Goal: Task Accomplishment & Management: Use online tool/utility

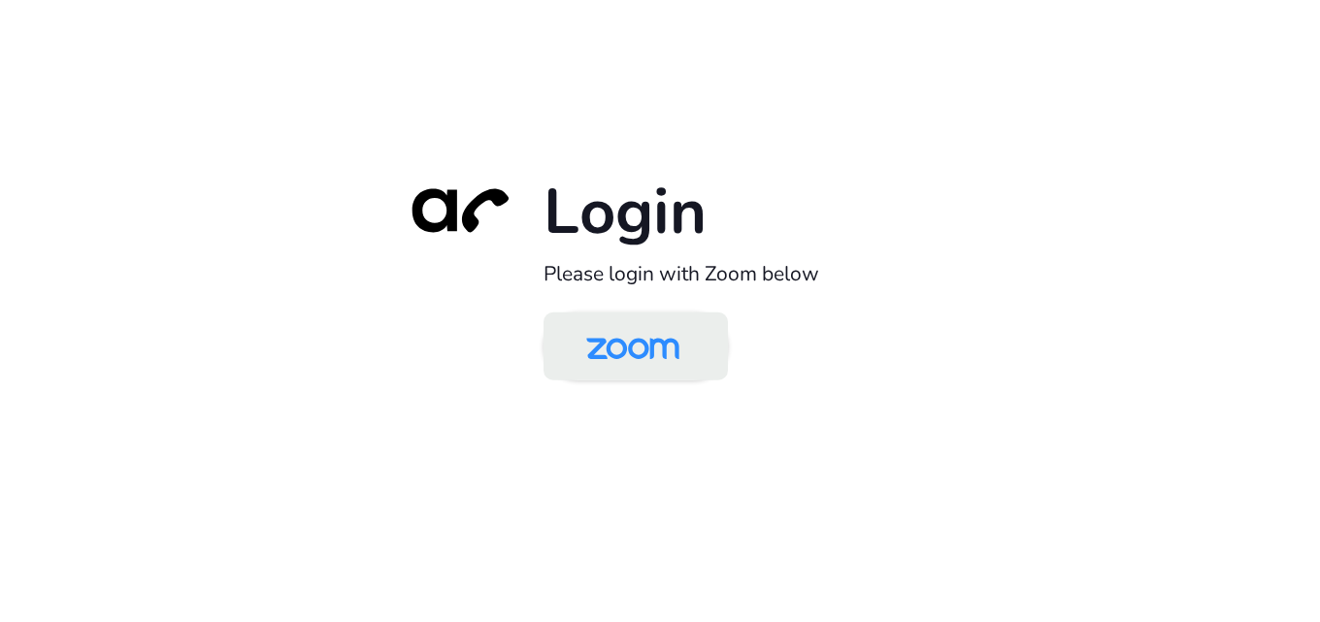
click at [682, 342] on img at bounding box center [633, 347] width 134 height 63
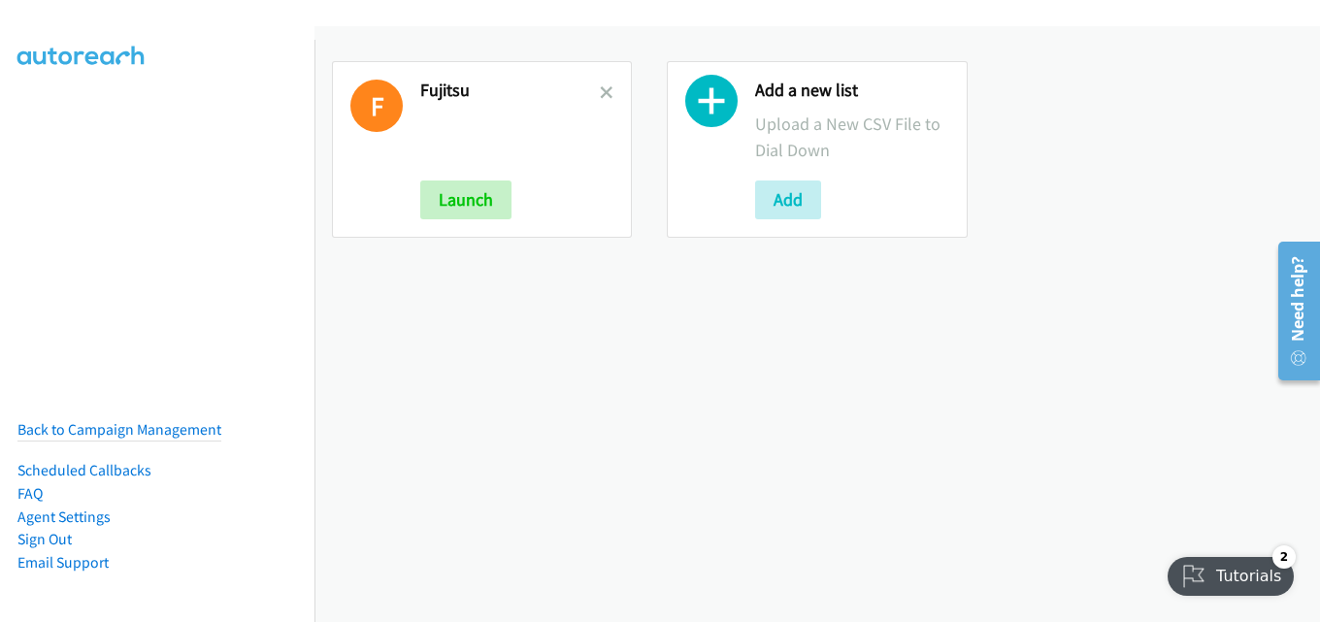
click at [602, 83] on link at bounding box center [607, 93] width 14 height 22
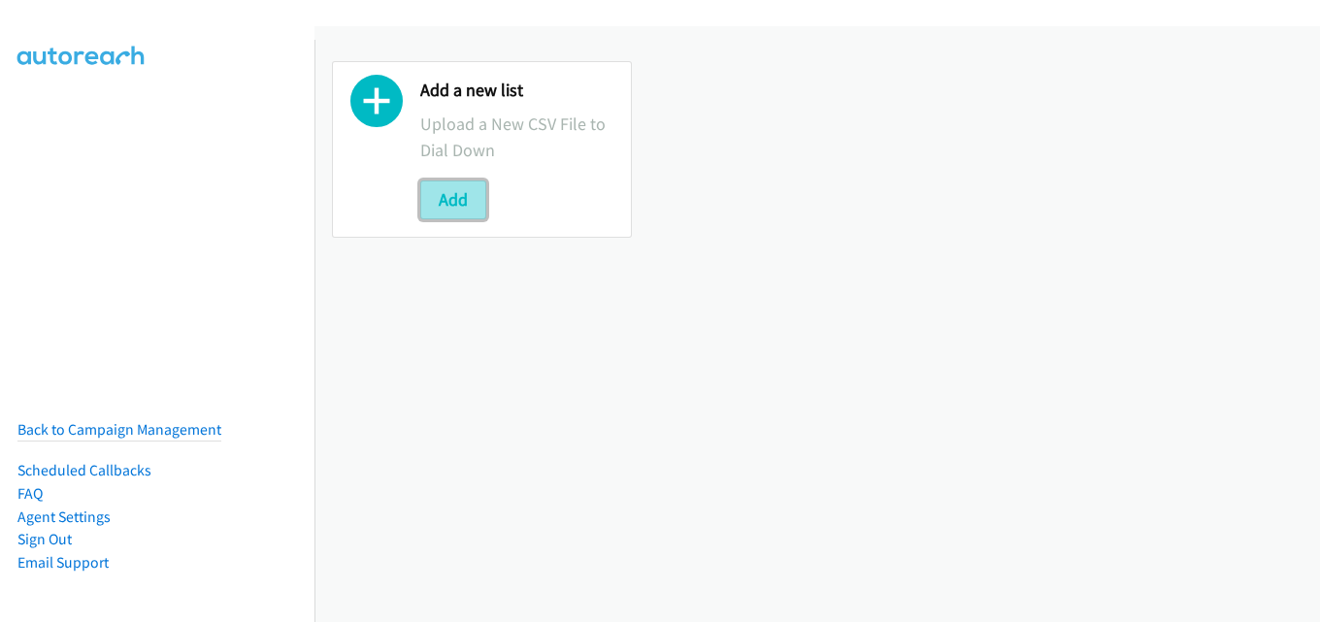
click at [458, 196] on button "Add" at bounding box center [453, 200] width 66 height 39
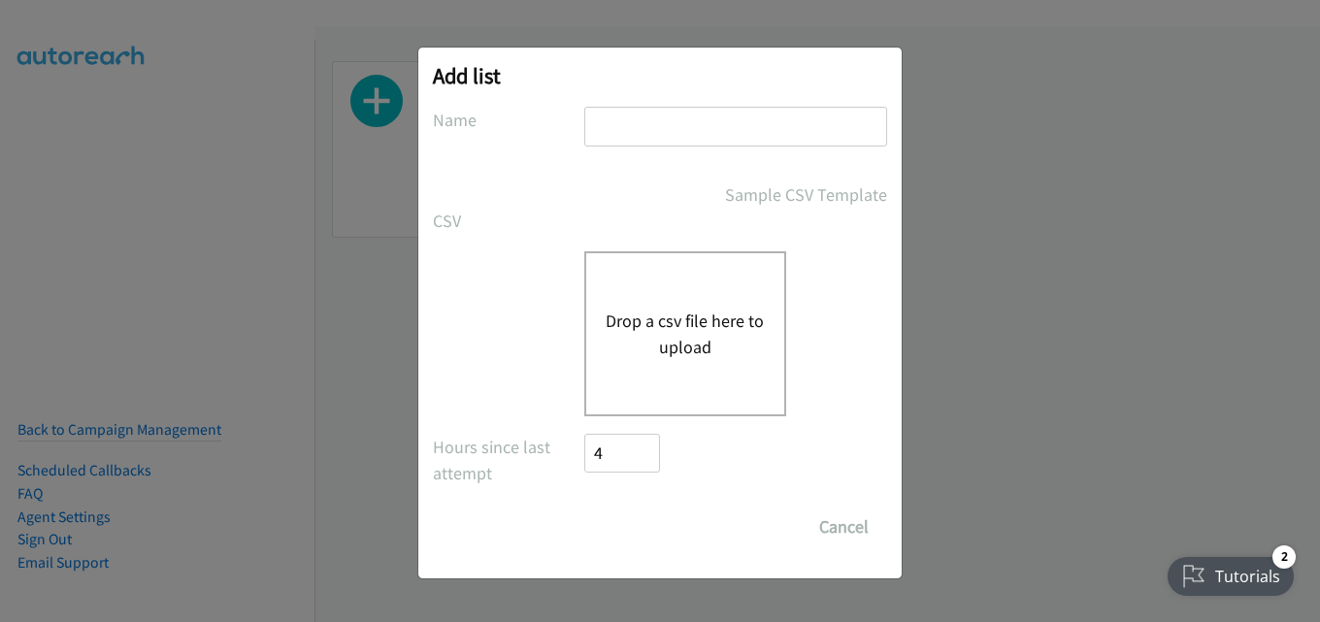
click at [614, 141] on input "text" at bounding box center [735, 127] width 303 height 40
type input "fujitsu"
click at [675, 348] on button "Drop a csv file here to upload" at bounding box center [685, 334] width 159 height 52
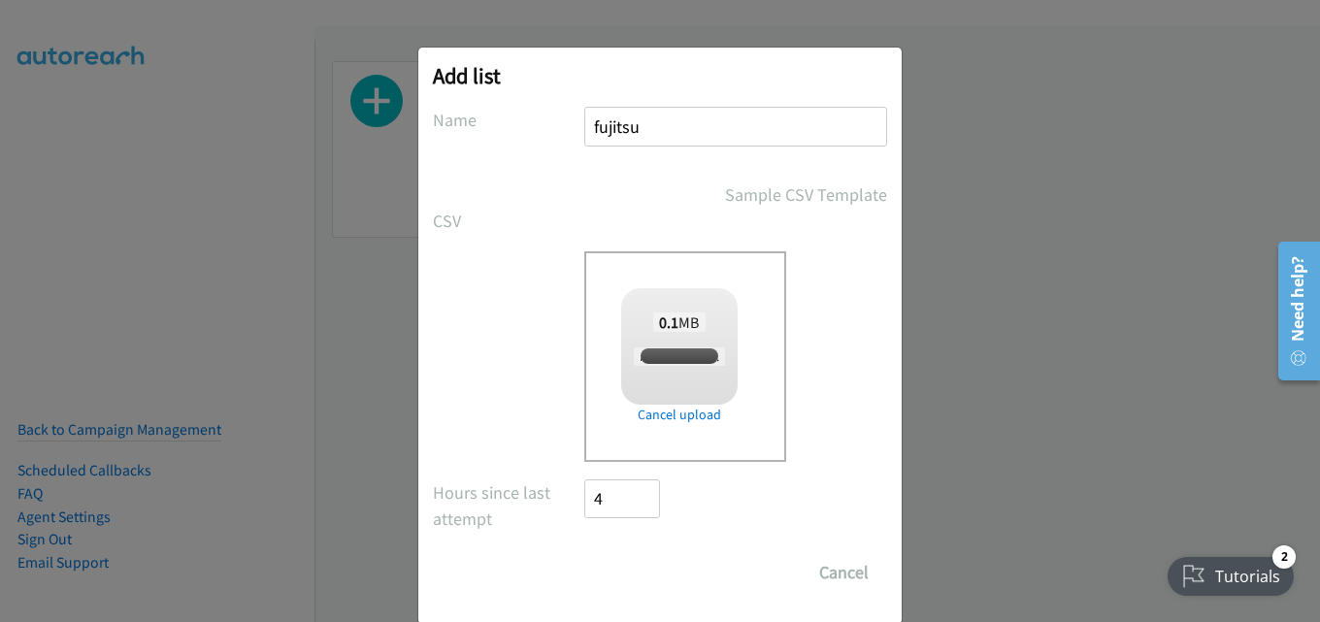
checkbox input "true"
click at [626, 575] on input "Save List" at bounding box center [635, 572] width 102 height 39
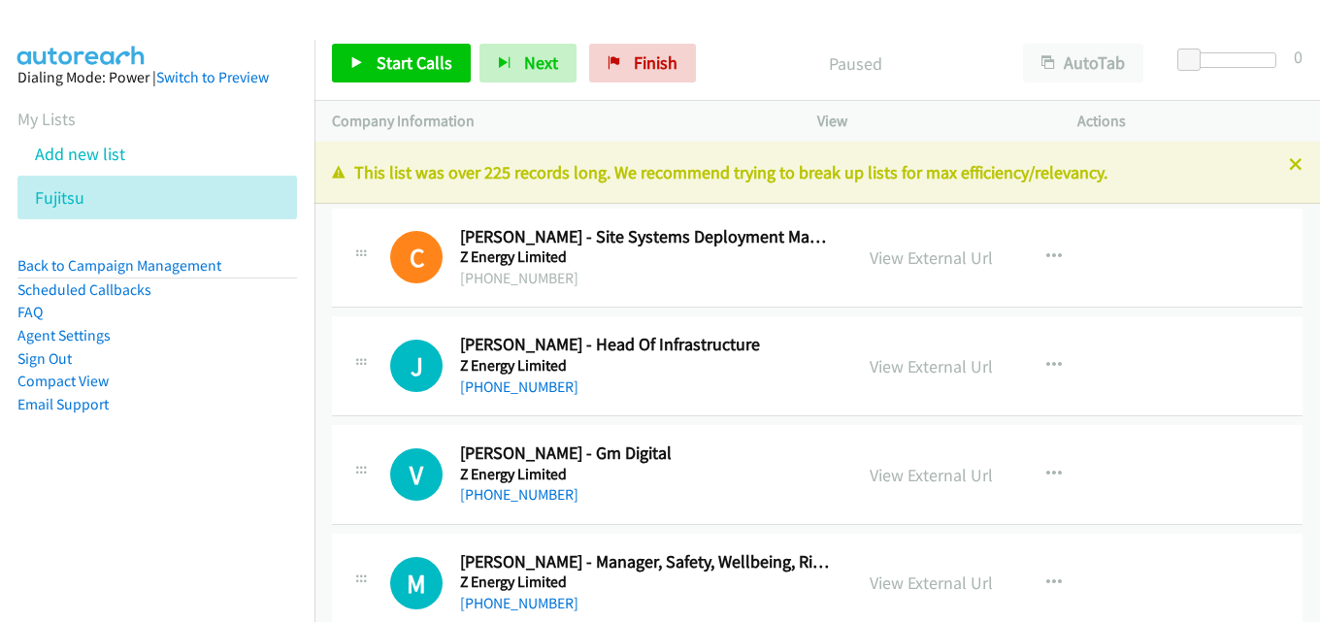
click at [1283, 157] on div "This list was over 225 records long. We recommend trying to break up lists for …" at bounding box center [816, 173] width 1005 height 62
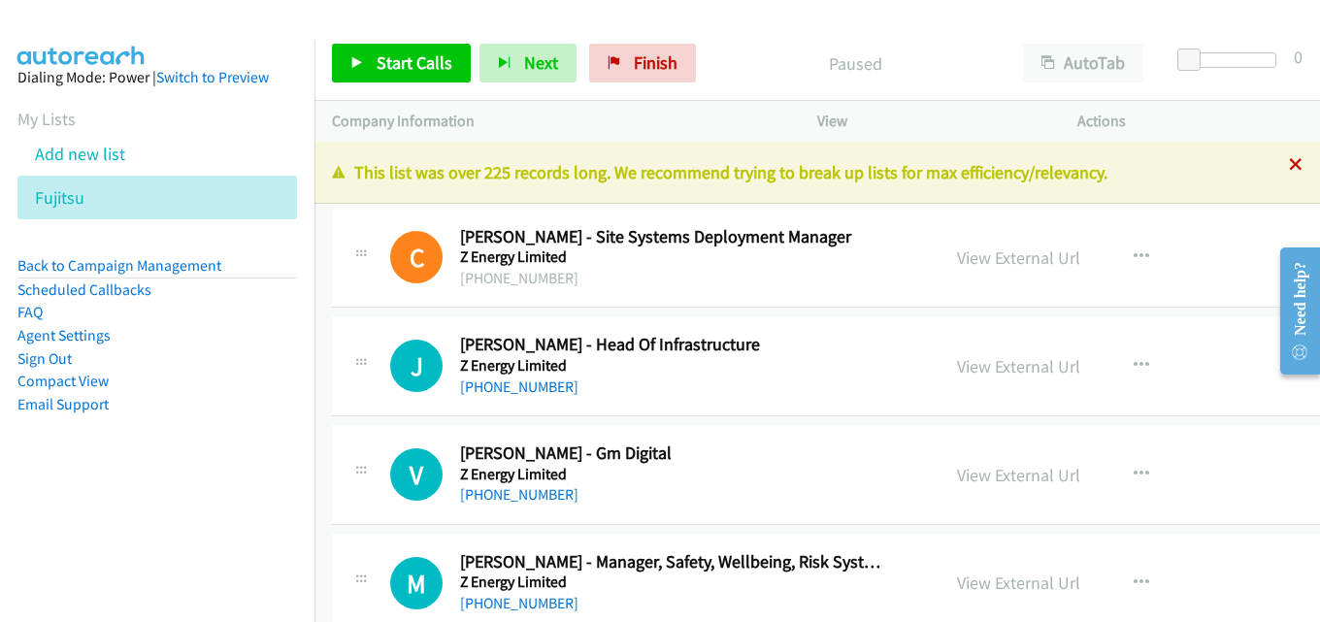
click at [1289, 163] on icon at bounding box center [1296, 166] width 14 height 14
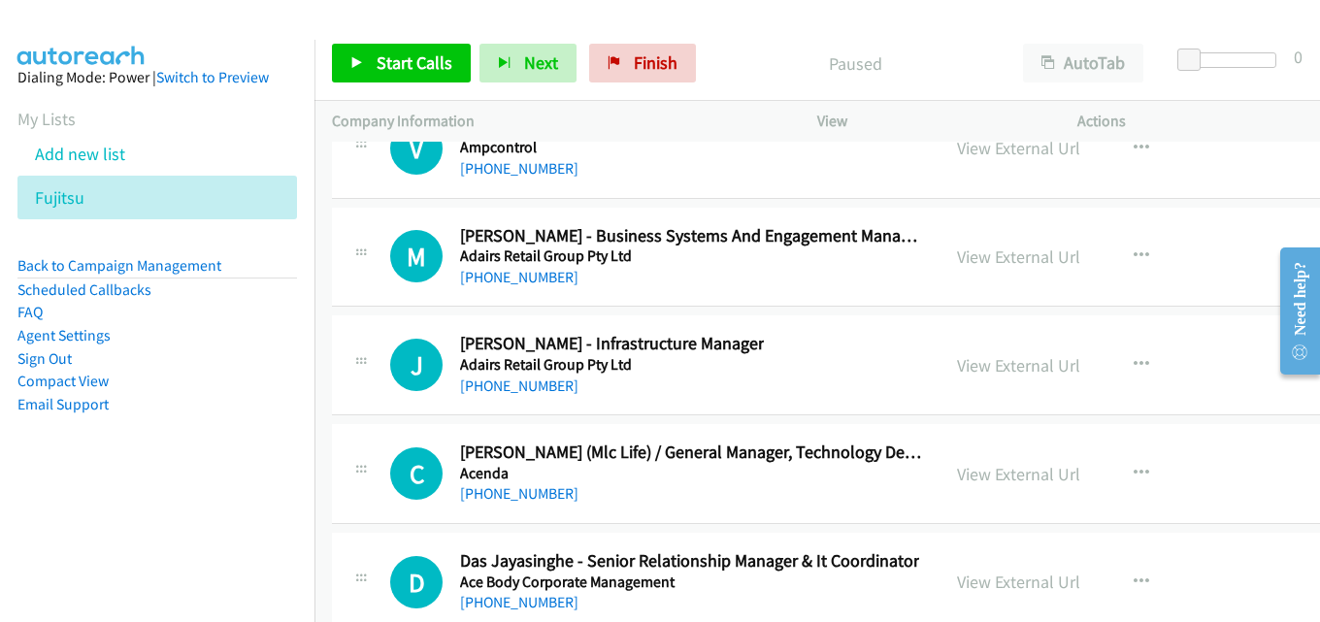
scroll to position [56190, 0]
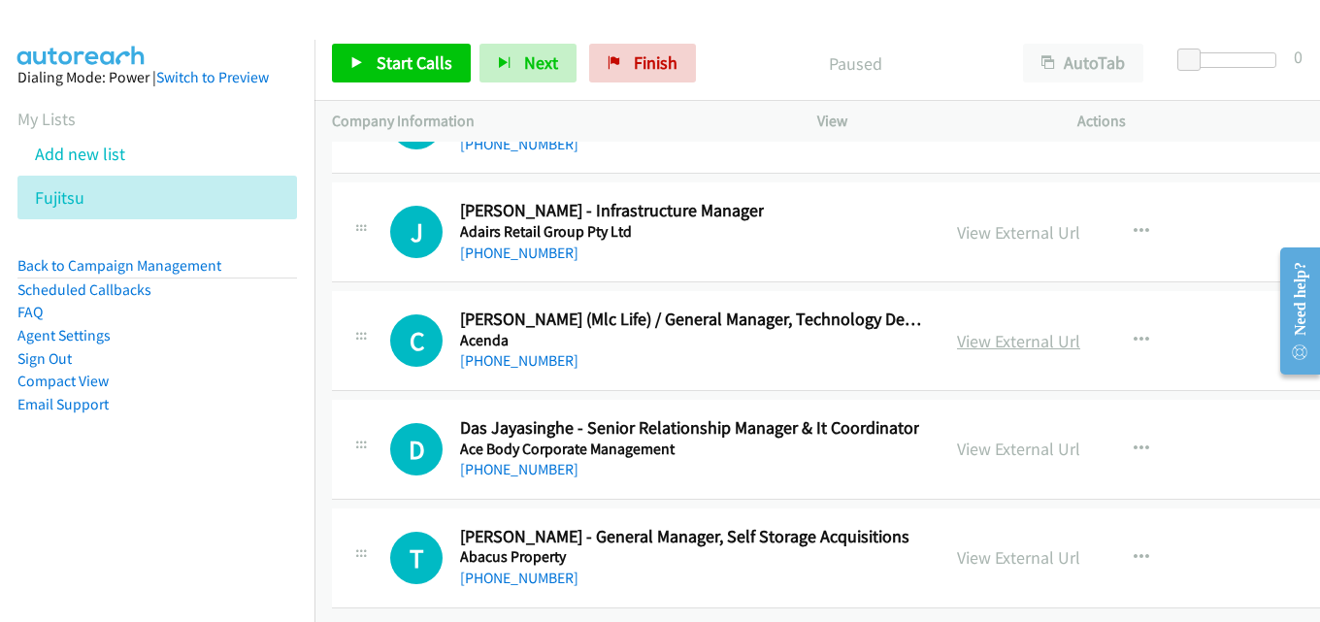
click at [977, 330] on link "View External Url" at bounding box center [1018, 341] width 123 height 22
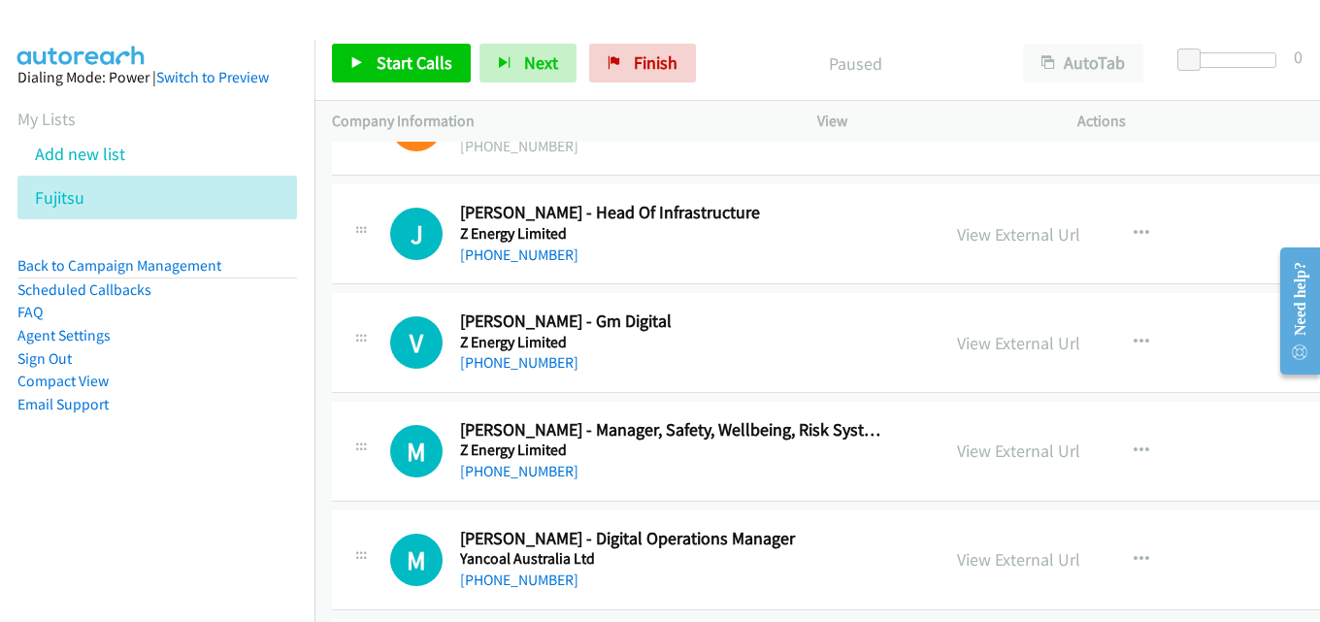
scroll to position [0, 0]
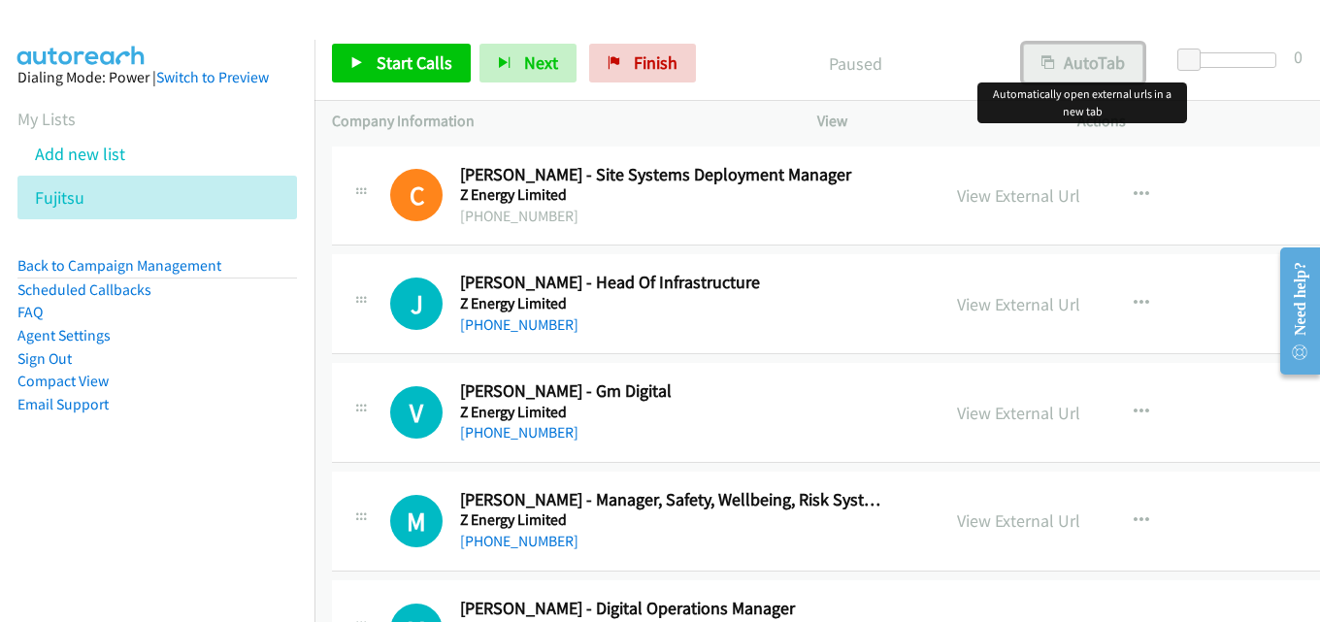
click at [1088, 66] on button "AutoTab" at bounding box center [1083, 63] width 120 height 39
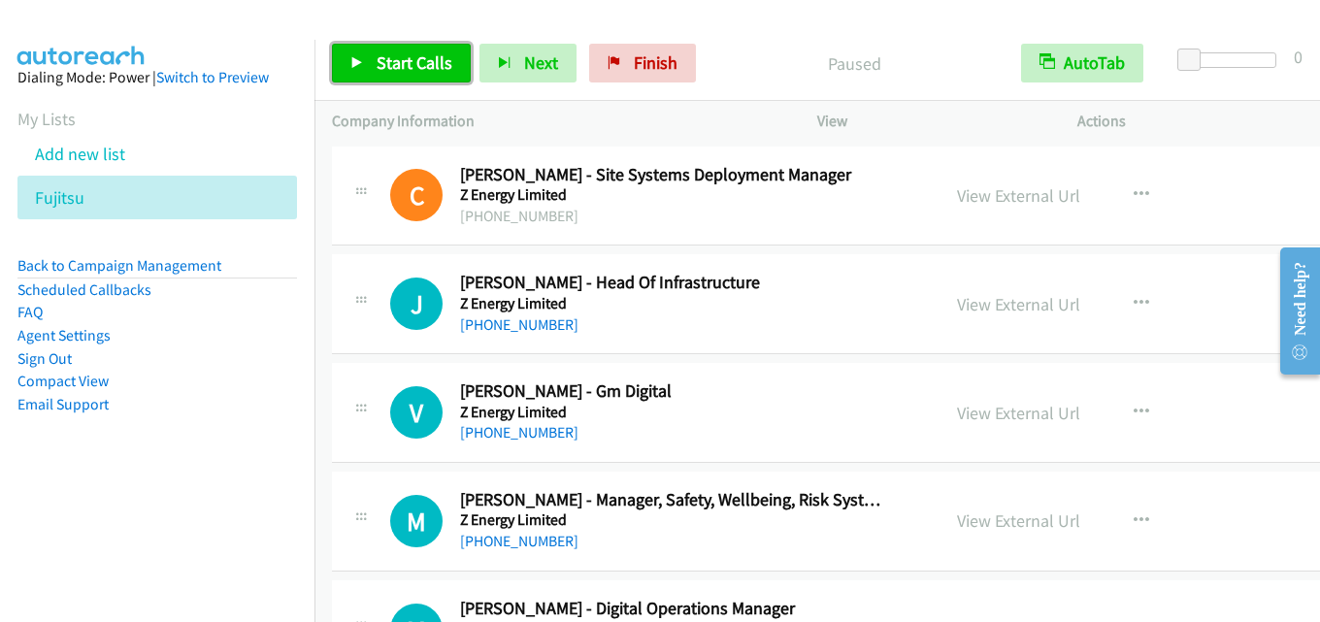
click at [417, 60] on span "Start Calls" at bounding box center [415, 62] width 76 height 22
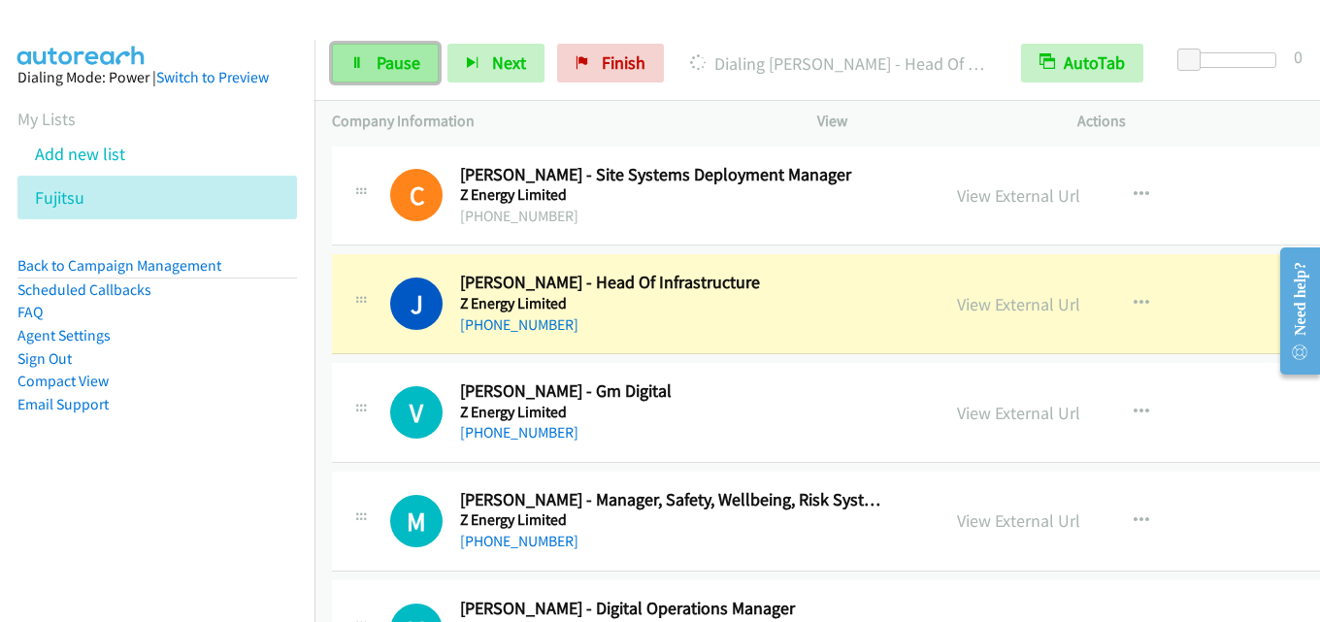
click at [369, 70] on link "Pause" at bounding box center [385, 63] width 107 height 39
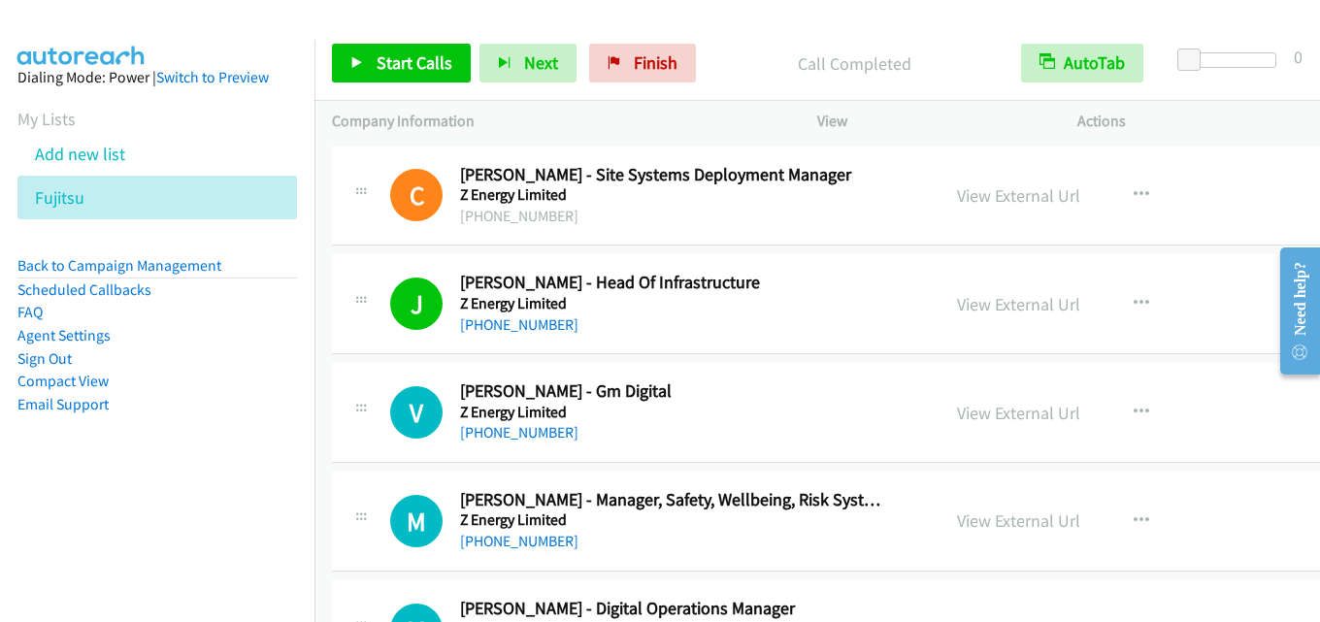
scroll to position [97, 0]
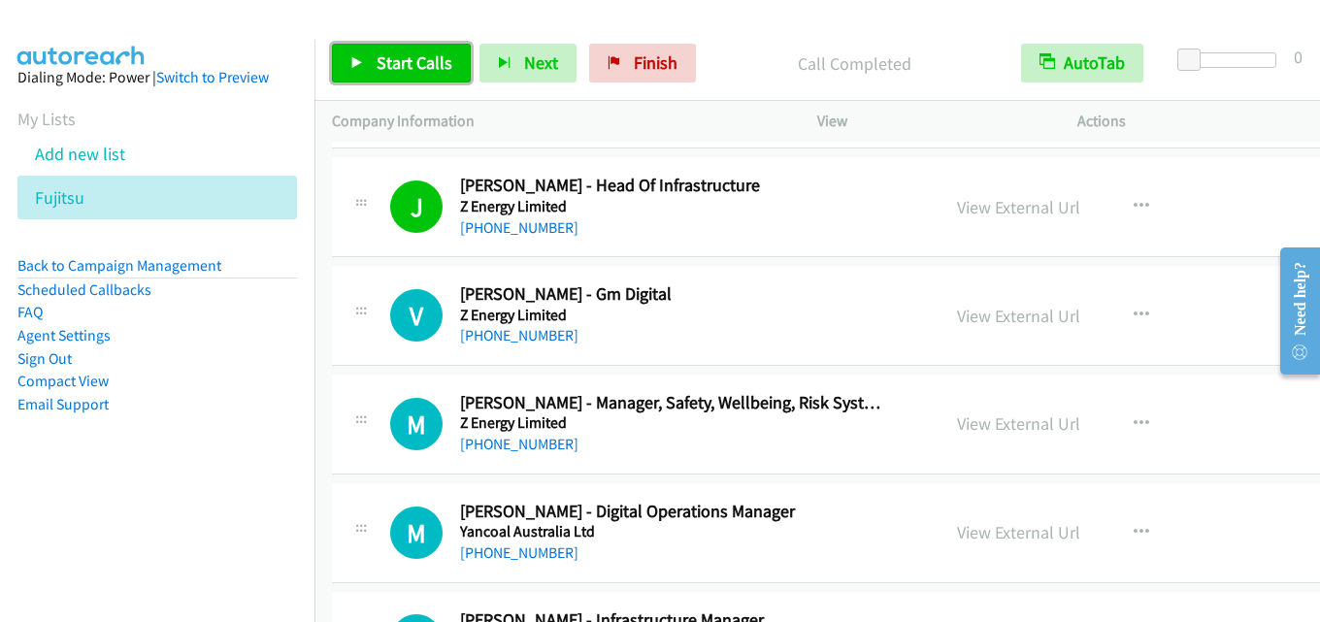
click at [398, 55] on span "Start Calls" at bounding box center [415, 62] width 76 height 22
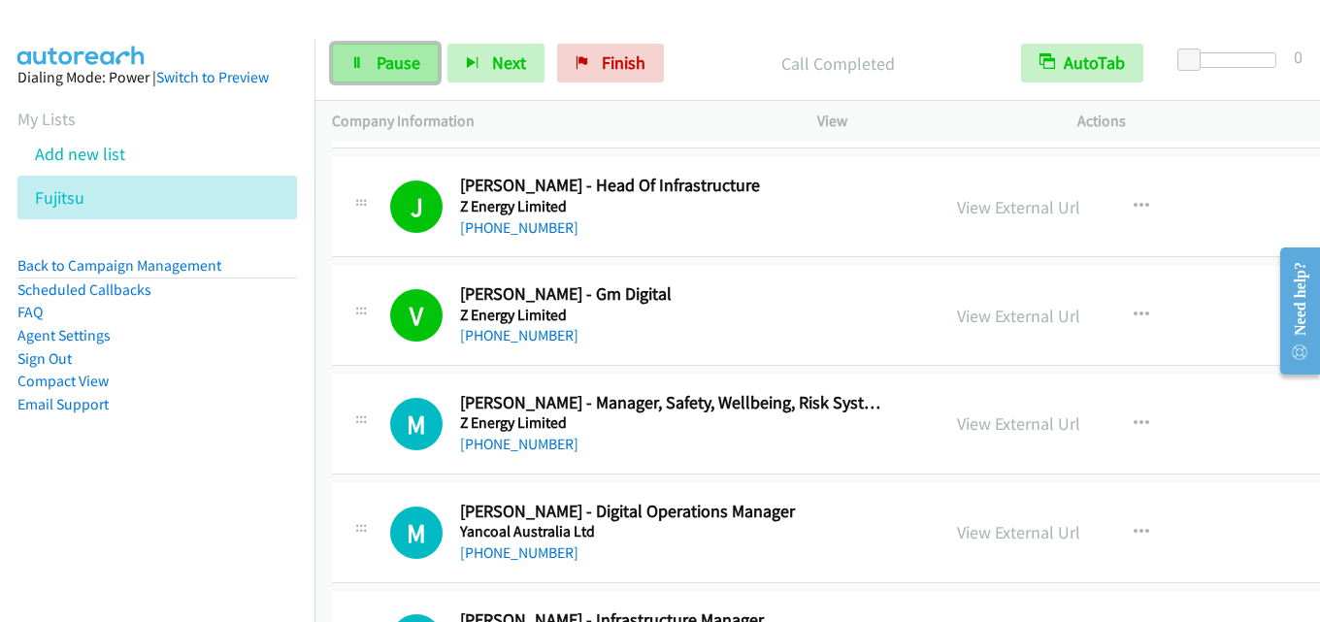
click at [404, 60] on span "Pause" at bounding box center [399, 62] width 44 height 22
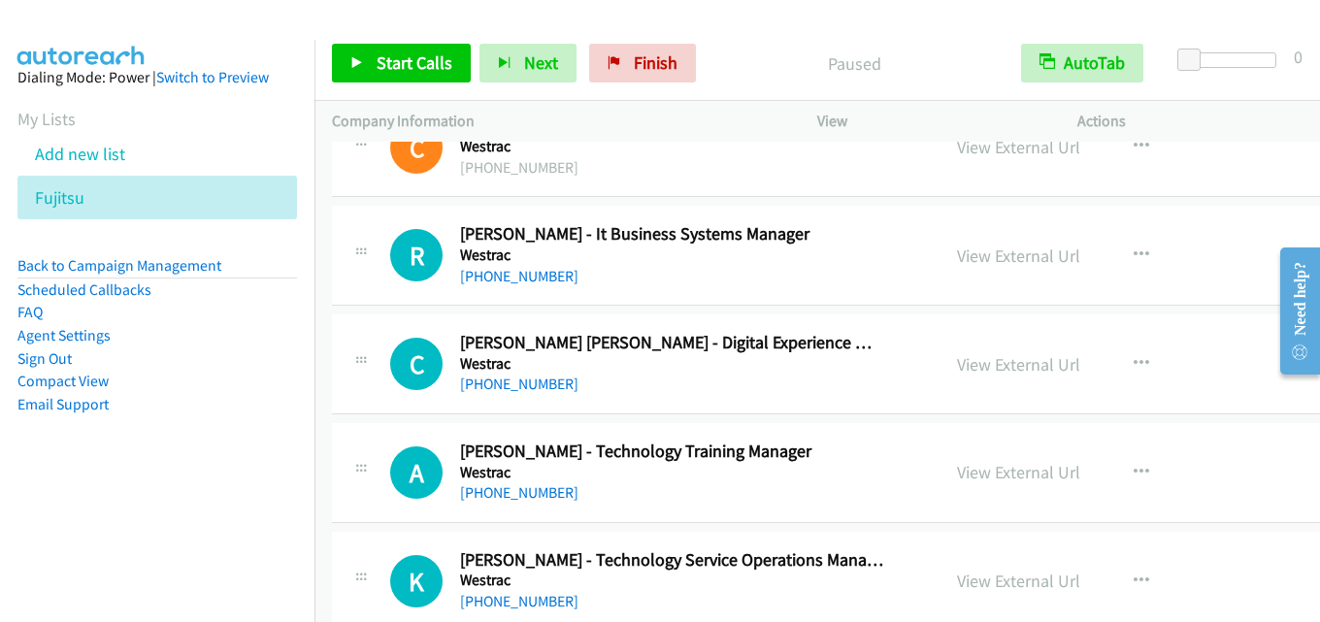
scroll to position [1165, 0]
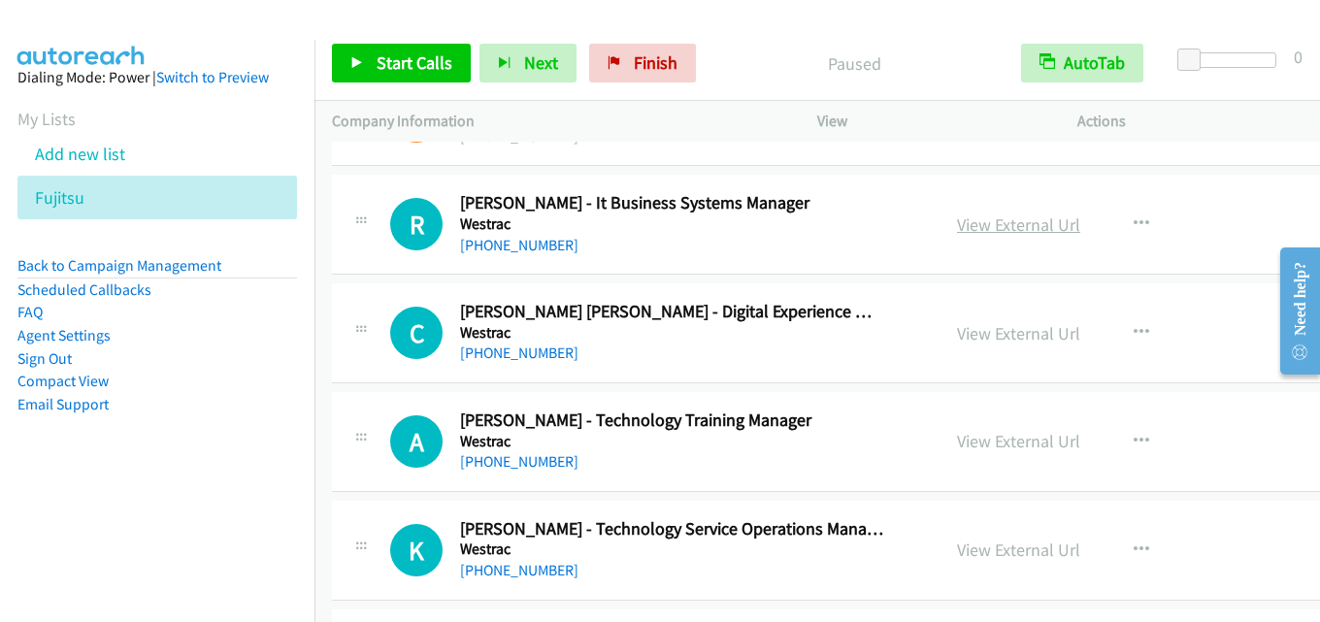
click at [989, 227] on link "View External Url" at bounding box center [1018, 225] width 123 height 22
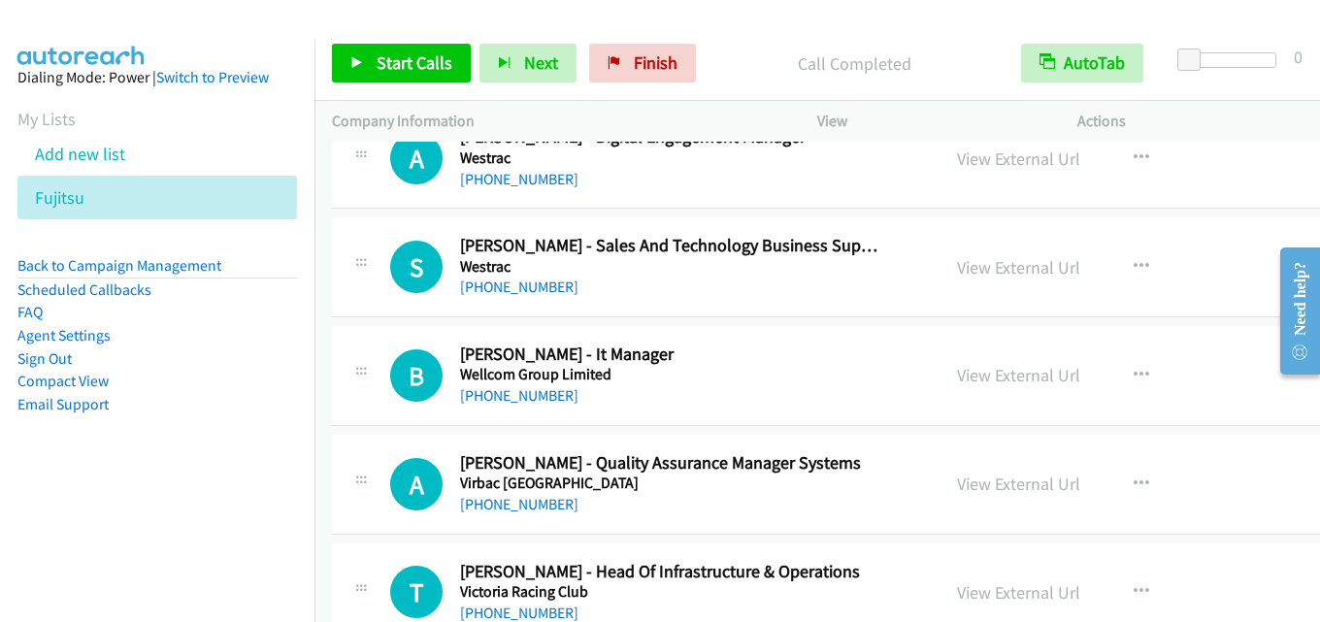
scroll to position [1941, 0]
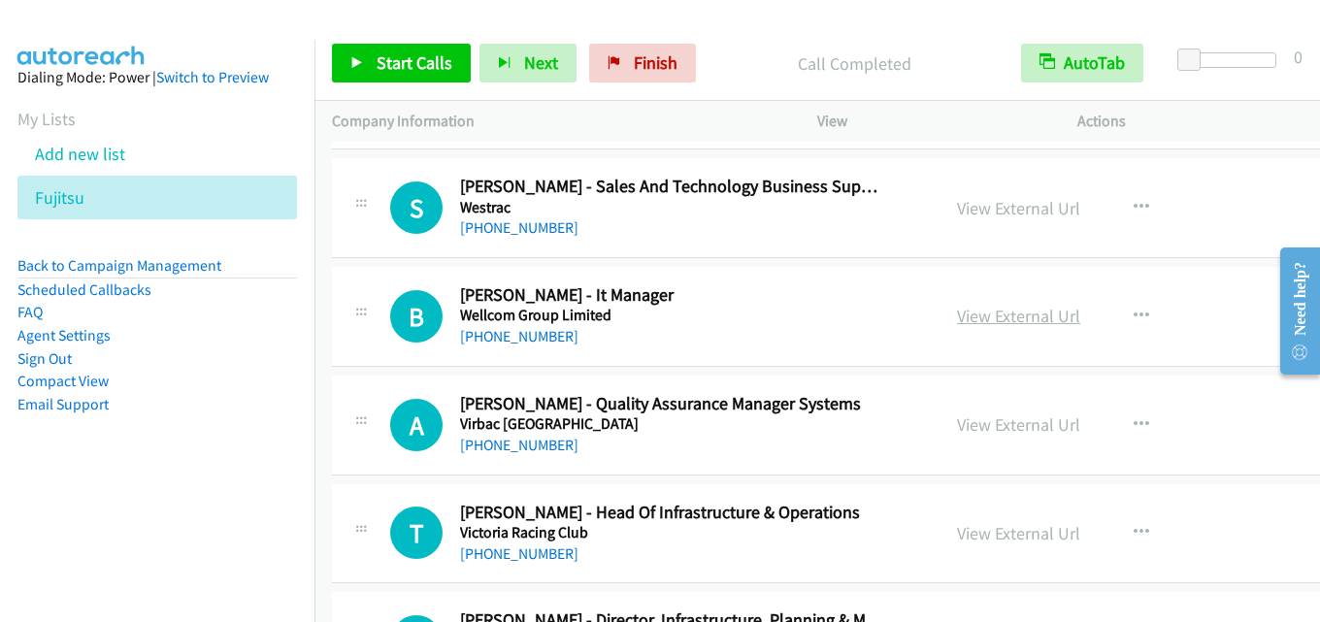
click at [1003, 321] on link "View External Url" at bounding box center [1018, 316] width 123 height 22
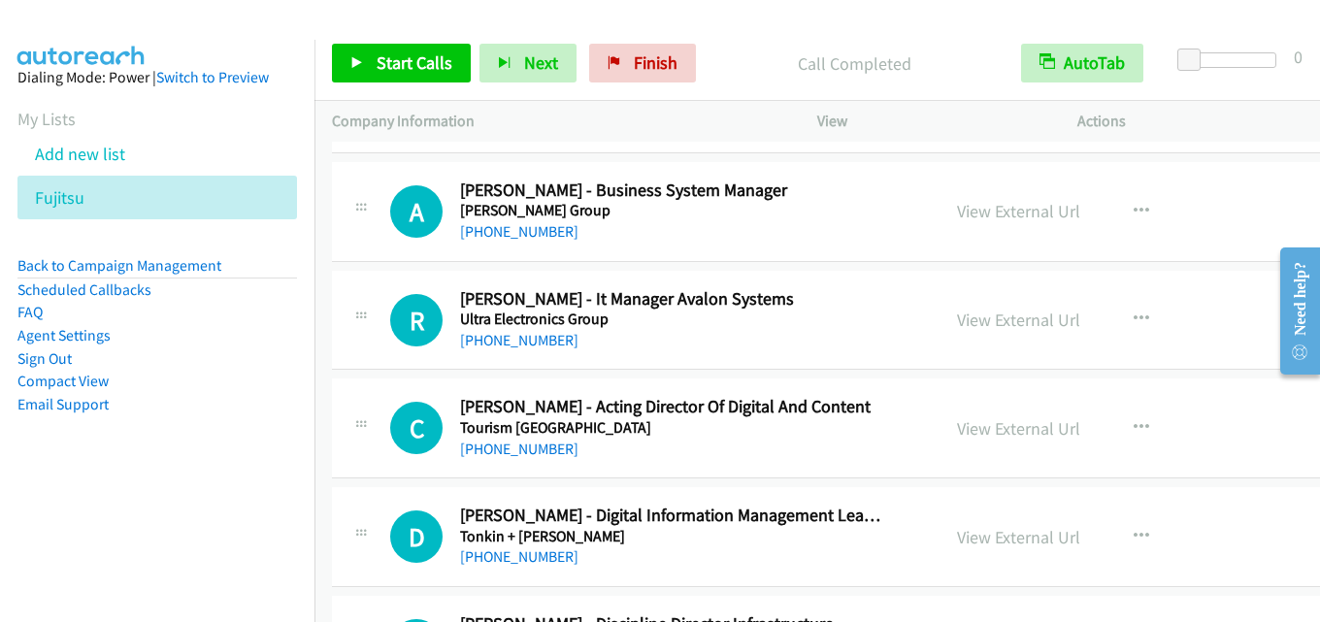
scroll to position [2717, 0]
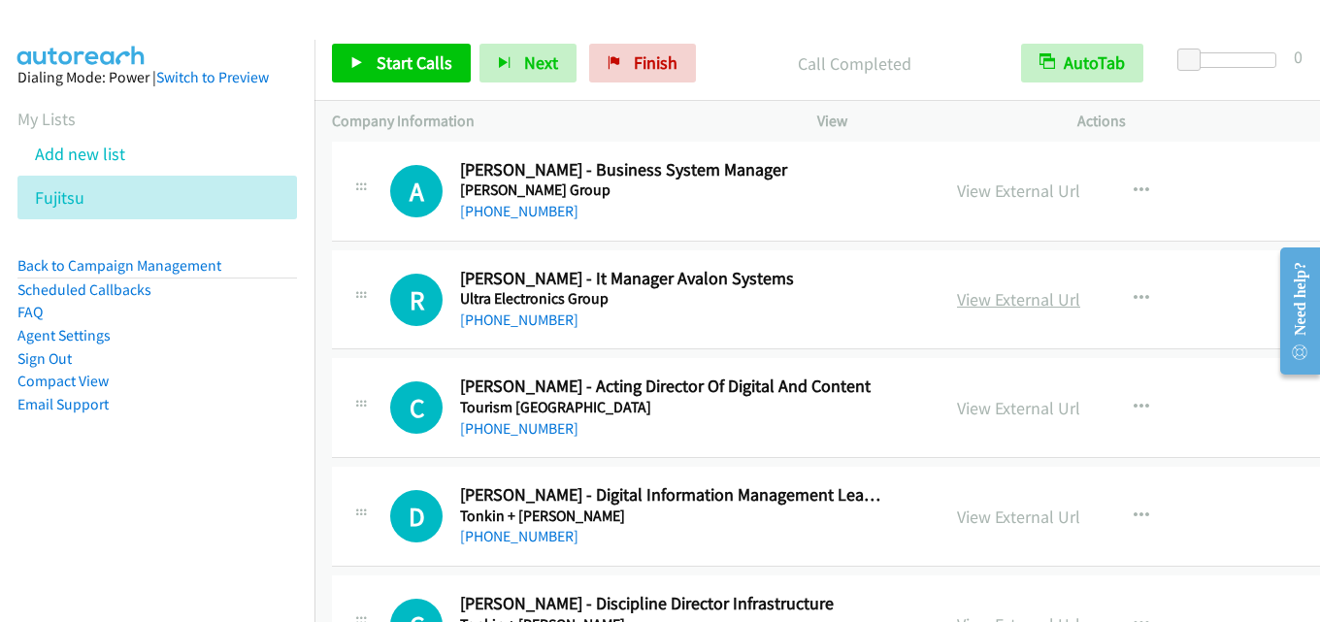
click at [980, 291] on link "View External Url" at bounding box center [1018, 299] width 123 height 22
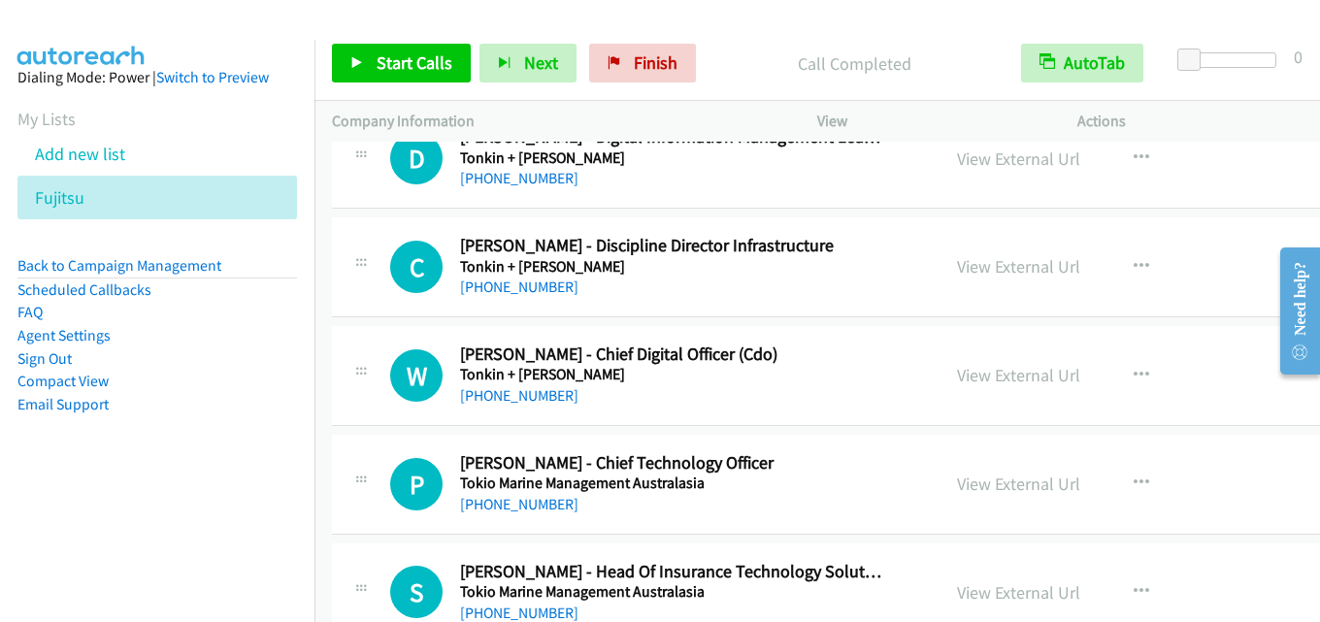
scroll to position [3106, 0]
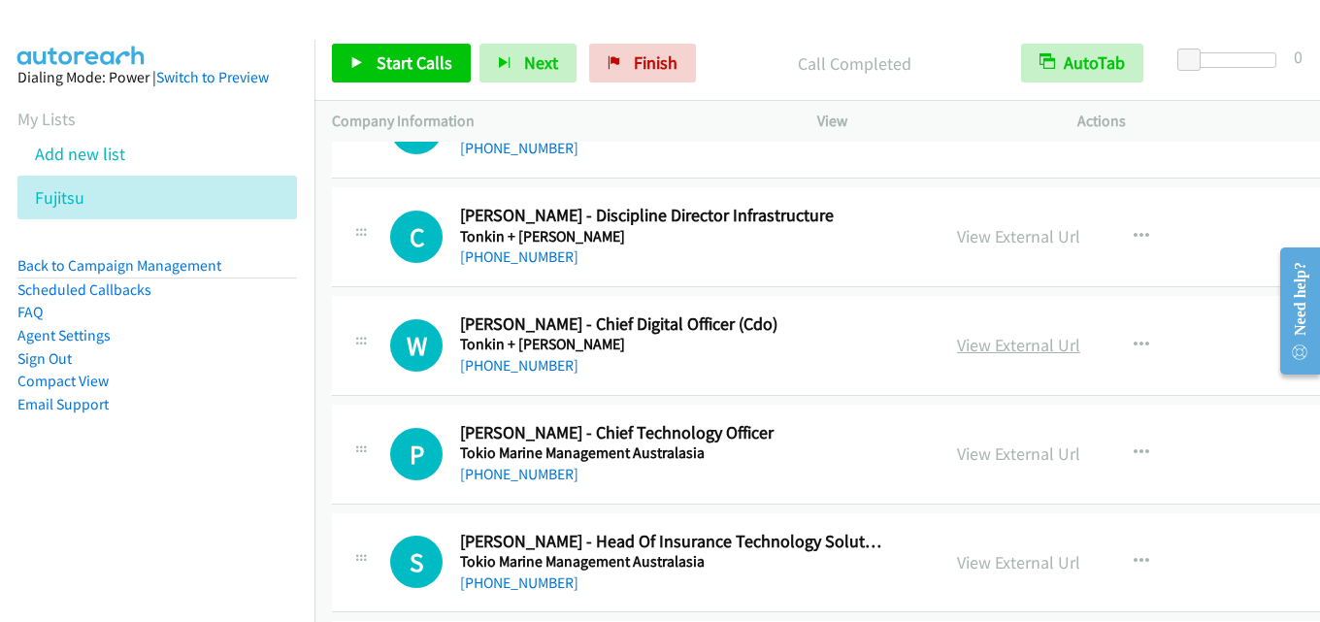
click at [974, 337] on link "View External Url" at bounding box center [1018, 345] width 123 height 22
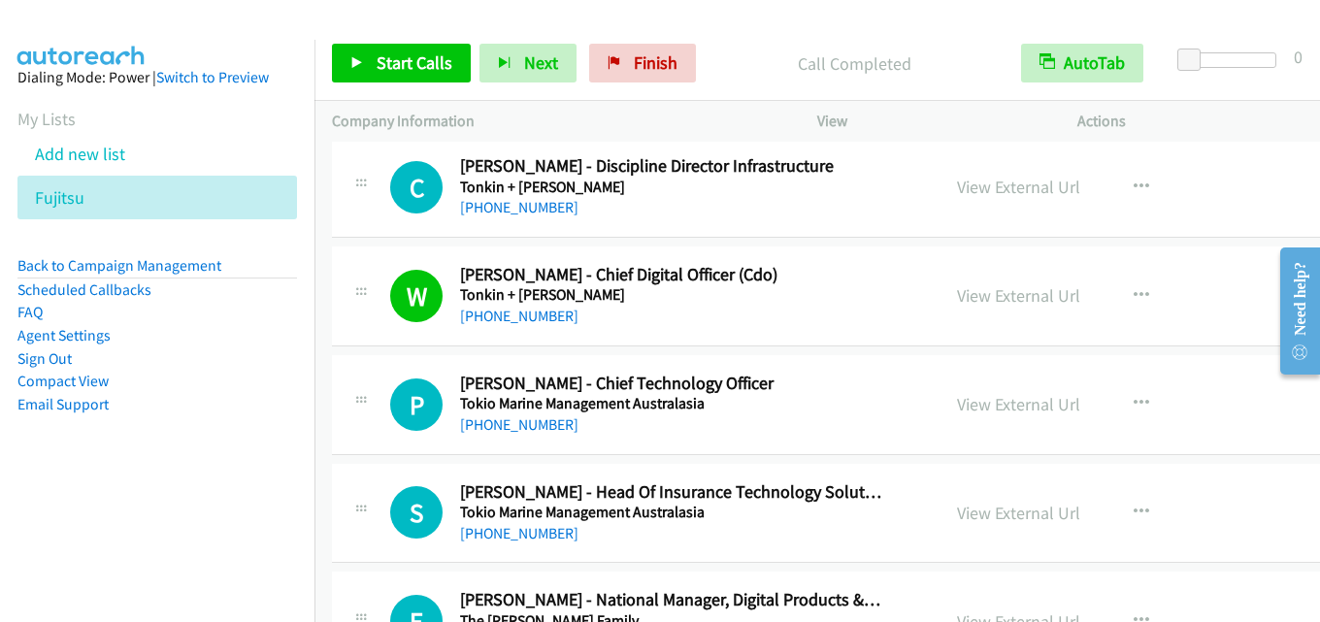
scroll to position [3203, 0]
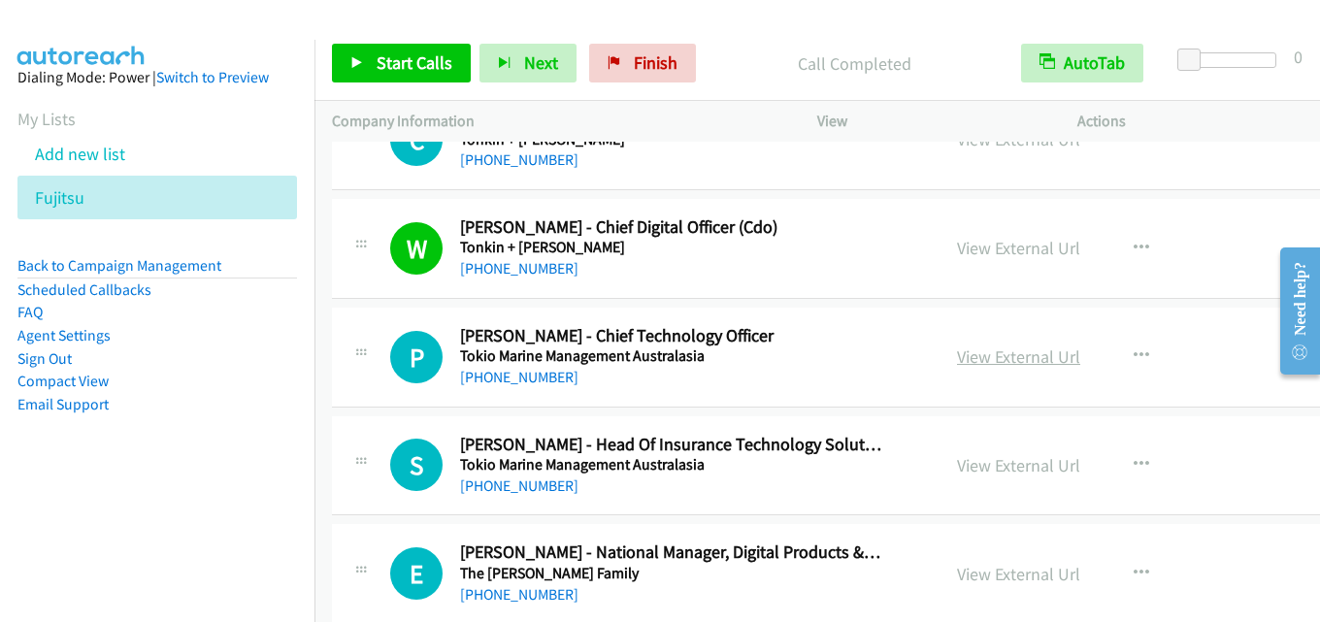
click at [973, 359] on link "View External Url" at bounding box center [1018, 357] width 123 height 22
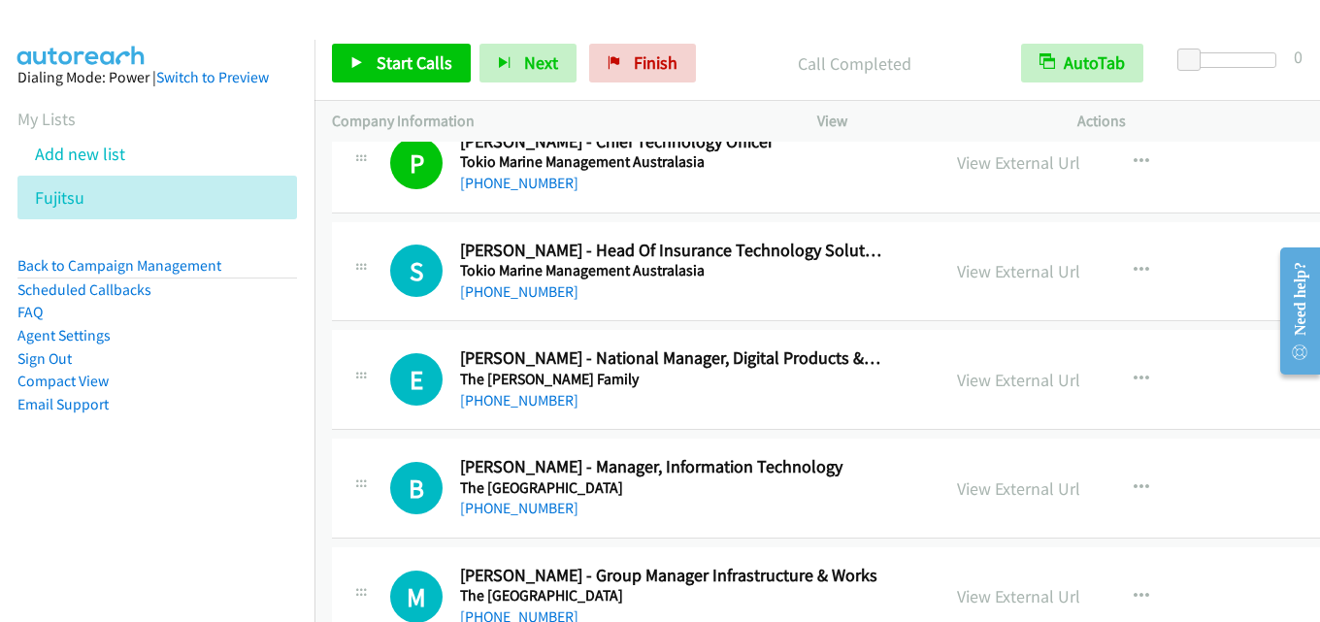
scroll to position [3494, 0]
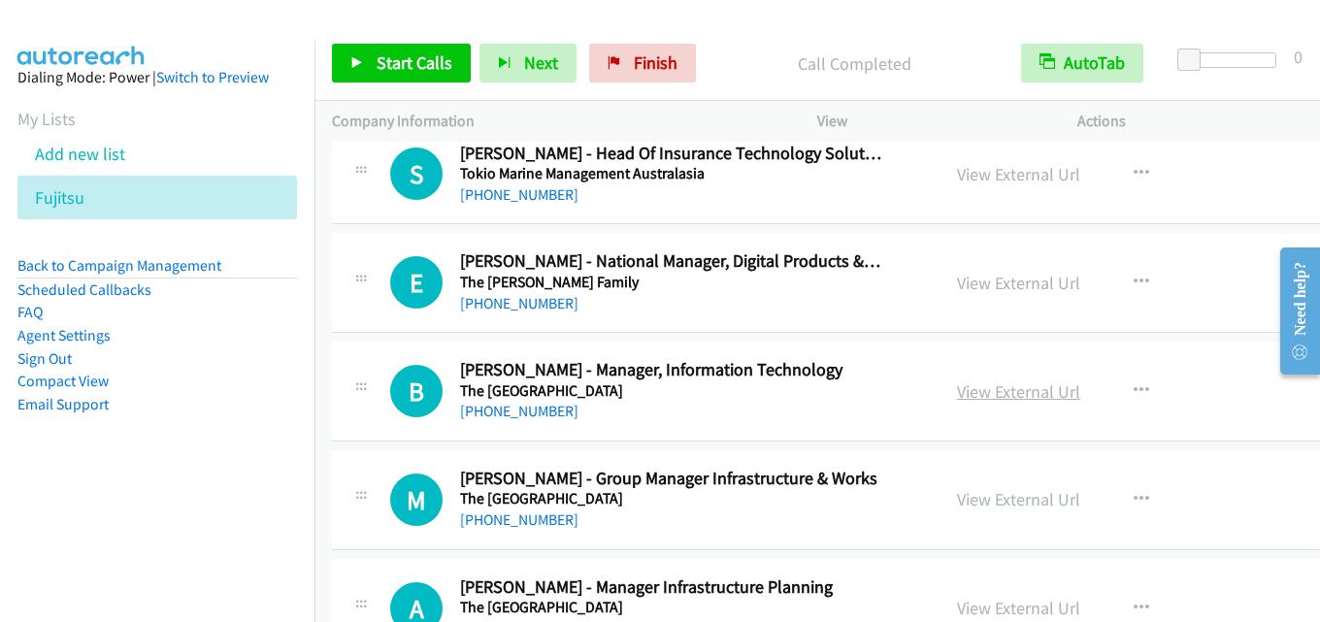
click at [977, 388] on link "View External Url" at bounding box center [1018, 391] width 123 height 22
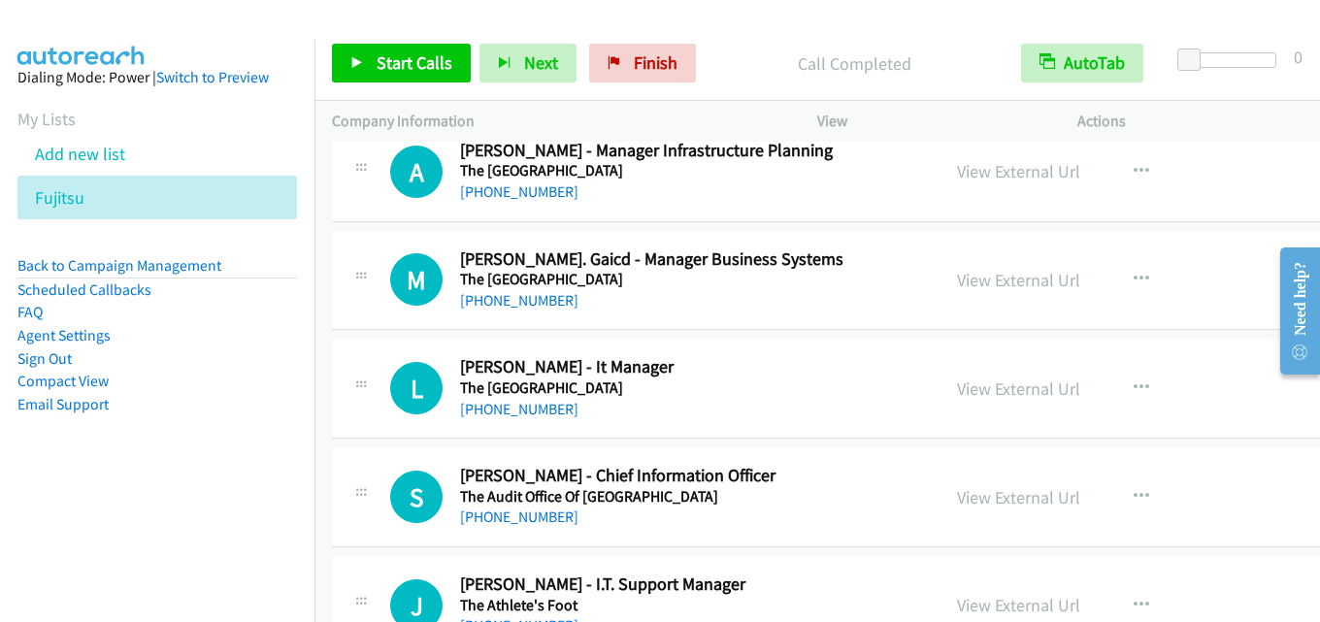
scroll to position [3979, 0]
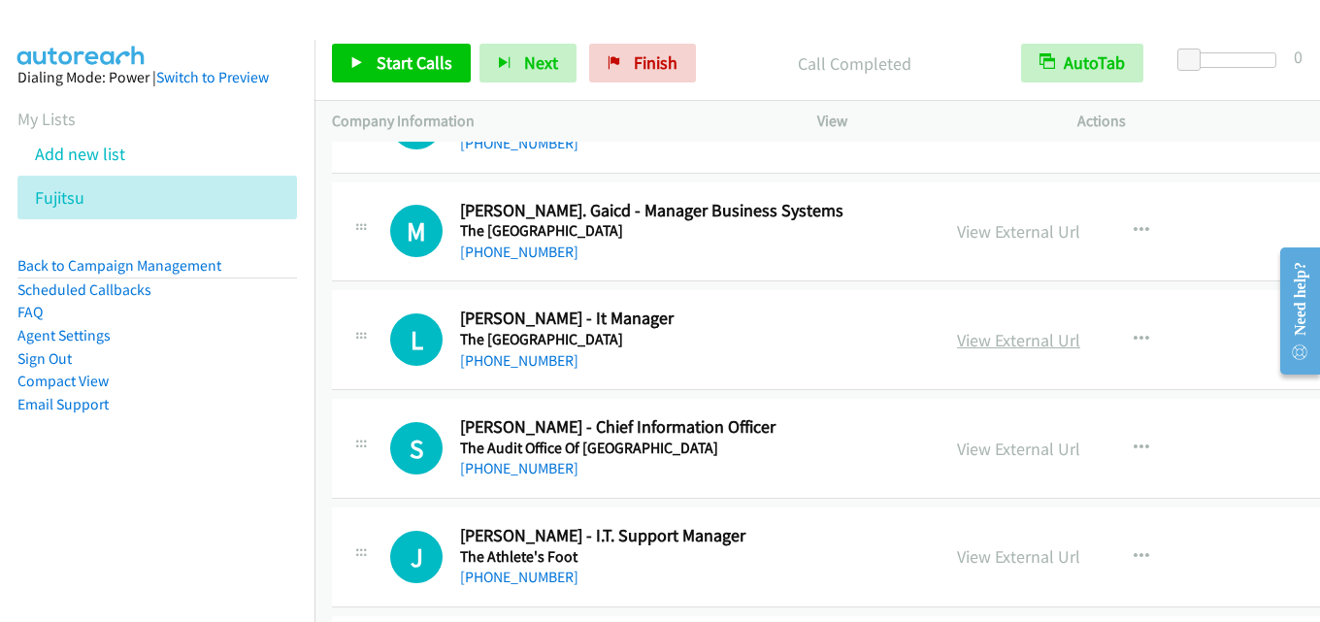
click at [1000, 344] on link "View External Url" at bounding box center [1018, 340] width 123 height 22
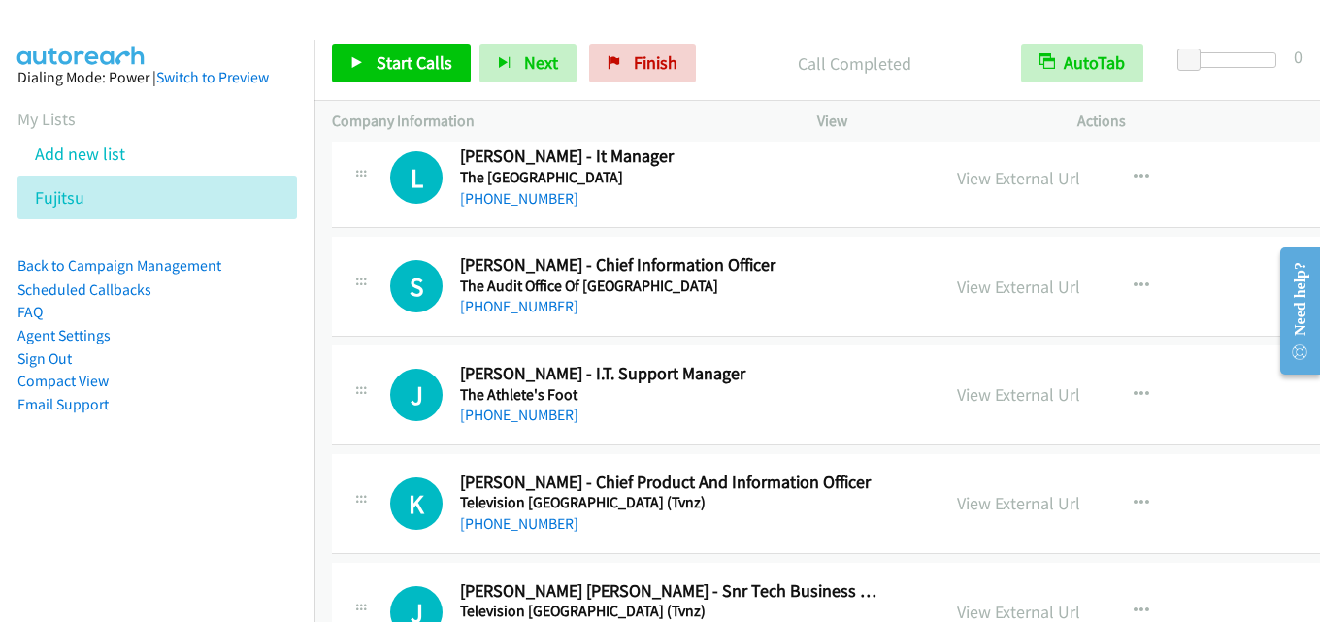
scroll to position [4173, 0]
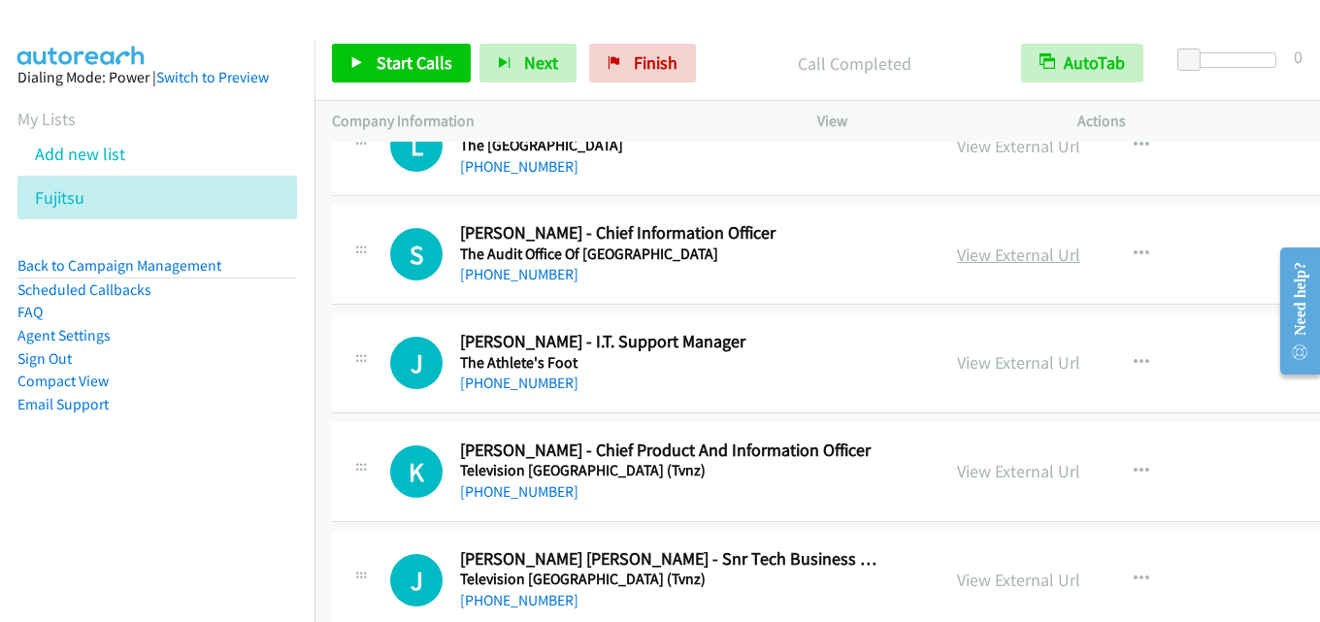
click at [1012, 258] on link "View External Url" at bounding box center [1018, 255] width 123 height 22
click at [1009, 362] on link "View External Url" at bounding box center [1018, 362] width 123 height 22
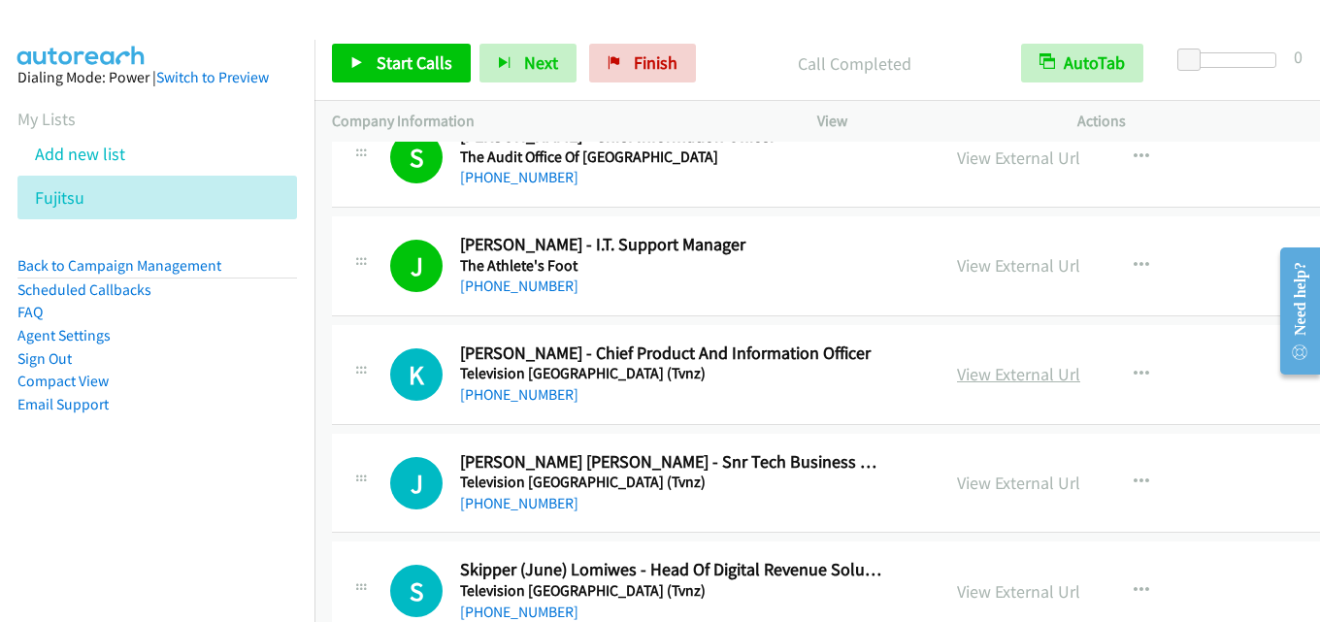
click at [997, 373] on link "View External Url" at bounding box center [1018, 374] width 123 height 22
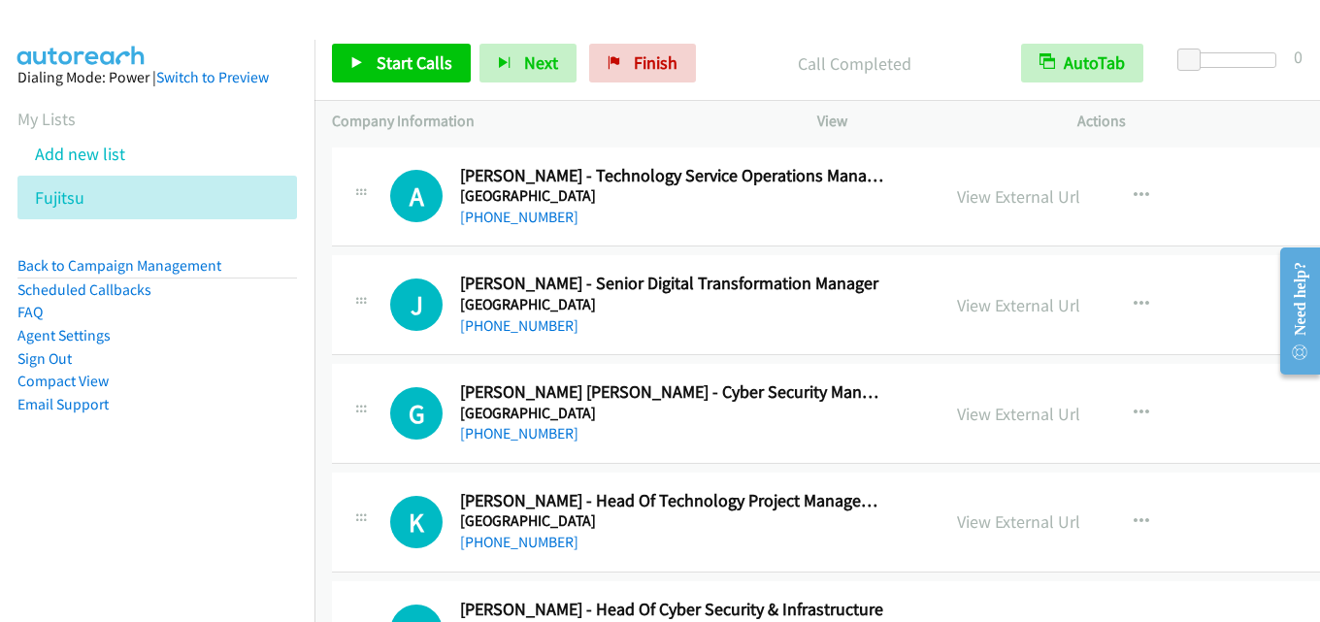
scroll to position [5241, 0]
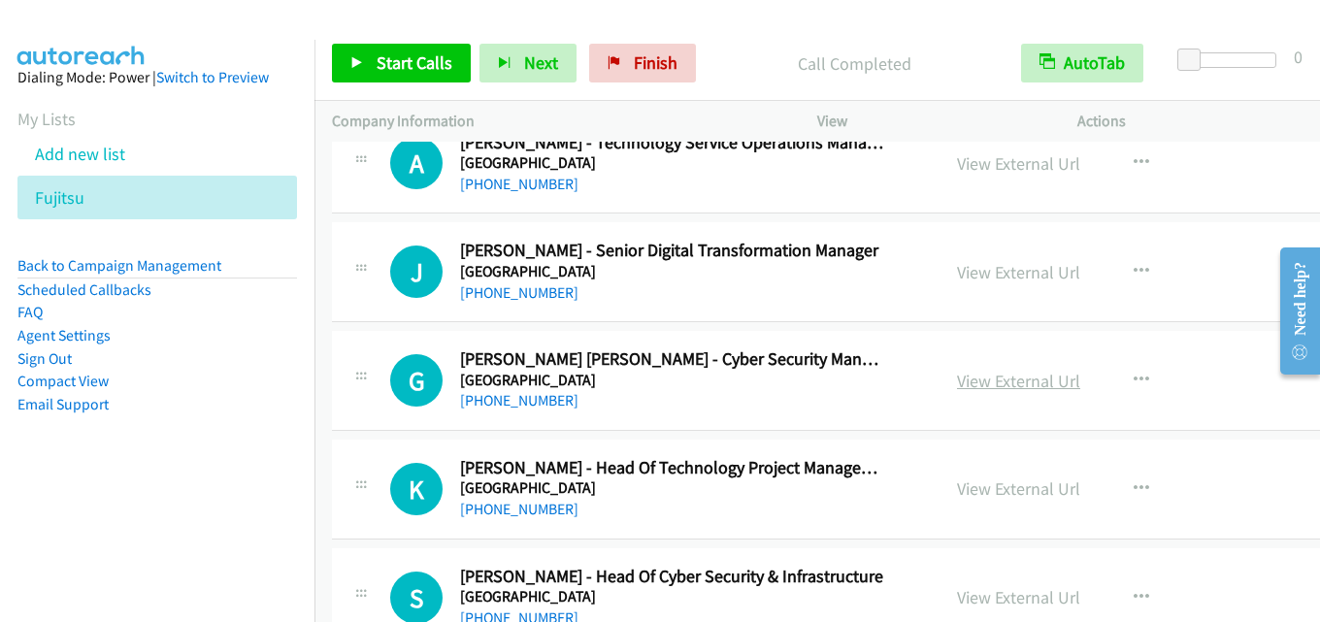
click at [981, 382] on link "View External Url" at bounding box center [1018, 381] width 123 height 22
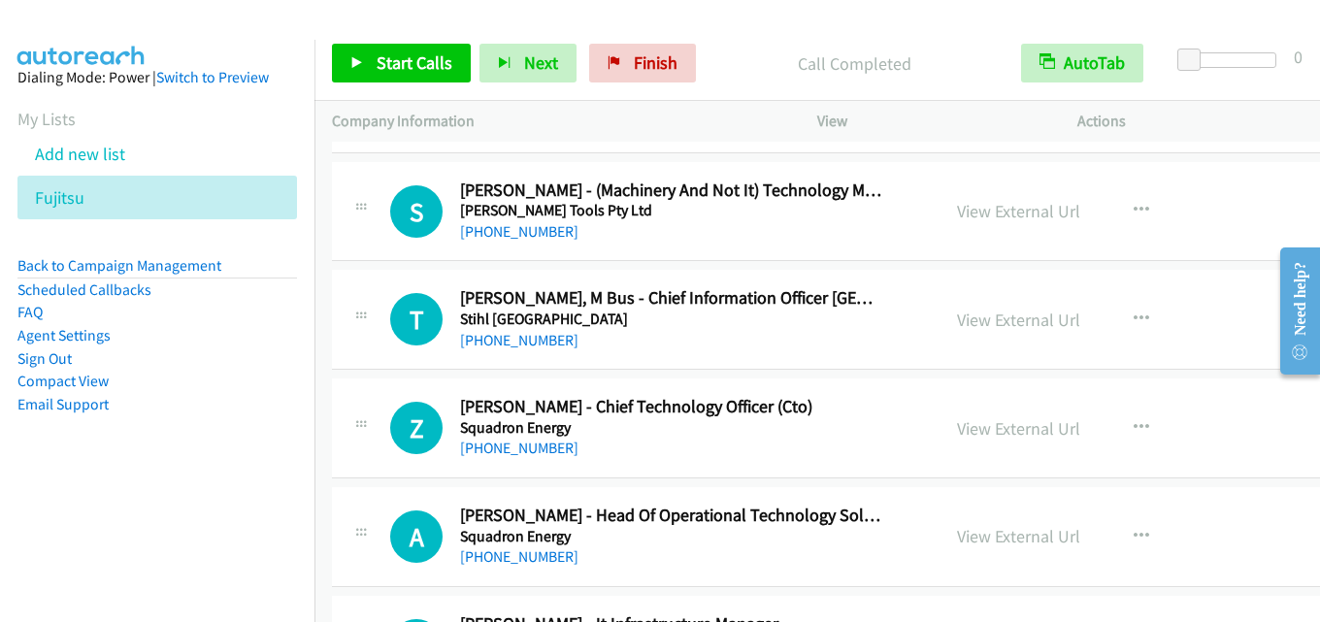
scroll to position [6308, 0]
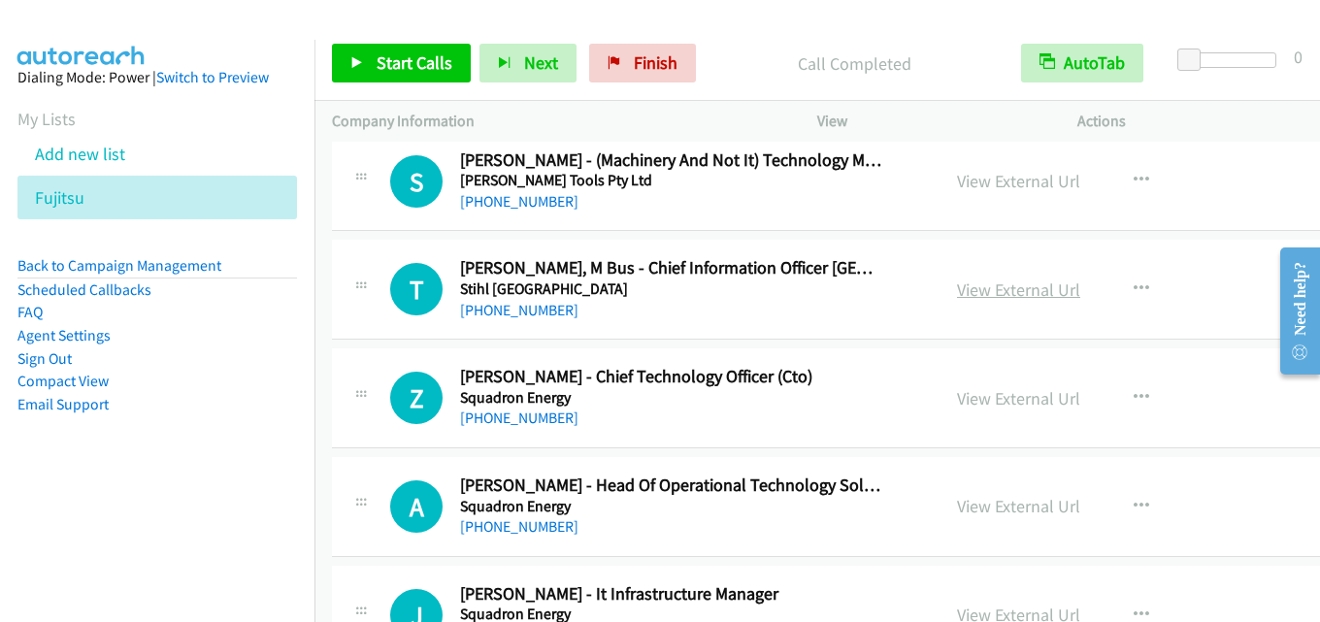
click at [1000, 292] on link "View External Url" at bounding box center [1018, 290] width 123 height 22
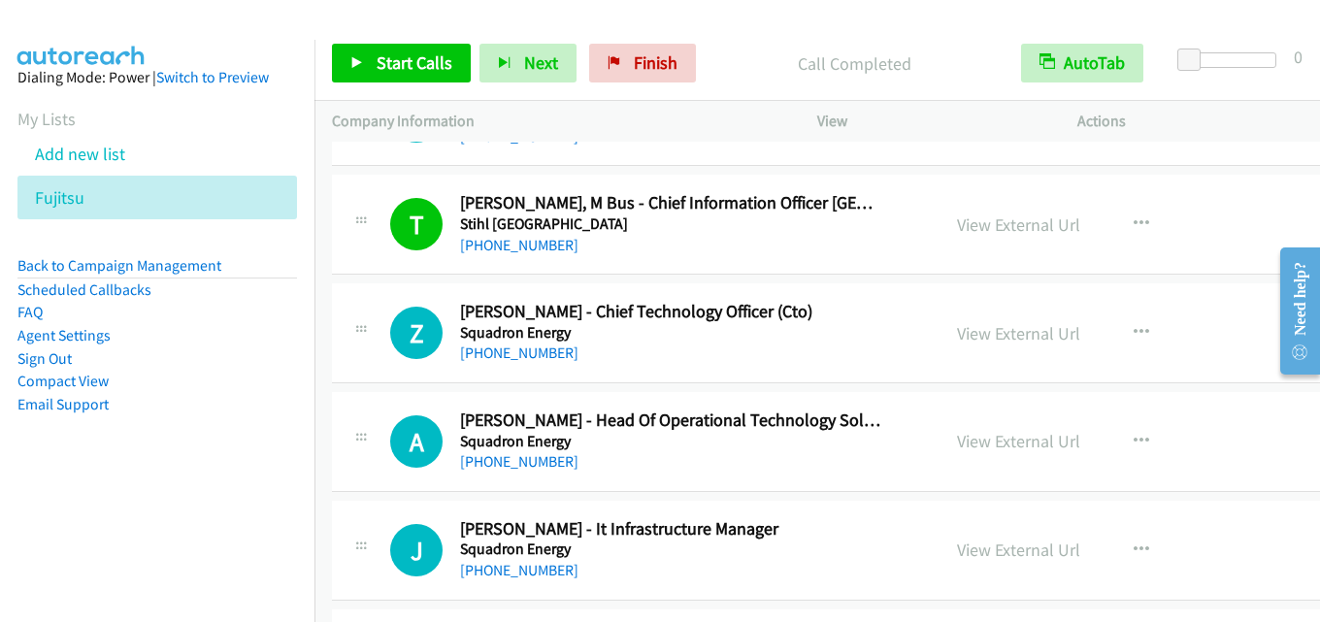
scroll to position [6405, 0]
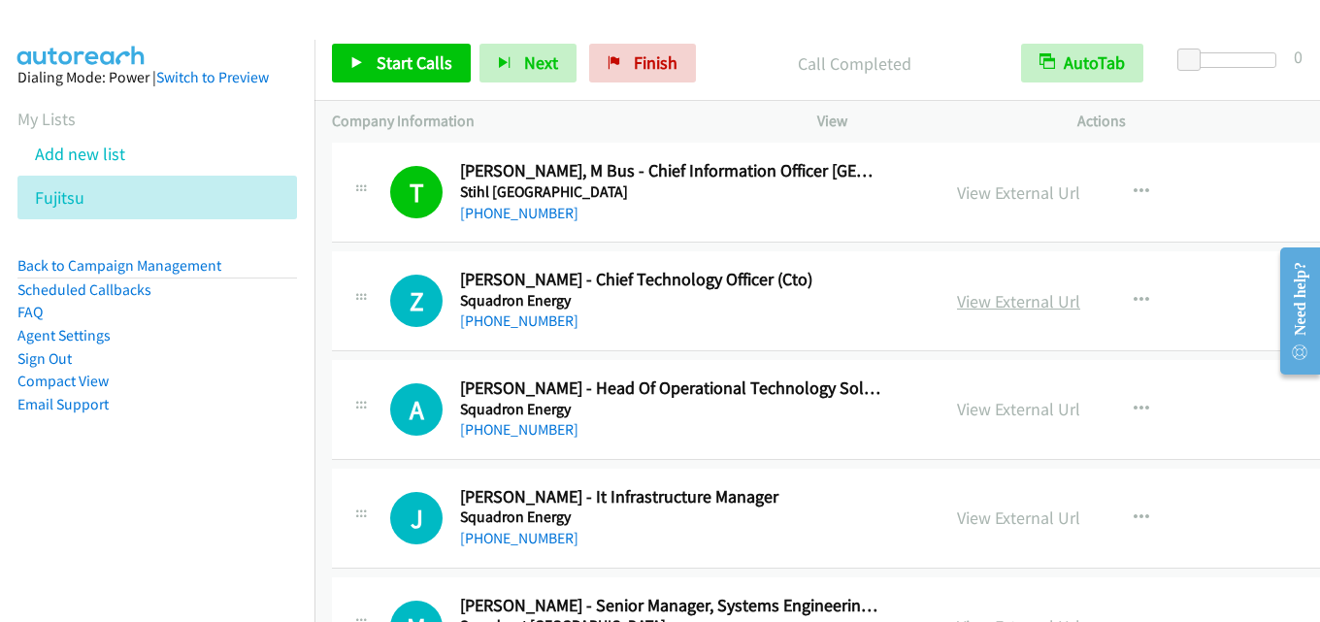
click at [1001, 307] on link "View External Url" at bounding box center [1018, 301] width 123 height 22
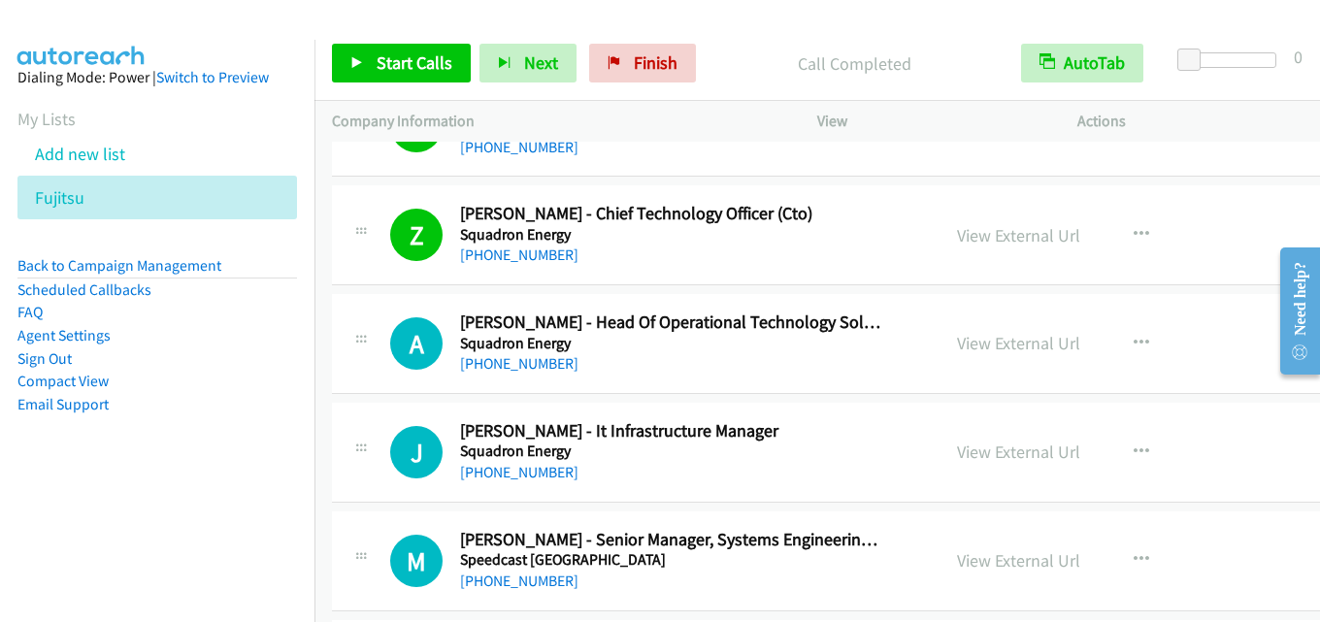
scroll to position [6503, 0]
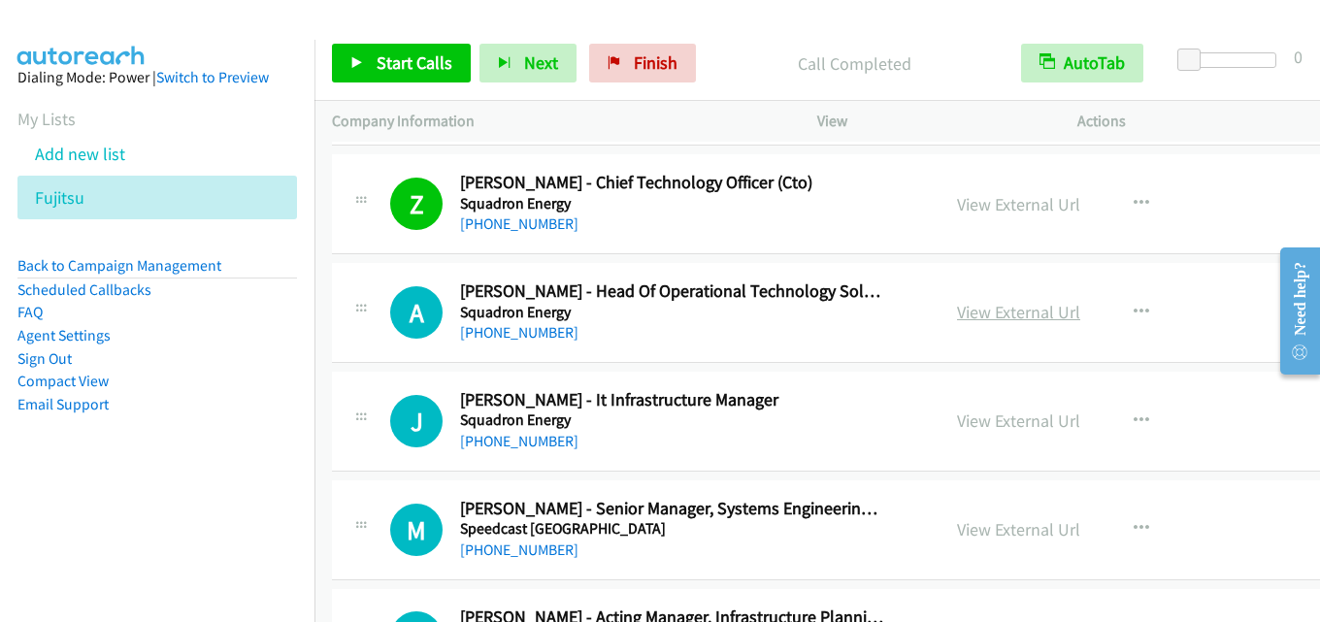
click at [970, 314] on link "View External Url" at bounding box center [1018, 312] width 123 height 22
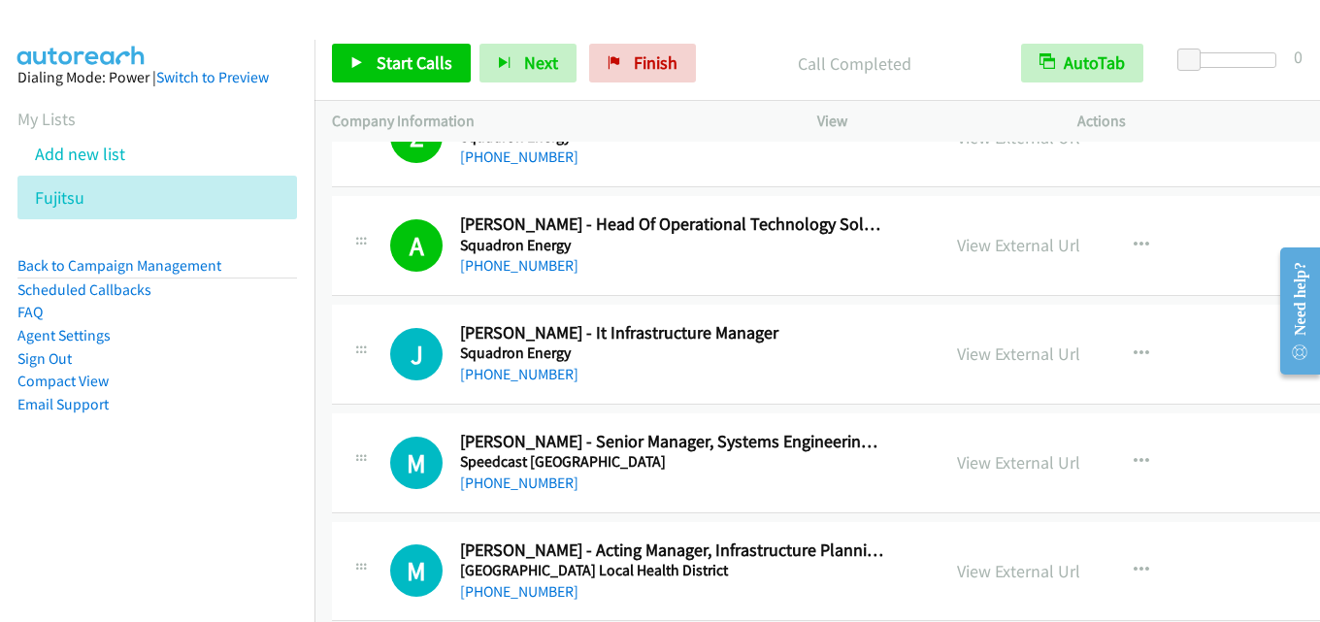
scroll to position [6600, 0]
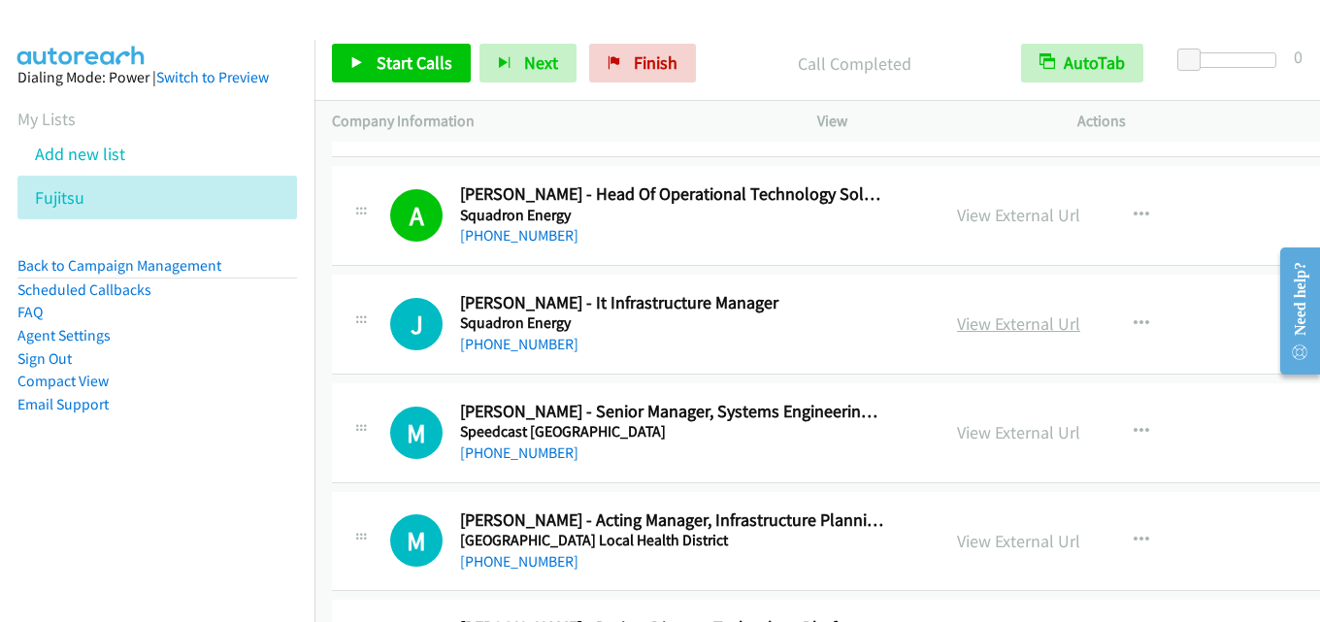
click at [977, 324] on link "View External Url" at bounding box center [1018, 324] width 123 height 22
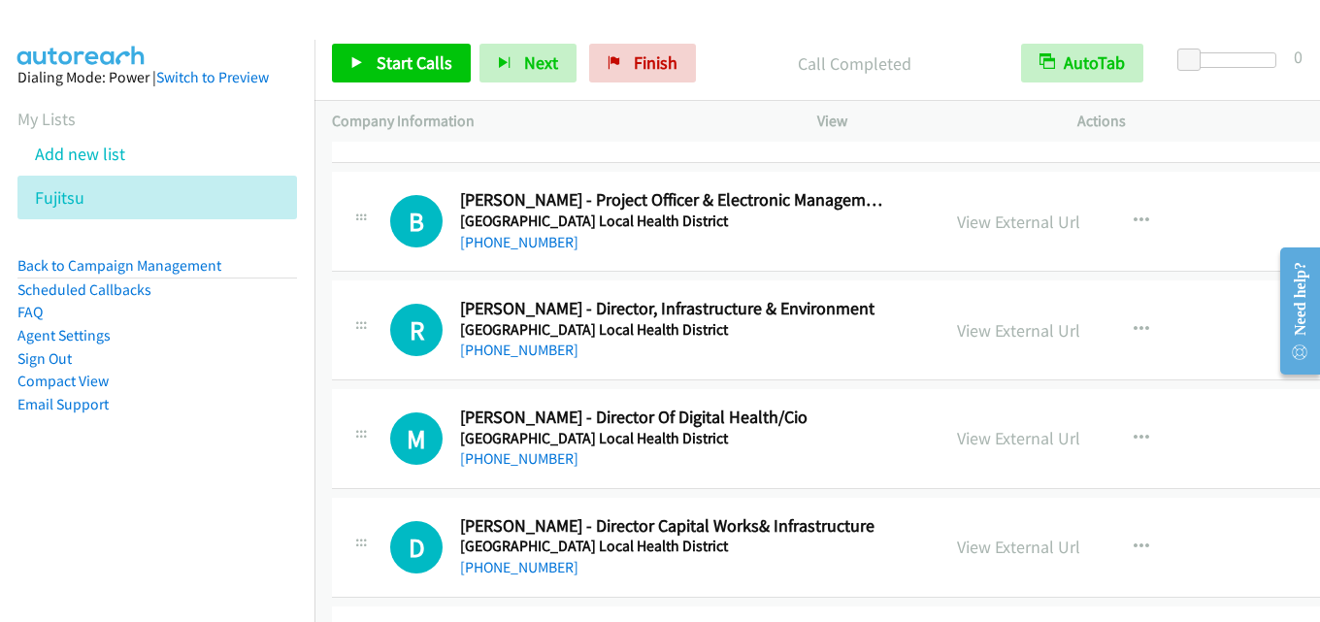
scroll to position [7667, 0]
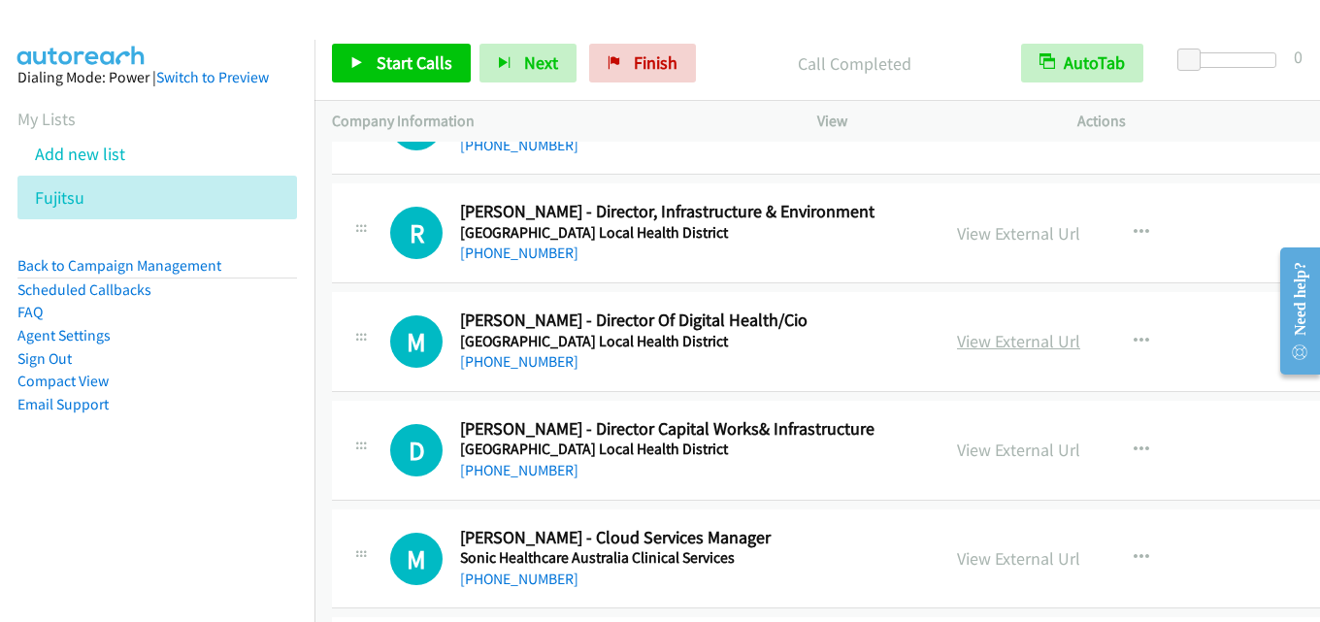
click at [968, 343] on link "View External Url" at bounding box center [1018, 341] width 123 height 22
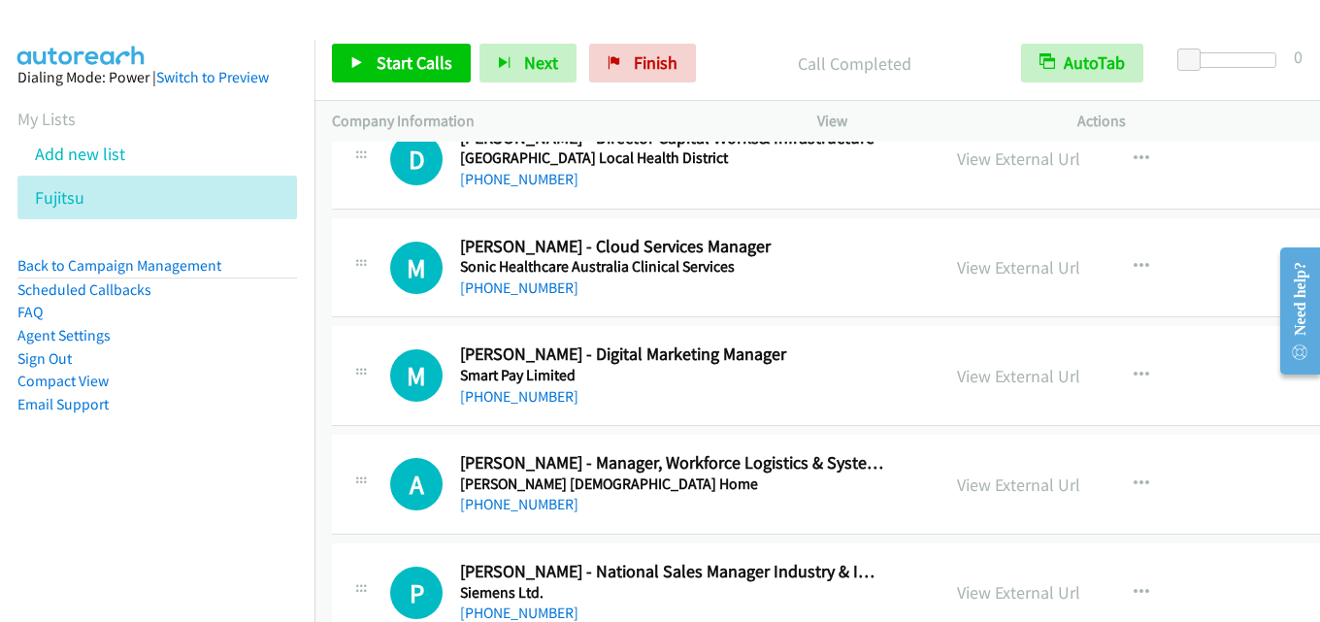
scroll to position [7861, 0]
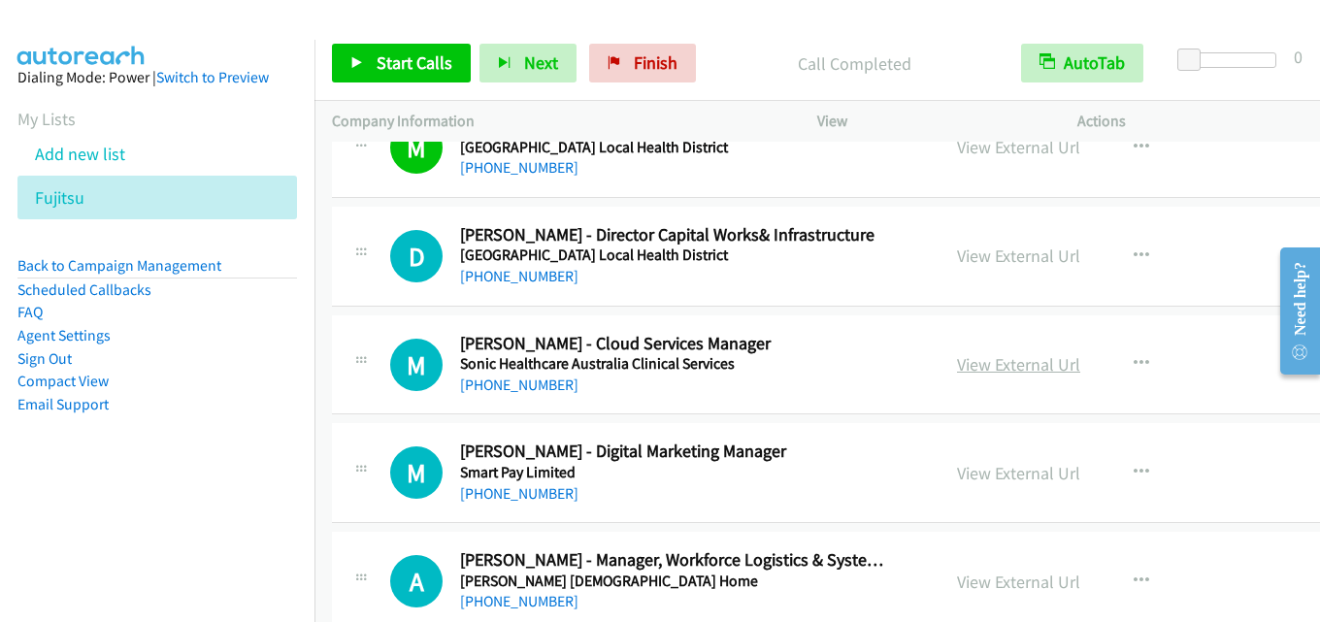
click at [984, 359] on link "View External Url" at bounding box center [1018, 364] width 123 height 22
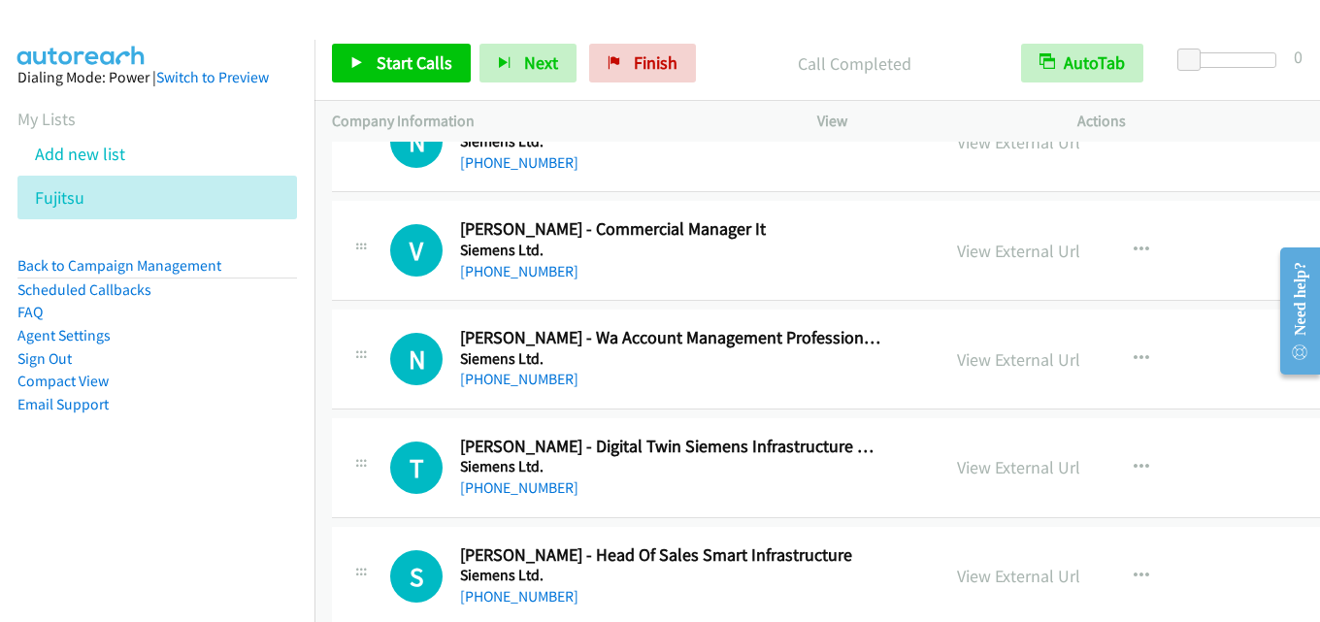
scroll to position [8638, 0]
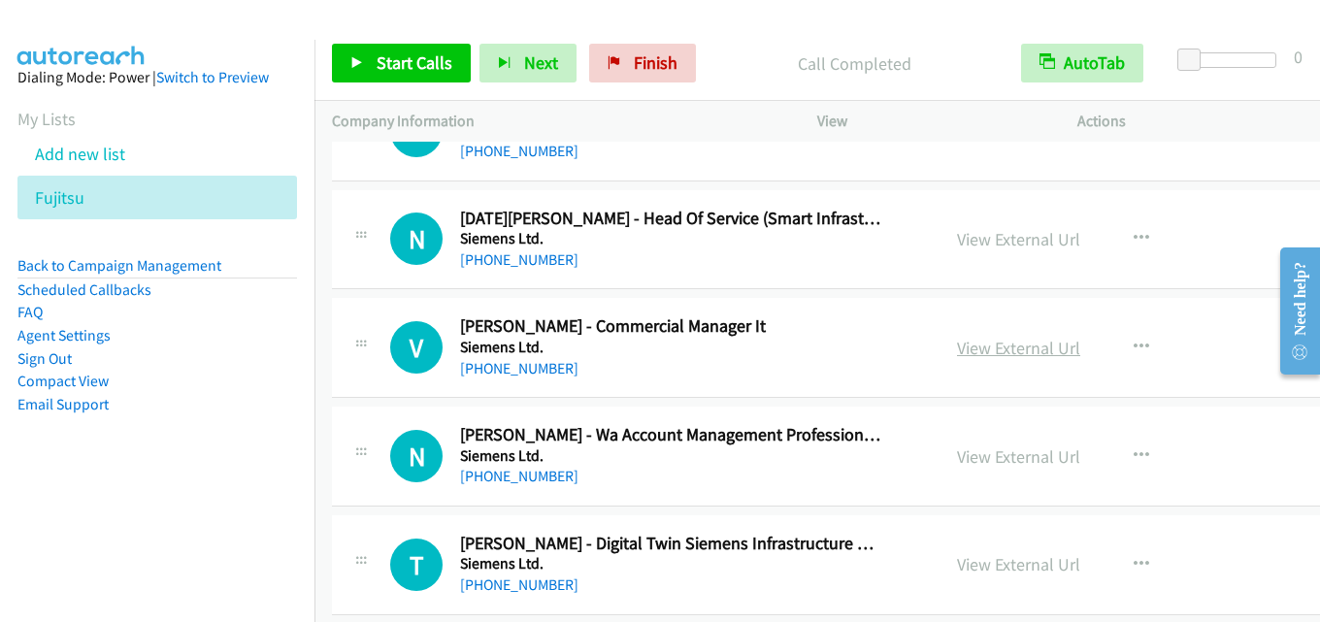
click at [1004, 350] on link "View External Url" at bounding box center [1018, 348] width 123 height 22
click at [976, 349] on link "View External Url" at bounding box center [1018, 348] width 123 height 22
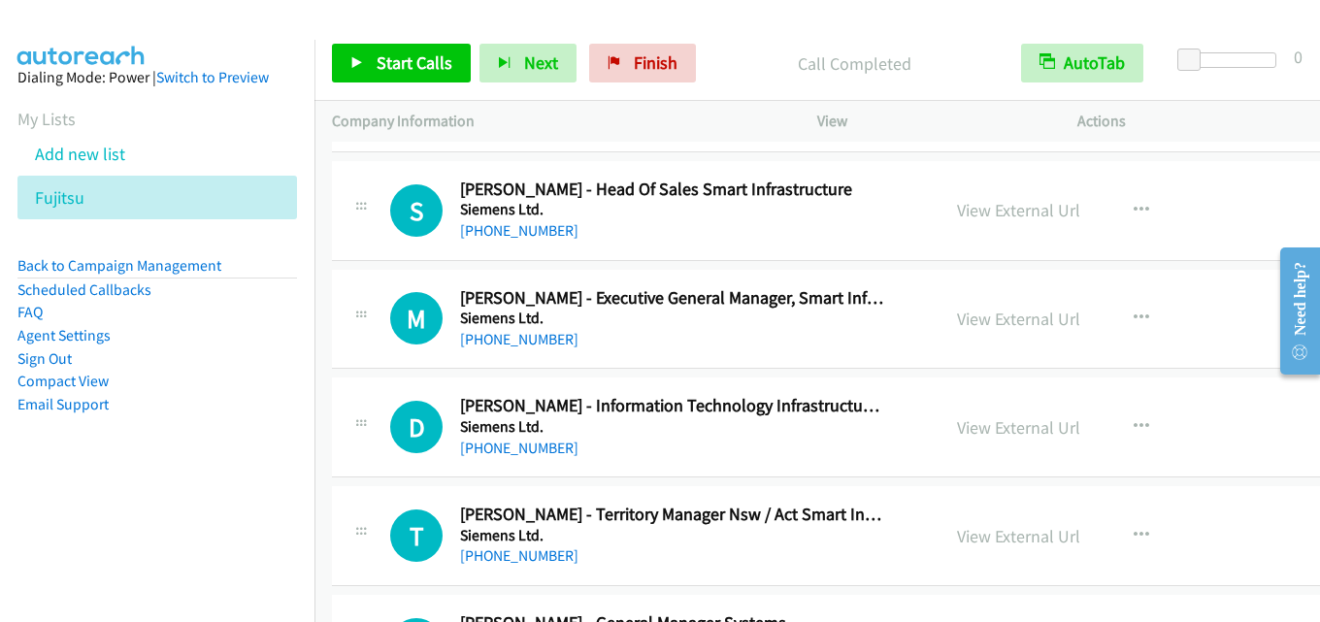
scroll to position [9123, 0]
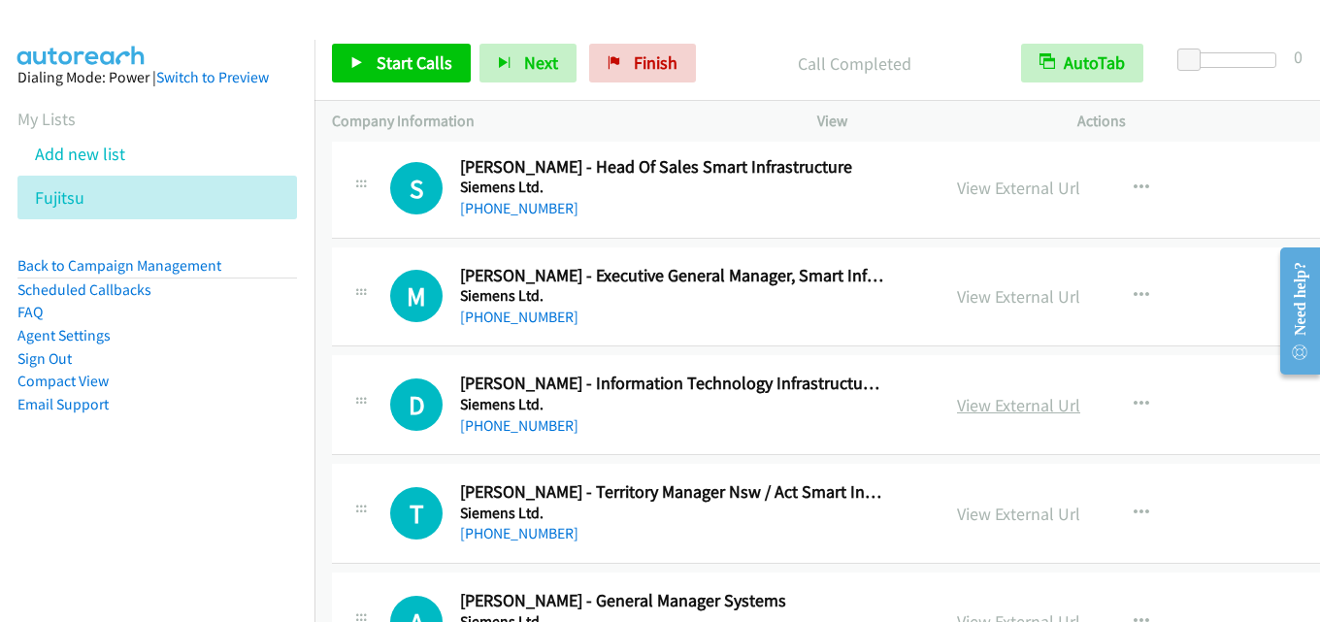
click at [993, 413] on link "View External Url" at bounding box center [1018, 405] width 123 height 22
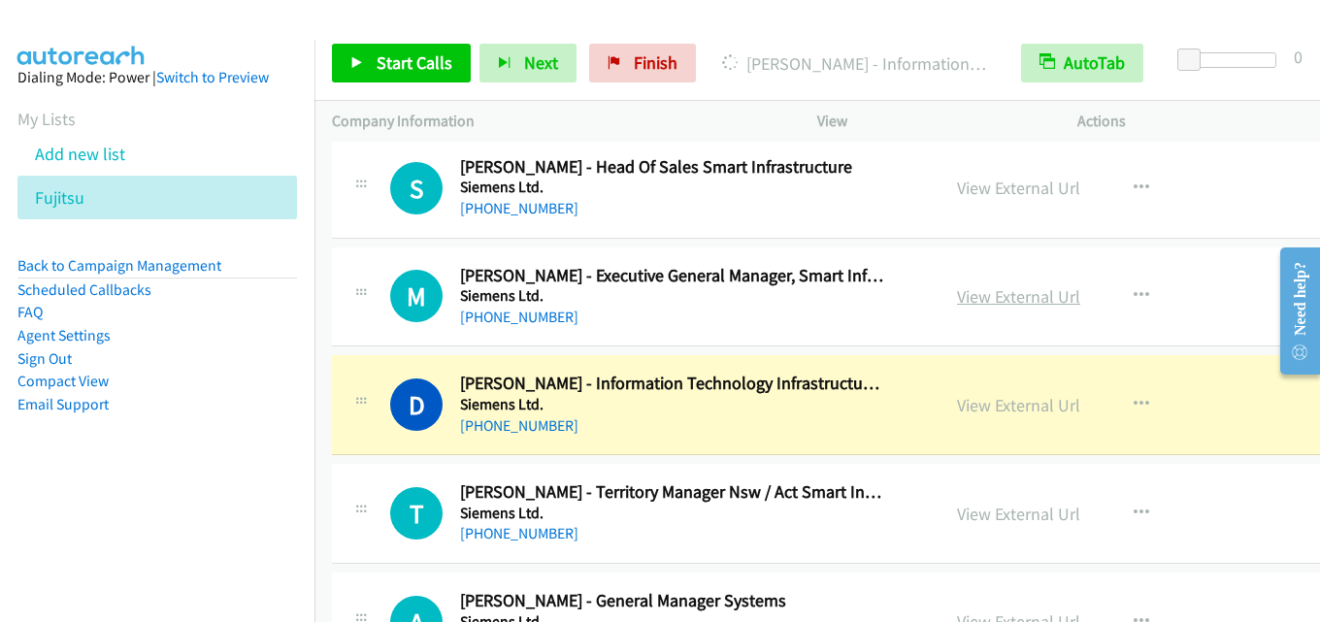
click at [987, 303] on link "View External Url" at bounding box center [1018, 296] width 123 height 22
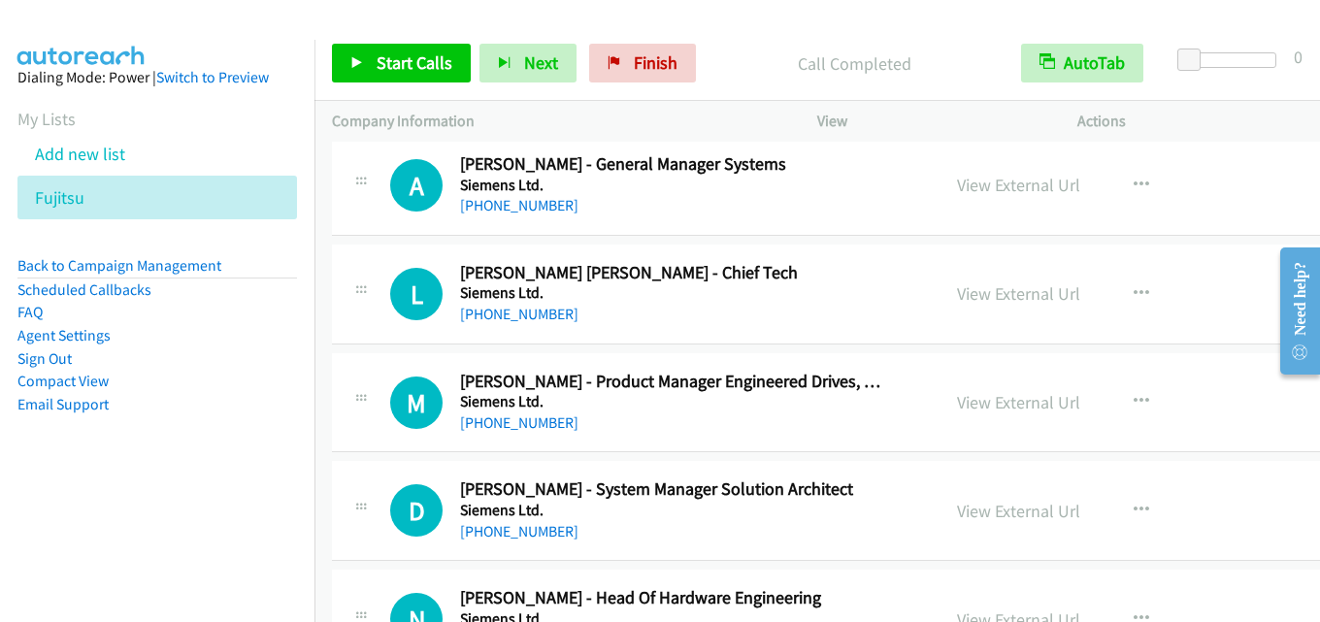
scroll to position [9608, 0]
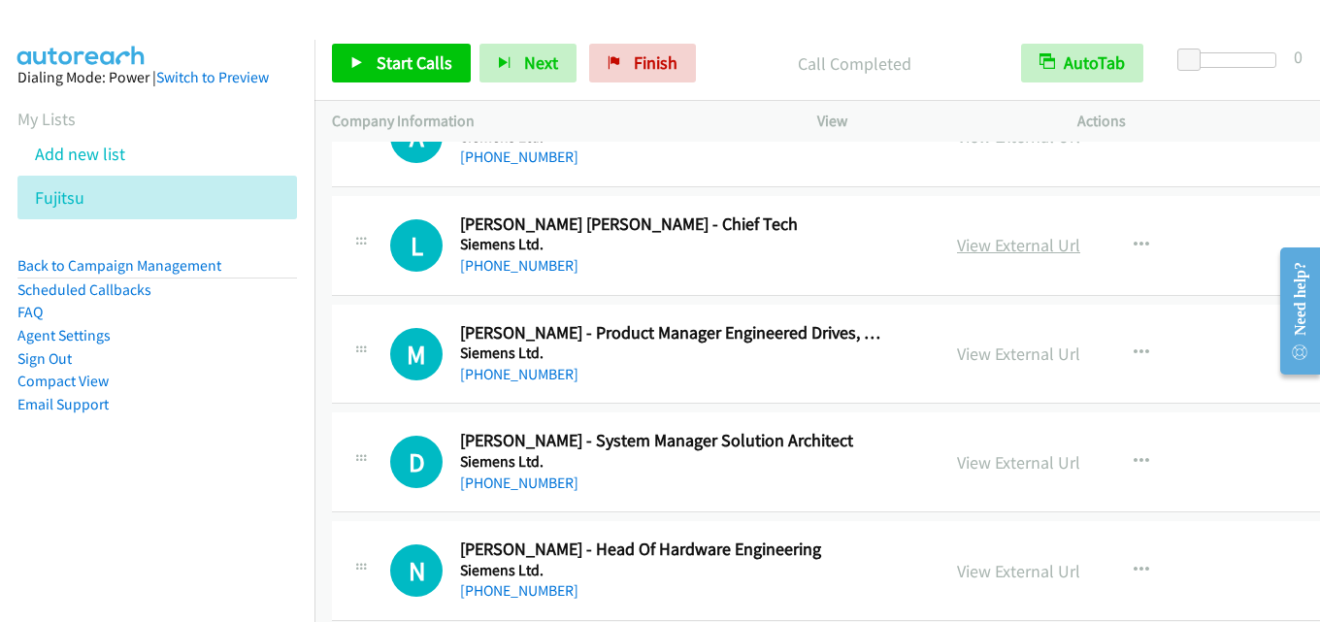
click at [1016, 249] on link "View External Url" at bounding box center [1018, 245] width 123 height 22
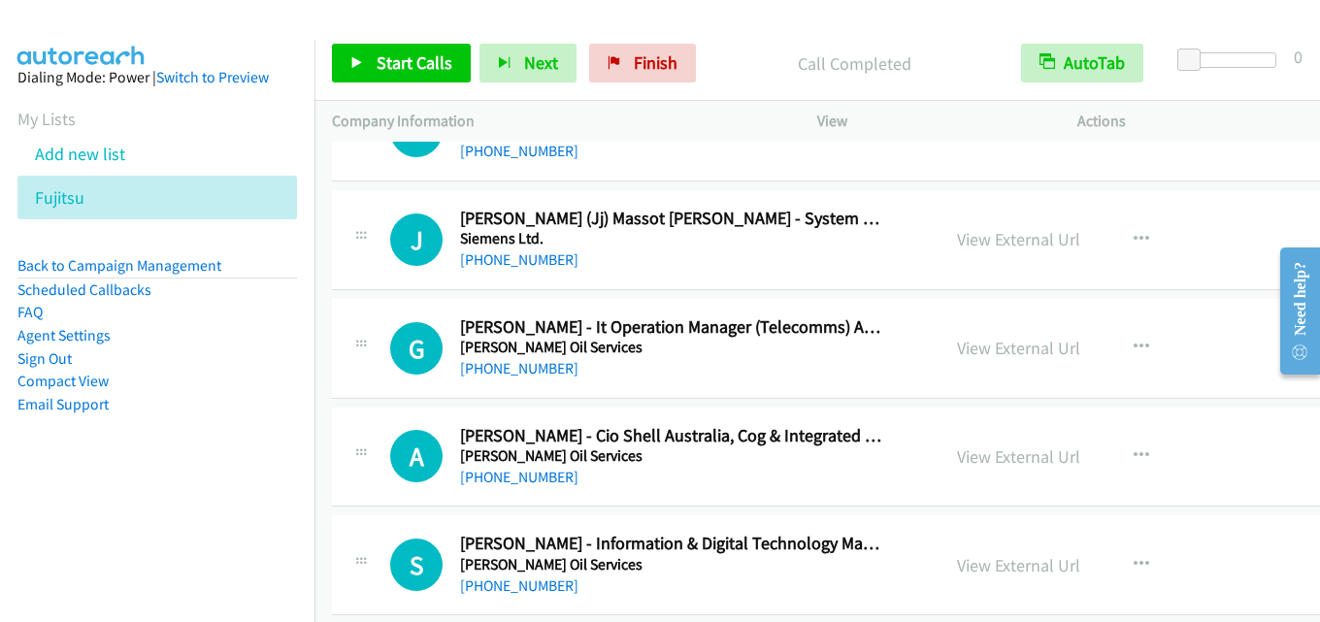
scroll to position [10191, 0]
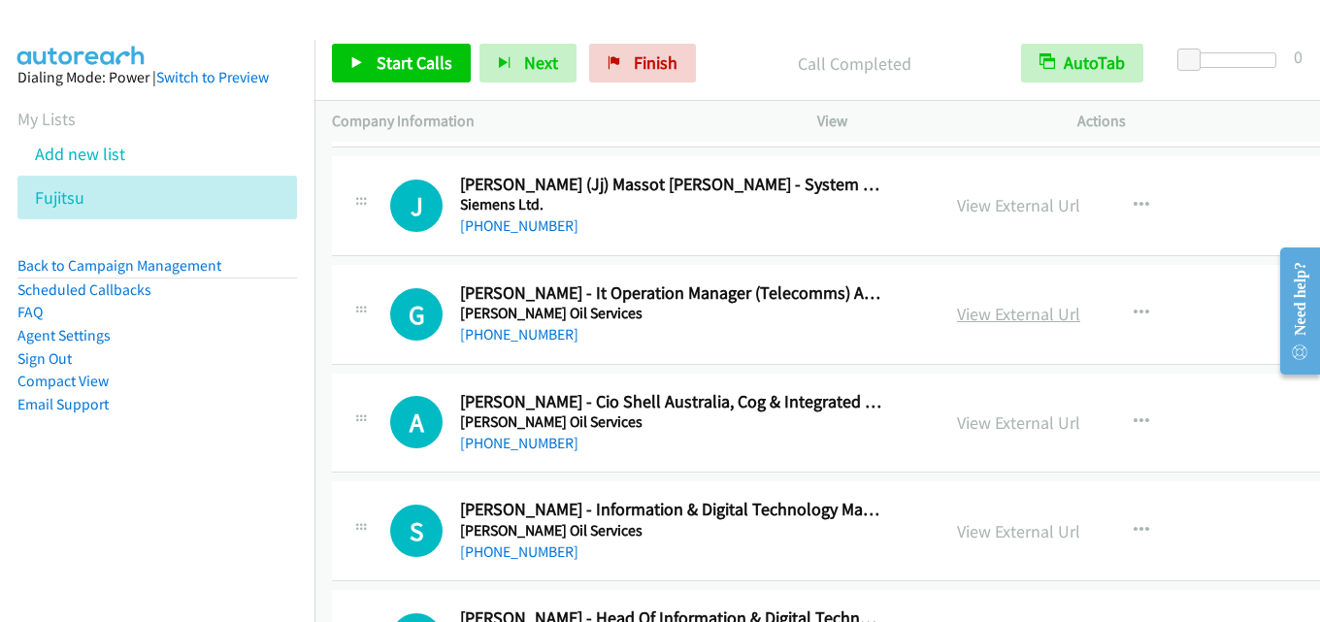
click at [967, 306] on link "View External Url" at bounding box center [1018, 314] width 123 height 22
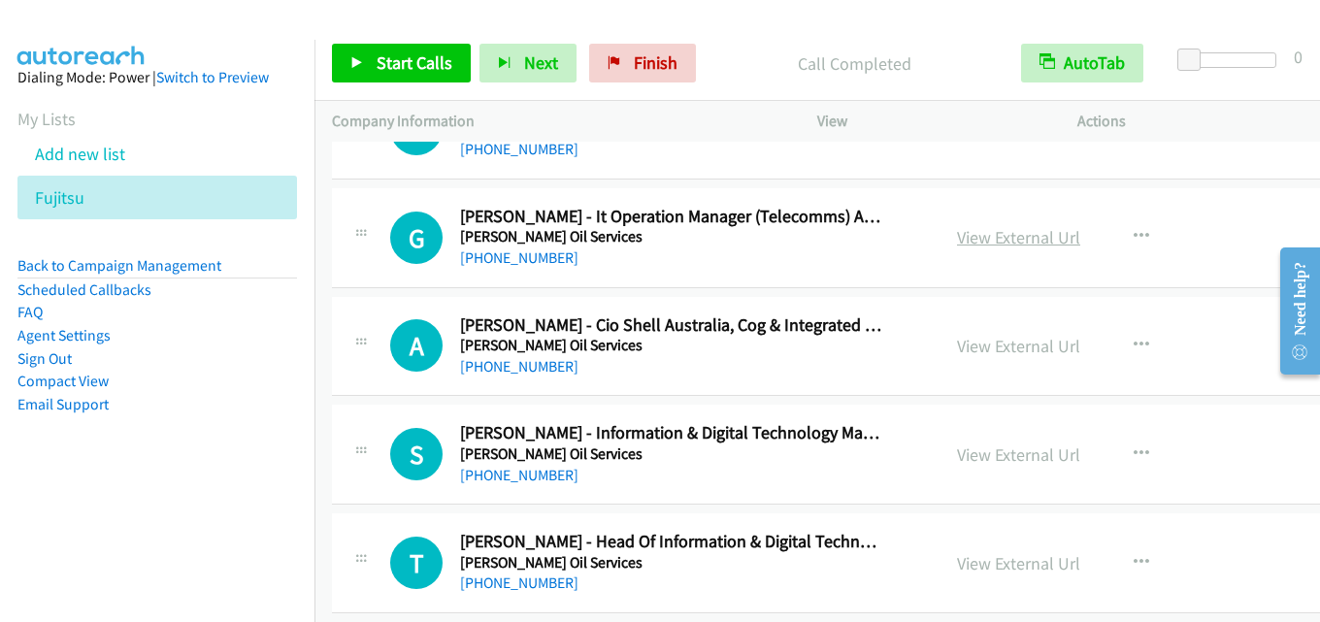
scroll to position [10288, 0]
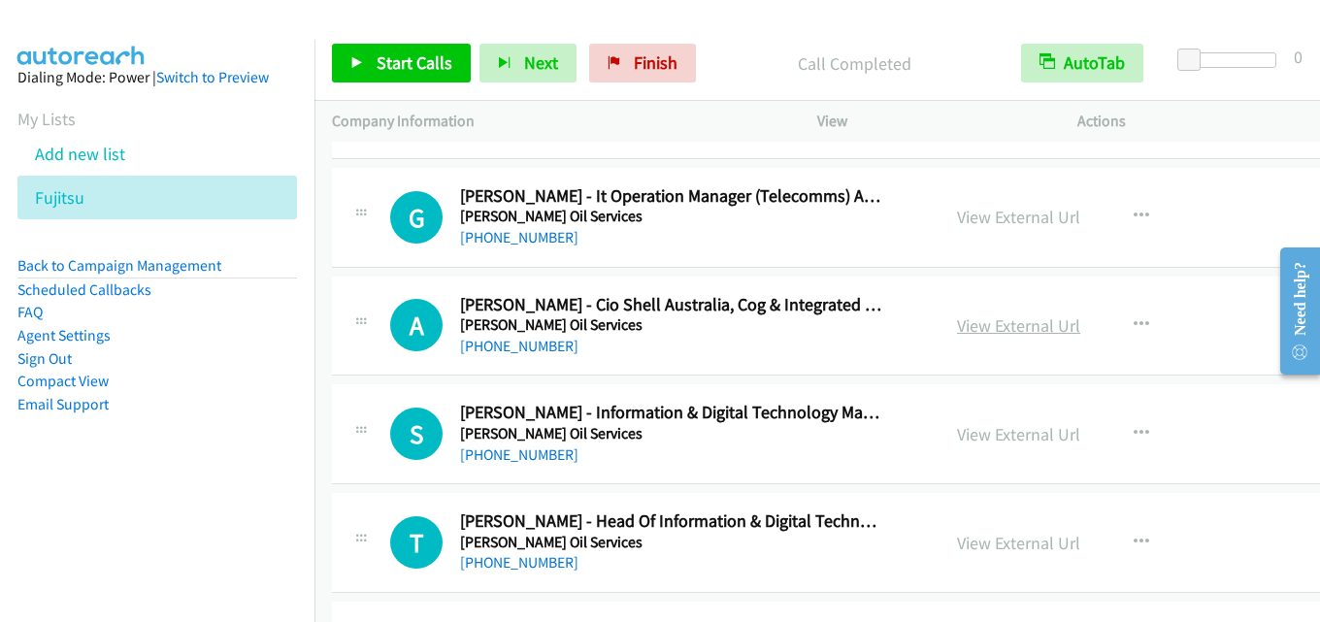
click at [999, 320] on link "View External Url" at bounding box center [1018, 325] width 123 height 22
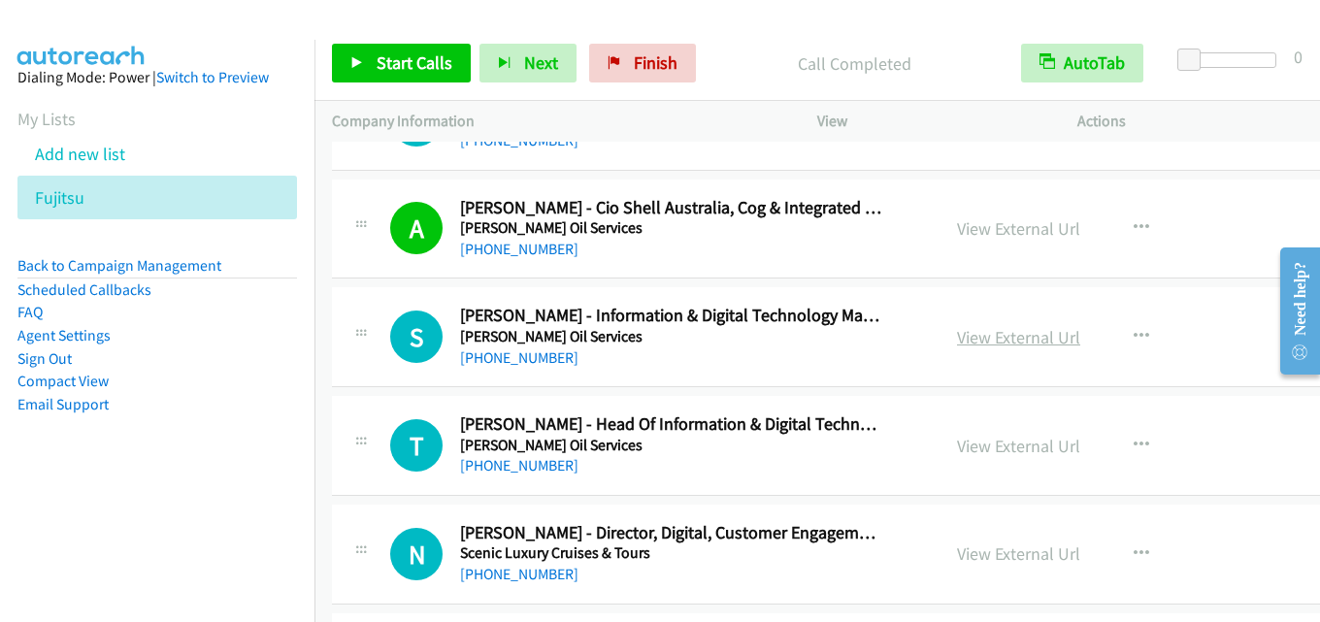
click at [971, 335] on link "View External Url" at bounding box center [1018, 337] width 123 height 22
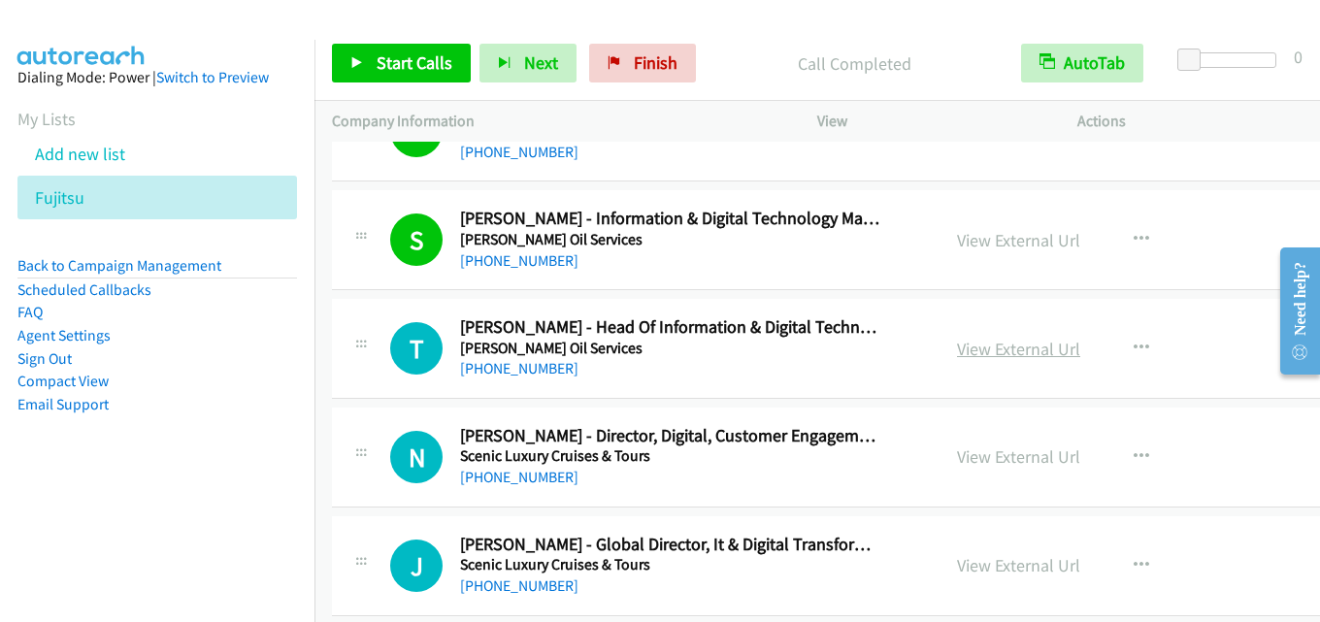
click at [978, 342] on link "View External Url" at bounding box center [1018, 349] width 123 height 22
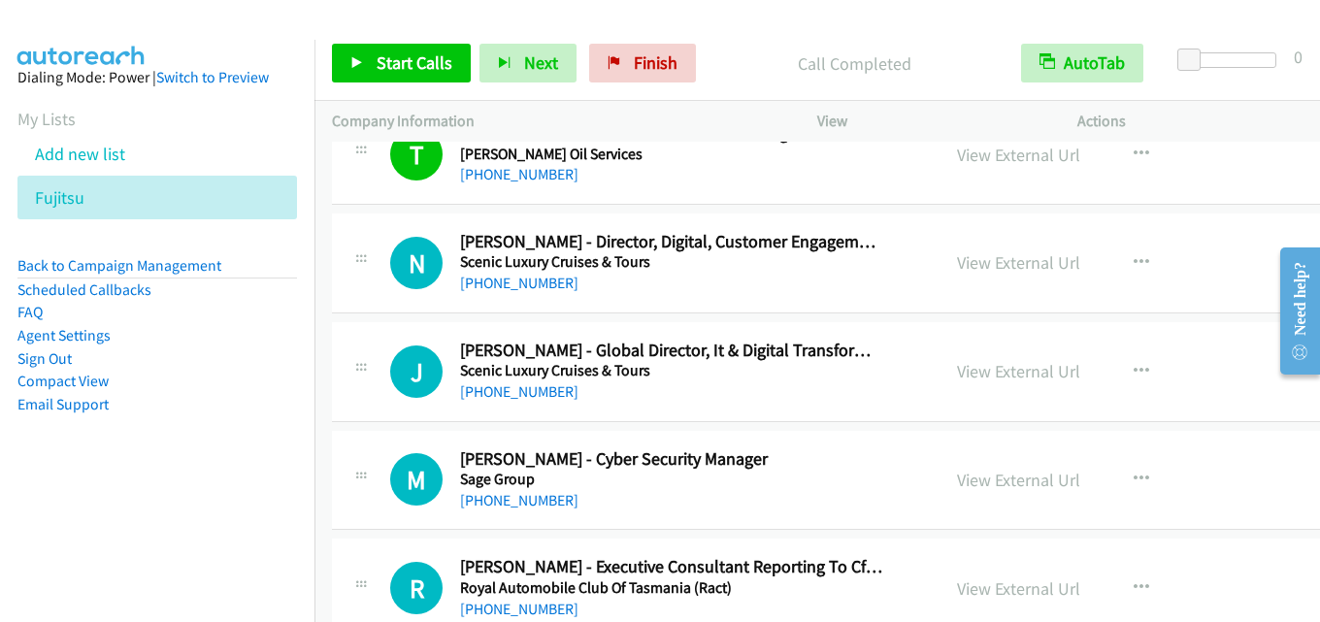
scroll to position [10773, 0]
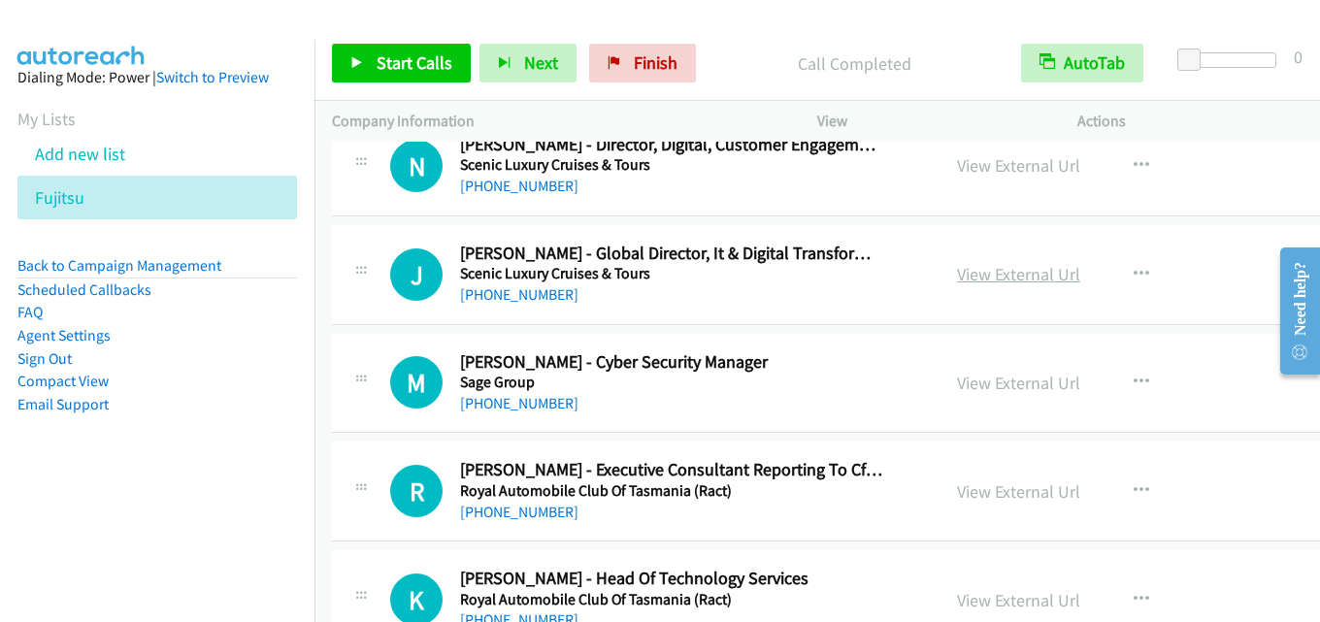
click at [1004, 280] on link "View External Url" at bounding box center [1018, 274] width 123 height 22
click at [991, 383] on link "View External Url" at bounding box center [1018, 383] width 123 height 22
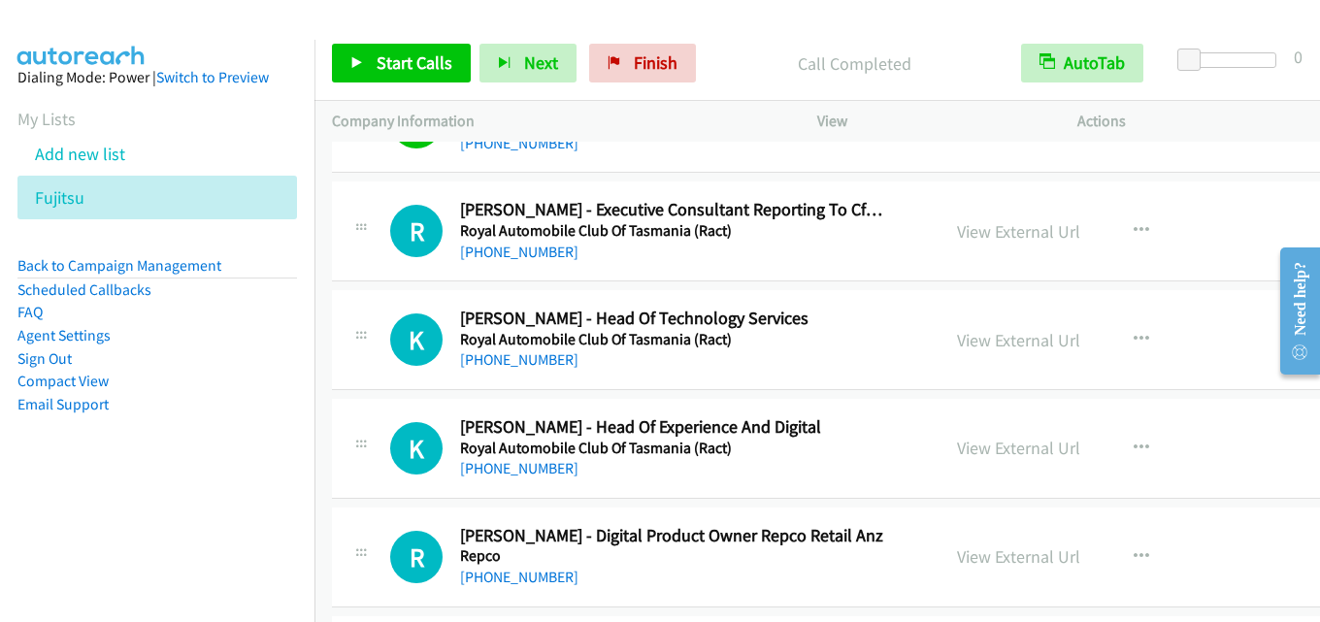
scroll to position [11064, 0]
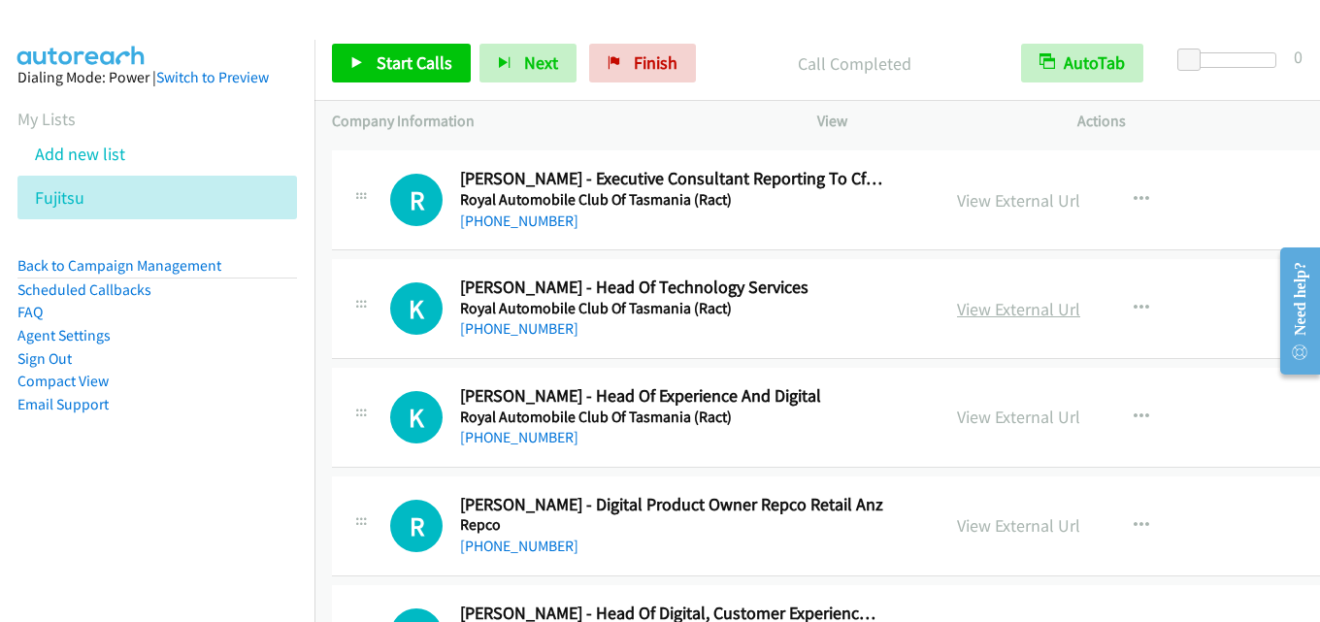
click at [983, 298] on link "View External Url" at bounding box center [1018, 309] width 123 height 22
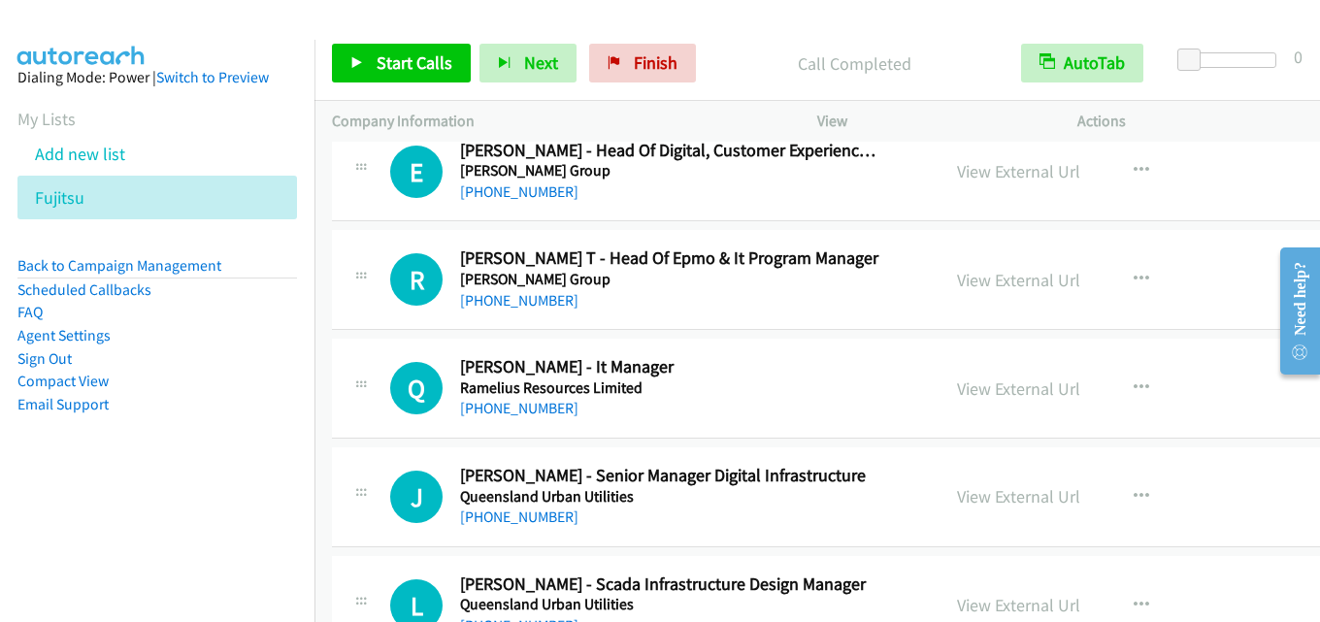
scroll to position [11549, 0]
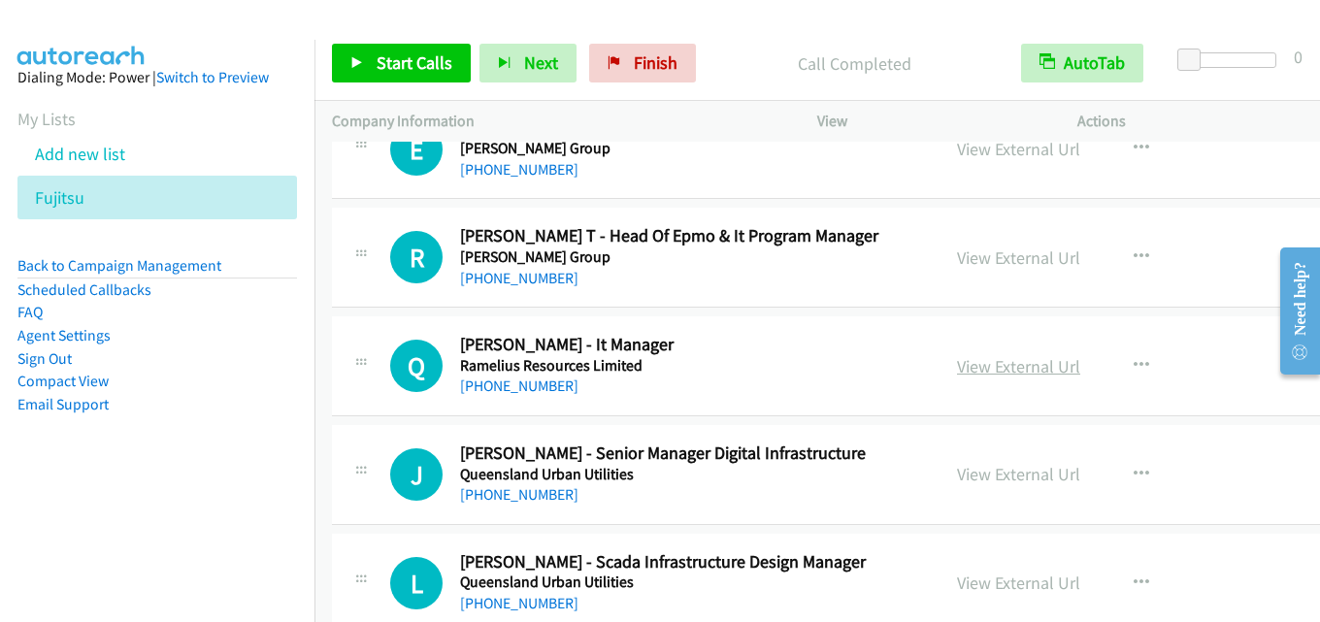
click at [982, 370] on link "View External Url" at bounding box center [1018, 366] width 123 height 22
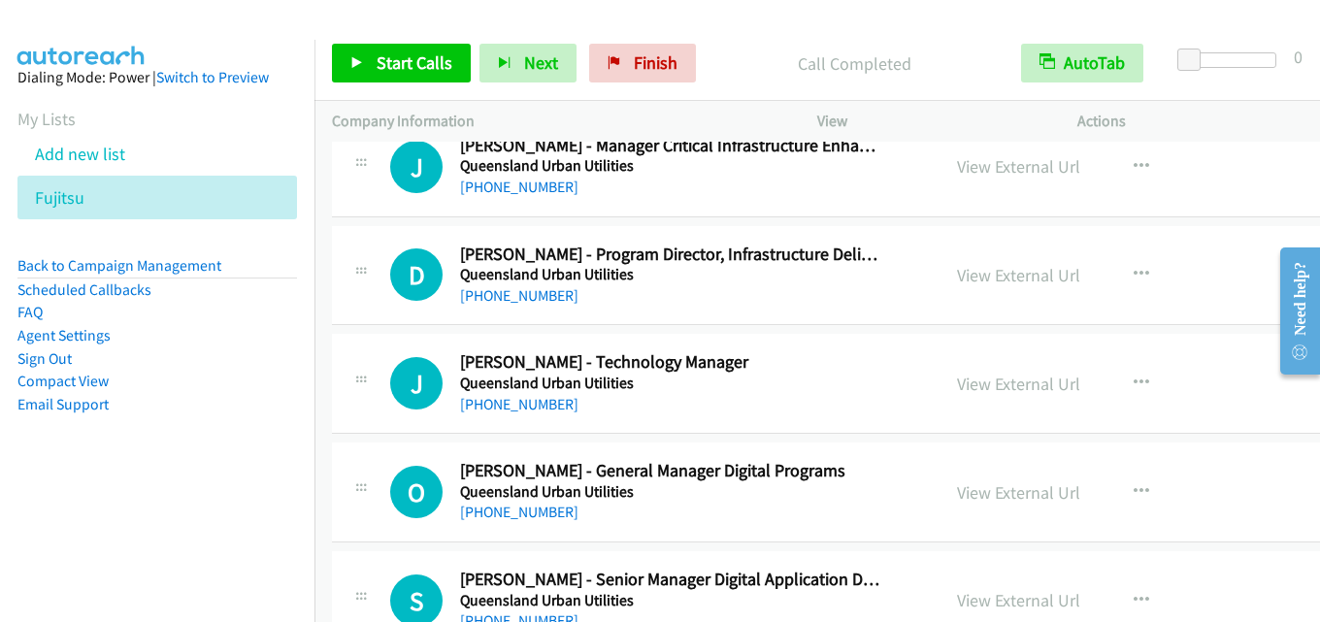
scroll to position [12714, 0]
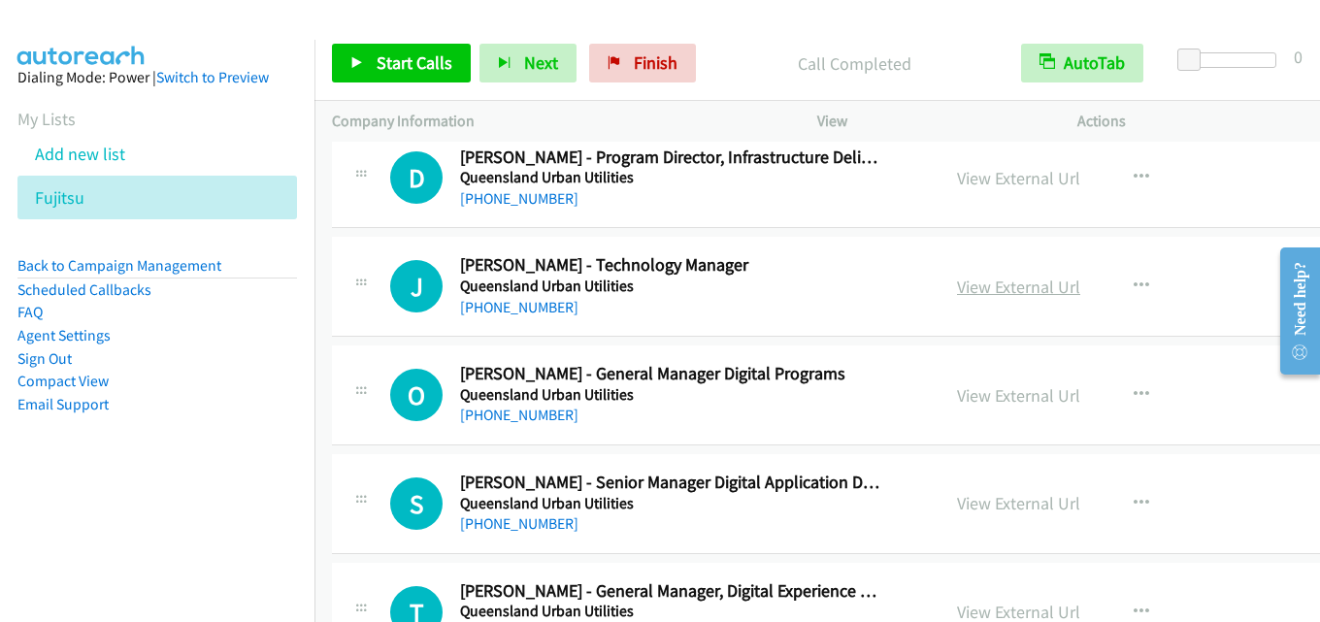
click at [970, 284] on link "View External Url" at bounding box center [1018, 287] width 123 height 22
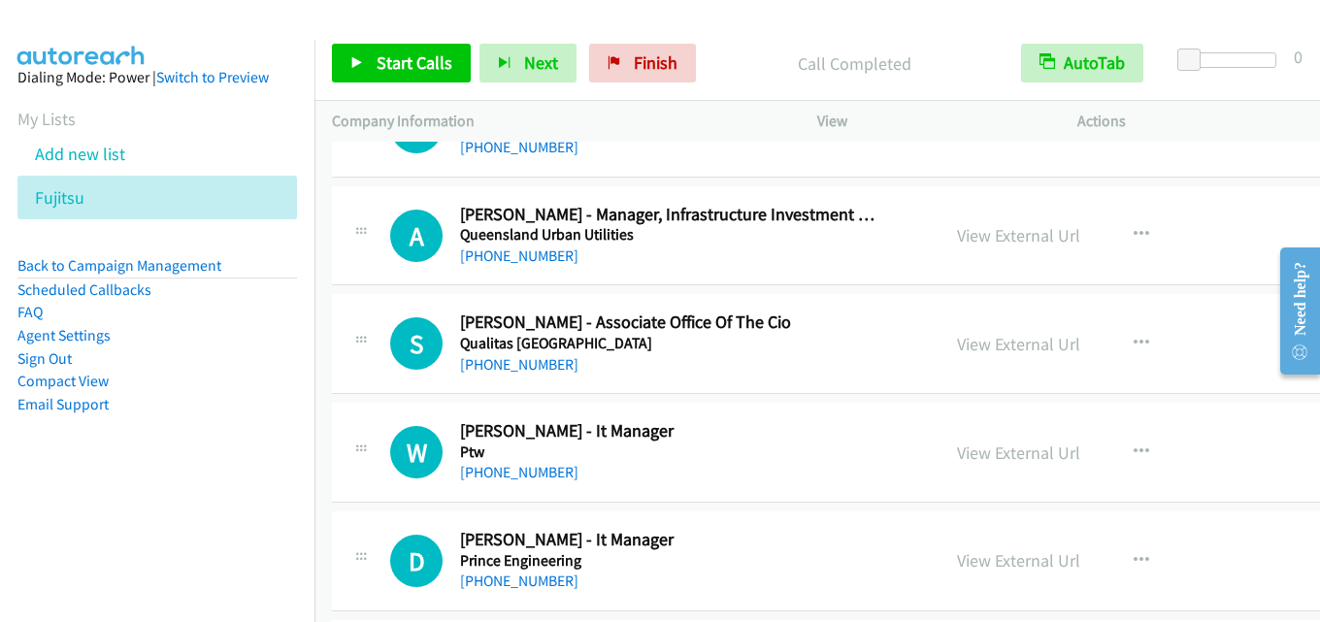
scroll to position [13296, 0]
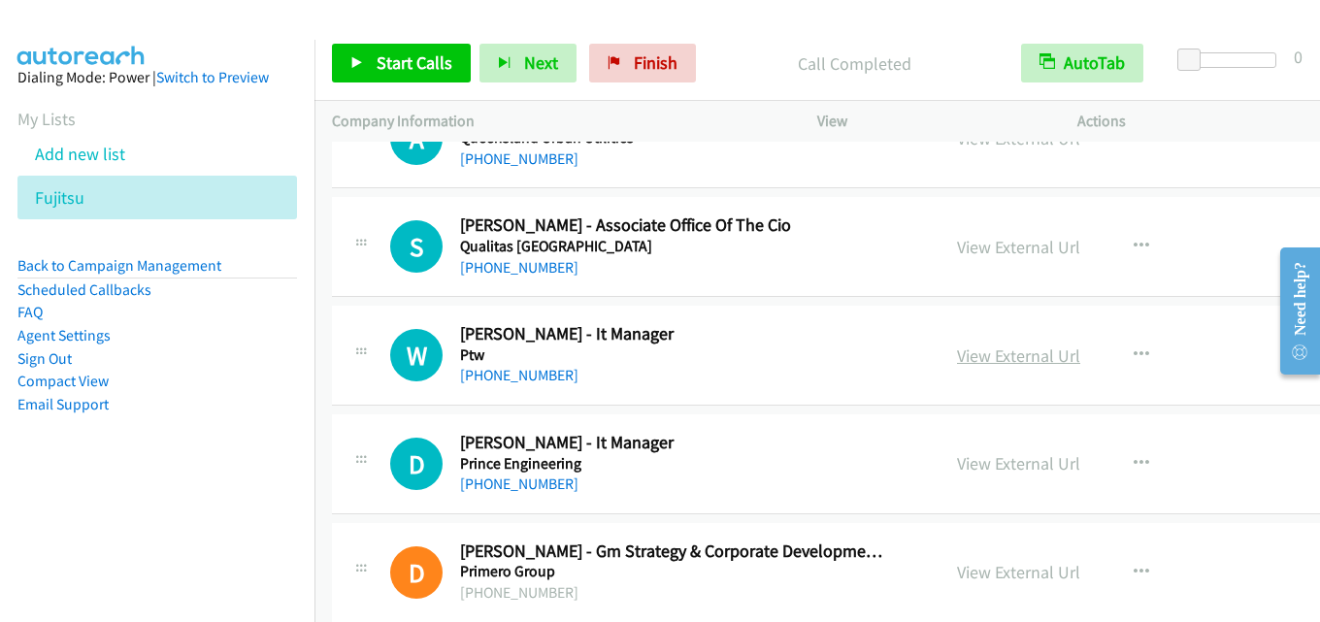
click at [994, 345] on link "View External Url" at bounding box center [1018, 356] width 123 height 22
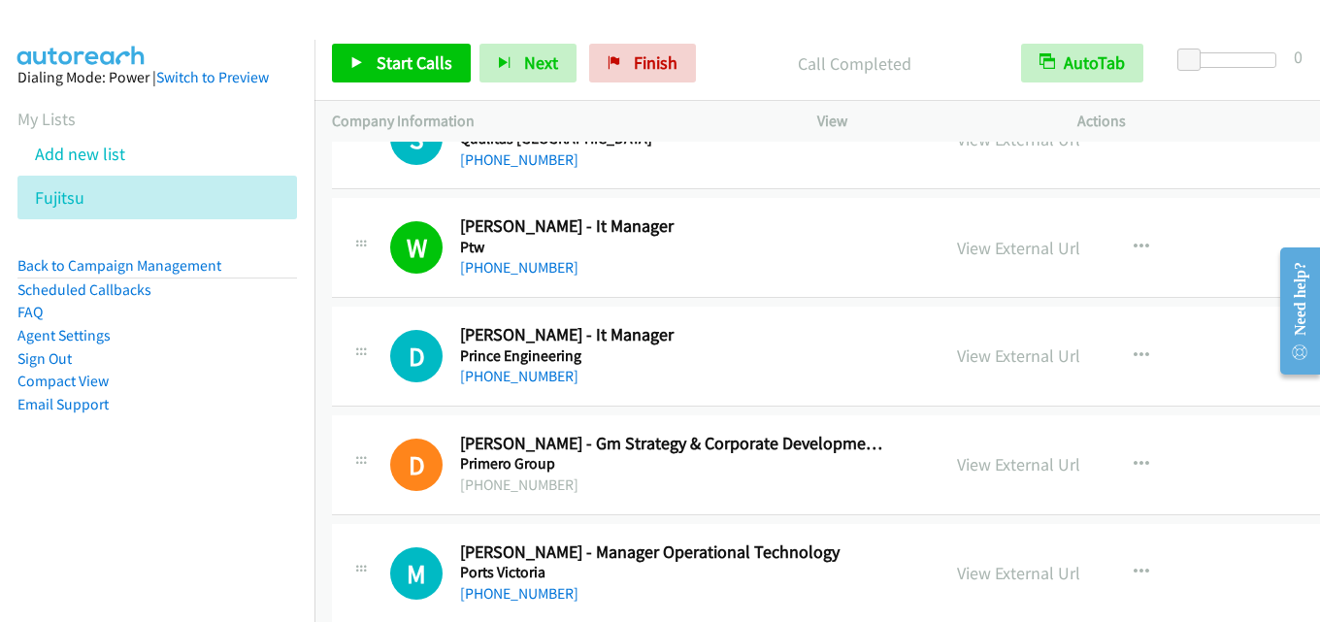
scroll to position [13490, 0]
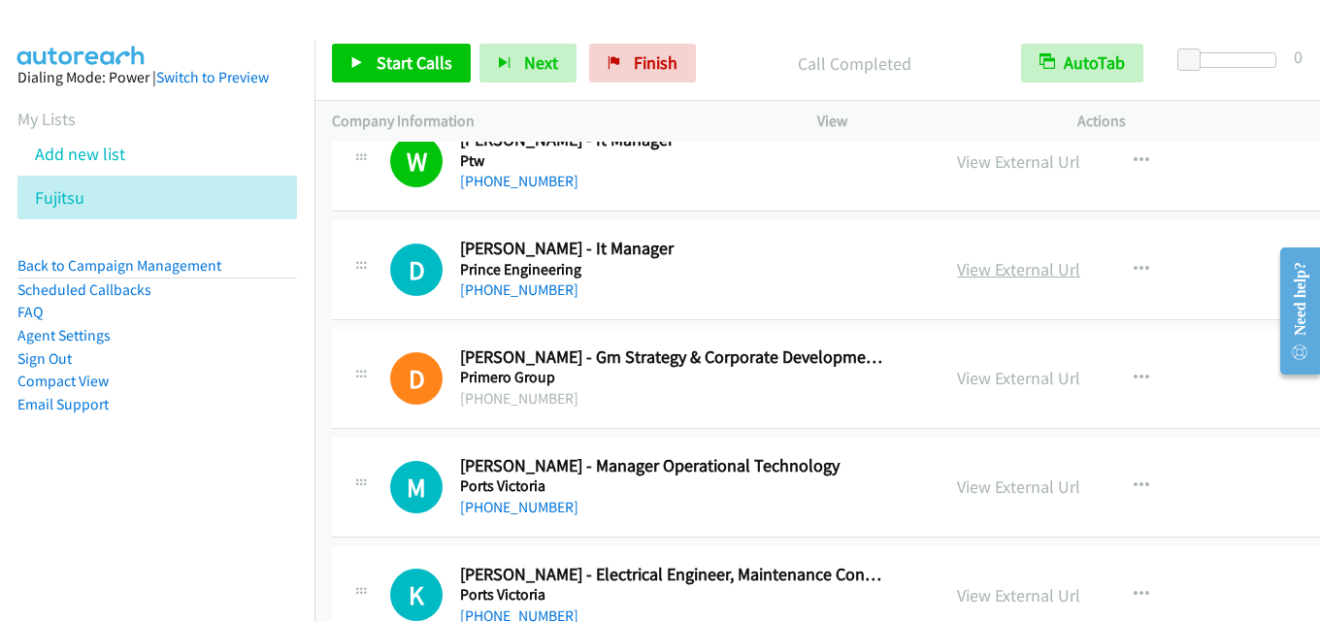
click at [1004, 272] on link "View External Url" at bounding box center [1018, 269] width 123 height 22
click at [983, 269] on link "View External Url" at bounding box center [1018, 269] width 123 height 22
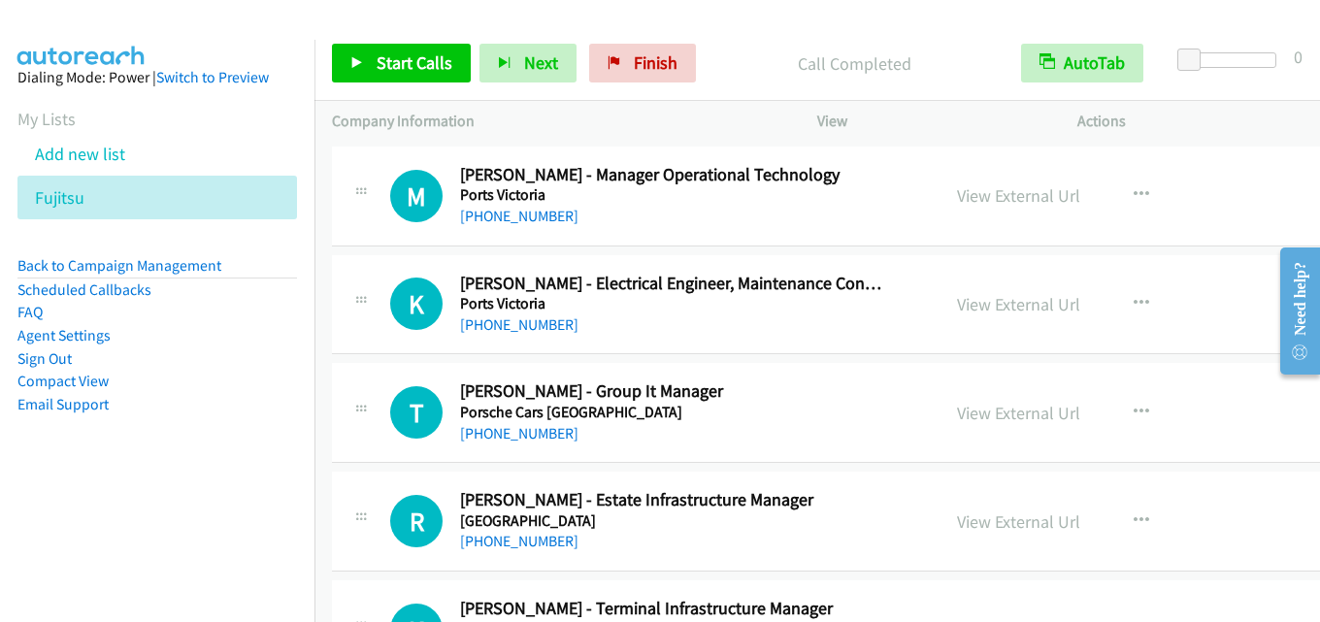
scroll to position [13879, 0]
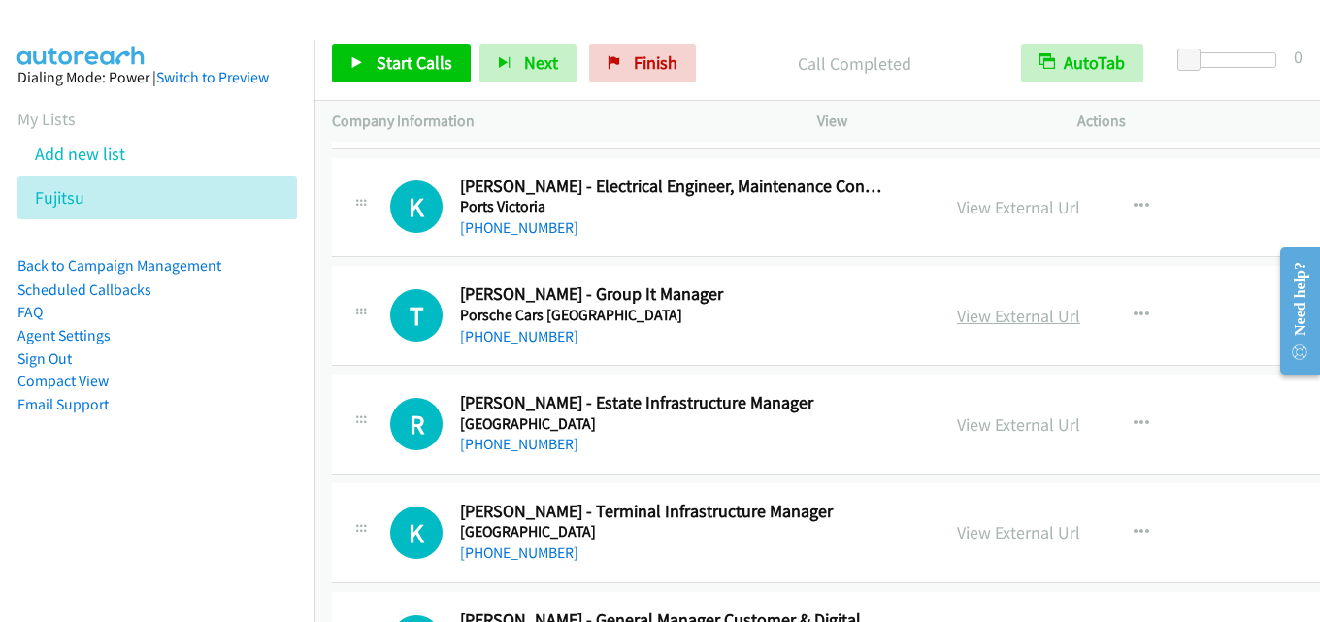
click at [978, 318] on link "View External Url" at bounding box center [1018, 316] width 123 height 22
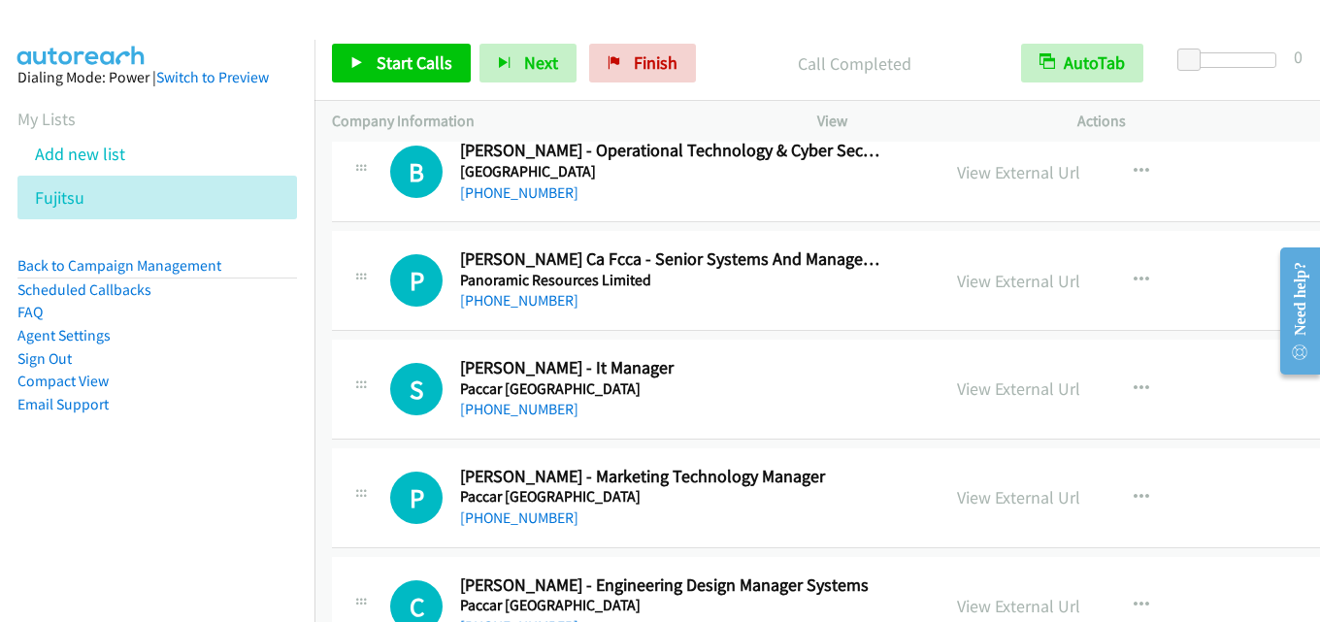
scroll to position [15140, 0]
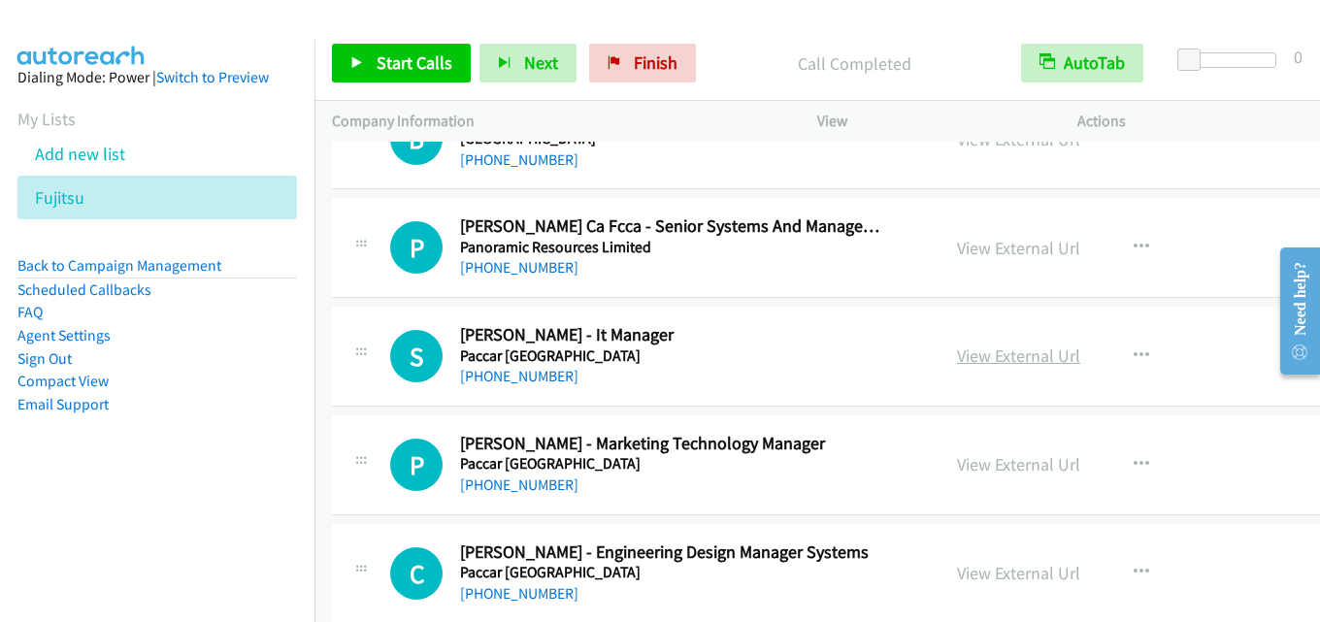
click at [1001, 353] on link "View External Url" at bounding box center [1018, 356] width 123 height 22
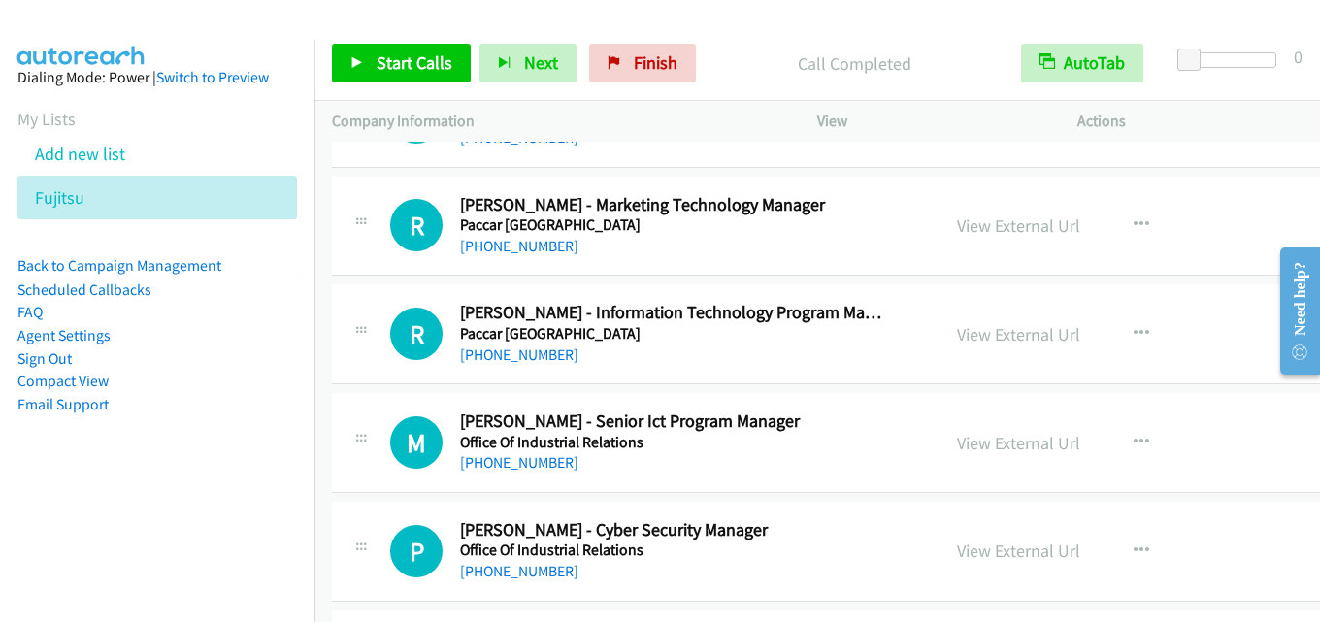
scroll to position [15626, 0]
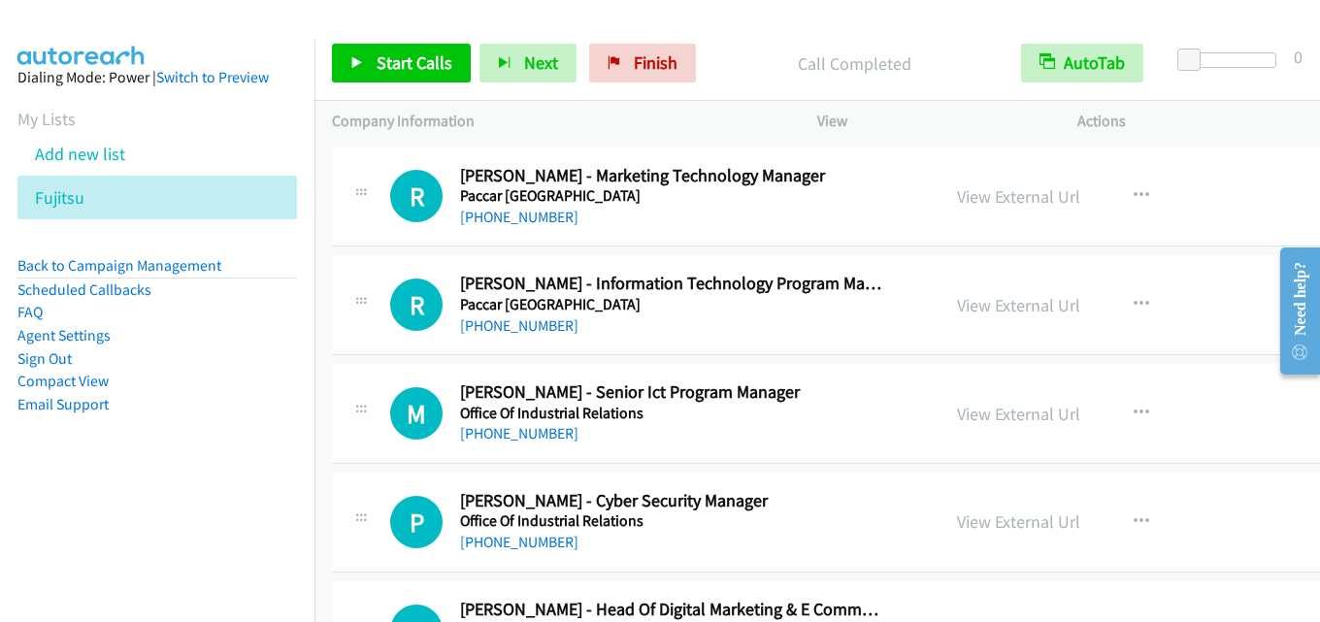
click at [971, 317] on div "View External Url" at bounding box center [1018, 305] width 123 height 26
click at [980, 310] on link "View External Url" at bounding box center [1018, 305] width 123 height 22
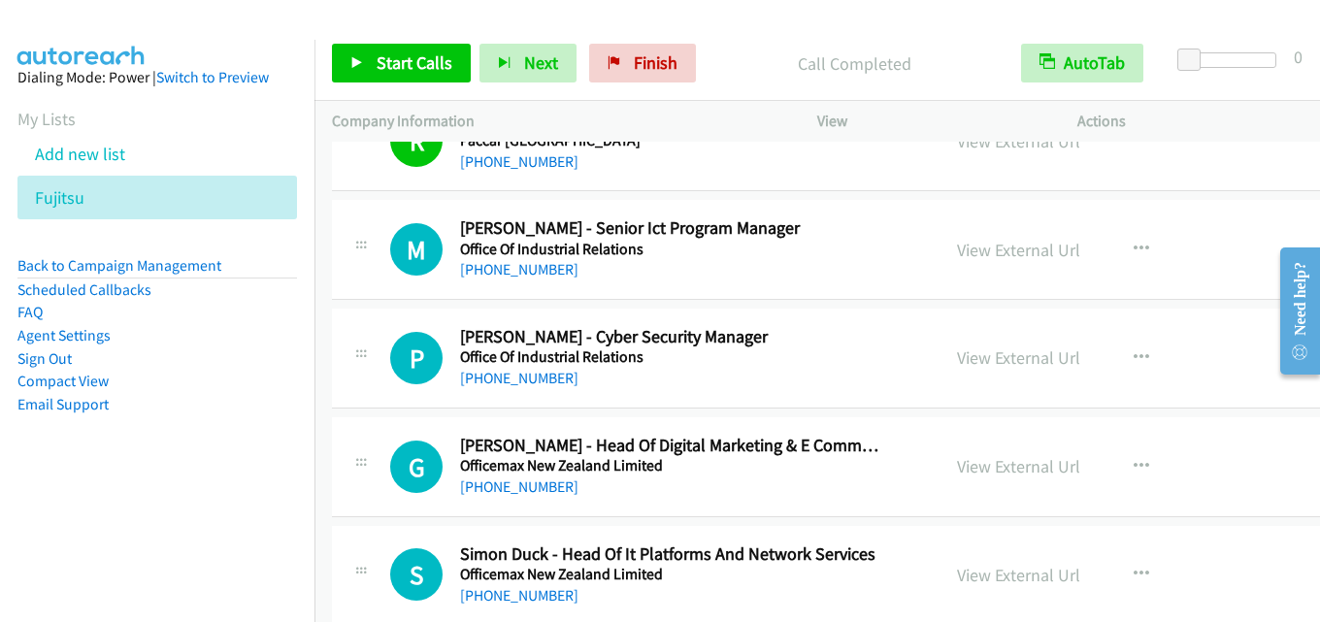
scroll to position [15820, 0]
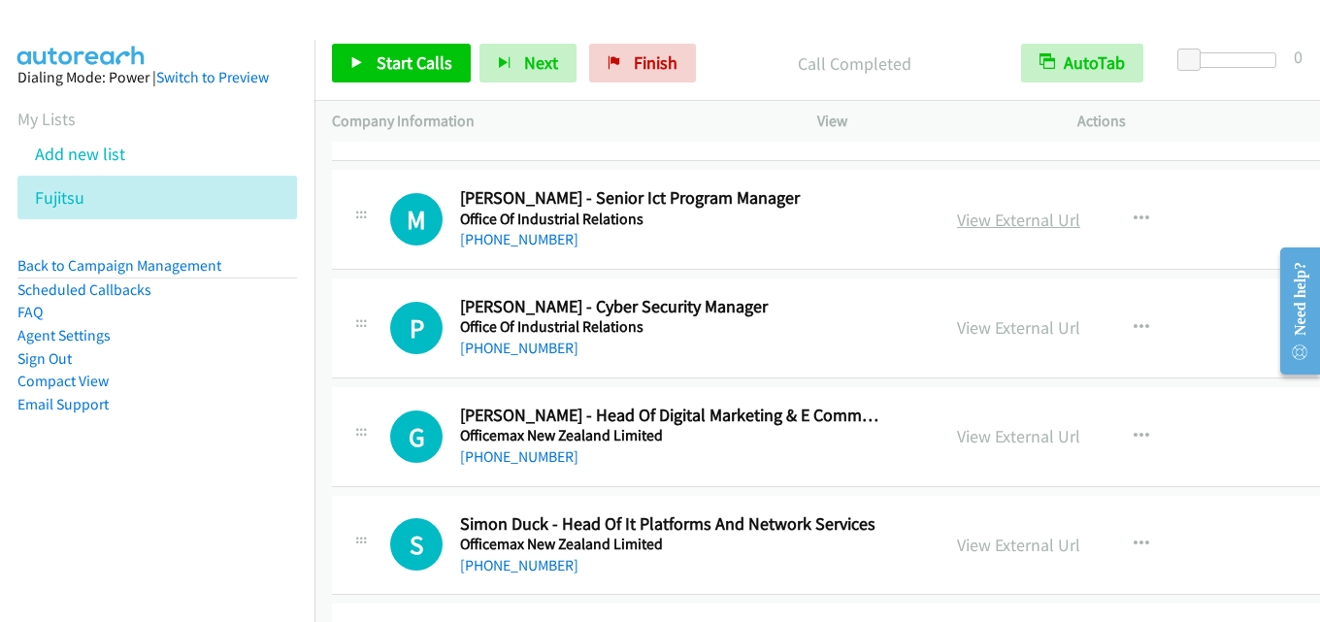
click at [1001, 214] on link "View External Url" at bounding box center [1018, 220] width 123 height 22
click at [962, 324] on link "View External Url" at bounding box center [1018, 327] width 123 height 22
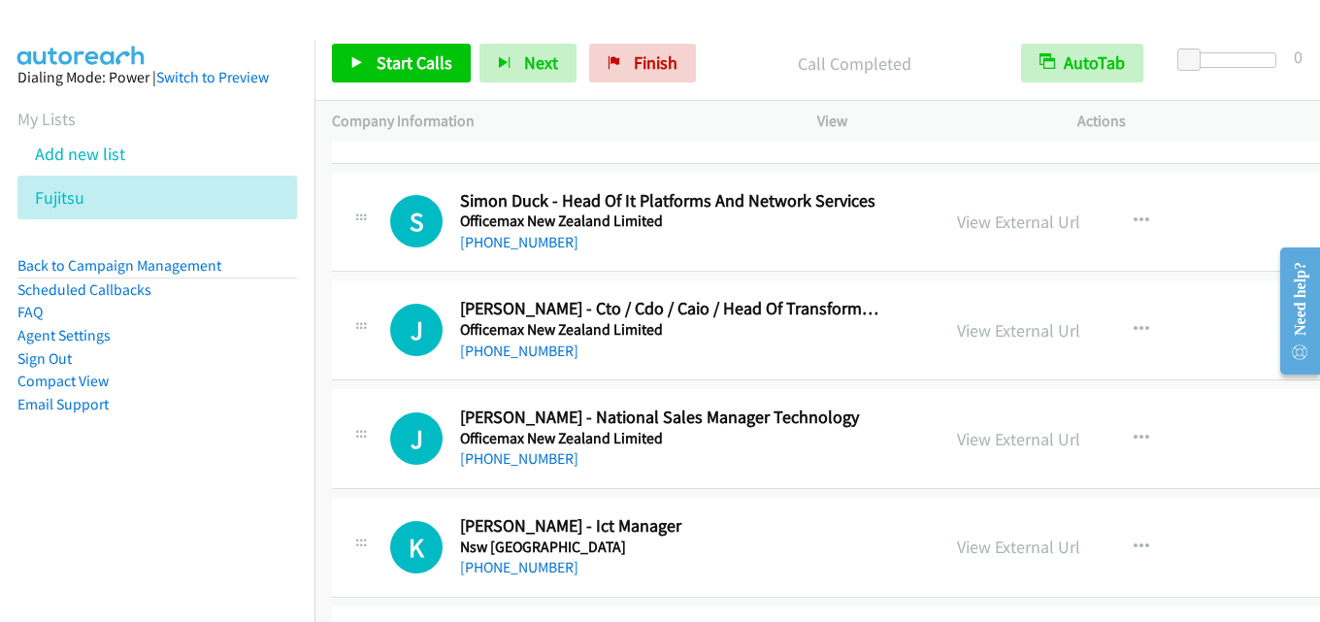
scroll to position [16111, 0]
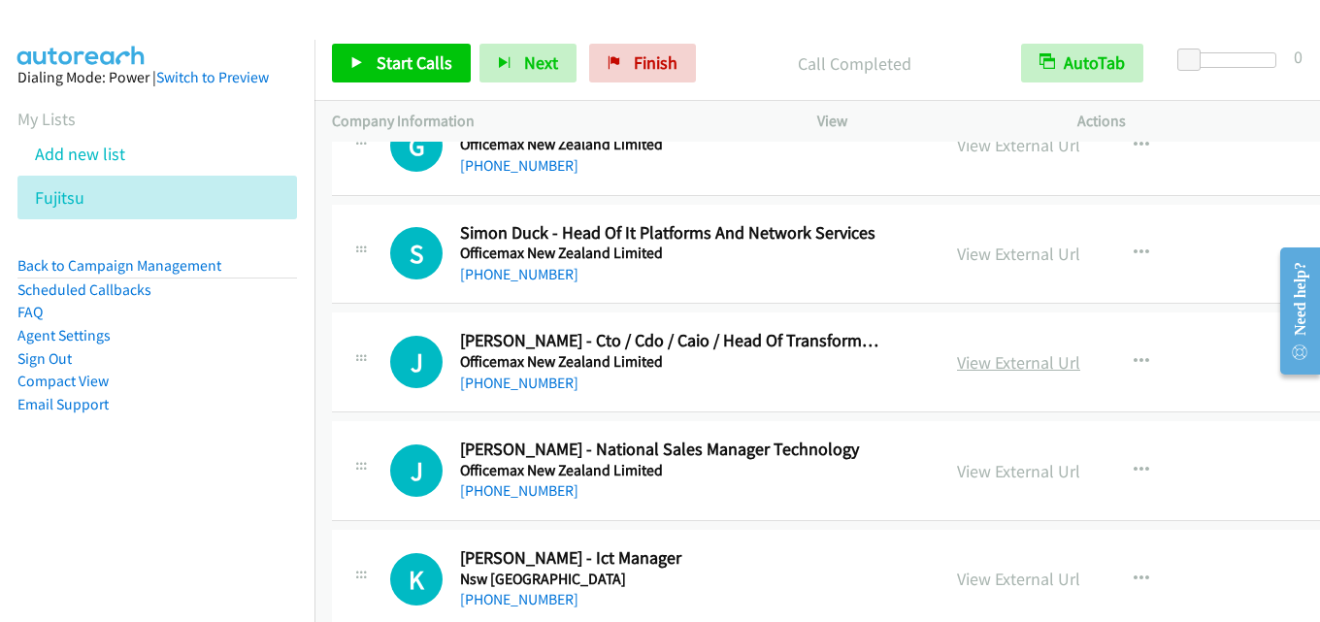
click at [985, 365] on link "View External Url" at bounding box center [1018, 362] width 123 height 22
click at [968, 365] on link "View External Url" at bounding box center [1018, 362] width 123 height 22
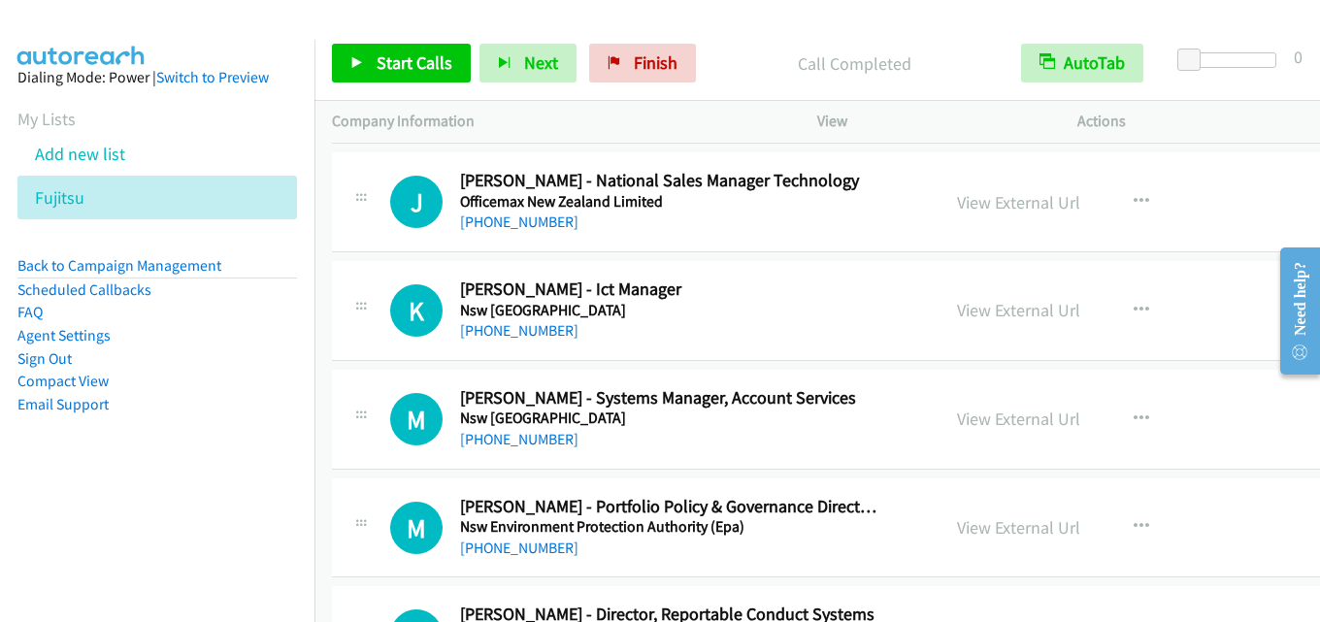
scroll to position [16402, 0]
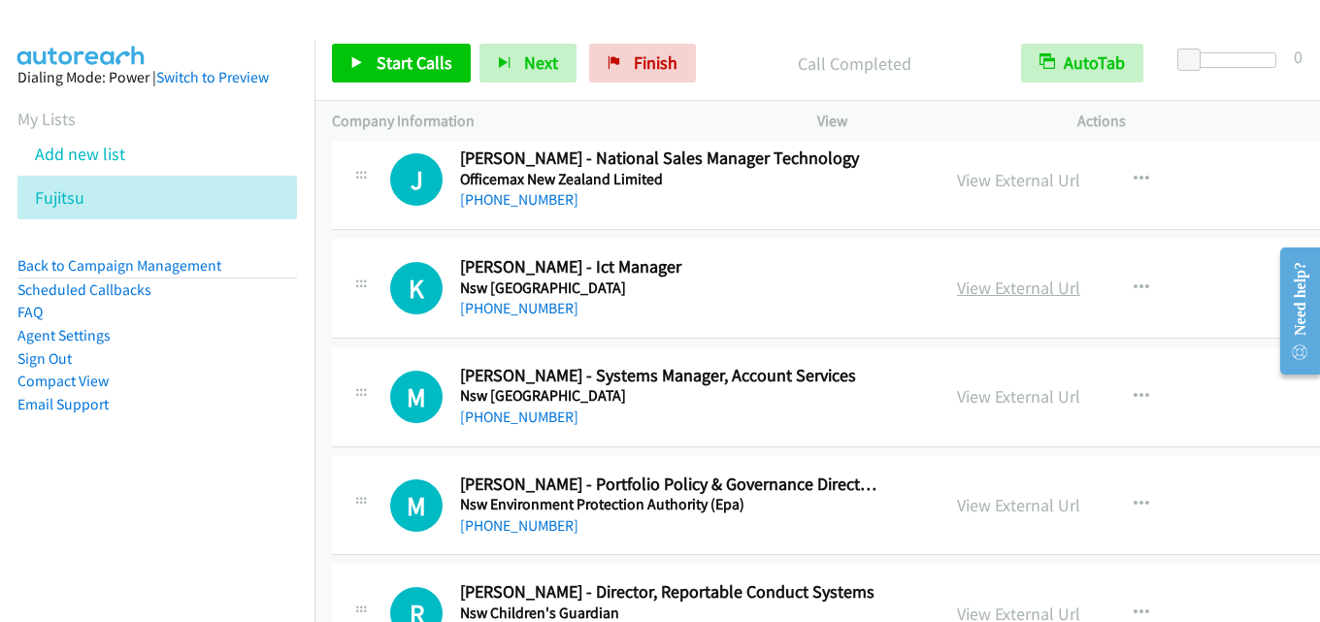
click at [983, 287] on link "View External Url" at bounding box center [1018, 288] width 123 height 22
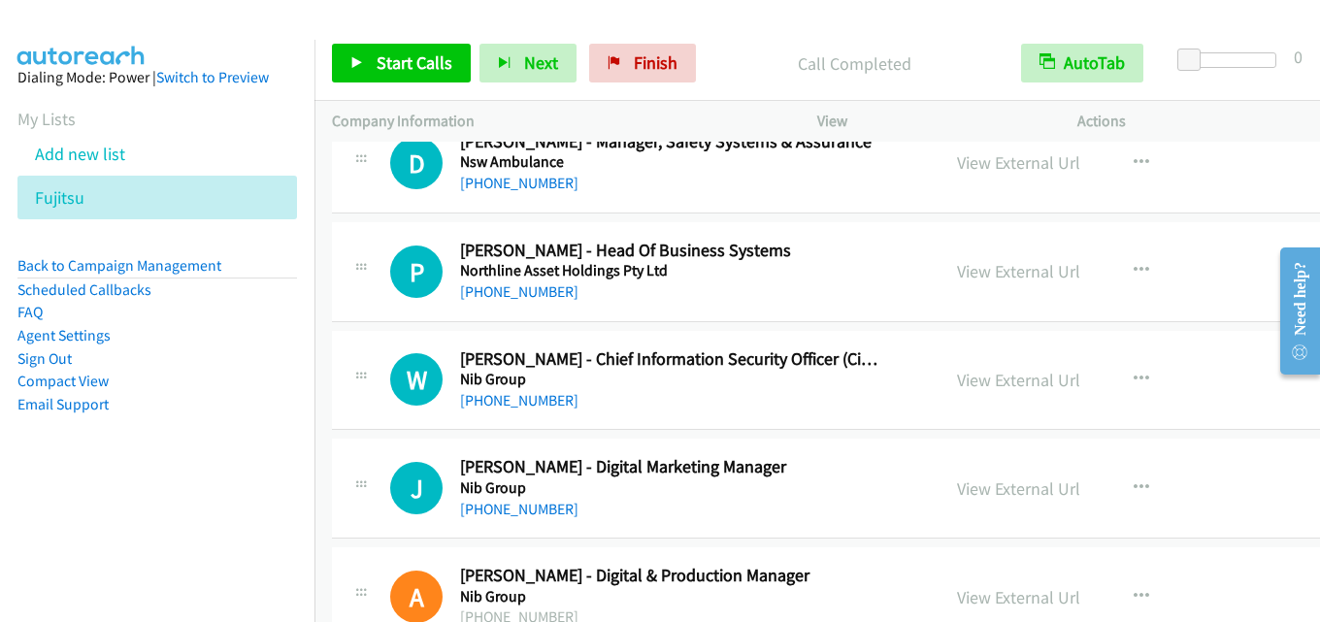
scroll to position [17275, 0]
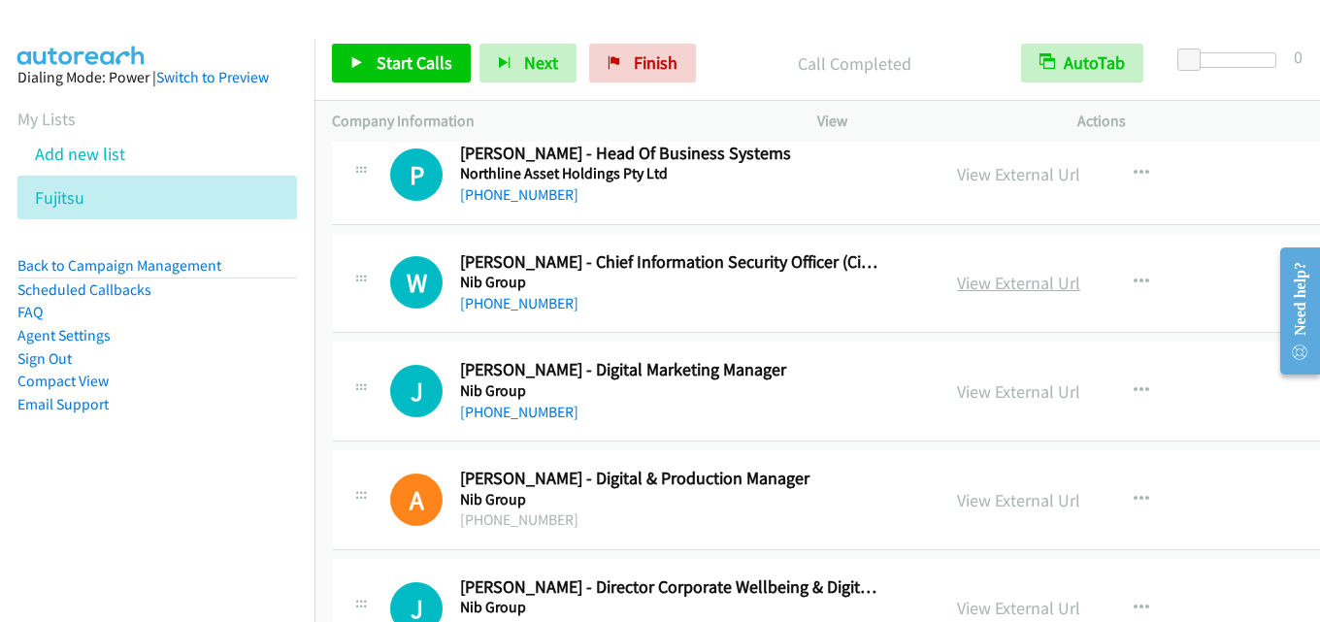
click at [978, 285] on link "View External Url" at bounding box center [1018, 283] width 123 height 22
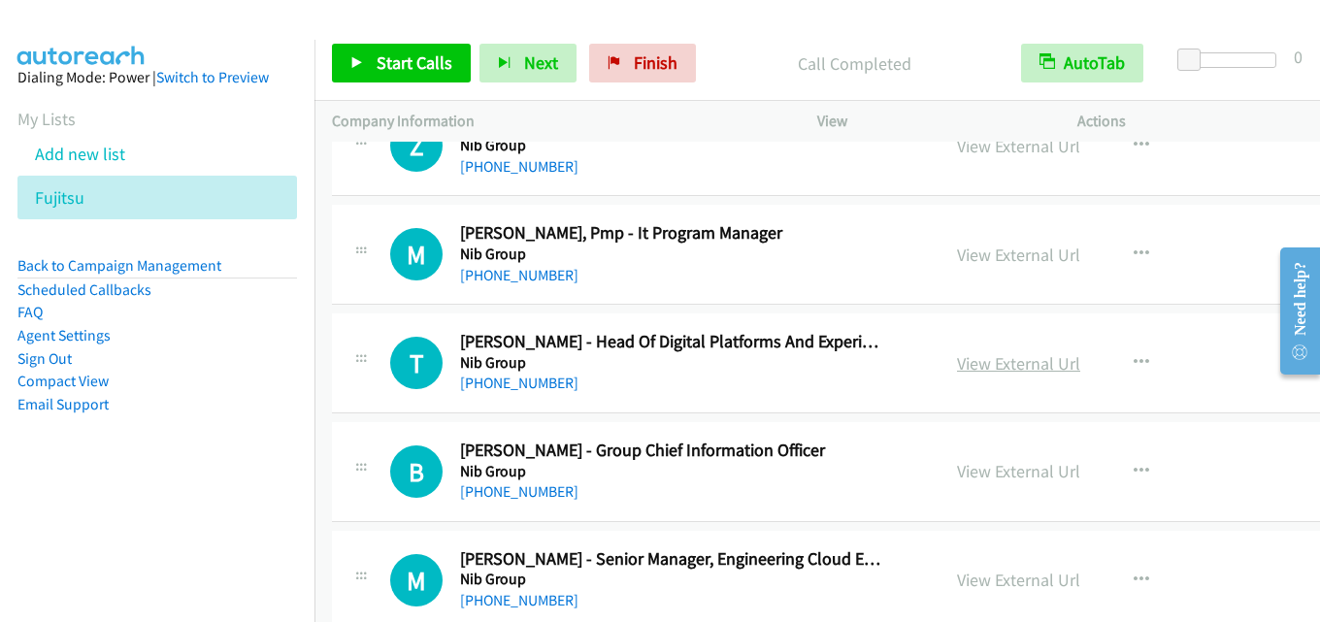
scroll to position [18052, 0]
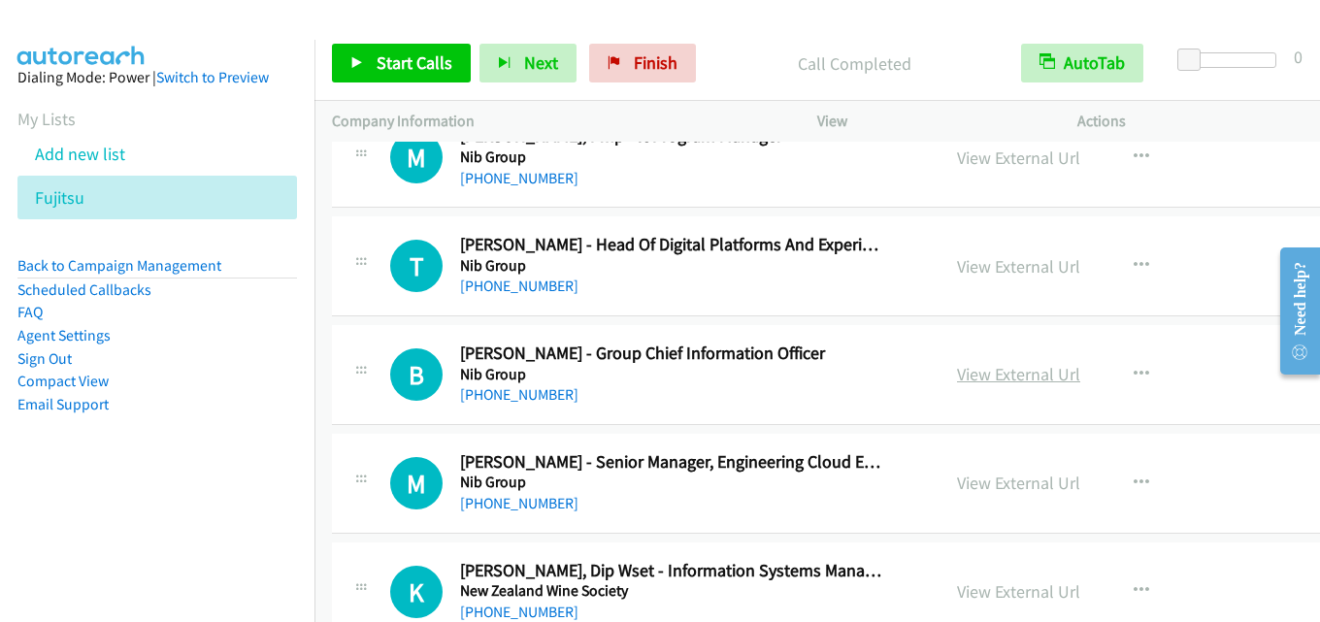
click at [989, 376] on link "View External Url" at bounding box center [1018, 374] width 123 height 22
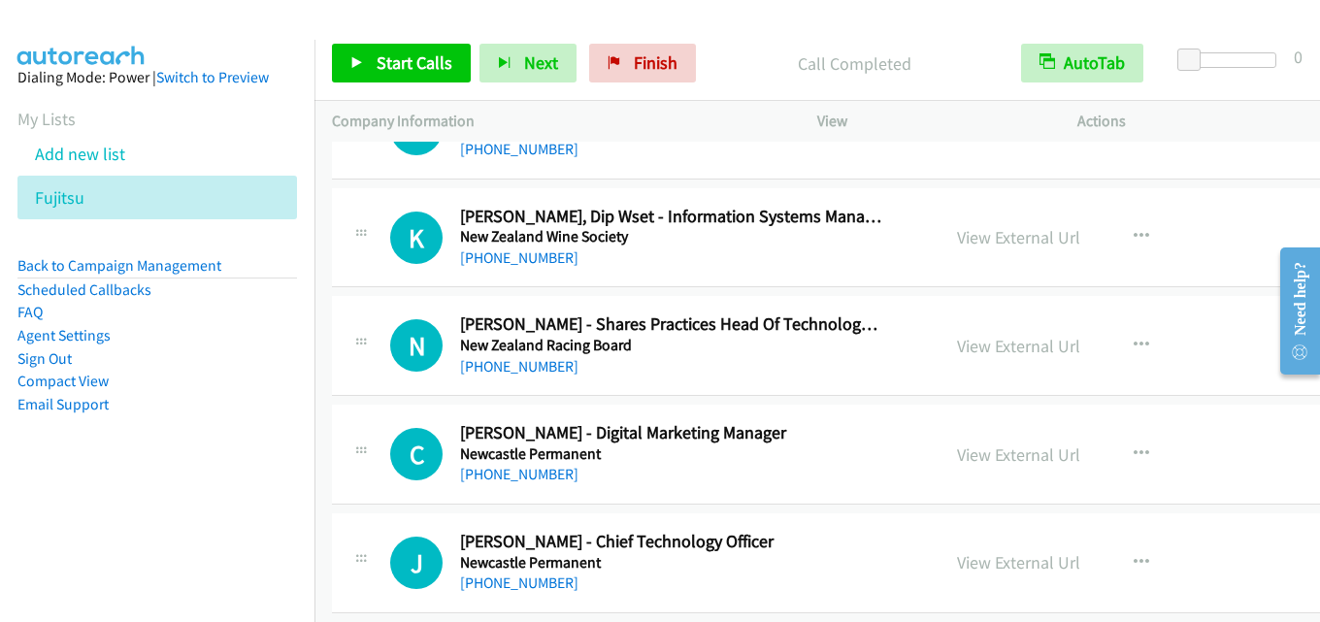
scroll to position [18440, 0]
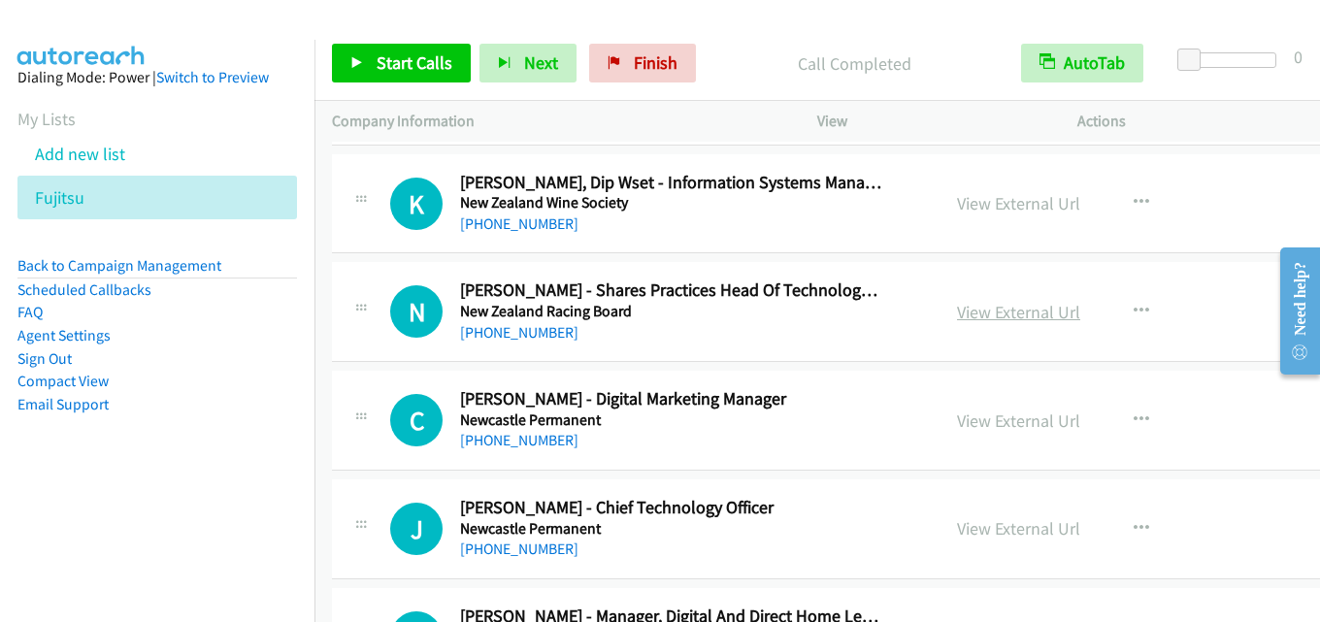
click at [979, 313] on link "View External Url" at bounding box center [1018, 312] width 123 height 22
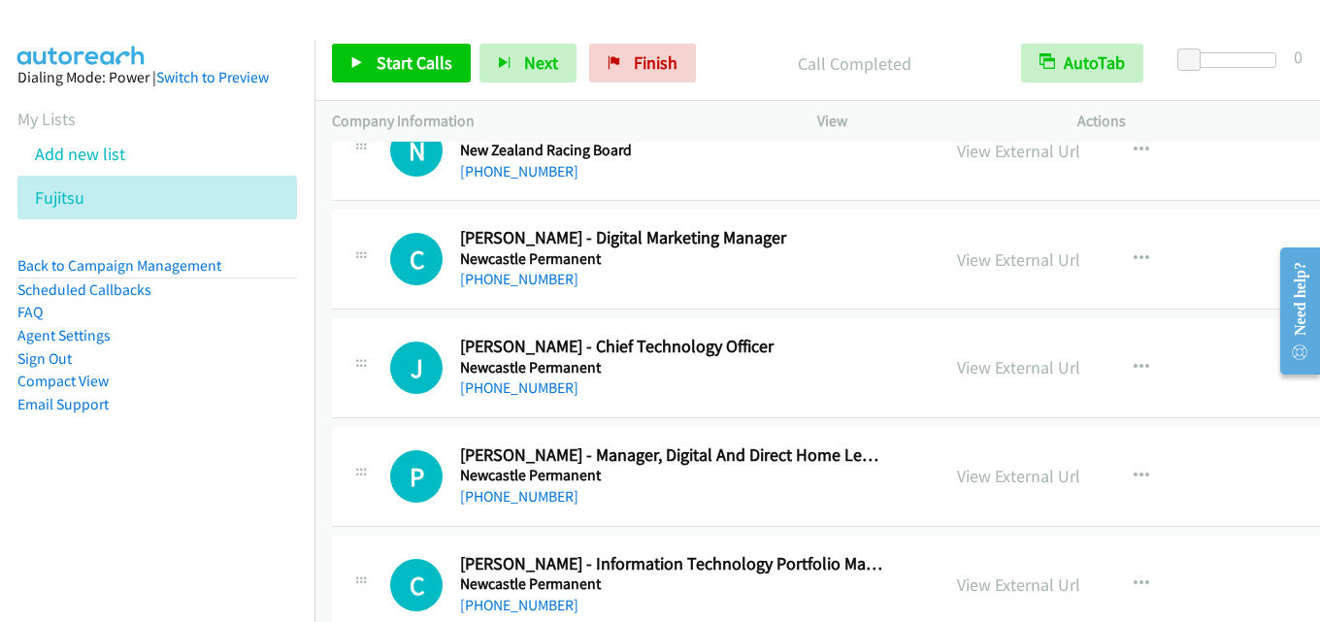
scroll to position [18634, 0]
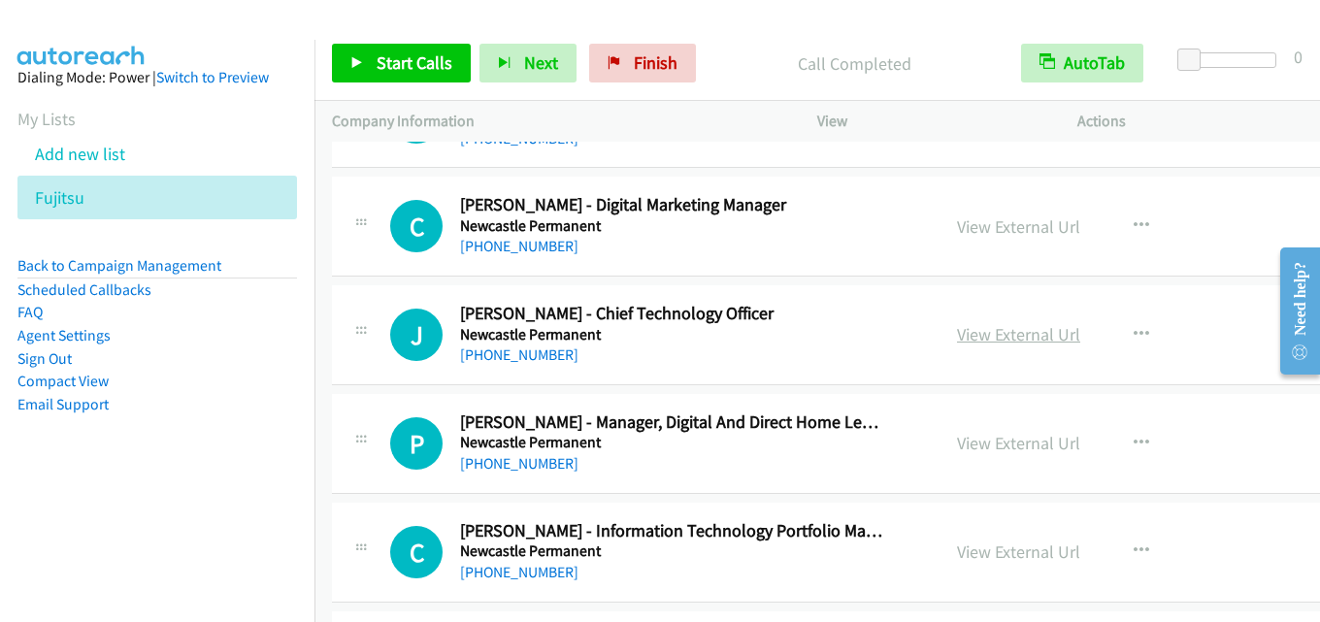
click at [976, 344] on link "View External Url" at bounding box center [1018, 334] width 123 height 22
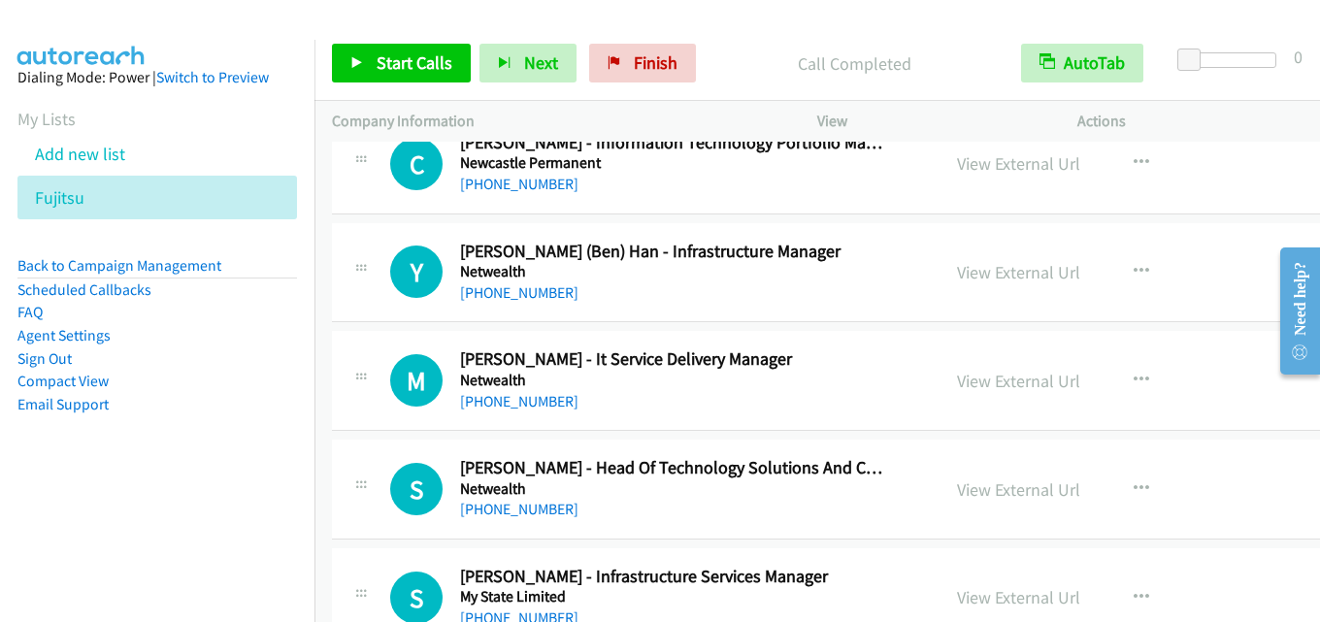
scroll to position [18925, 0]
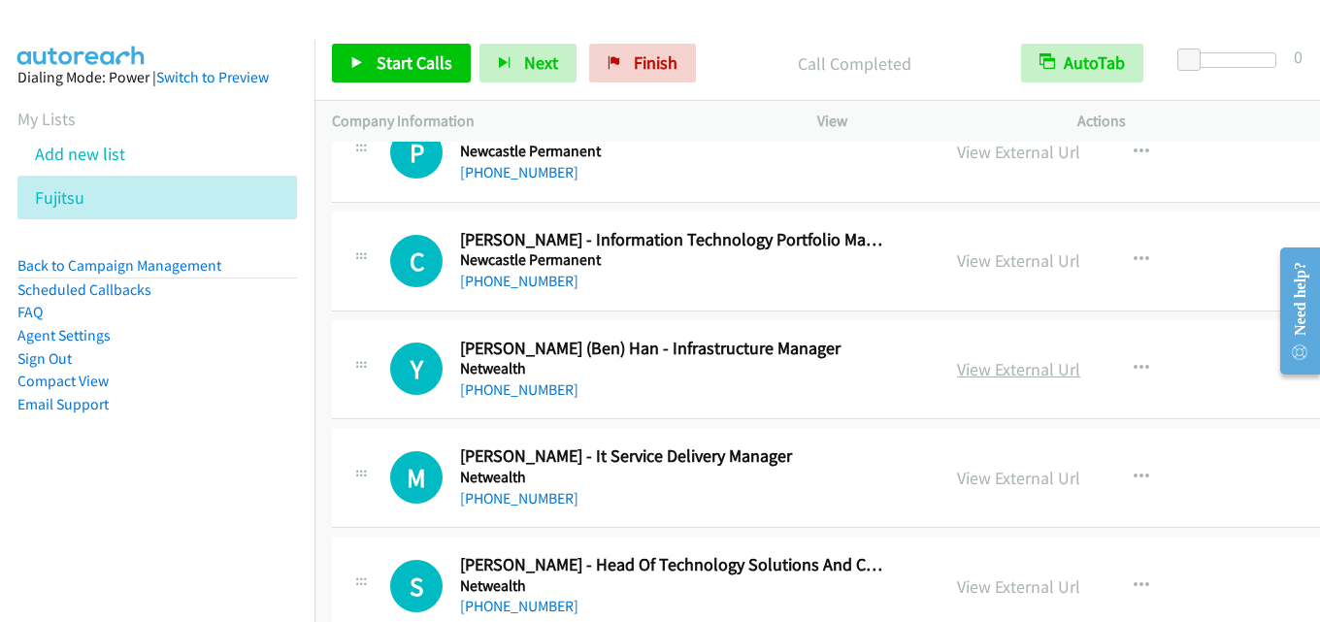
click at [983, 367] on link "View External Url" at bounding box center [1018, 369] width 123 height 22
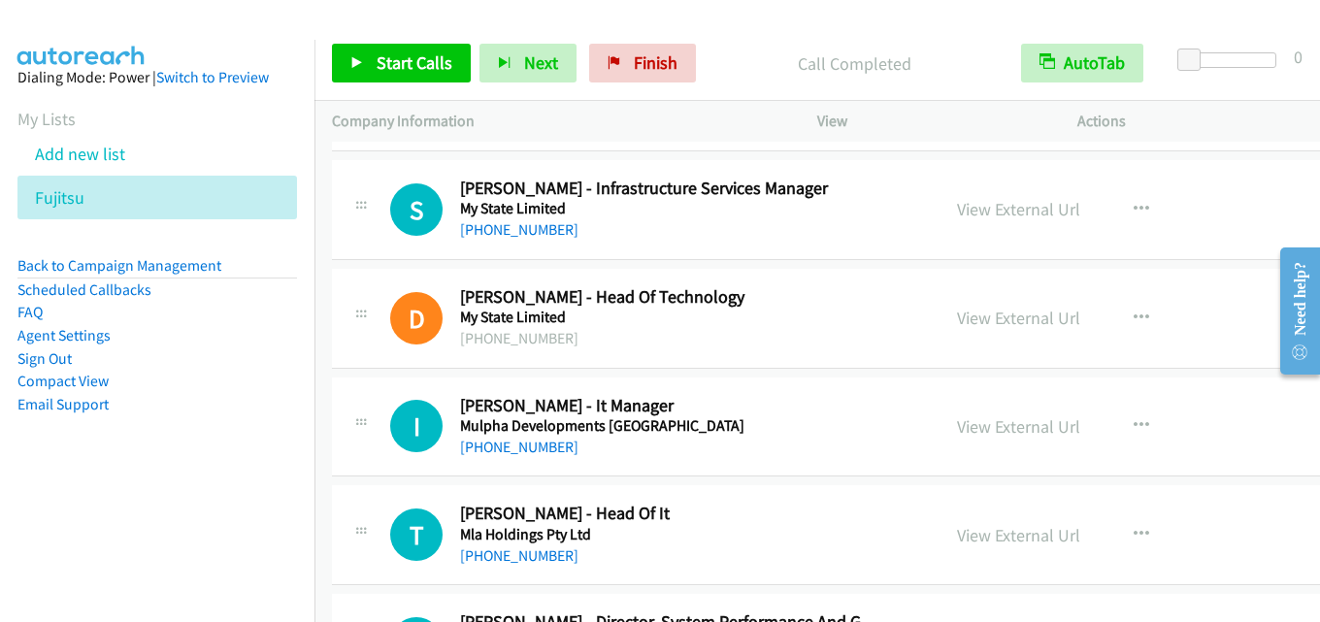
scroll to position [19508, 0]
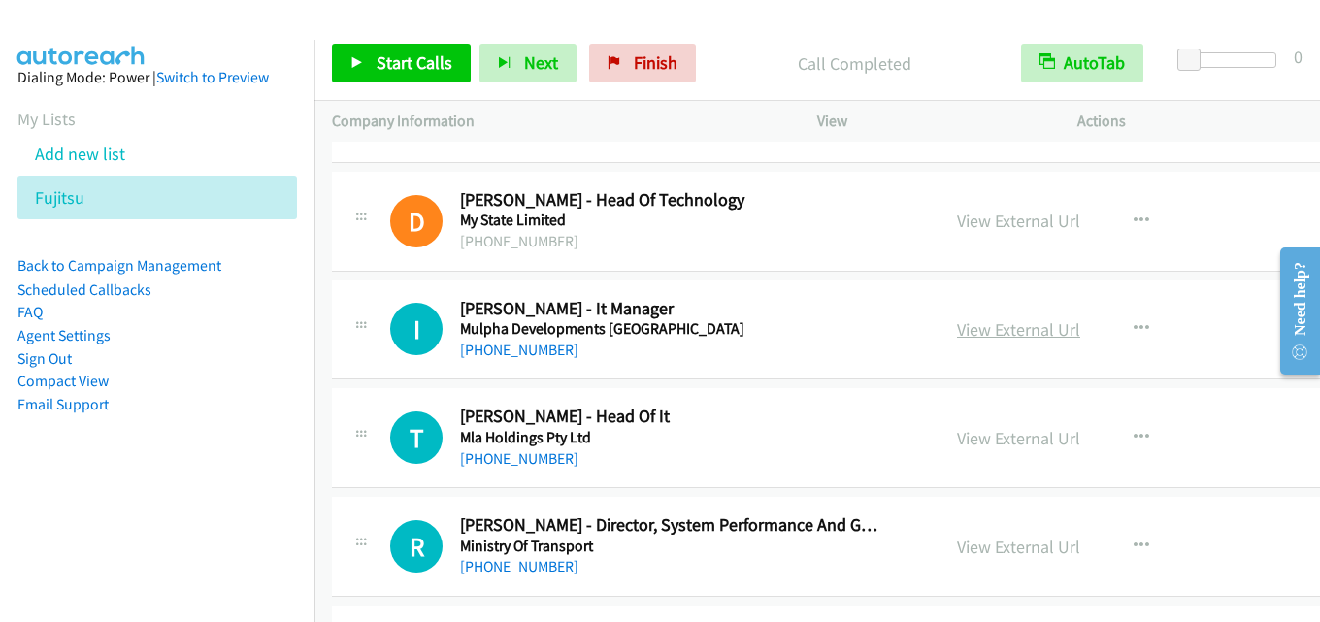
click at [962, 332] on link "View External Url" at bounding box center [1018, 329] width 123 height 22
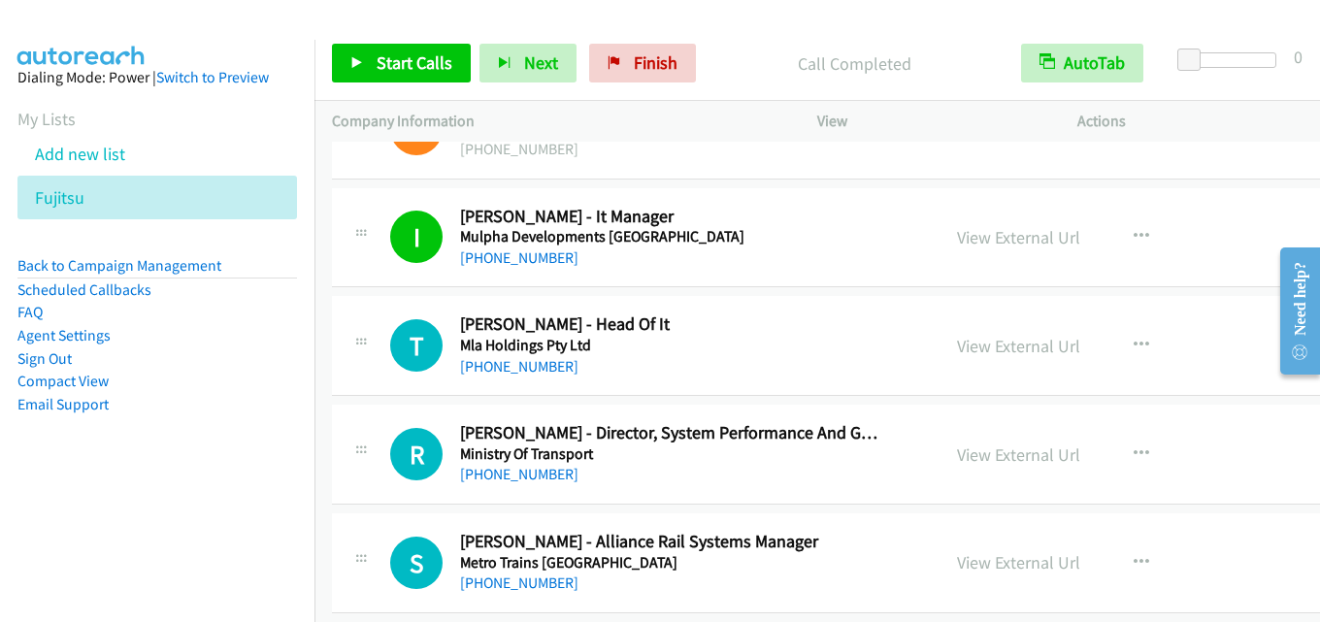
scroll to position [19605, 0]
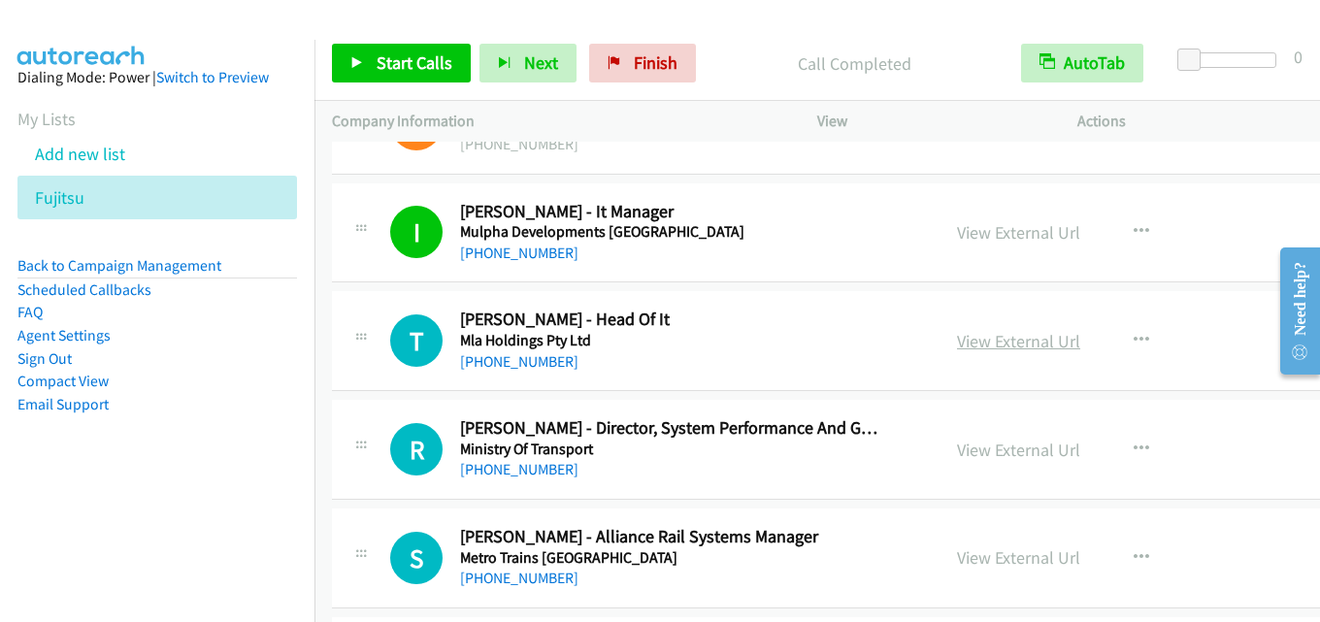
click at [1014, 346] on link "View External Url" at bounding box center [1018, 341] width 123 height 22
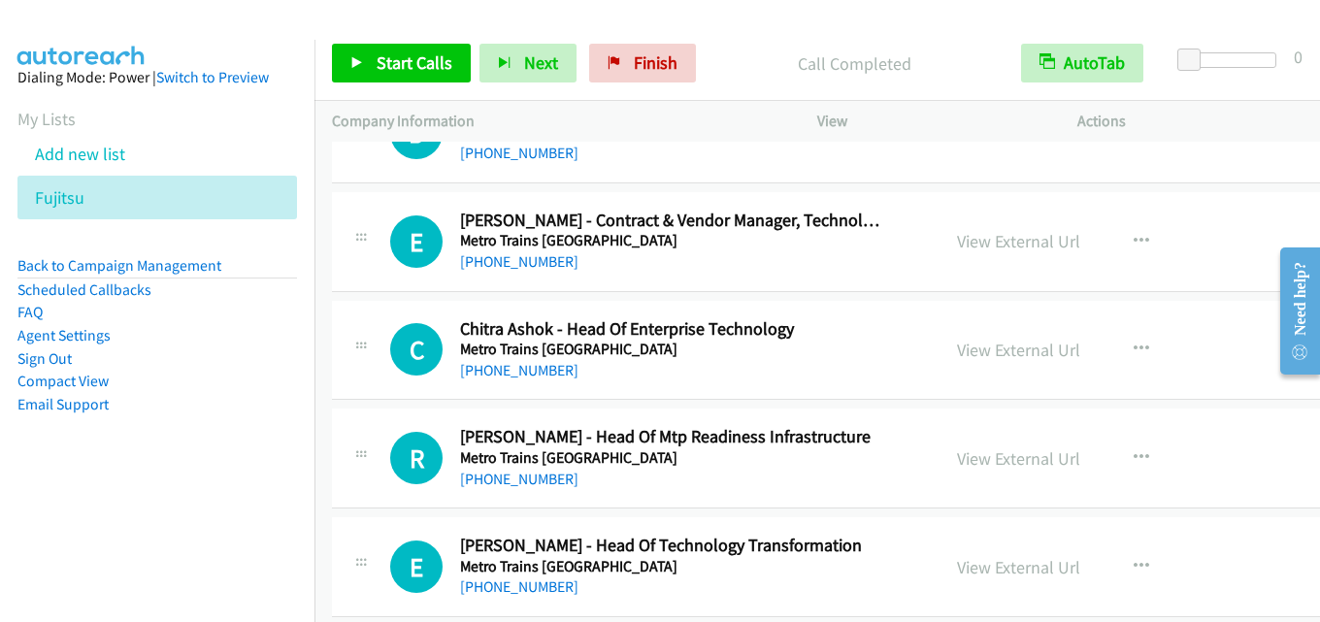
scroll to position [21255, 0]
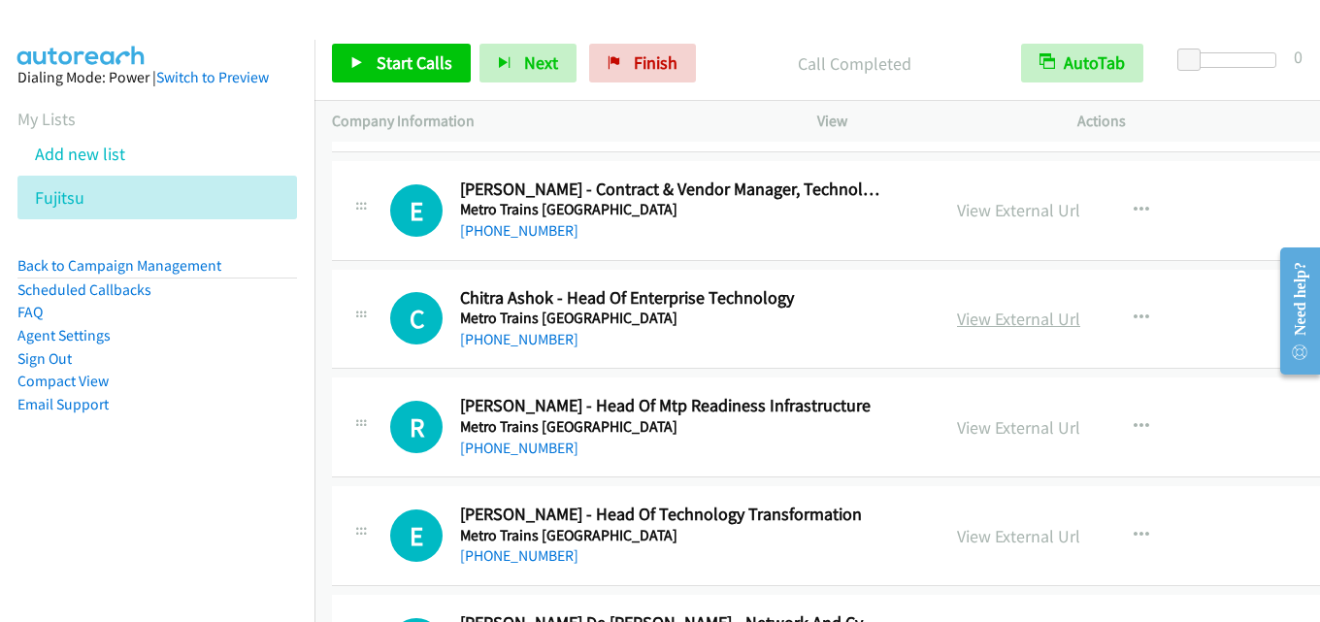
click at [984, 312] on link "View External Url" at bounding box center [1018, 319] width 123 height 22
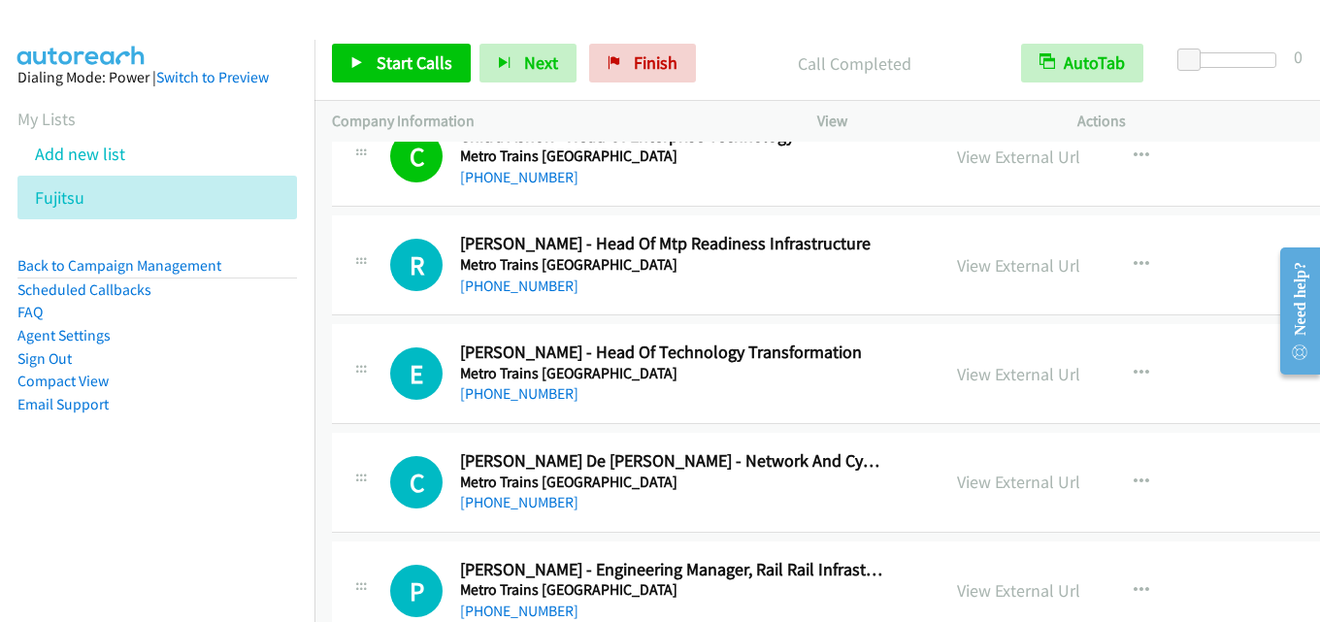
scroll to position [21449, 0]
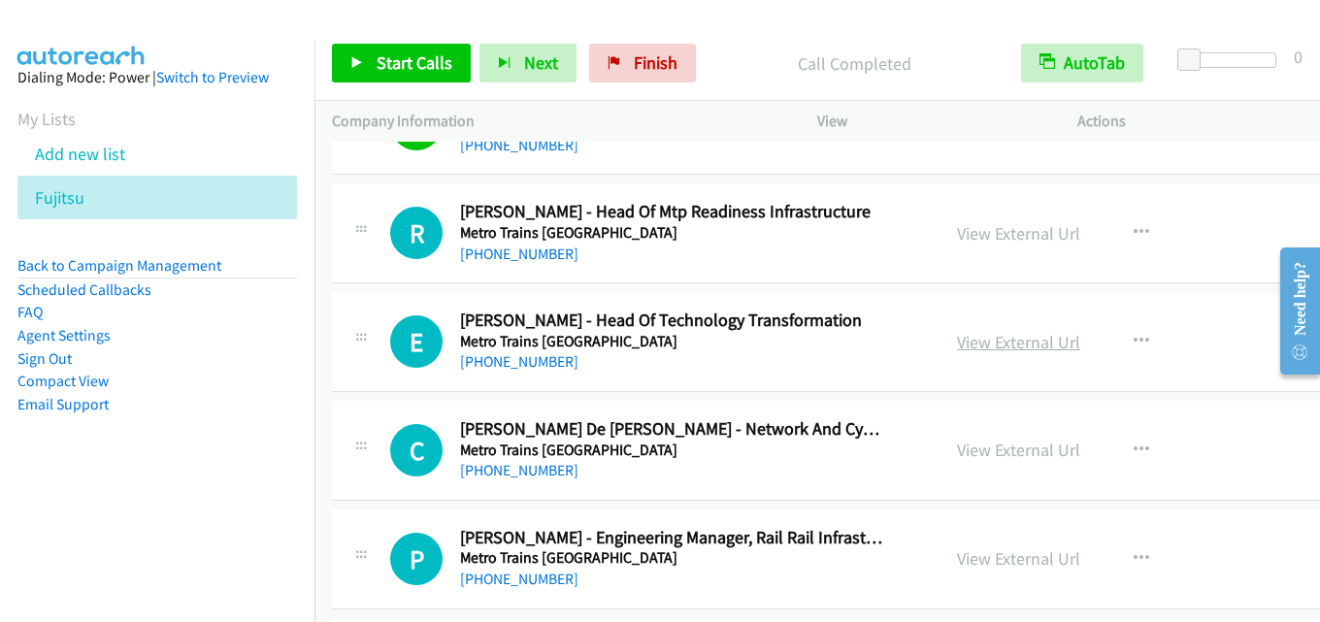
click at [957, 338] on link "View External Url" at bounding box center [1018, 342] width 123 height 22
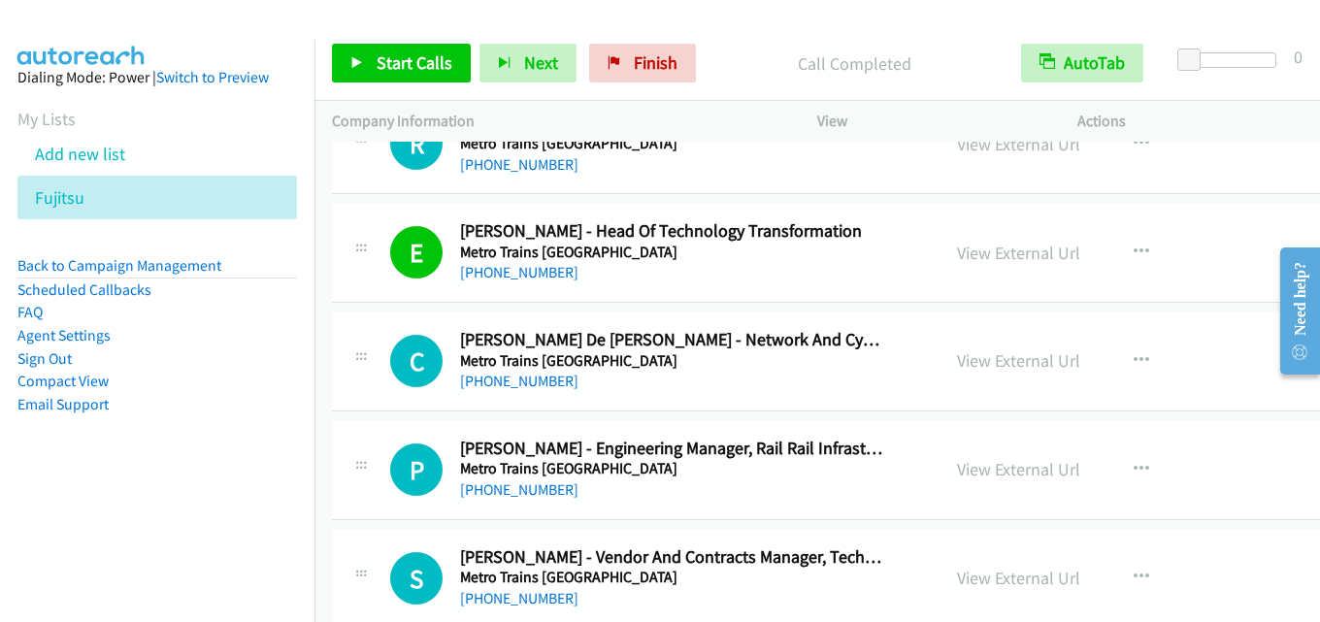
scroll to position [21546, 0]
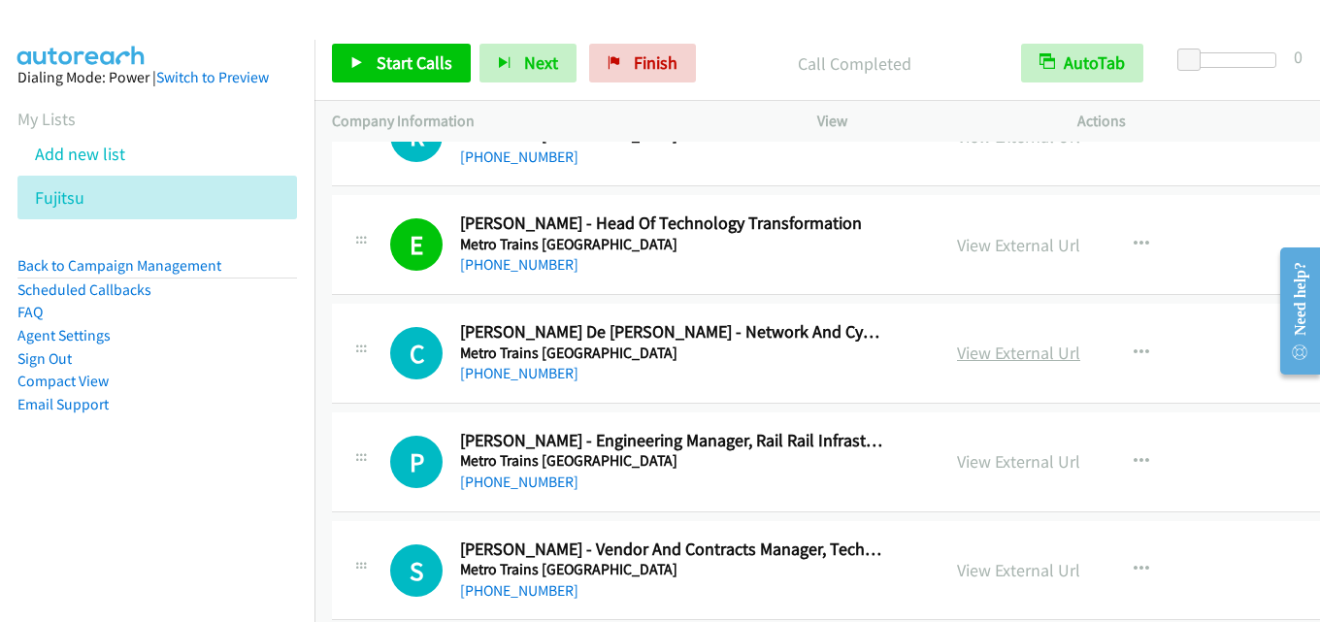
click at [1003, 357] on link "View External Url" at bounding box center [1018, 353] width 123 height 22
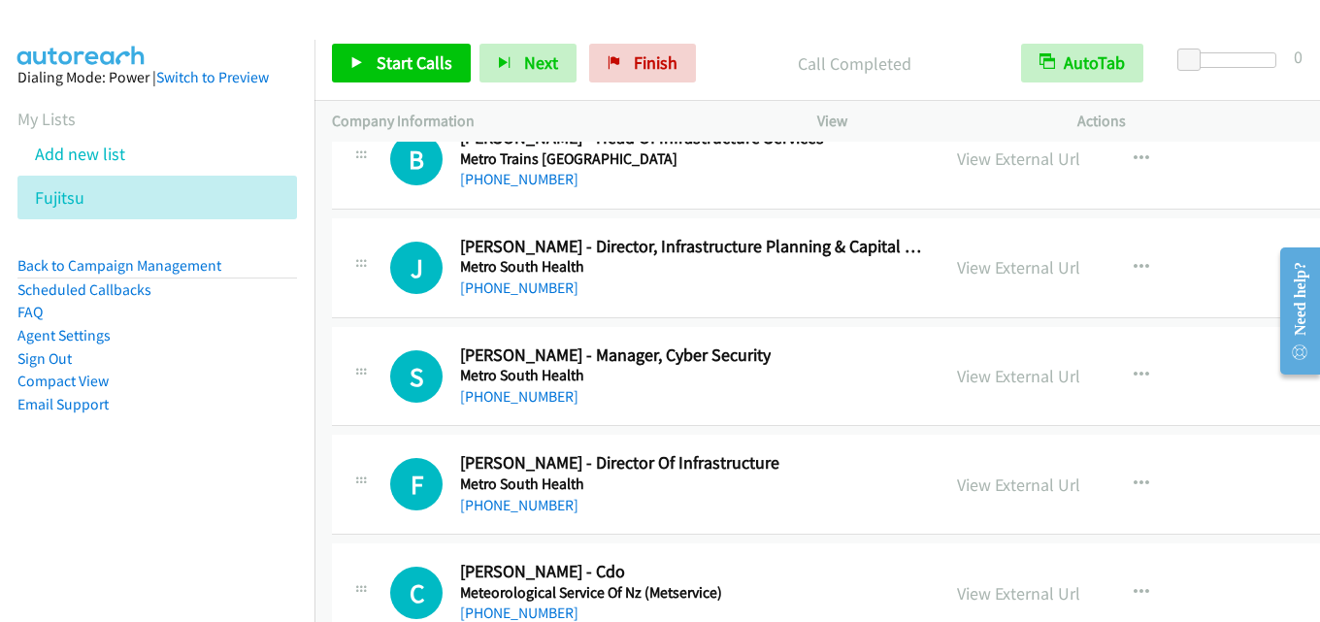
scroll to position [26981, 0]
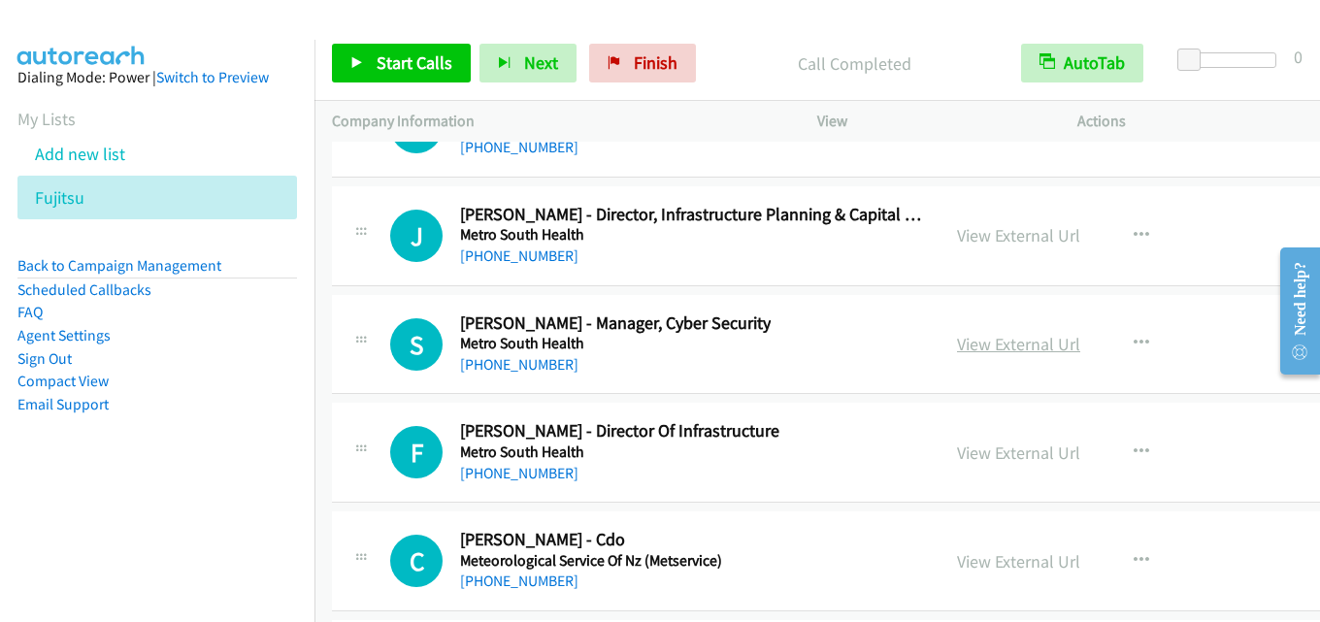
click at [1026, 339] on link "View External Url" at bounding box center [1018, 344] width 123 height 22
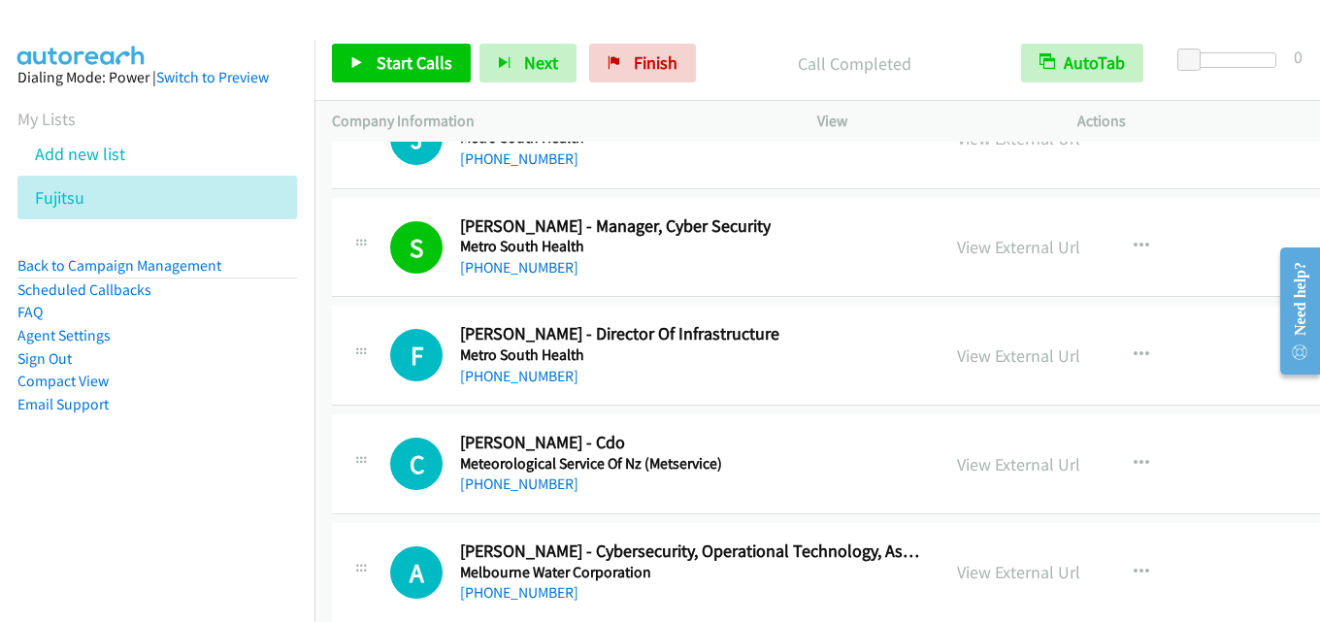
scroll to position [27175, 0]
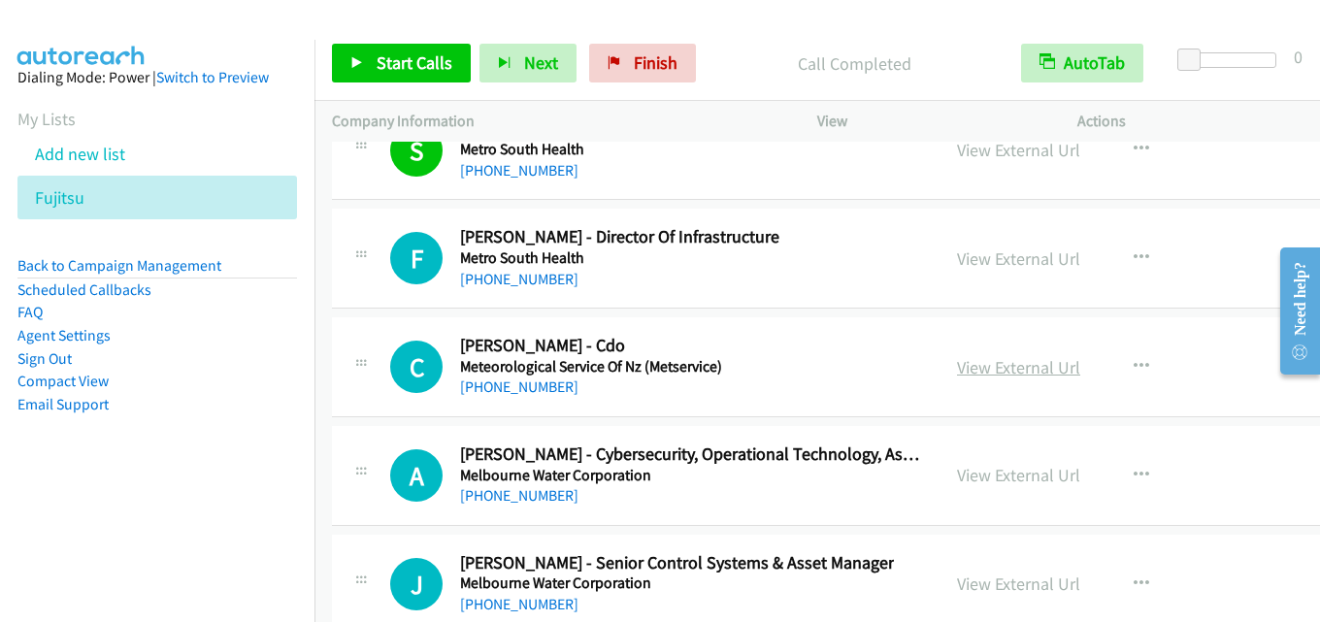
click at [962, 370] on link "View External Url" at bounding box center [1018, 367] width 123 height 22
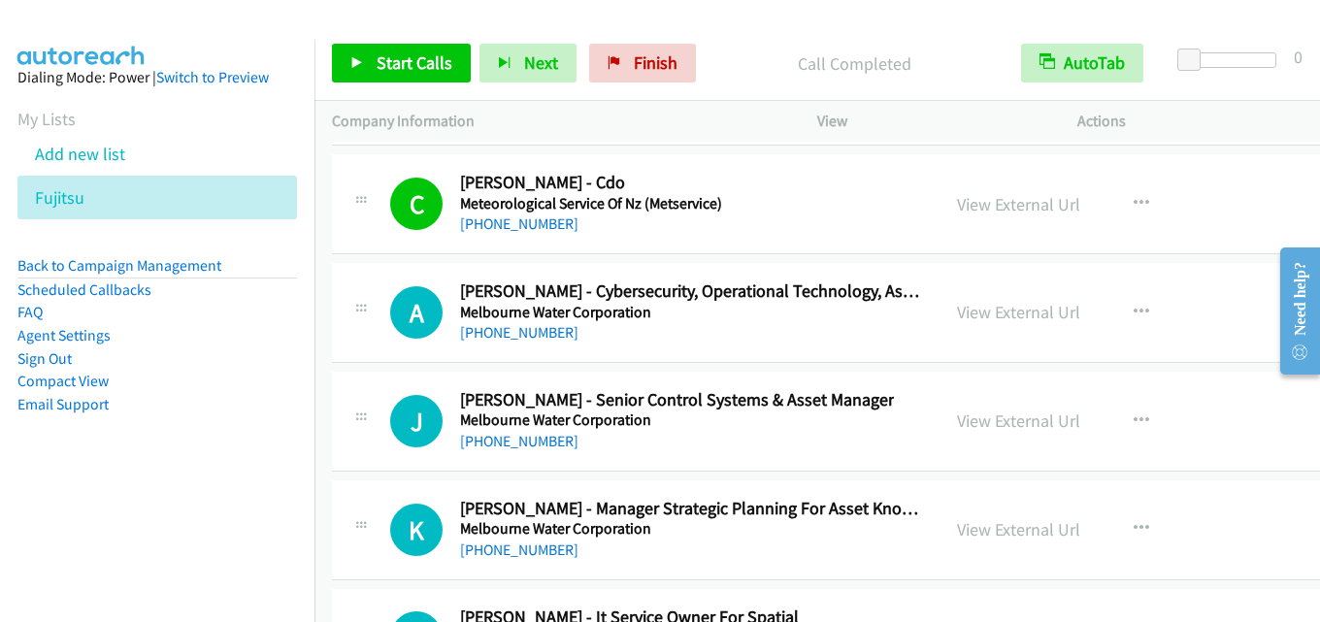
scroll to position [27369, 0]
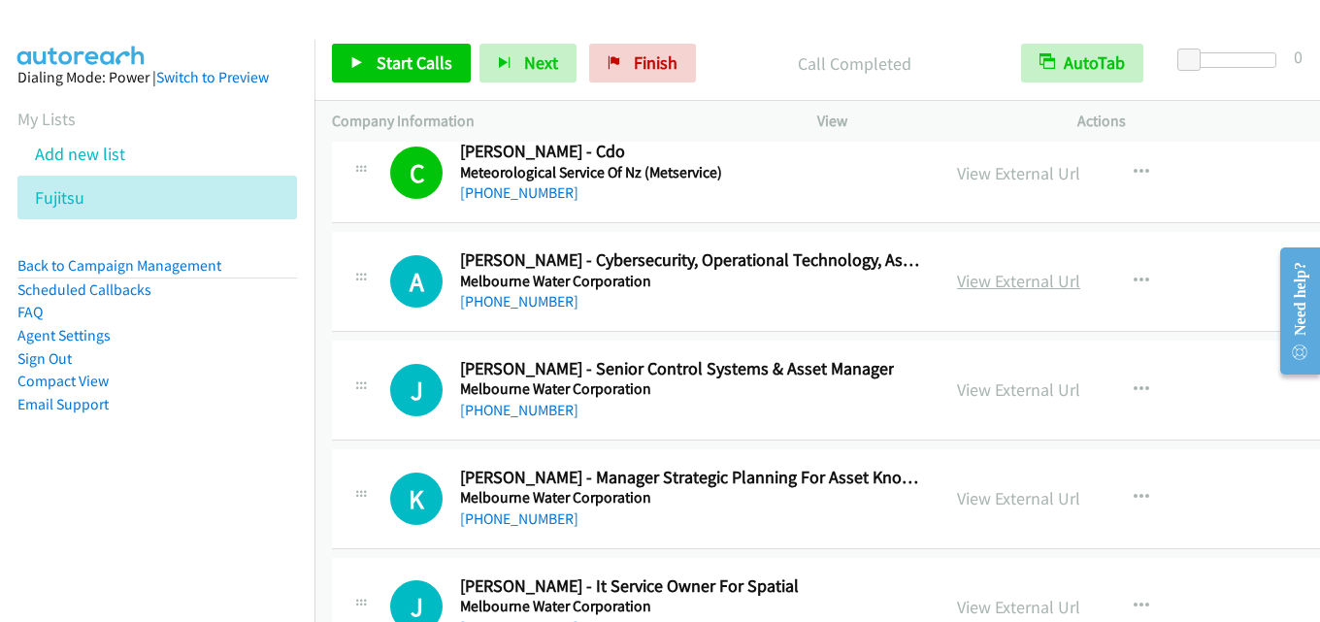
click at [982, 278] on link "View External Url" at bounding box center [1018, 281] width 123 height 22
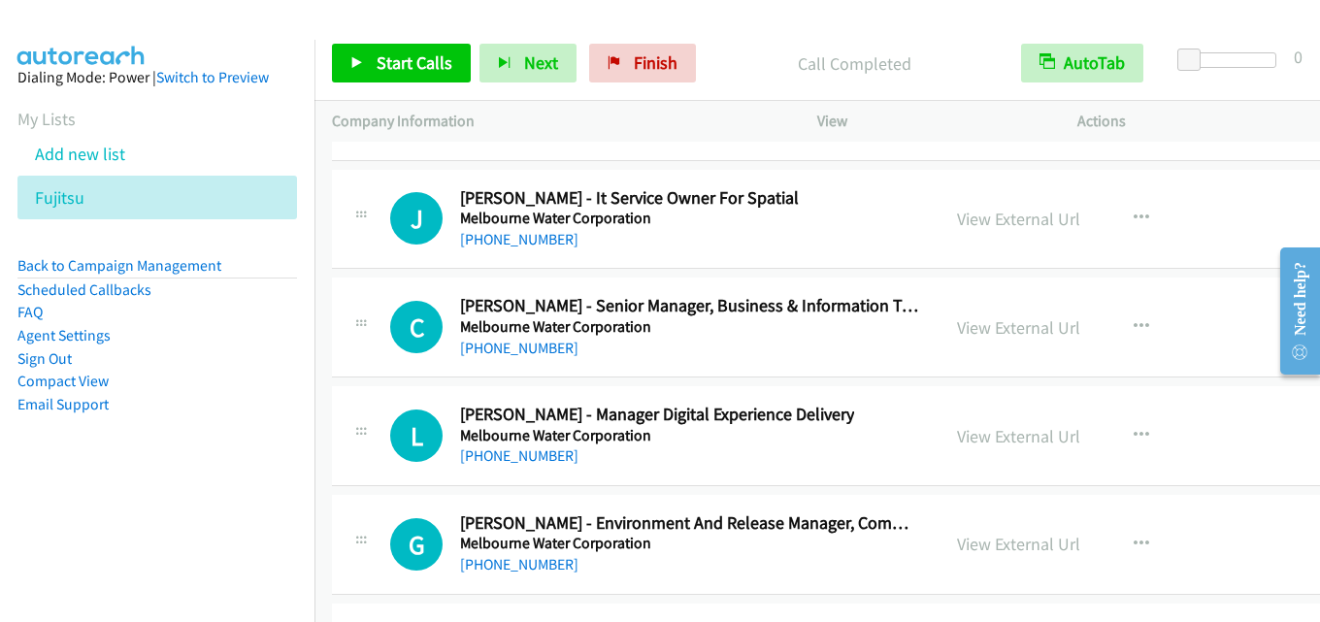
scroll to position [27854, 0]
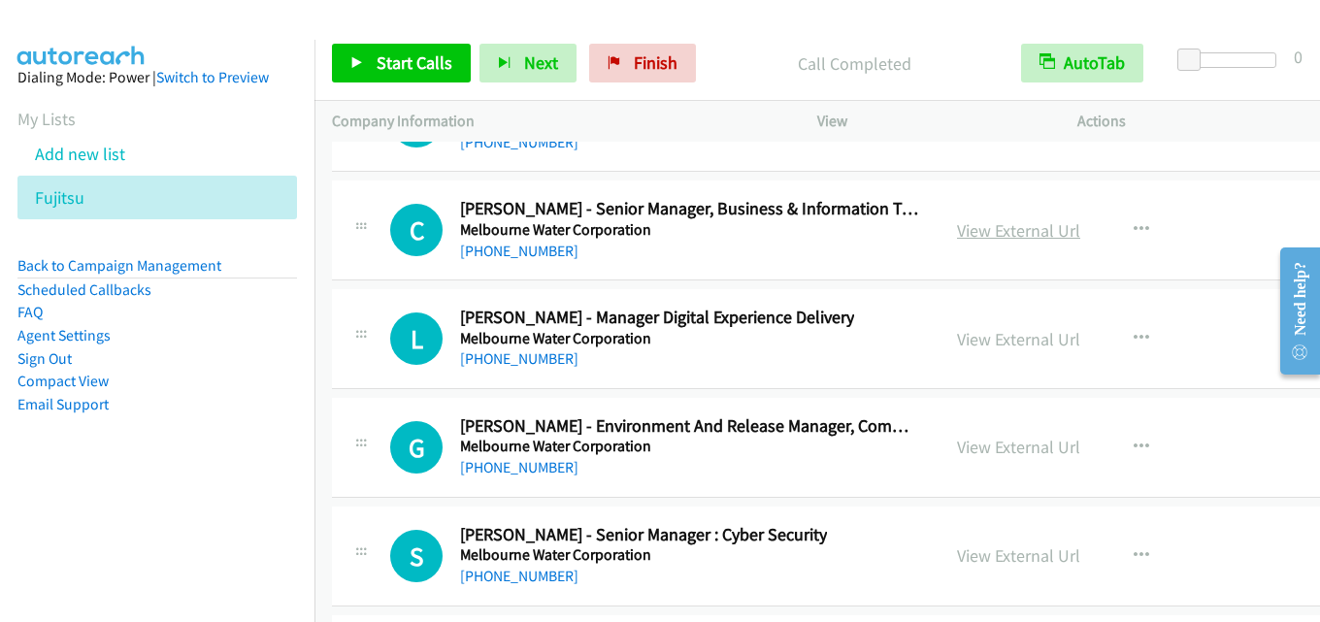
click at [957, 233] on link "View External Url" at bounding box center [1018, 230] width 123 height 22
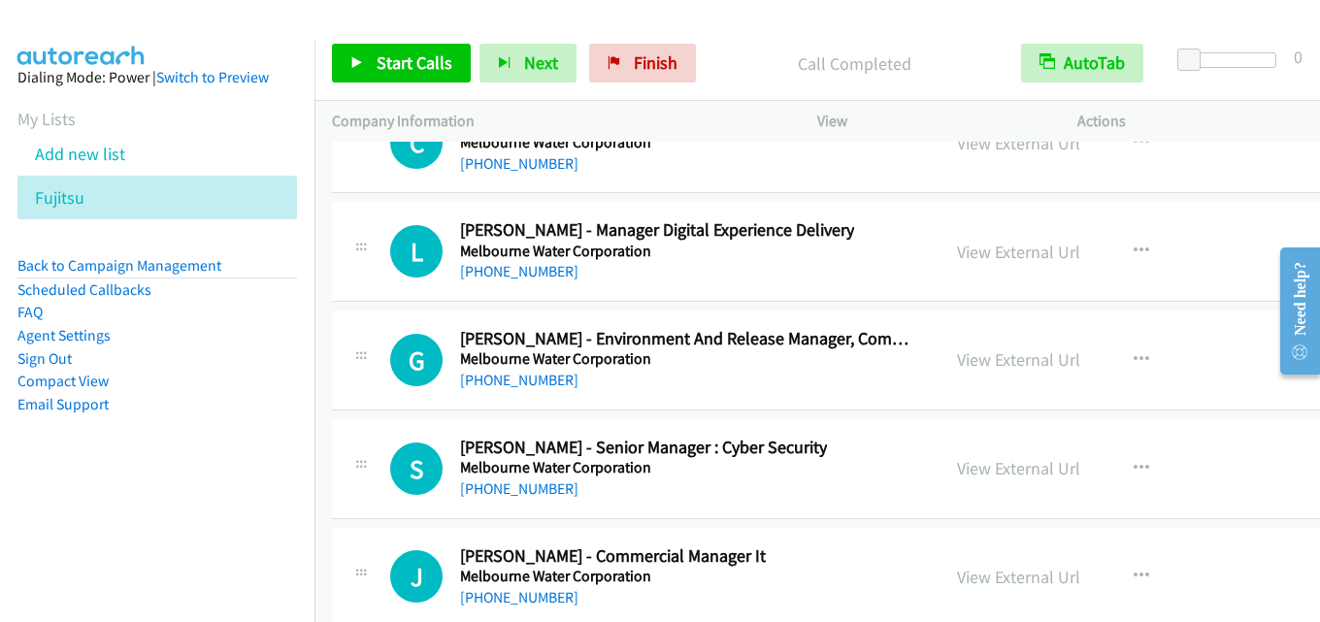
scroll to position [28048, 0]
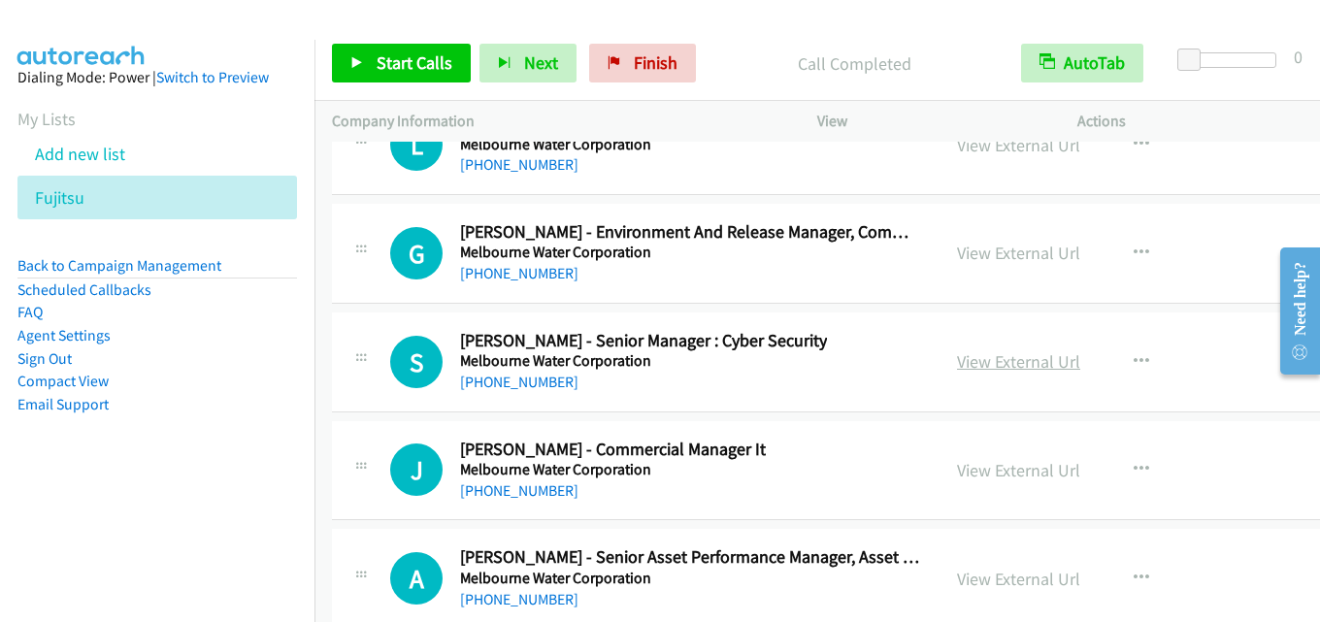
click at [986, 358] on link "View External Url" at bounding box center [1018, 361] width 123 height 22
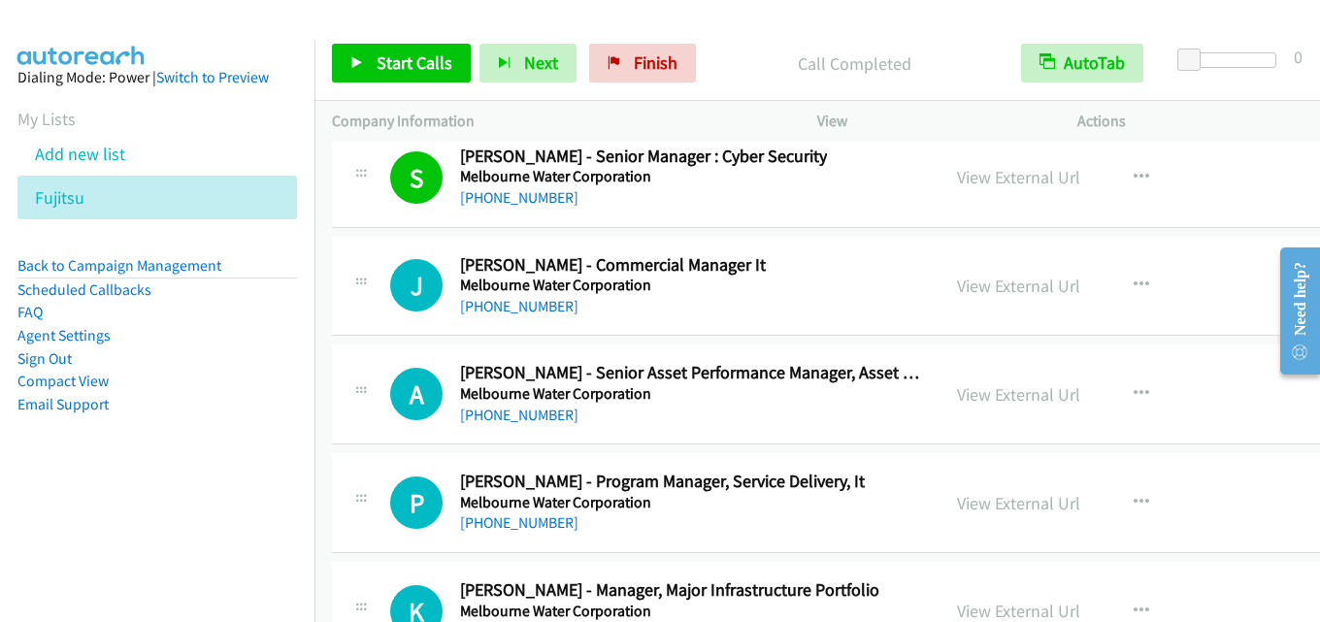
scroll to position [28242, 0]
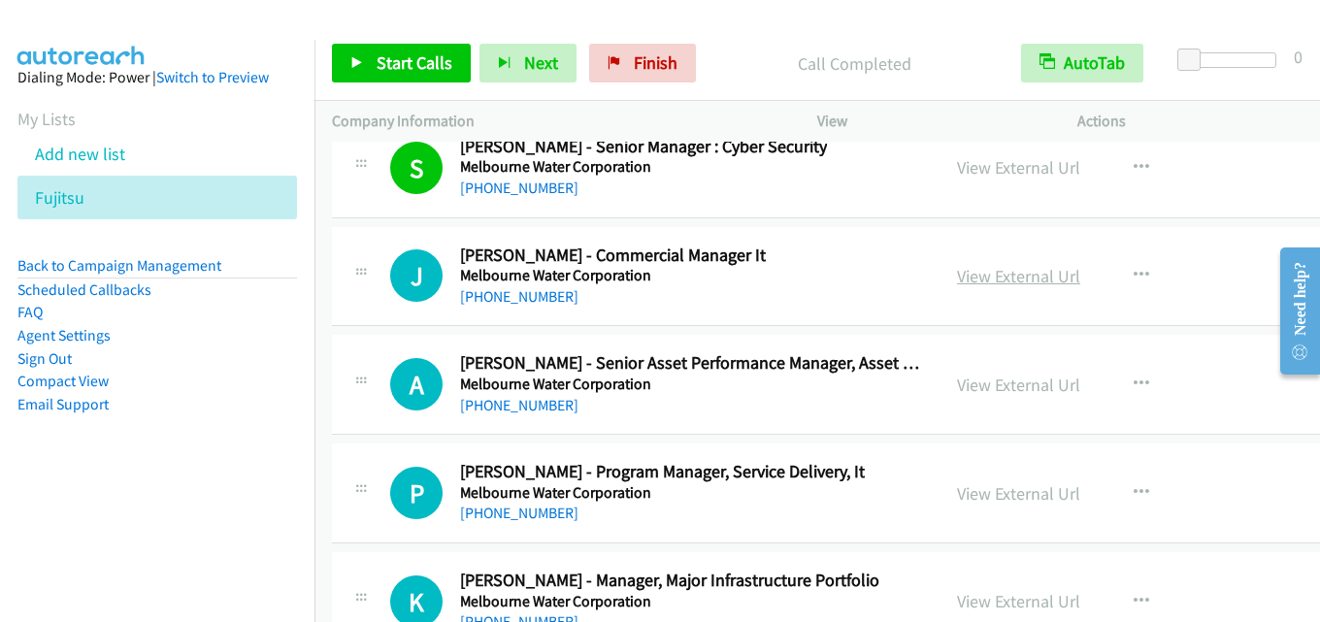
click at [1003, 276] on link "View External Url" at bounding box center [1018, 276] width 123 height 22
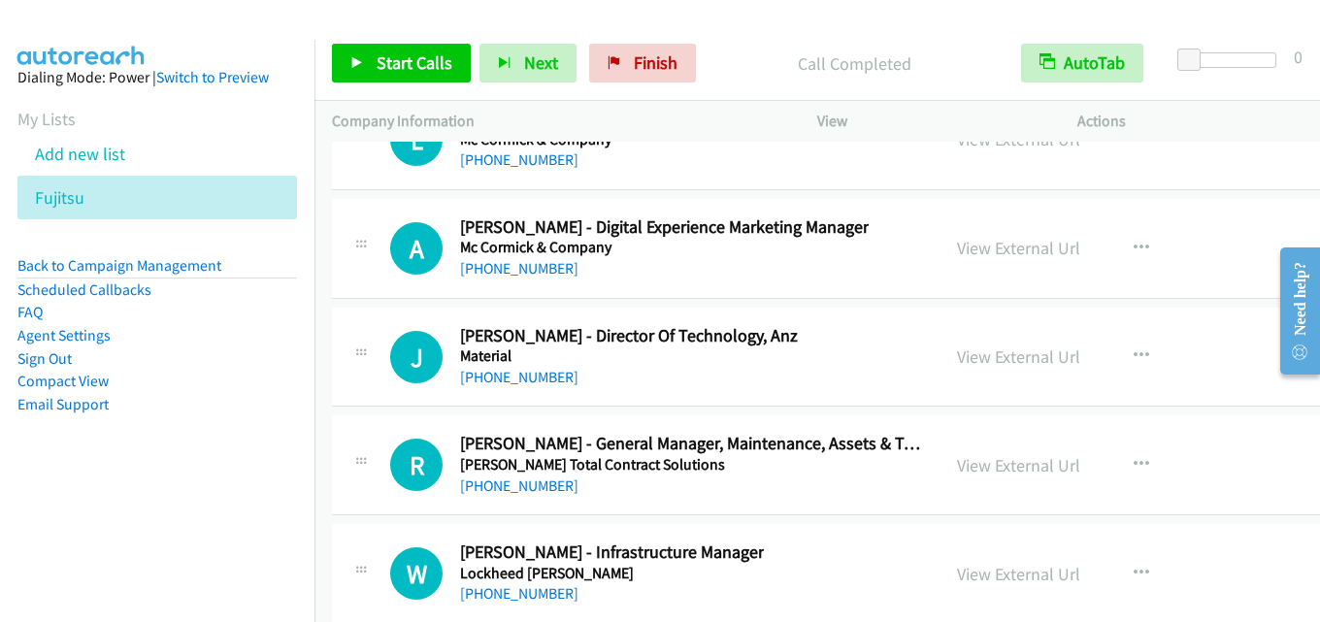
scroll to position [30475, 0]
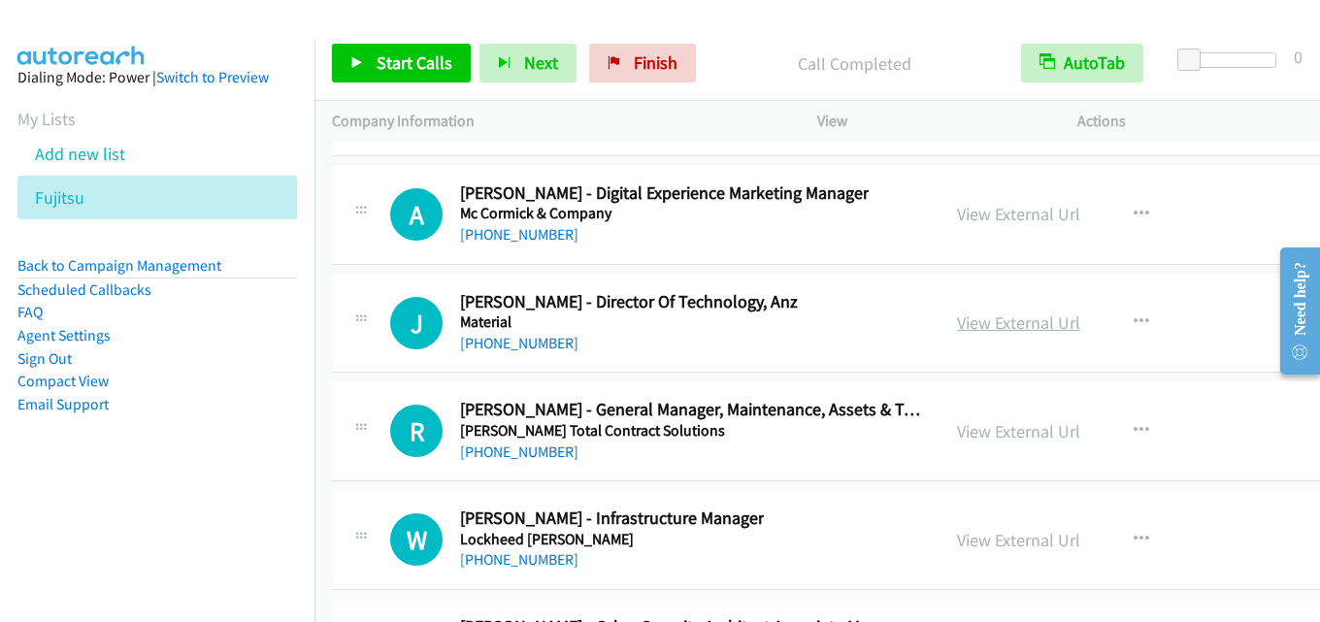
click at [1005, 325] on link "View External Url" at bounding box center [1018, 323] width 123 height 22
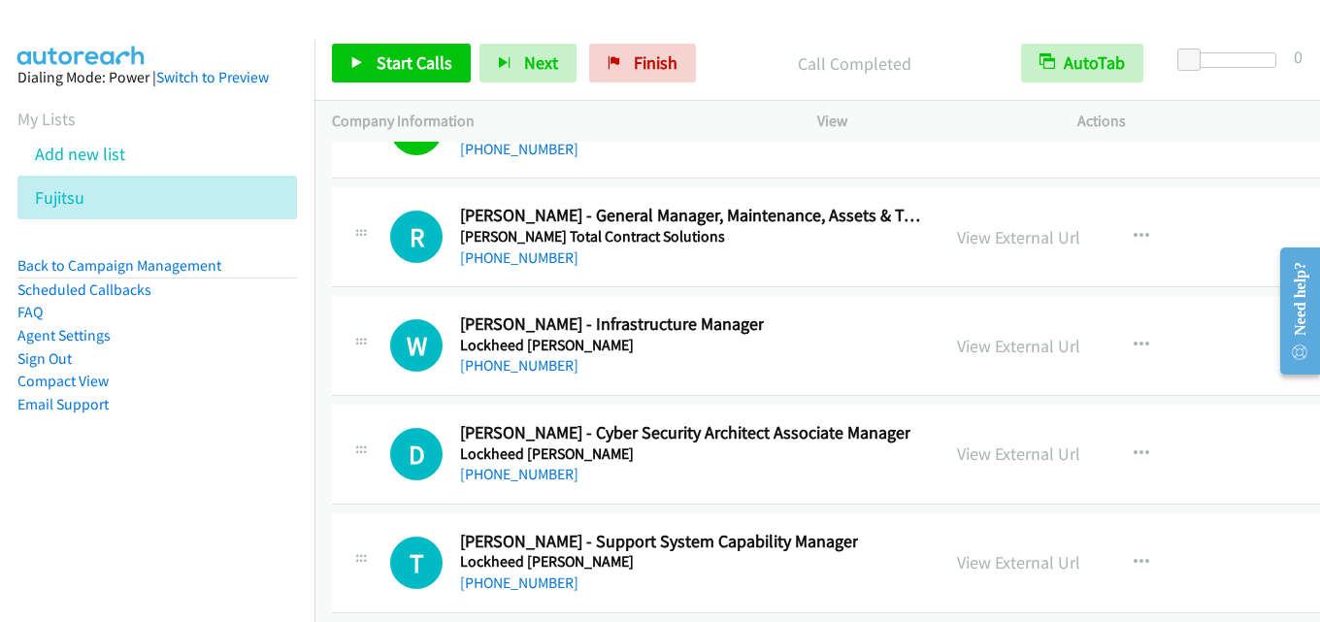
scroll to position [30766, 0]
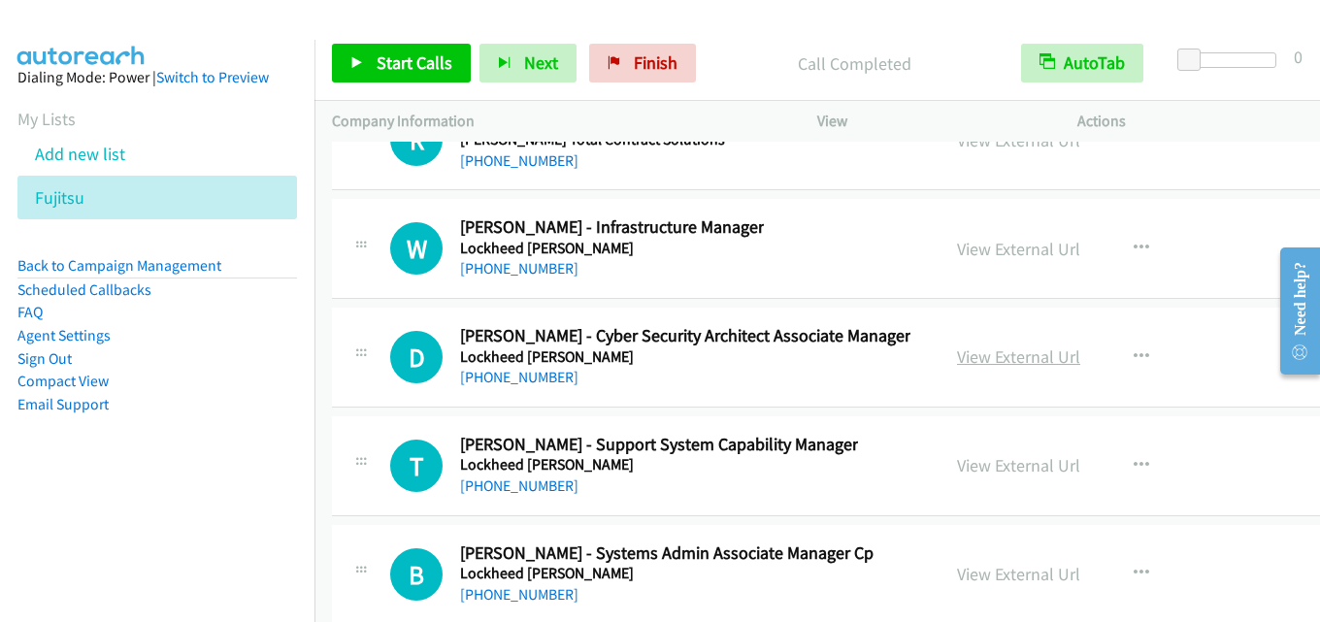
click at [988, 359] on link "View External Url" at bounding box center [1018, 357] width 123 height 22
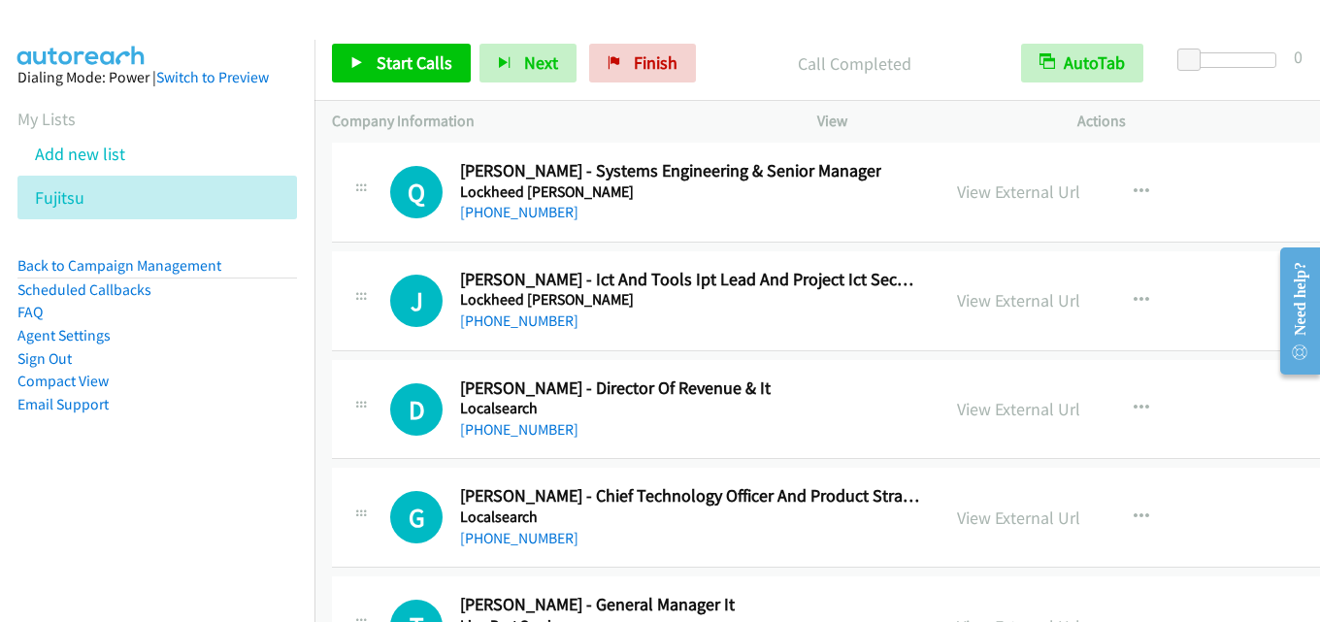
scroll to position [32222, 0]
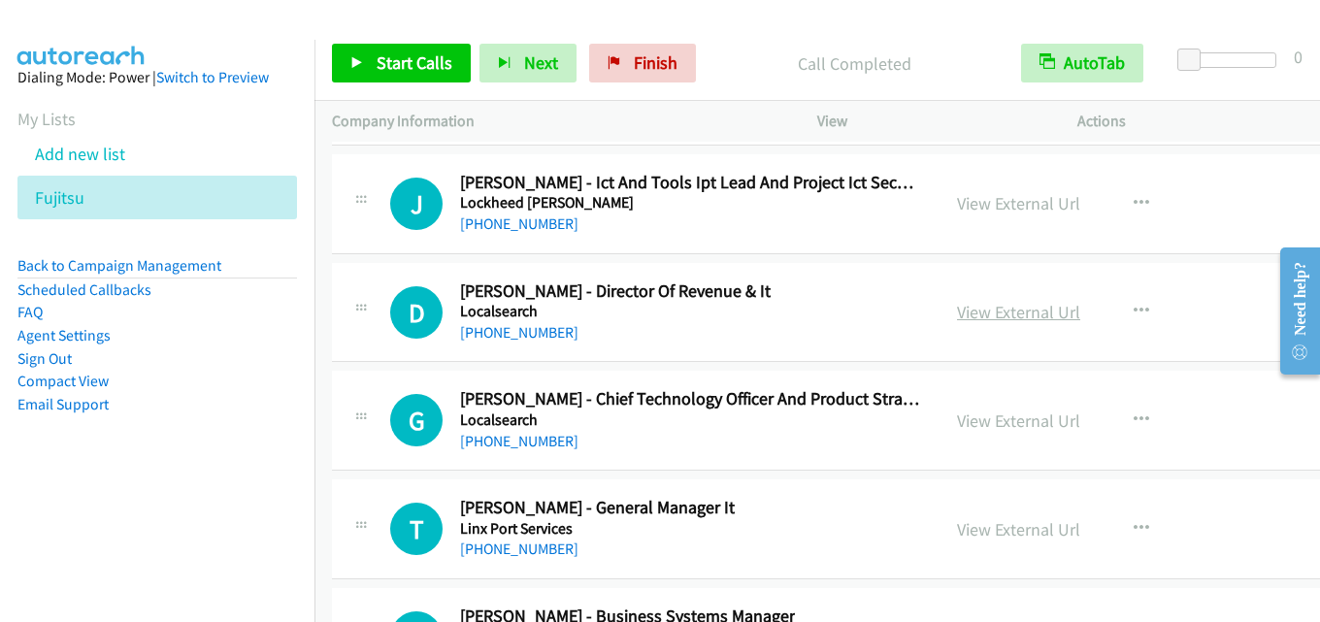
click at [994, 305] on link "View External Url" at bounding box center [1018, 312] width 123 height 22
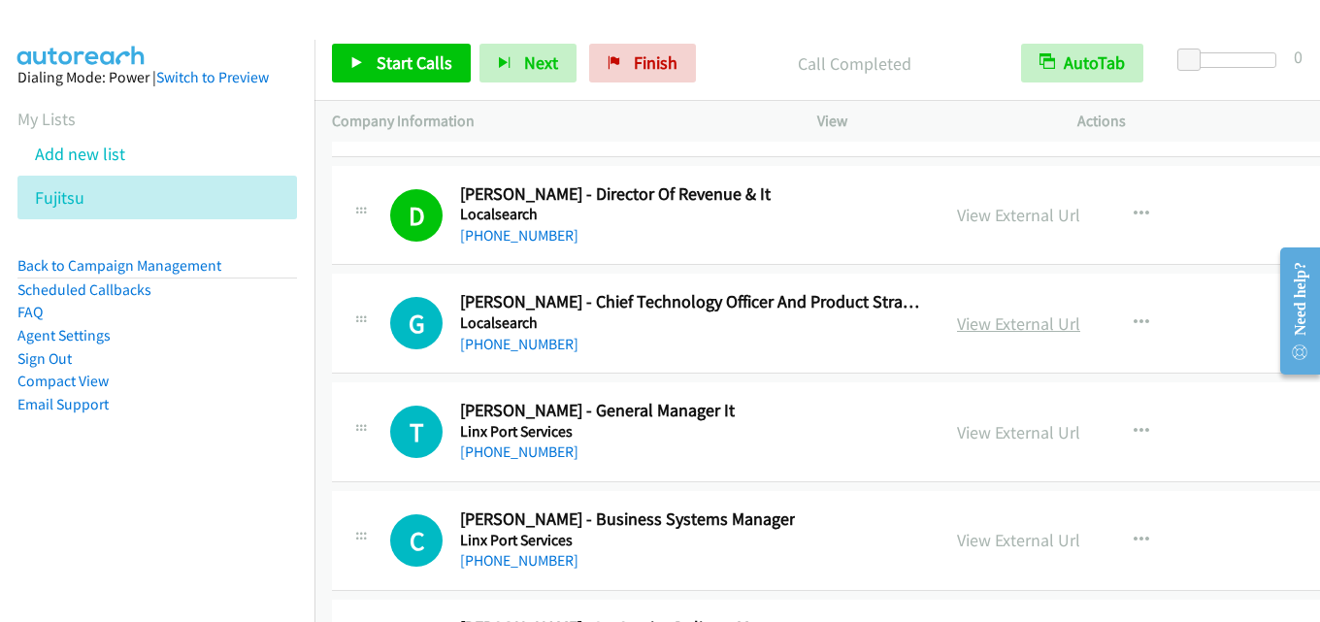
click at [981, 323] on link "View External Url" at bounding box center [1018, 324] width 123 height 22
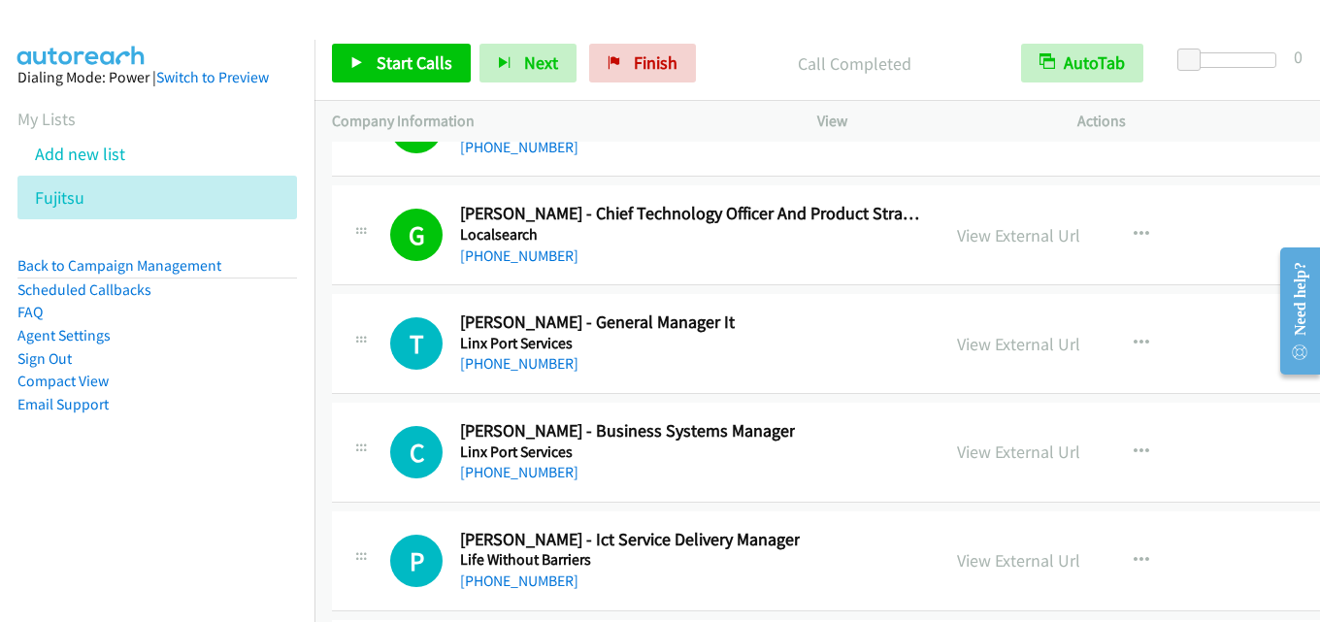
scroll to position [32416, 0]
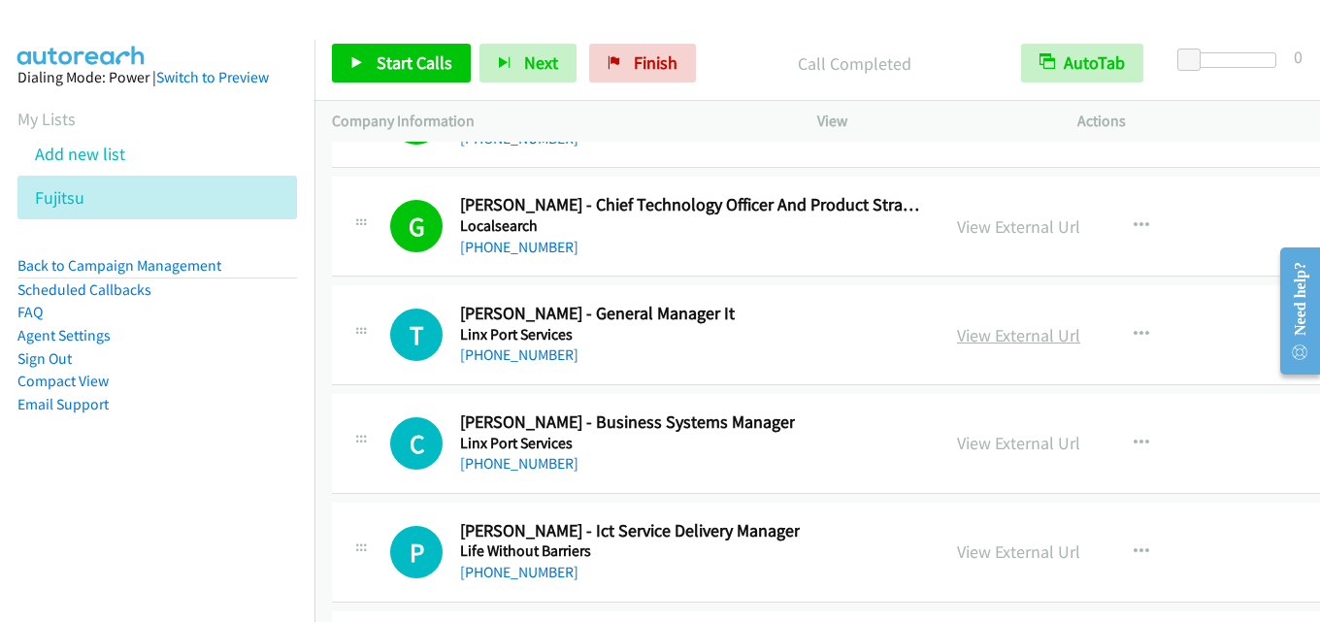
click at [1036, 340] on link "View External Url" at bounding box center [1018, 335] width 123 height 22
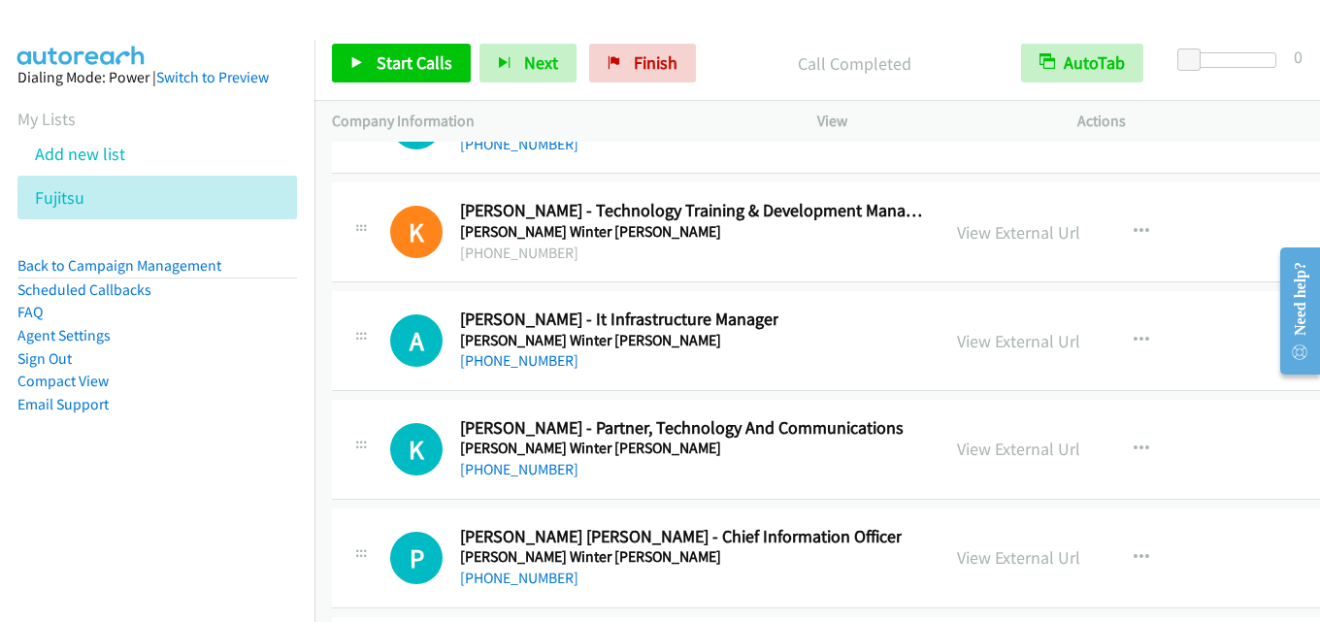
scroll to position [33095, 0]
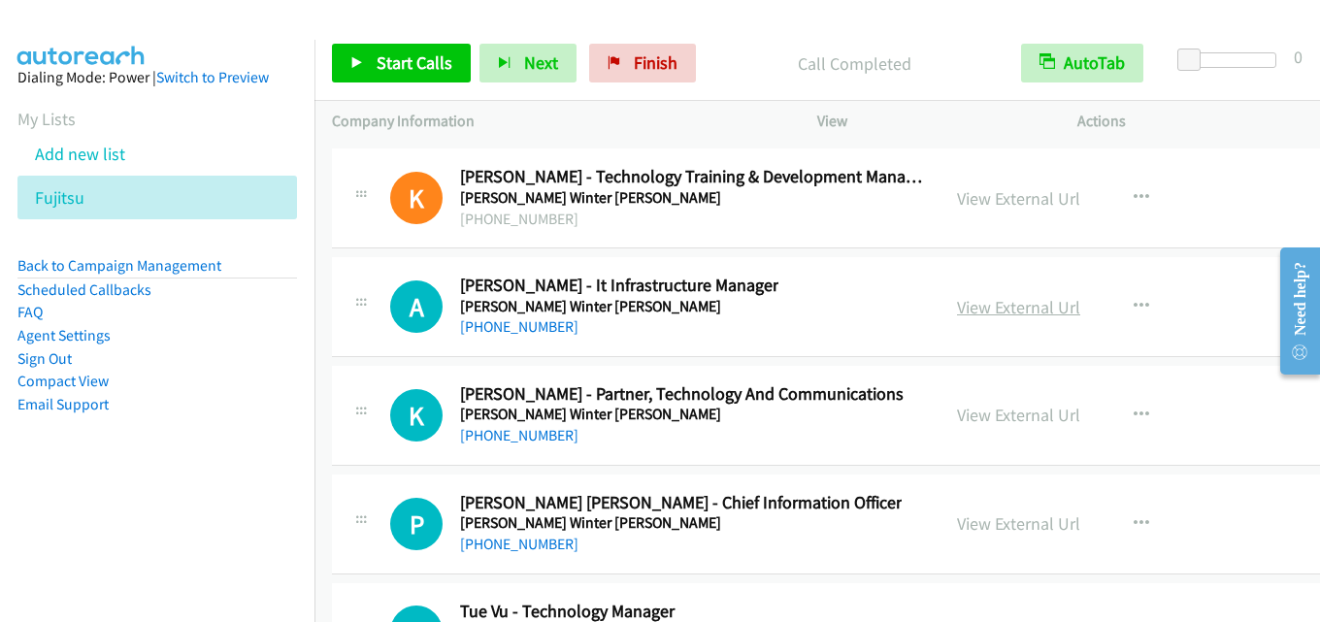
click at [1004, 301] on link "View External Url" at bounding box center [1018, 307] width 123 height 22
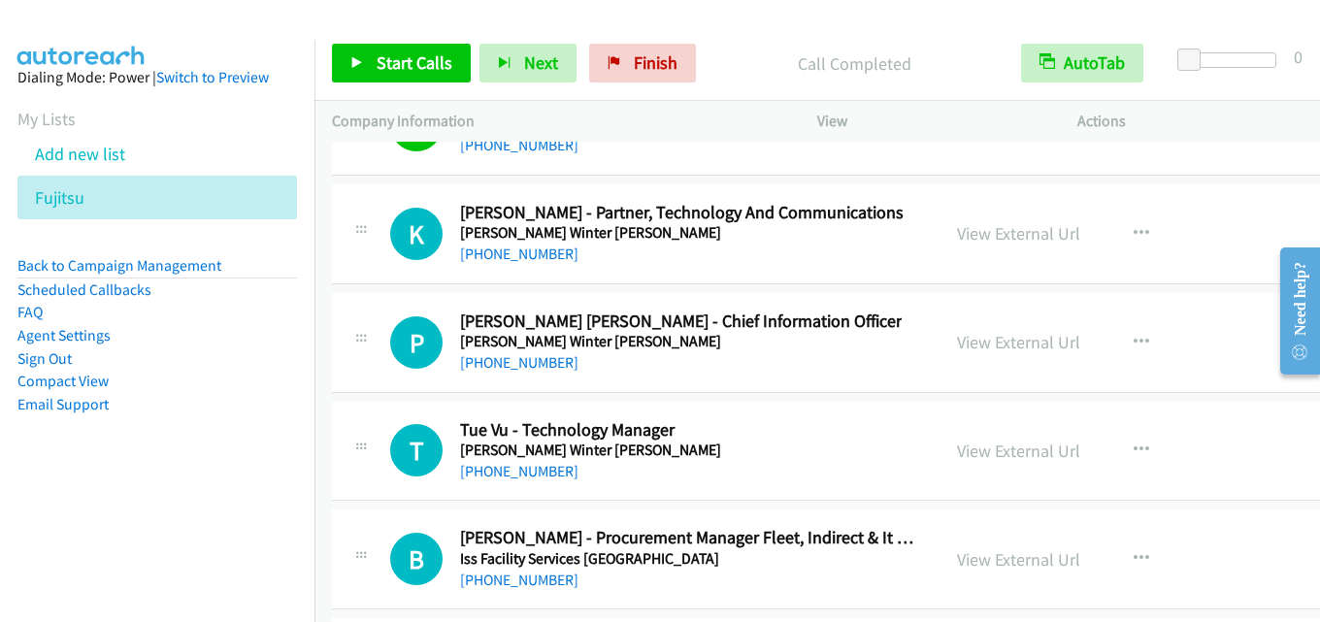
scroll to position [33289, 0]
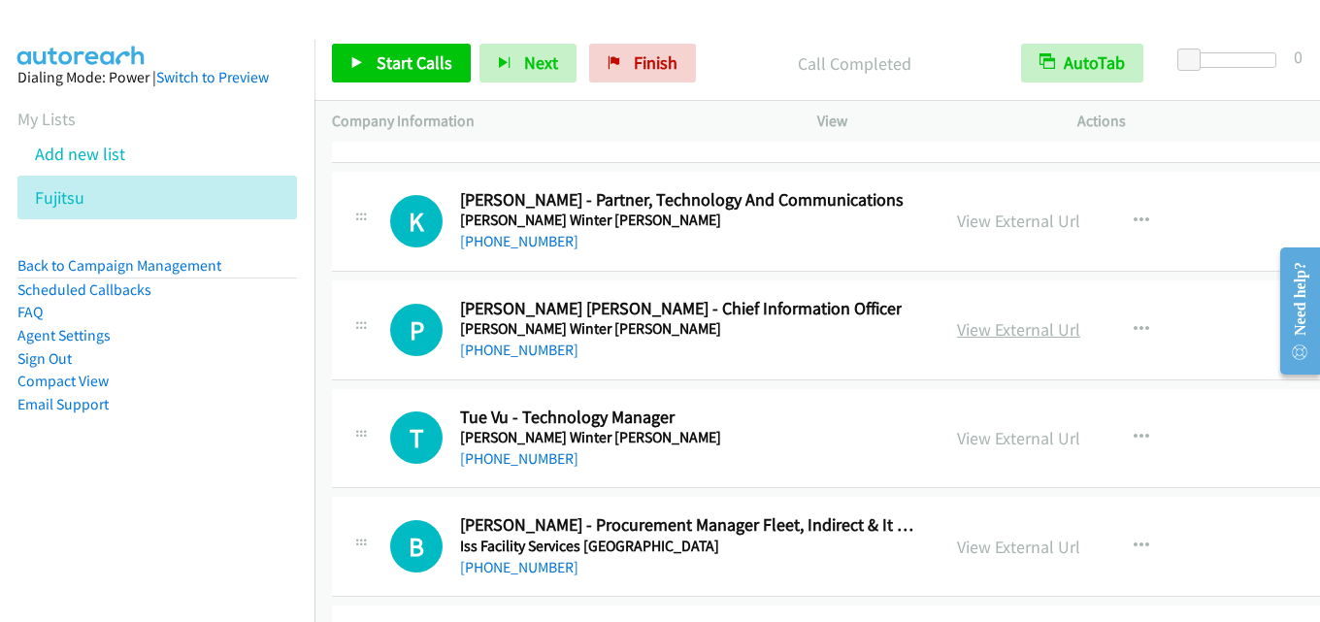
click at [974, 332] on link "View External Url" at bounding box center [1018, 329] width 123 height 22
click at [1023, 433] on link "View External Url" at bounding box center [1018, 438] width 123 height 22
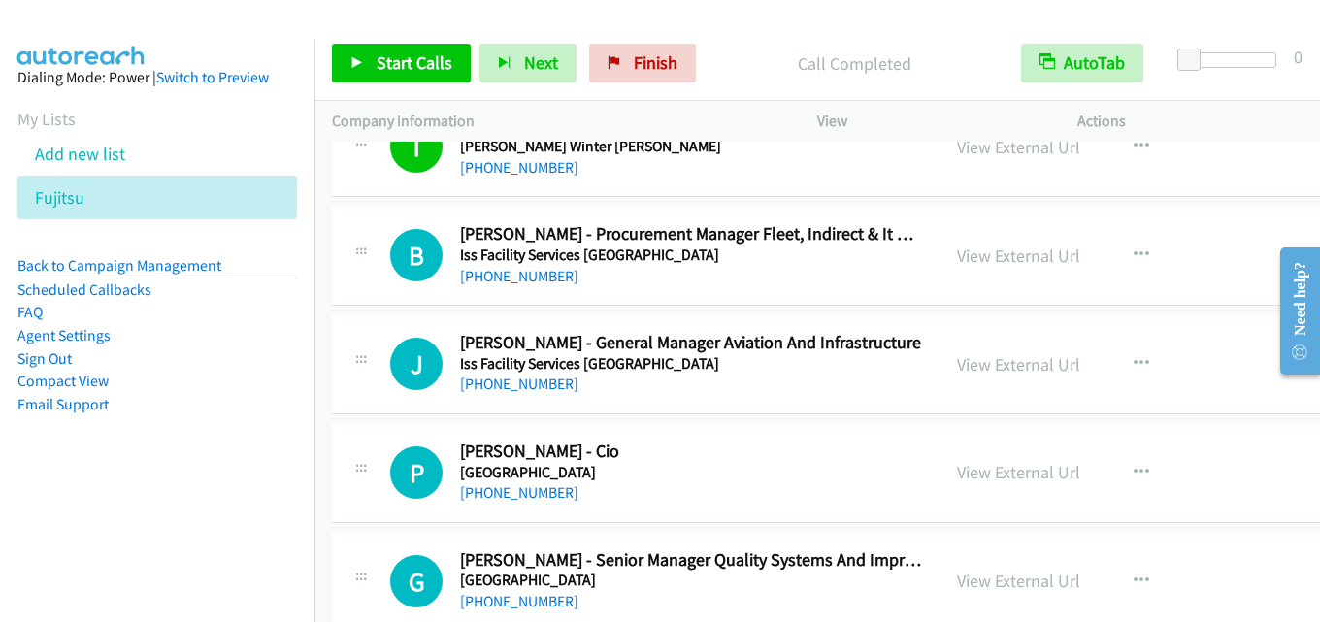
scroll to position [33677, 0]
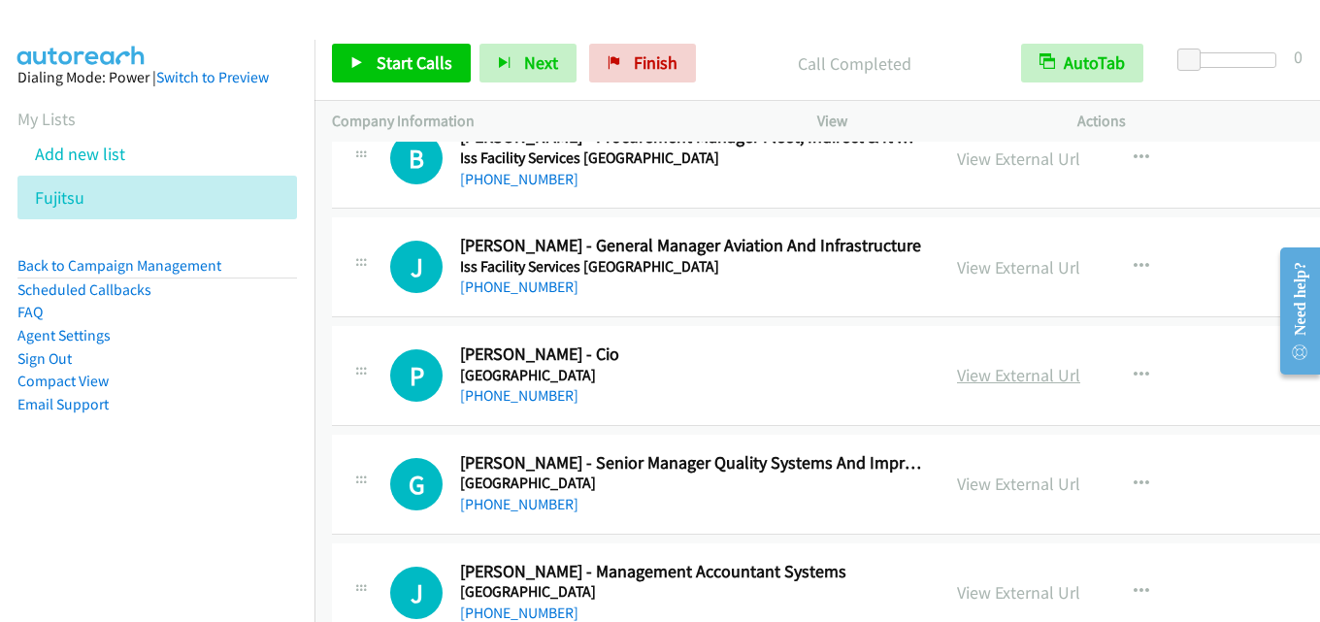
click at [969, 376] on link "View External Url" at bounding box center [1018, 375] width 123 height 22
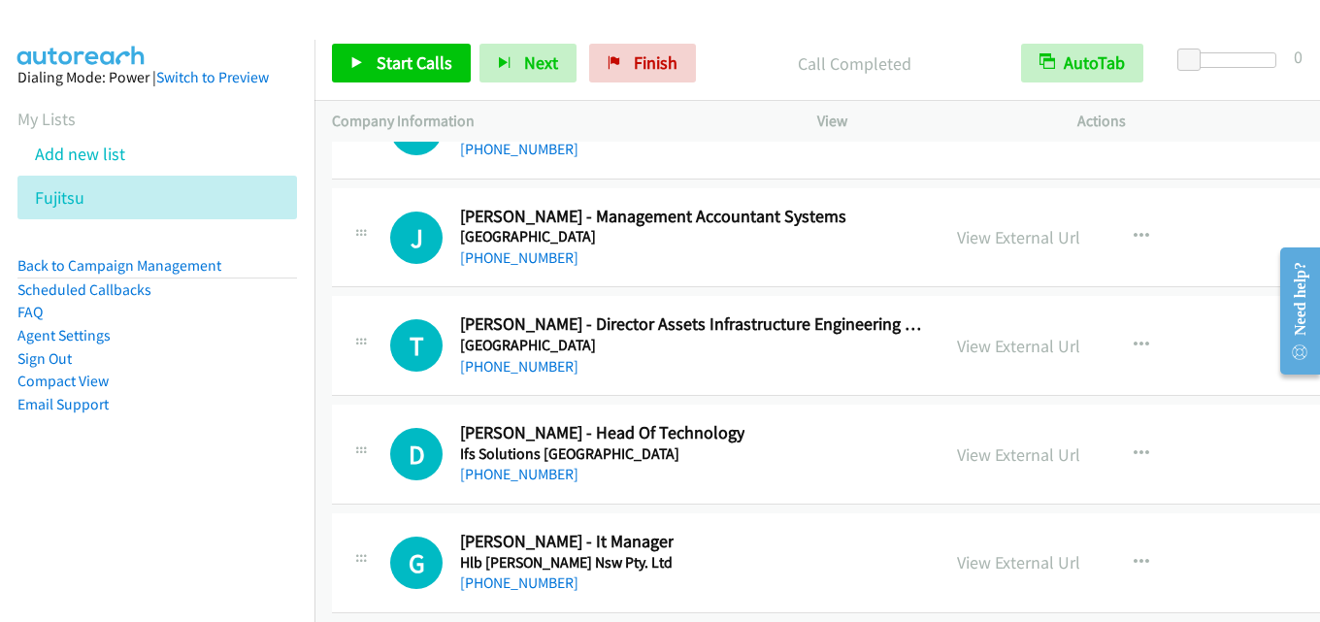
scroll to position [34066, 0]
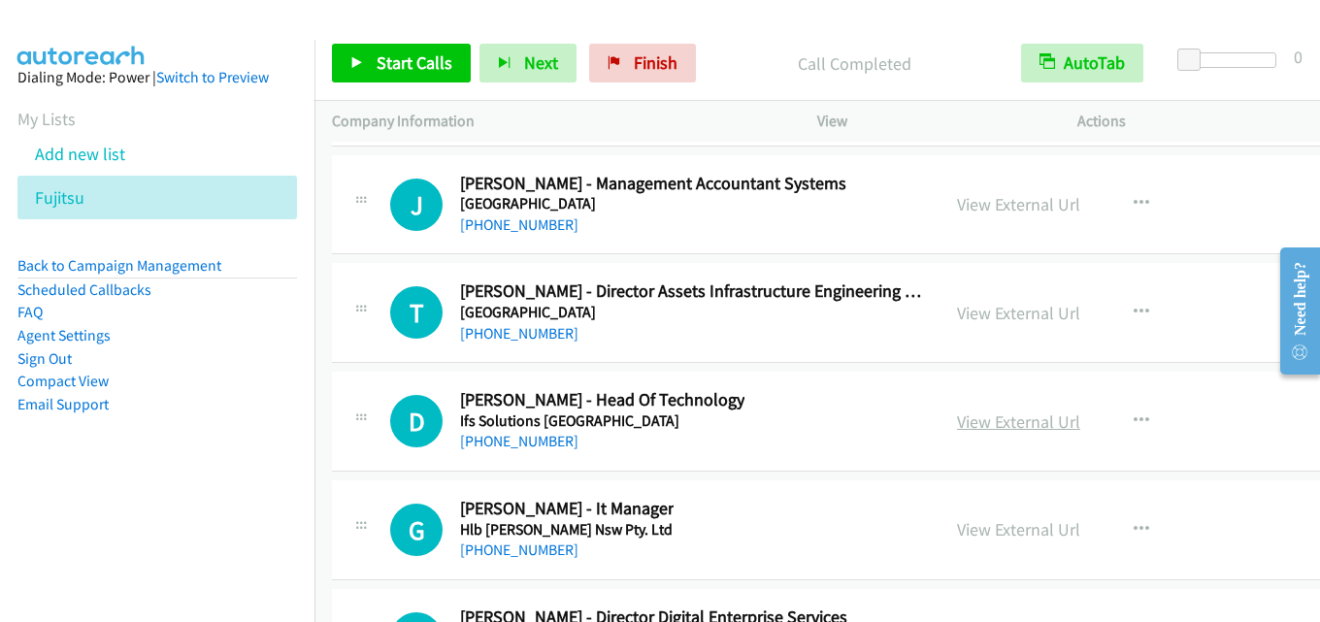
click at [1001, 416] on link "View External Url" at bounding box center [1018, 422] width 123 height 22
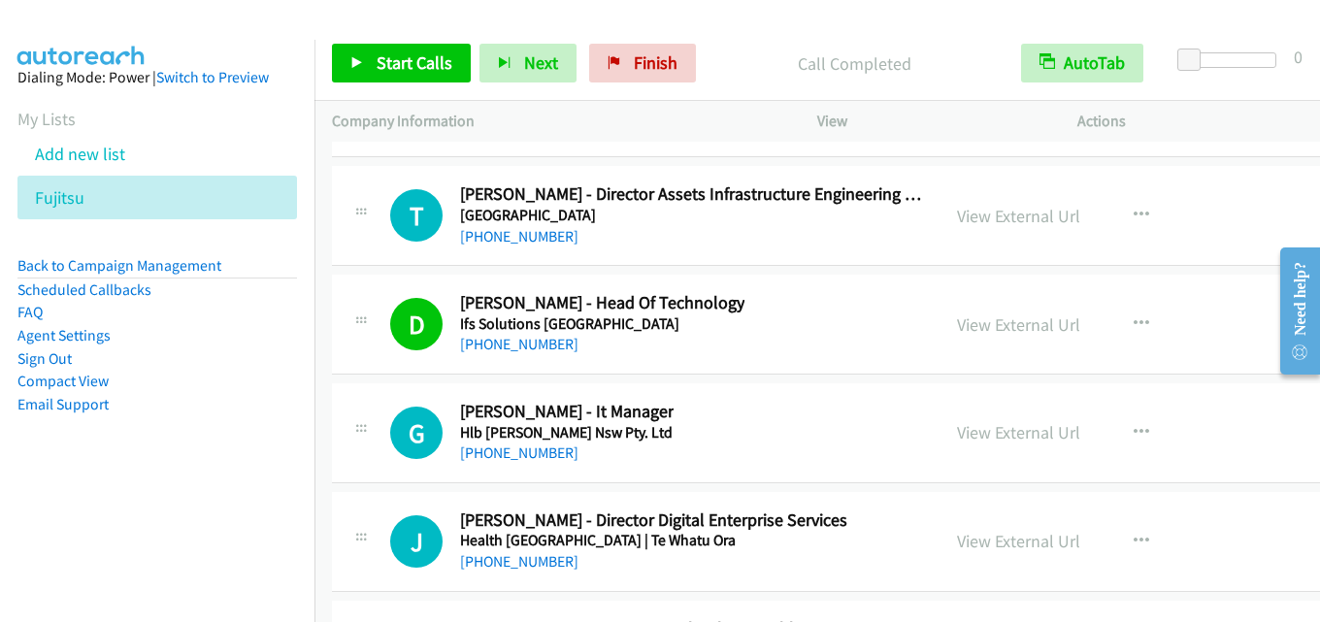
scroll to position [34260, 0]
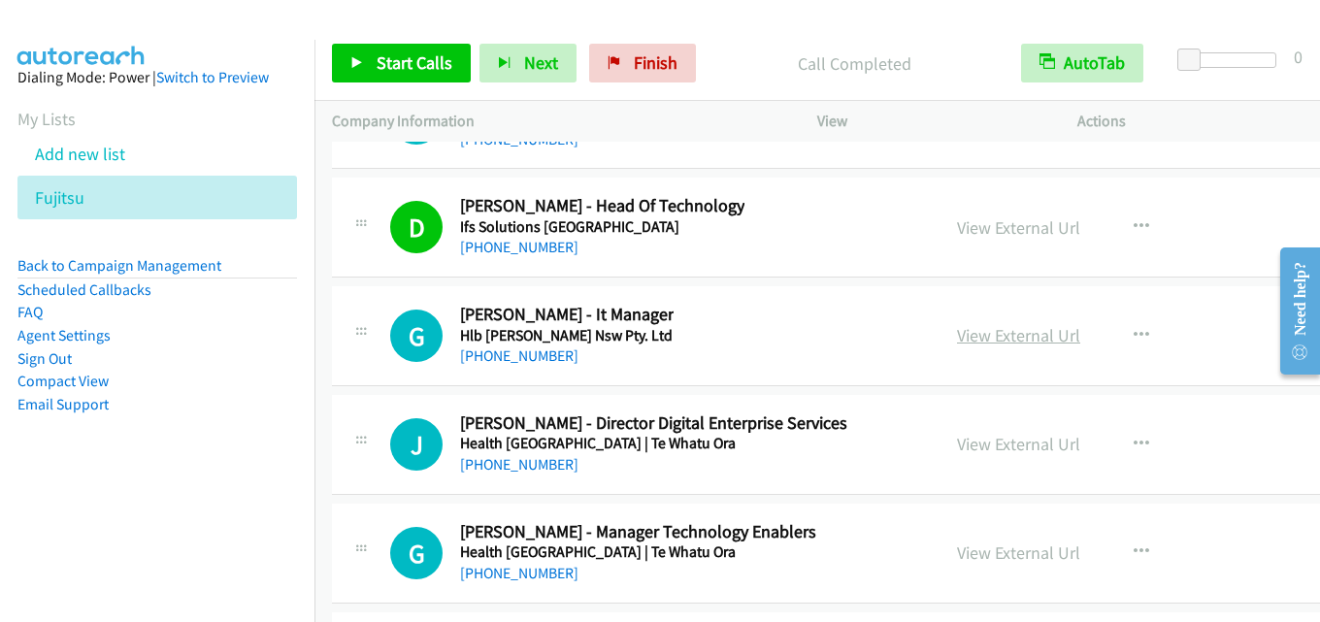
click at [979, 331] on link "View External Url" at bounding box center [1018, 335] width 123 height 22
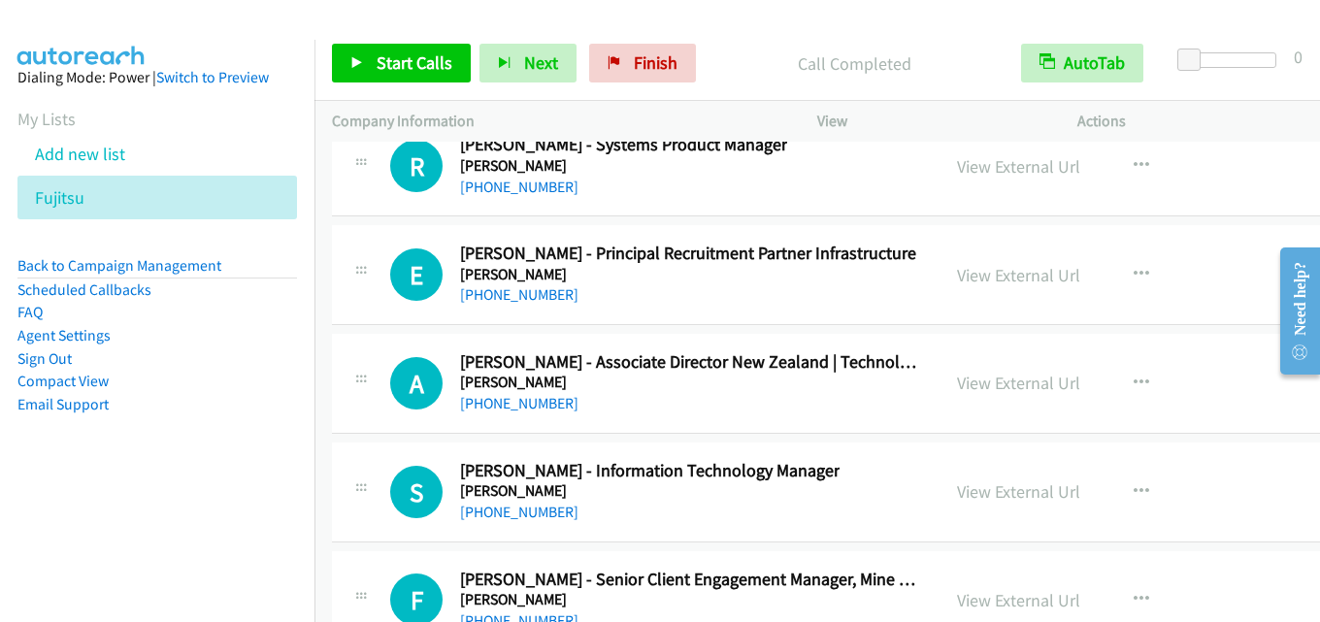
scroll to position [38433, 0]
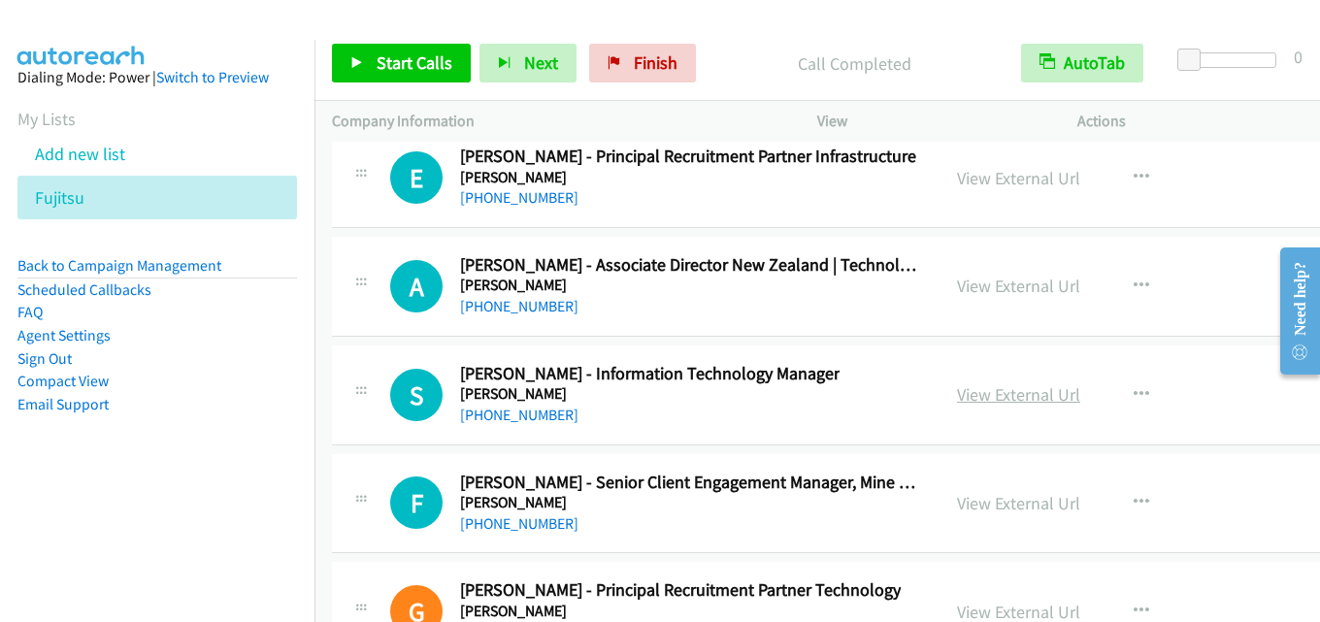
click at [992, 405] on link "View External Url" at bounding box center [1018, 394] width 123 height 22
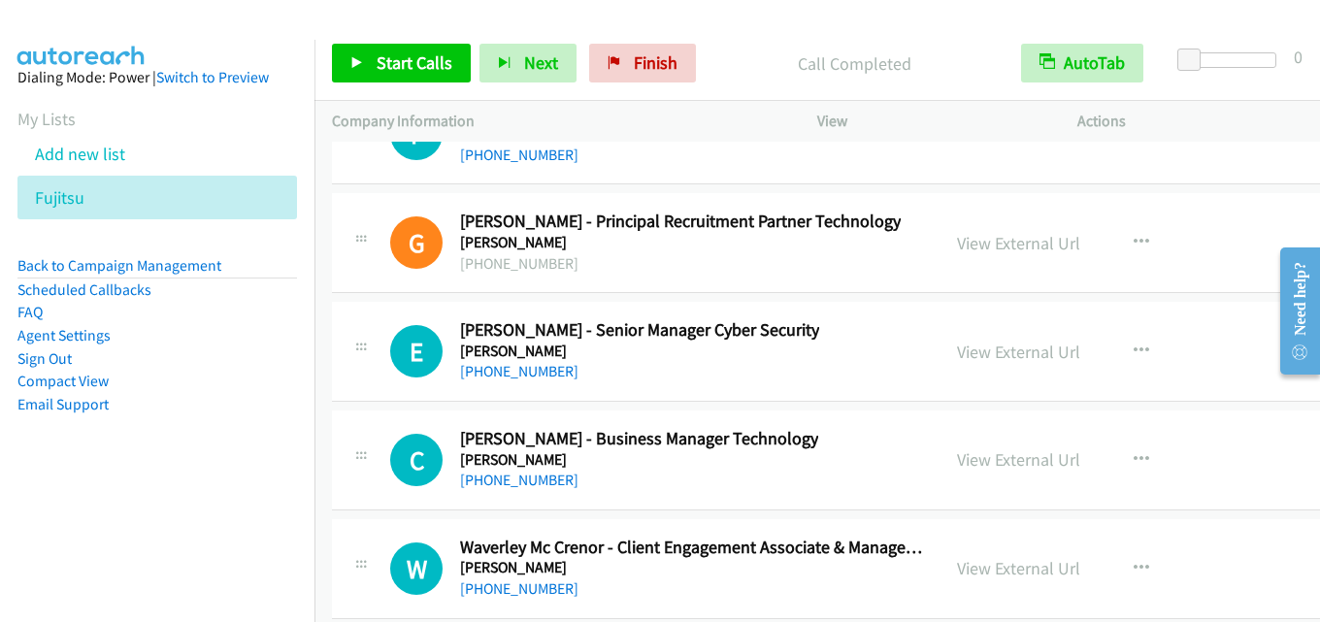
scroll to position [38821, 0]
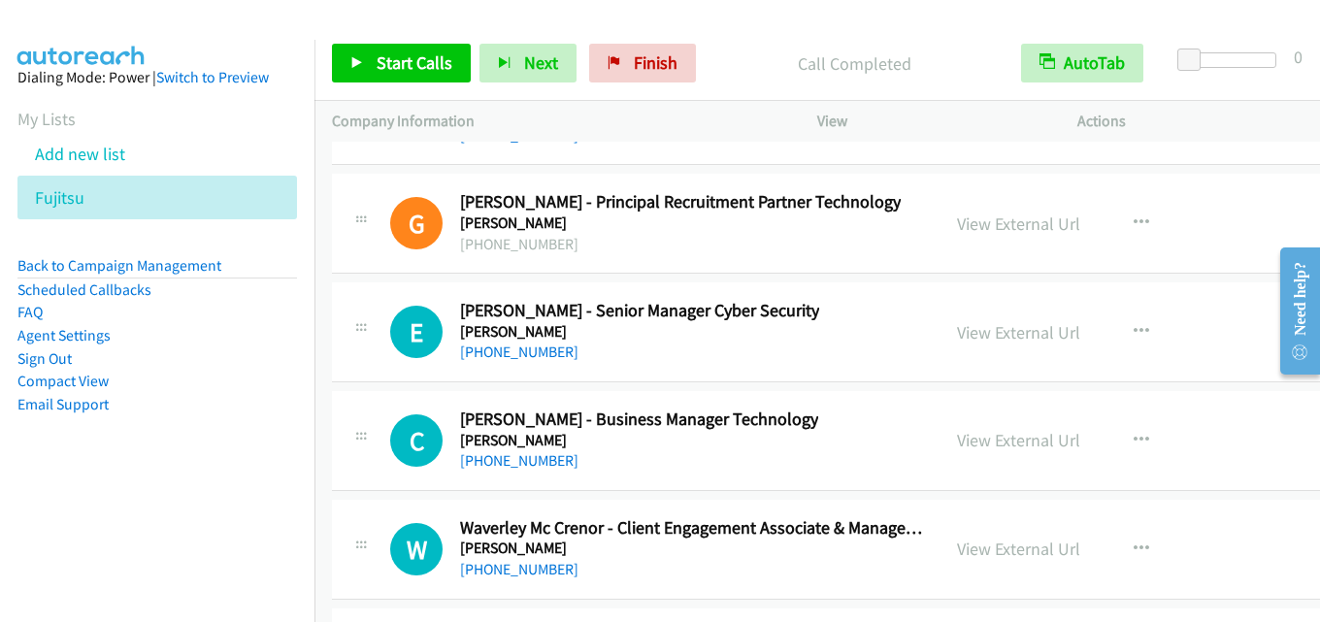
click at [1018, 314] on div "View External Url View External Url Schedule/Manage Callback Start Calls Here R…" at bounding box center [1099, 332] width 321 height 64
click at [973, 332] on link "View External Url" at bounding box center [1018, 332] width 123 height 22
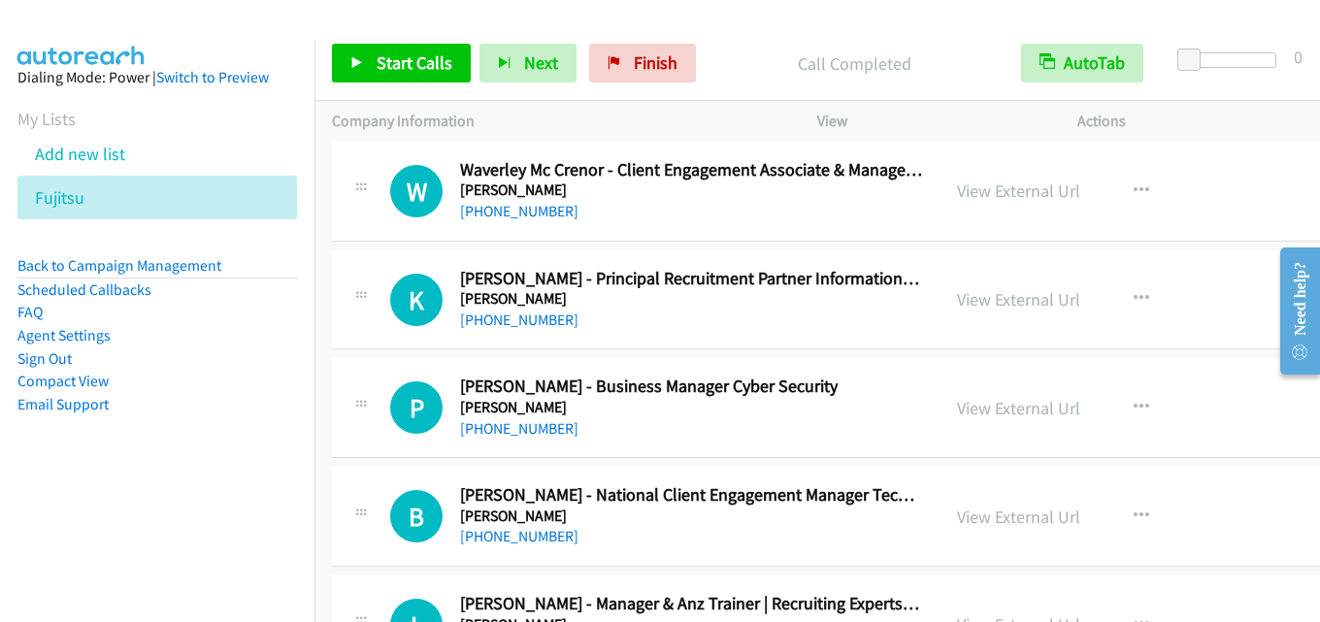
scroll to position [39209, 0]
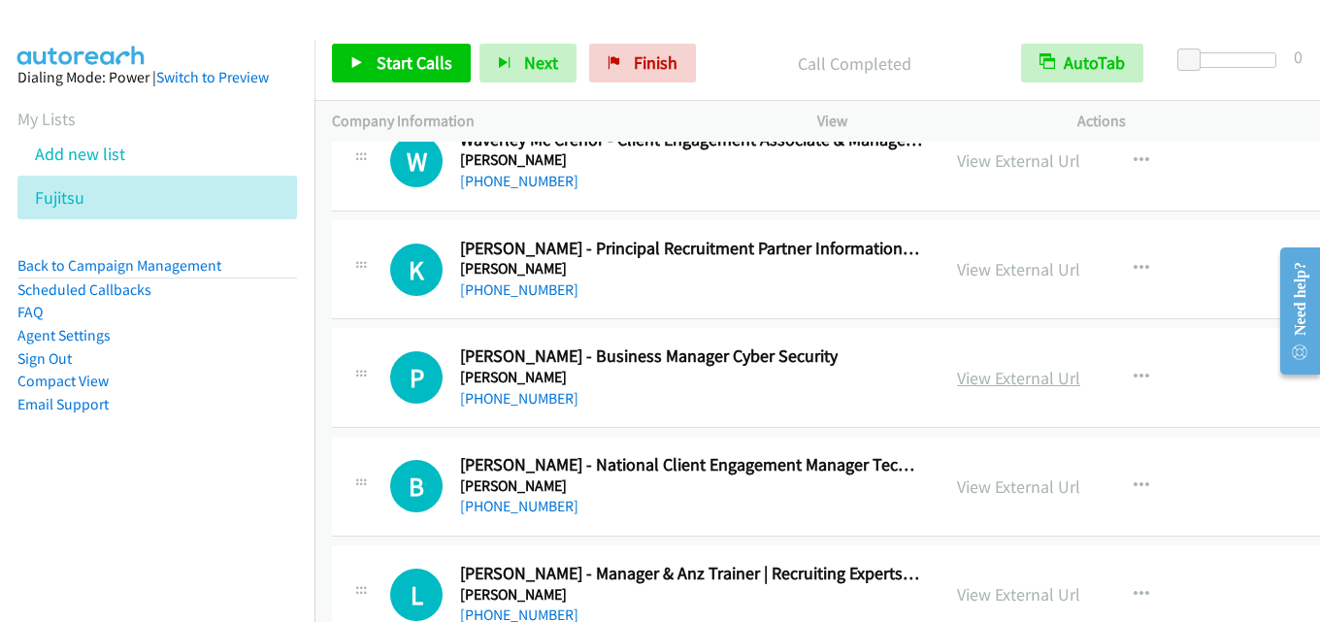
click at [1002, 373] on link "View External Url" at bounding box center [1018, 378] width 123 height 22
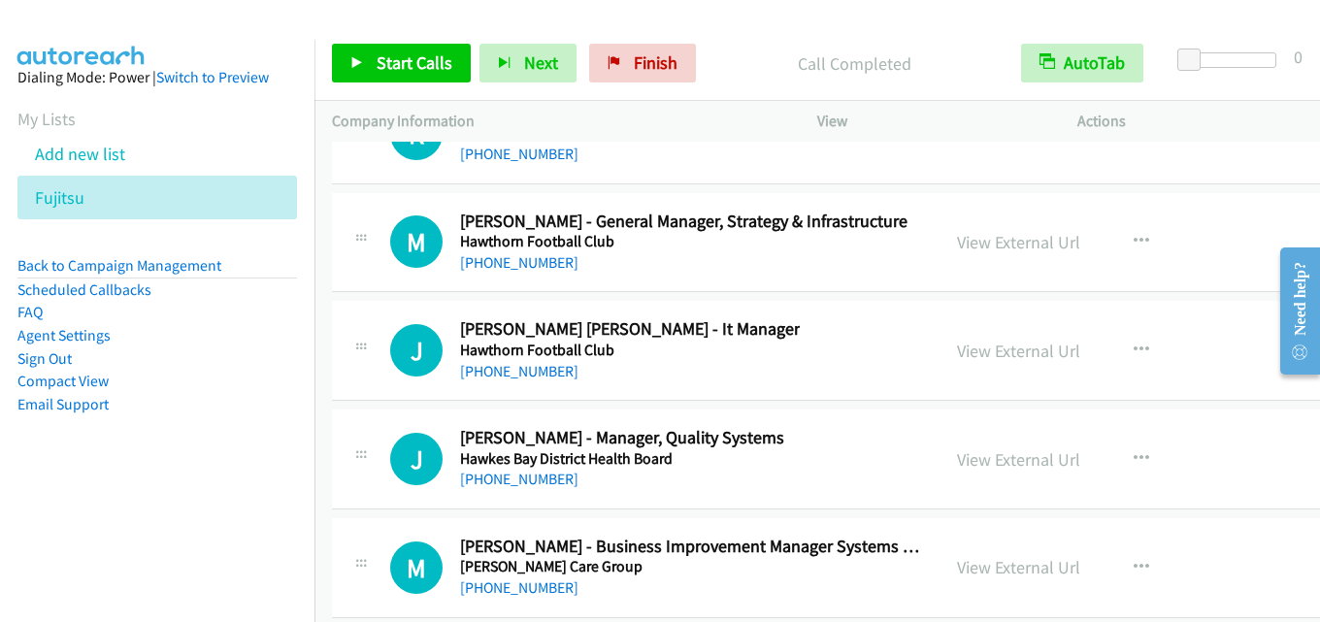
scroll to position [39889, 0]
click at [989, 345] on link "View External Url" at bounding box center [1018, 350] width 123 height 22
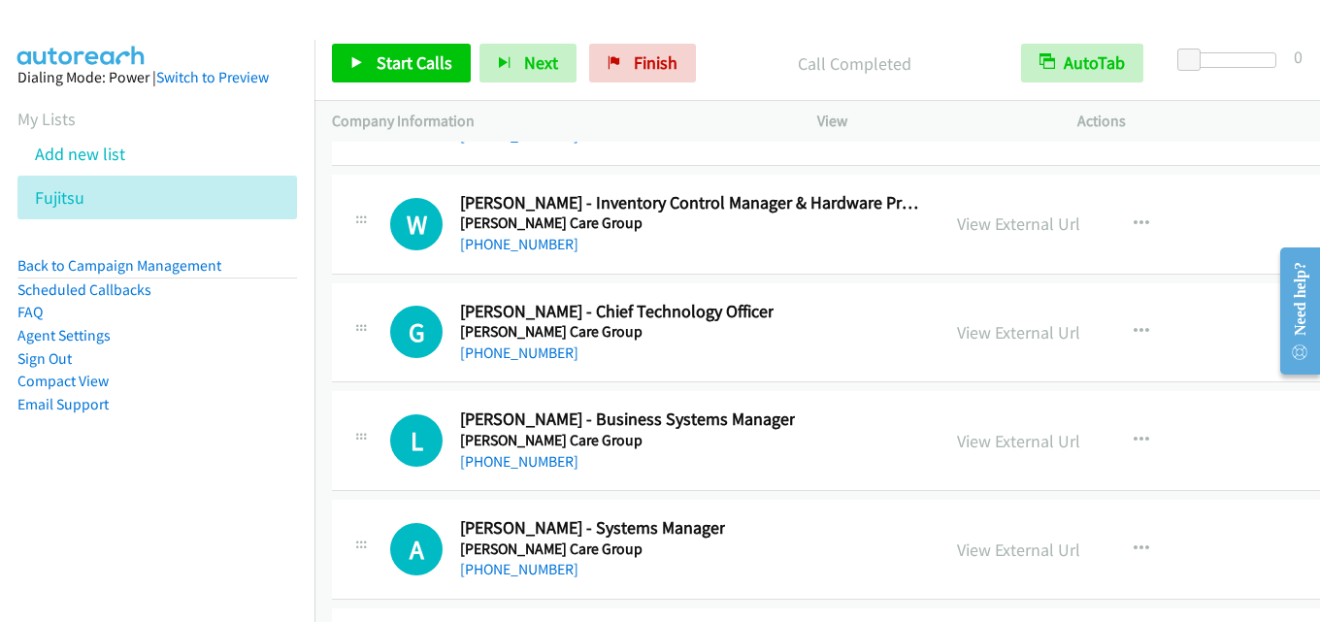
scroll to position [40374, 0]
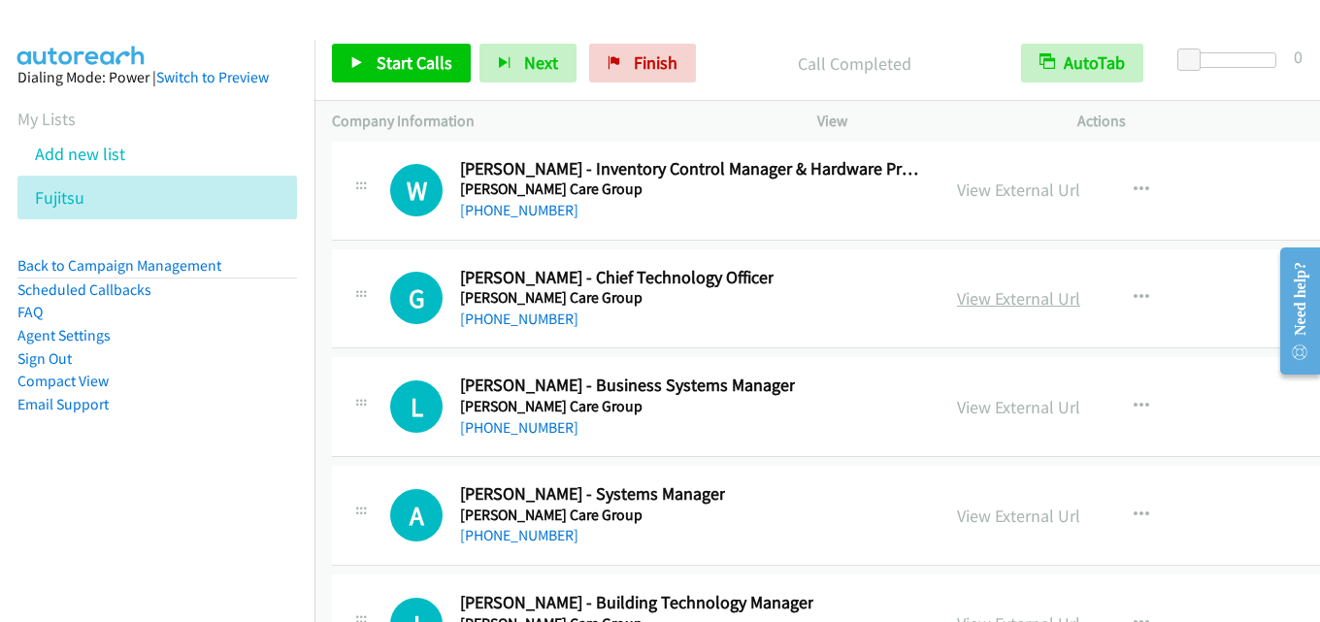
click at [999, 295] on link "View External Url" at bounding box center [1018, 298] width 123 height 22
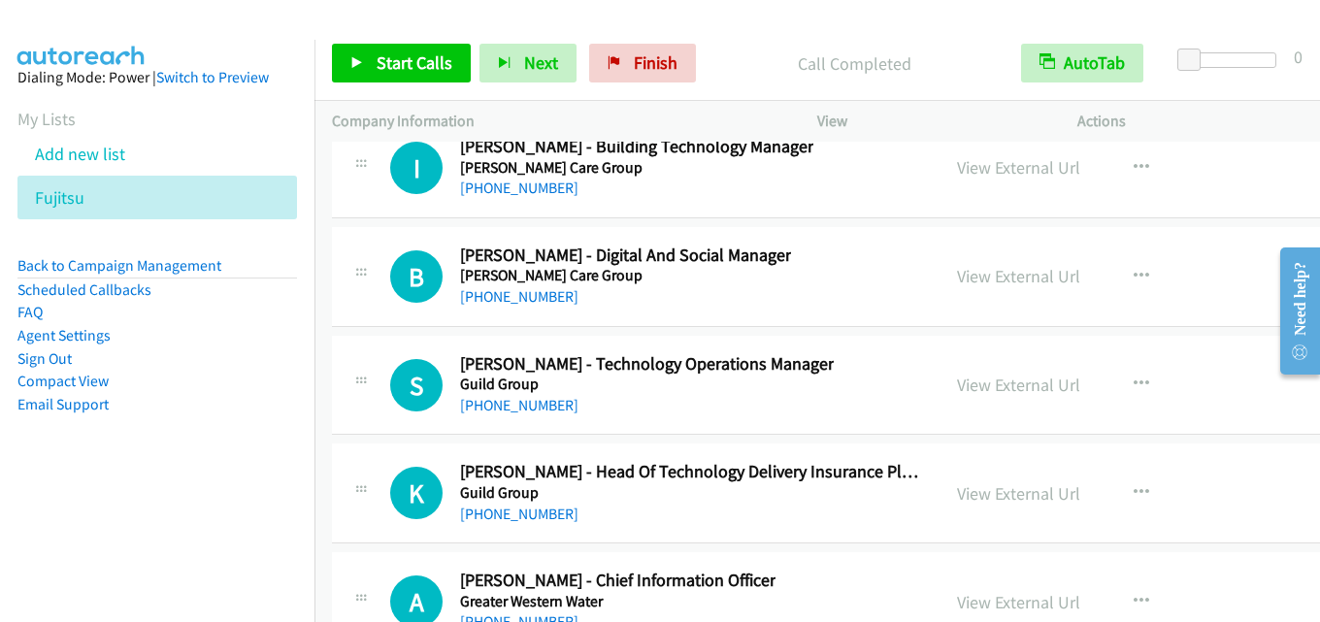
scroll to position [40859, 0]
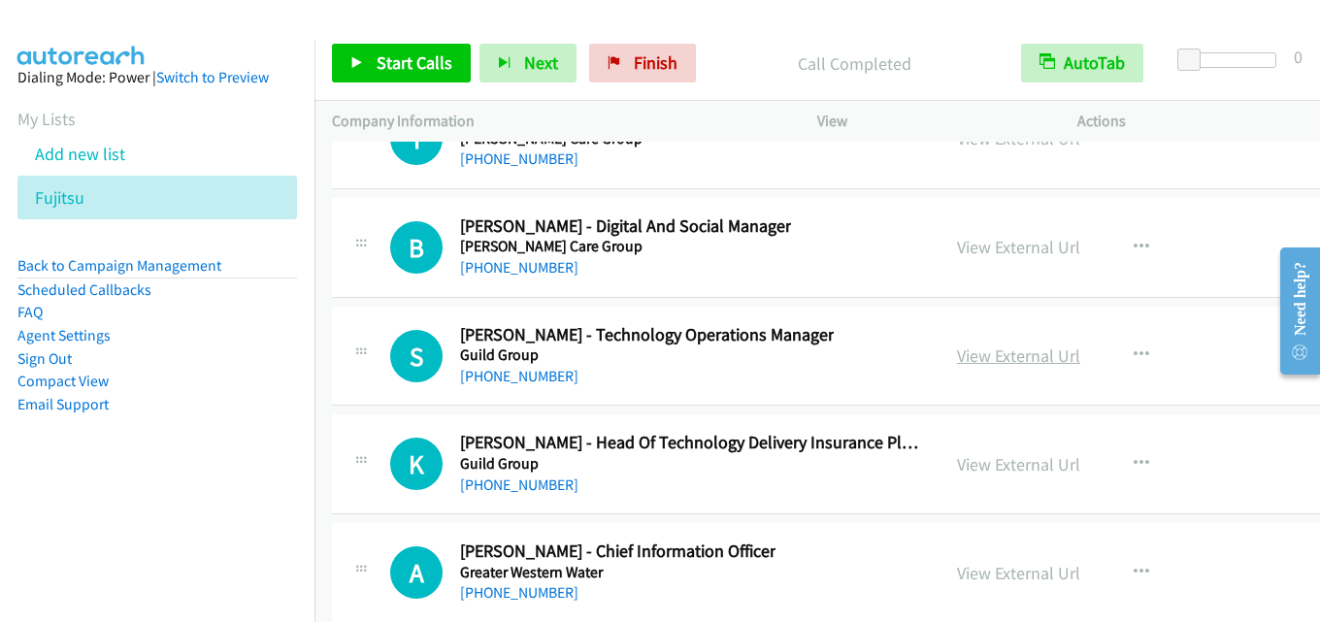
click at [960, 353] on link "View External Url" at bounding box center [1018, 356] width 123 height 22
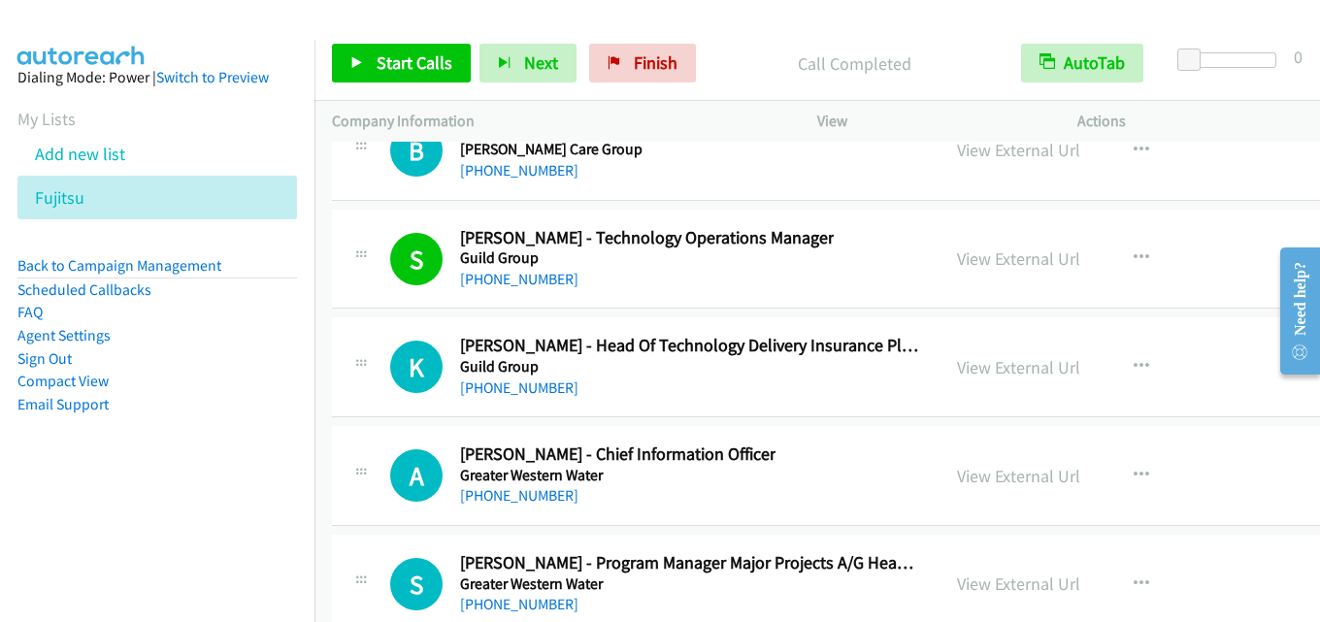
scroll to position [41150, 0]
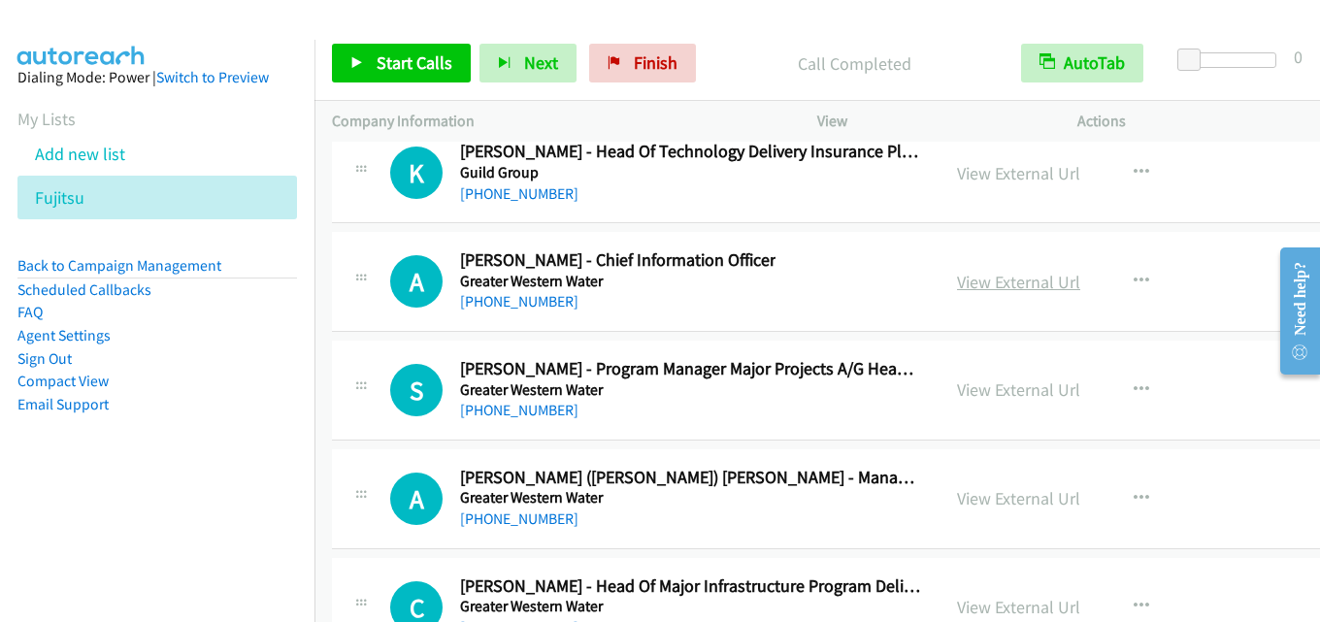
click at [1006, 280] on link "View External Url" at bounding box center [1018, 282] width 123 height 22
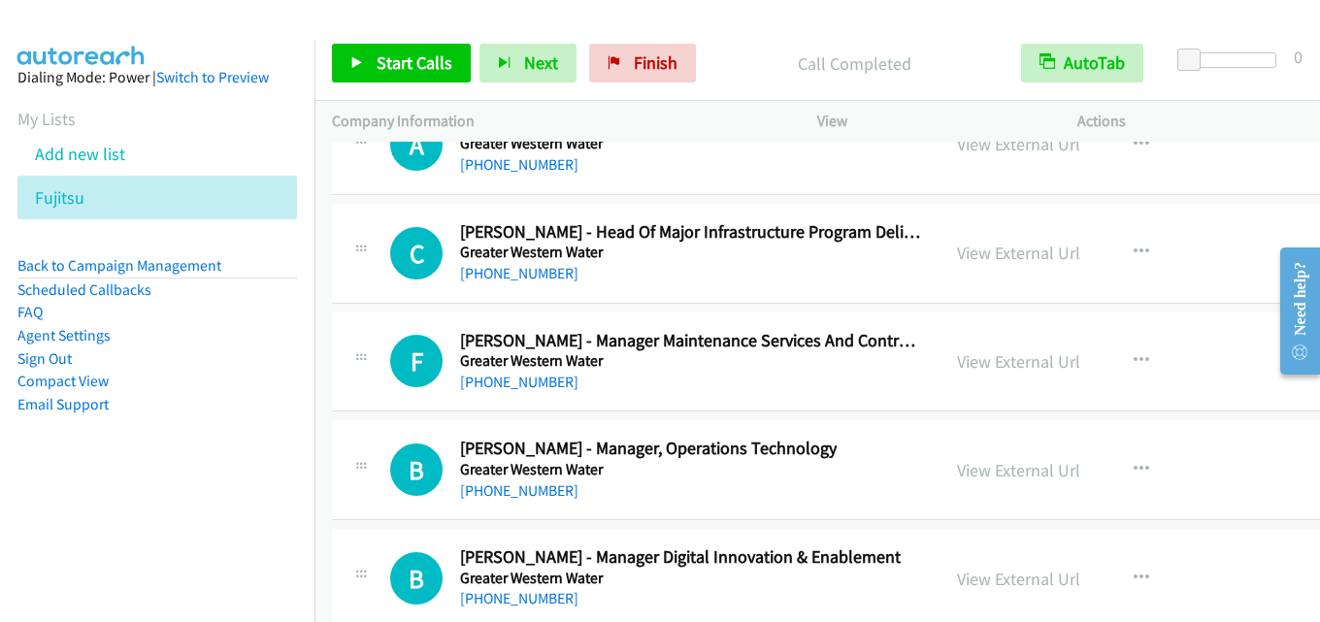
scroll to position [41539, 0]
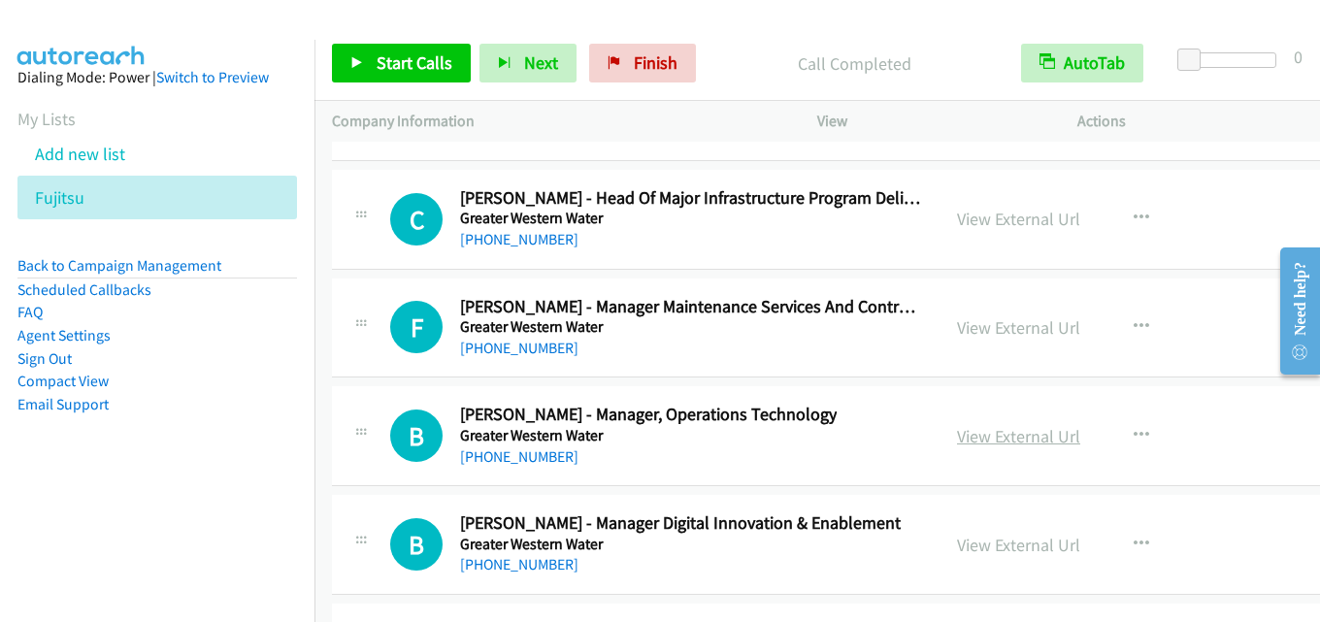
click at [1006, 425] on link "View External Url" at bounding box center [1018, 436] width 123 height 22
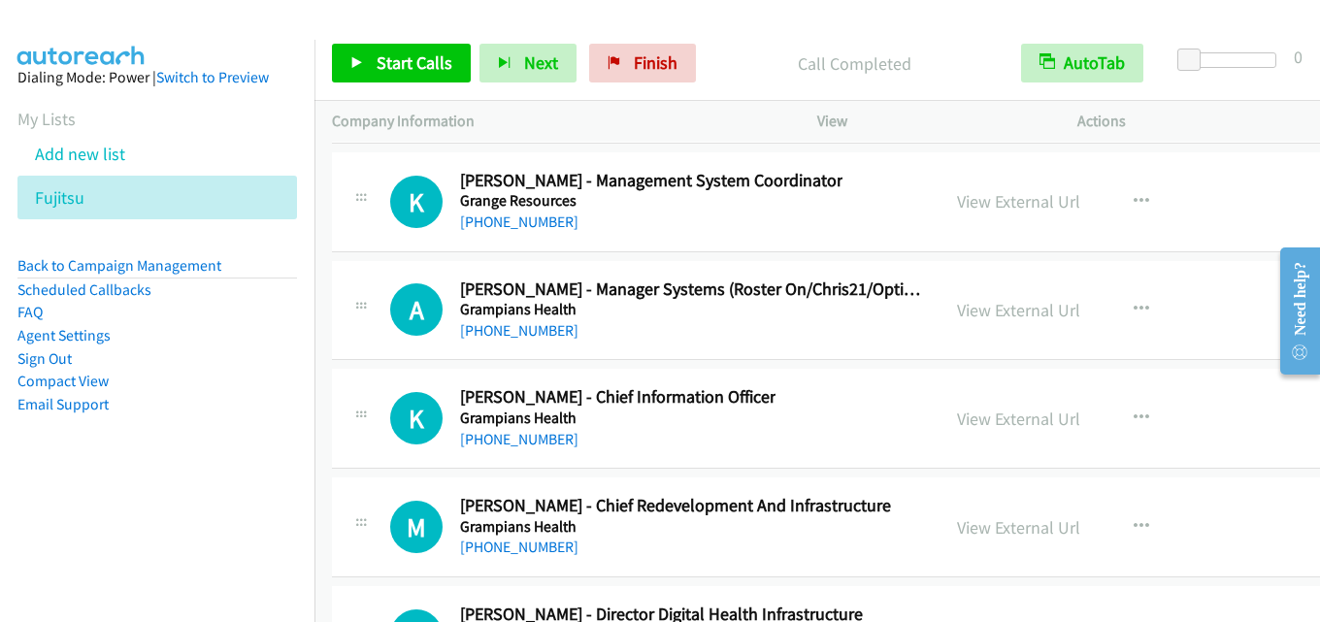
scroll to position [42121, 0]
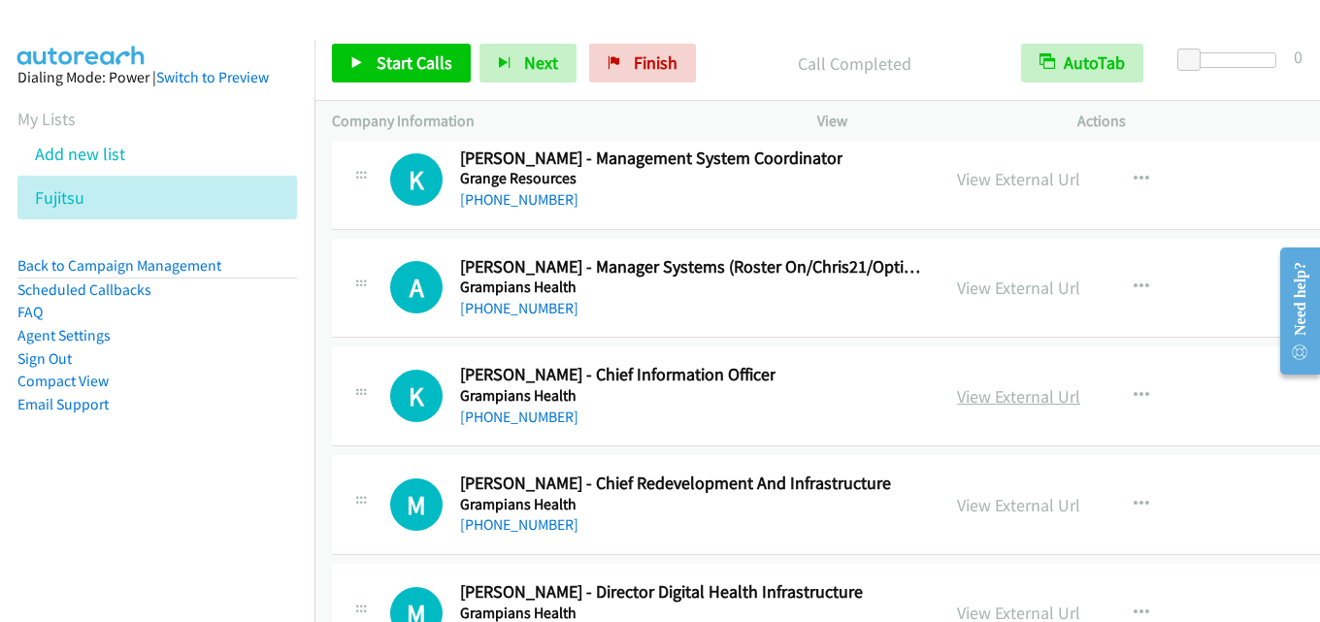
click at [1001, 398] on link "View External Url" at bounding box center [1018, 396] width 123 height 22
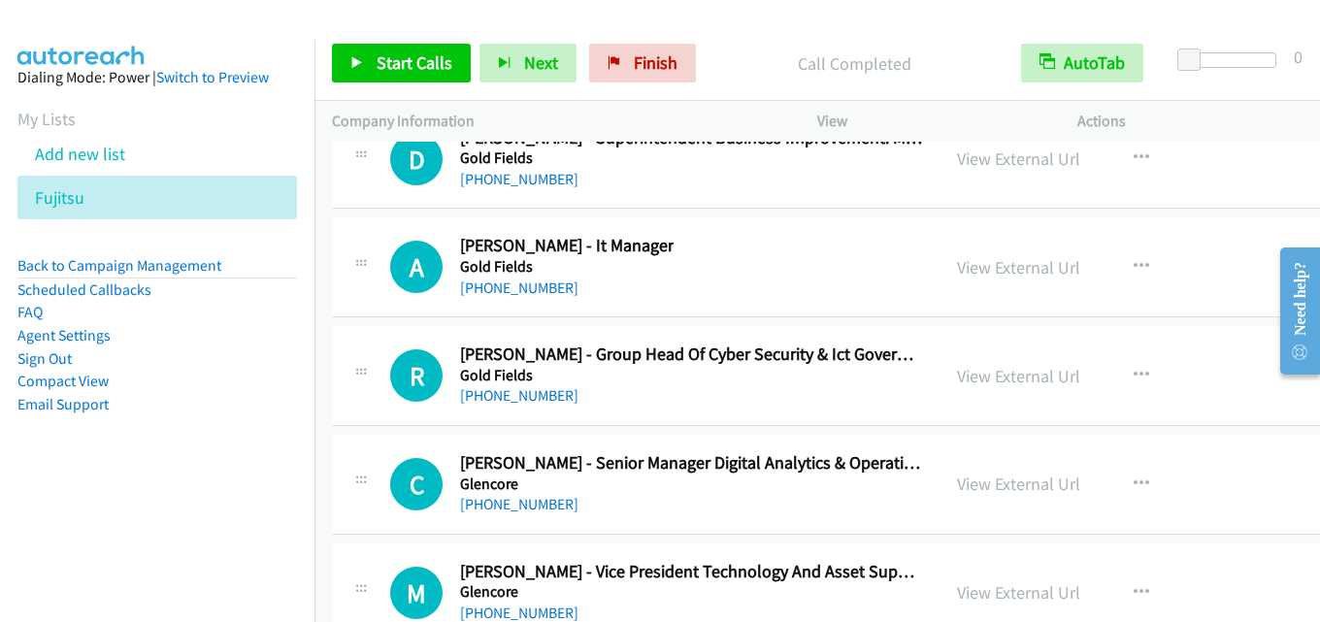
scroll to position [42800, 0]
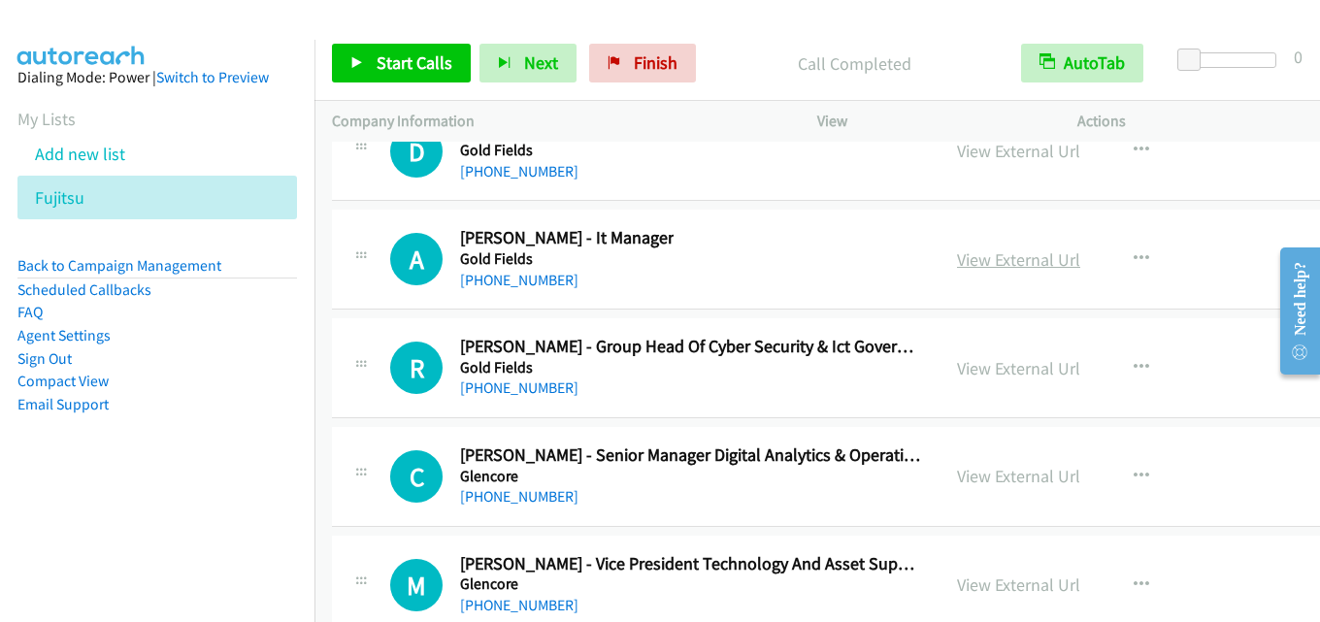
click at [998, 258] on link "View External Url" at bounding box center [1018, 259] width 123 height 22
click at [975, 363] on link "View External Url" at bounding box center [1018, 368] width 123 height 22
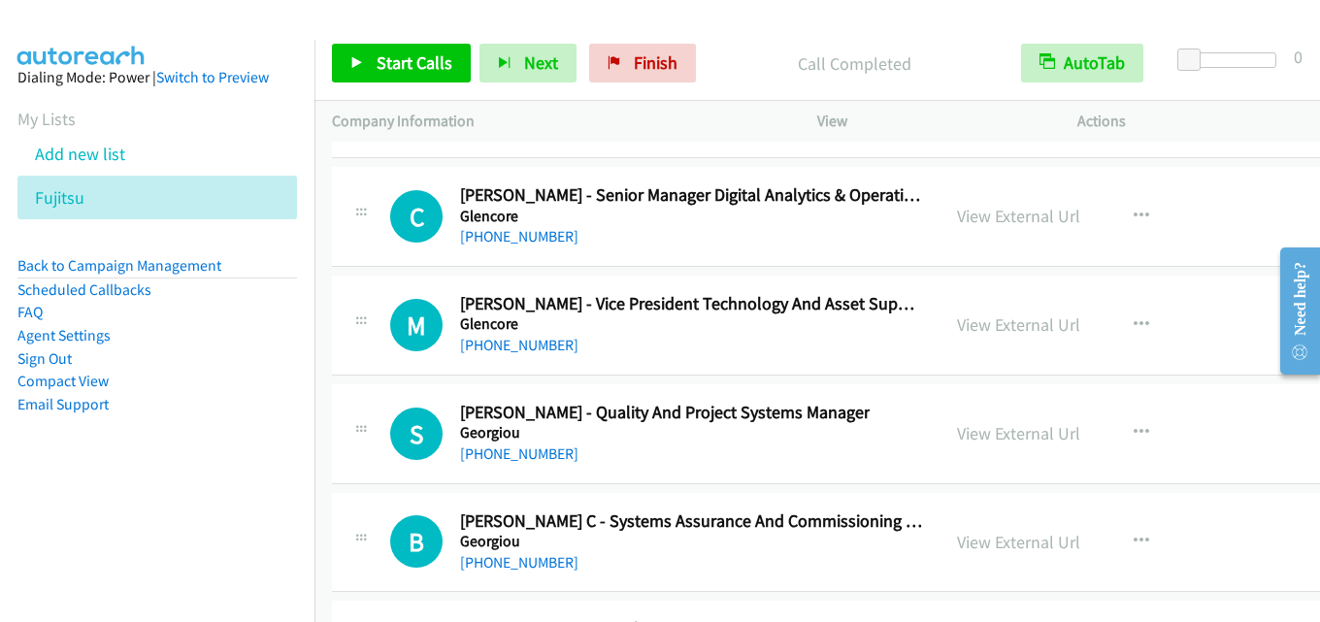
scroll to position [43092, 0]
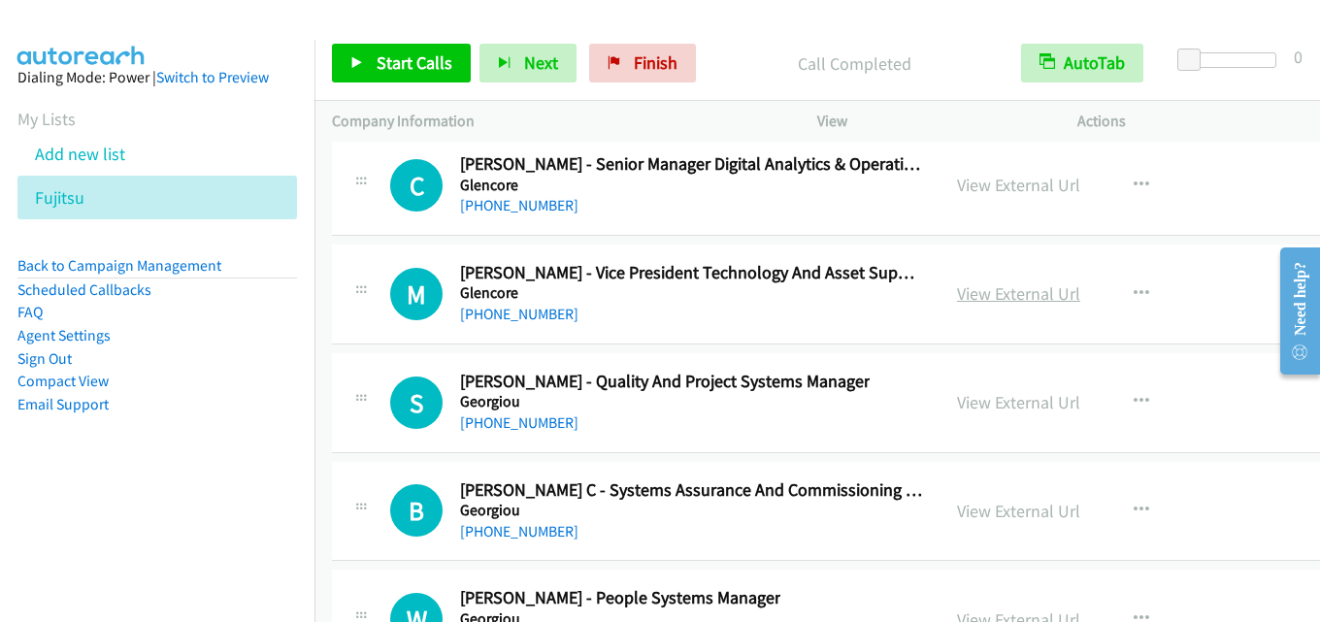
click at [1001, 290] on link "View External Url" at bounding box center [1018, 293] width 123 height 22
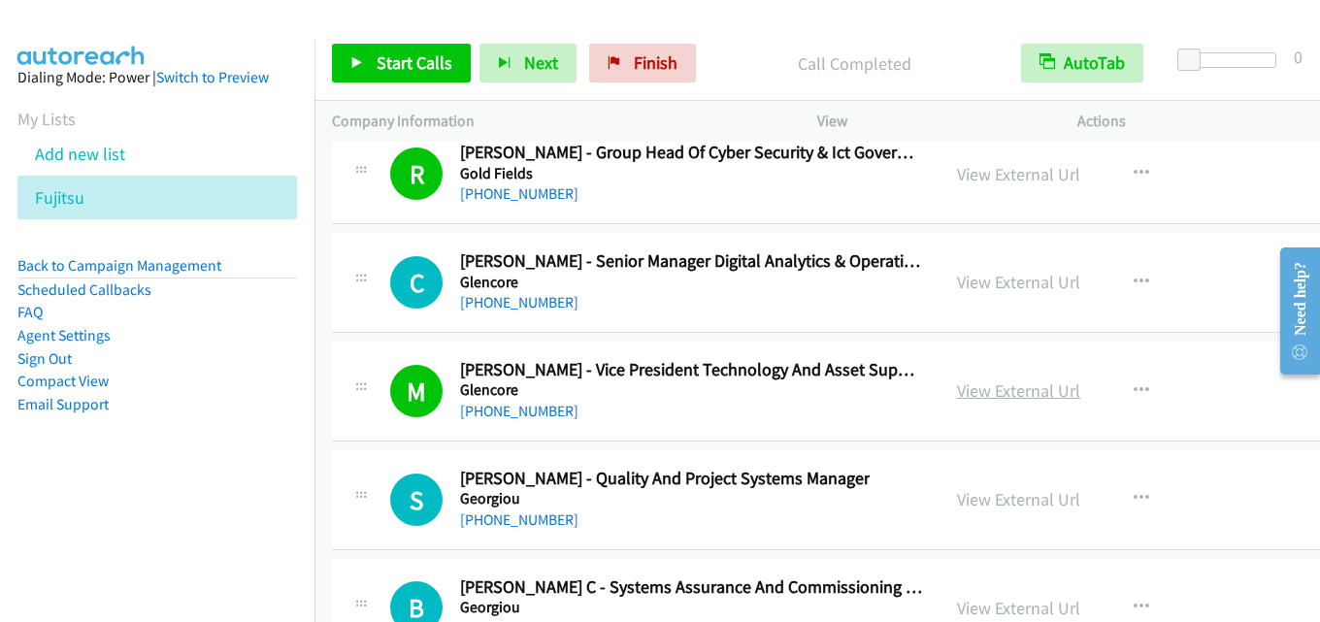
click at [995, 387] on link "View External Url" at bounding box center [1018, 390] width 123 height 22
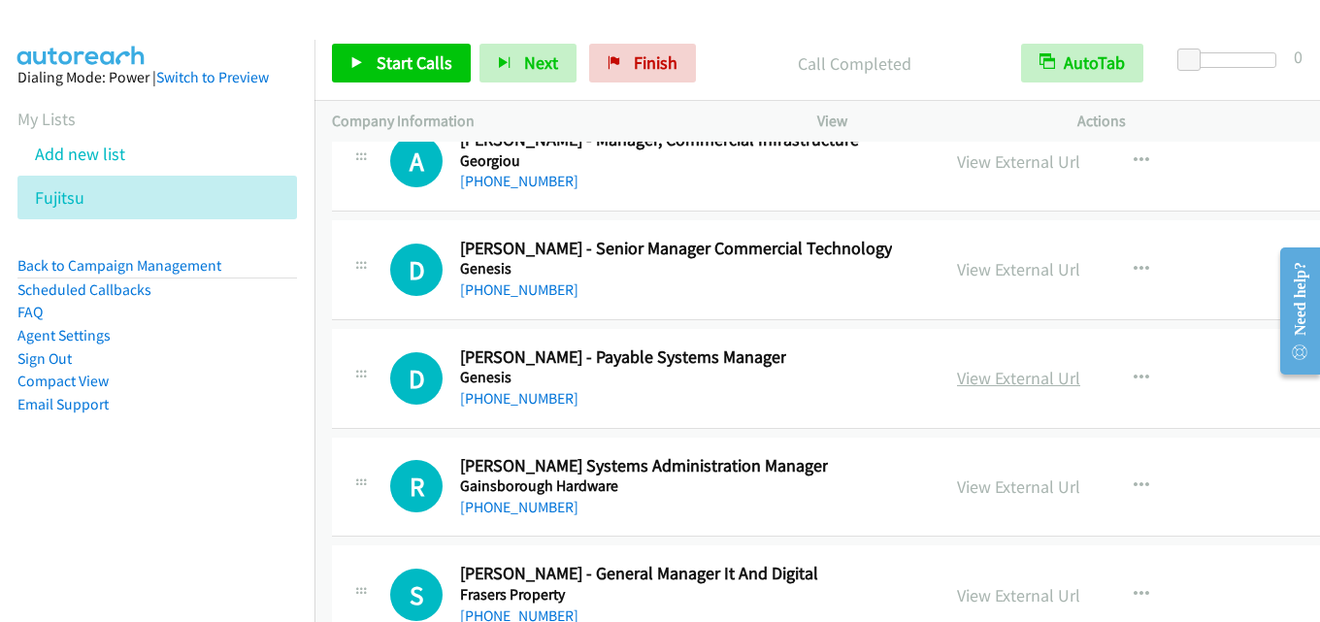
scroll to position [43674, 0]
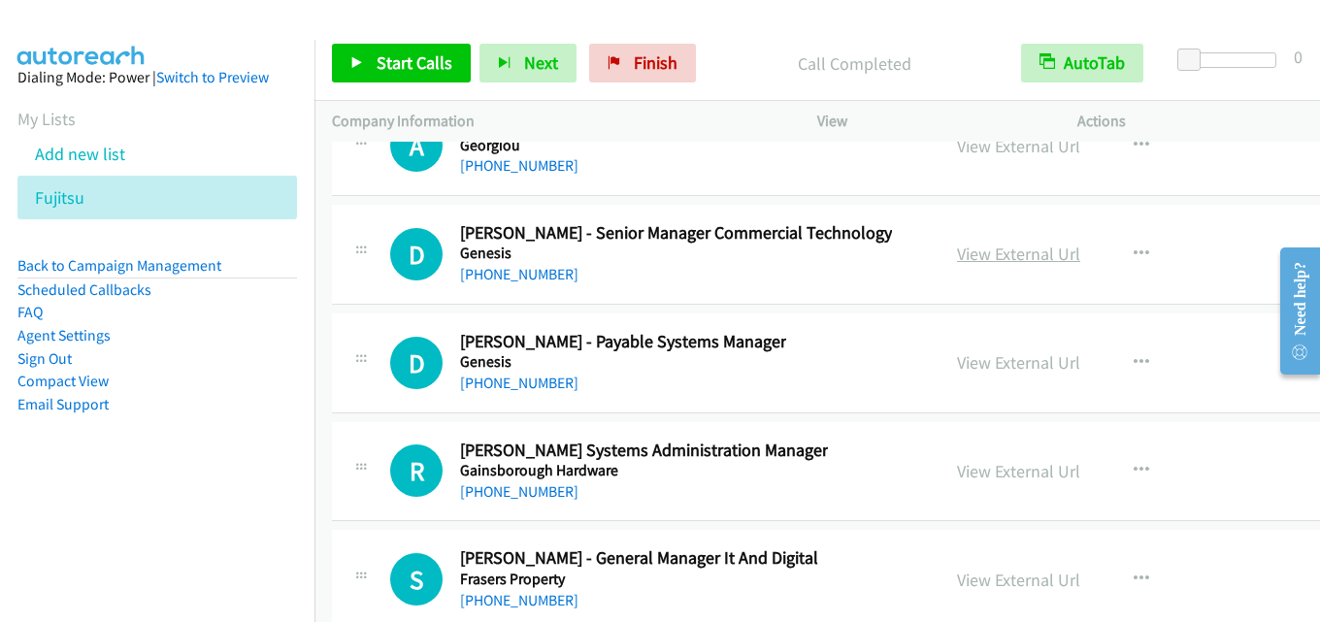
click at [984, 247] on link "View External Url" at bounding box center [1018, 254] width 123 height 22
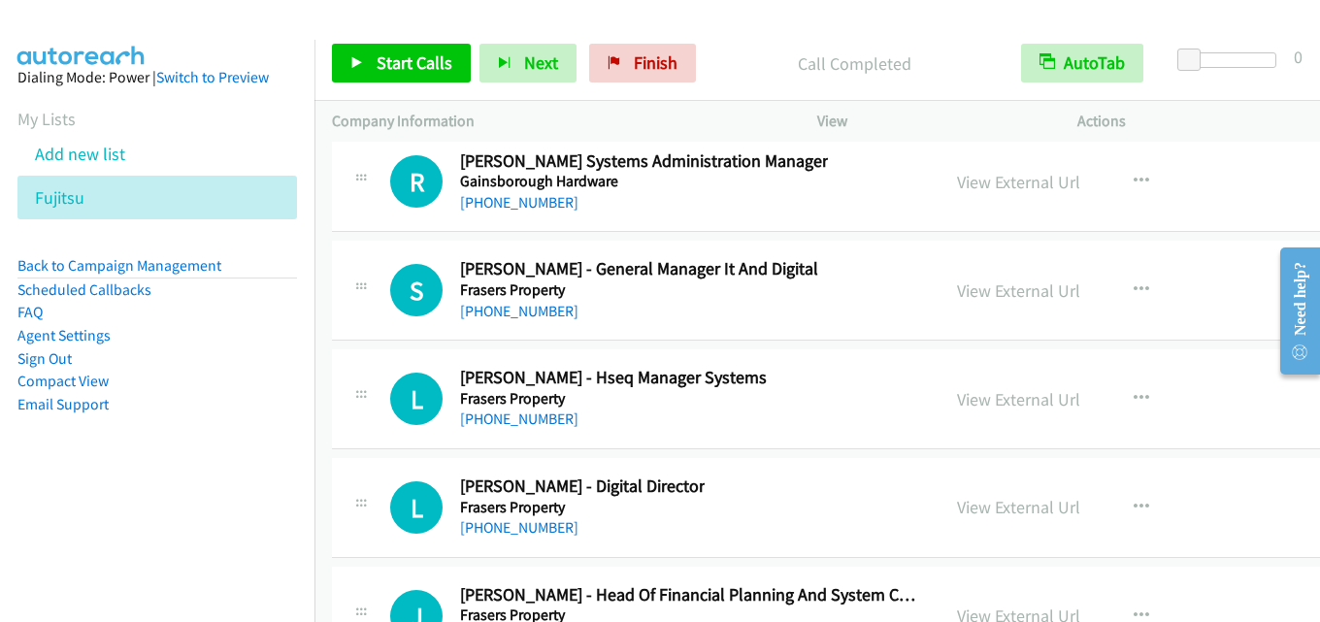
scroll to position [43965, 0]
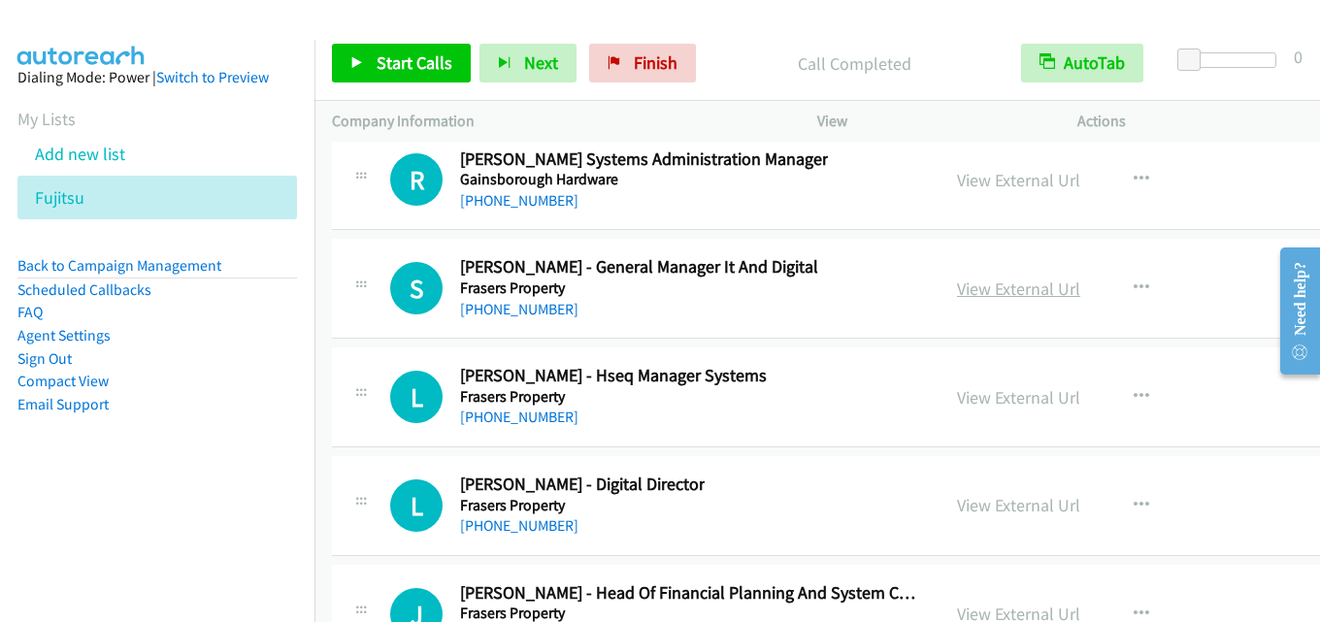
click at [962, 297] on link "View External Url" at bounding box center [1018, 289] width 123 height 22
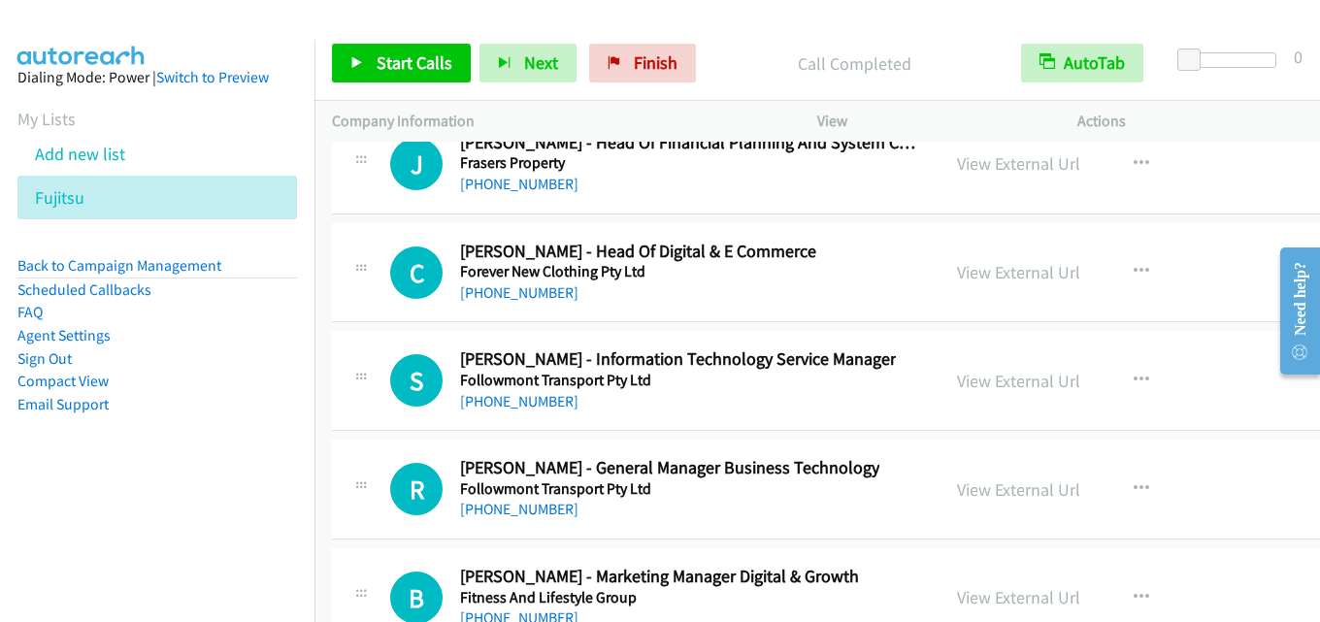
scroll to position [44450, 0]
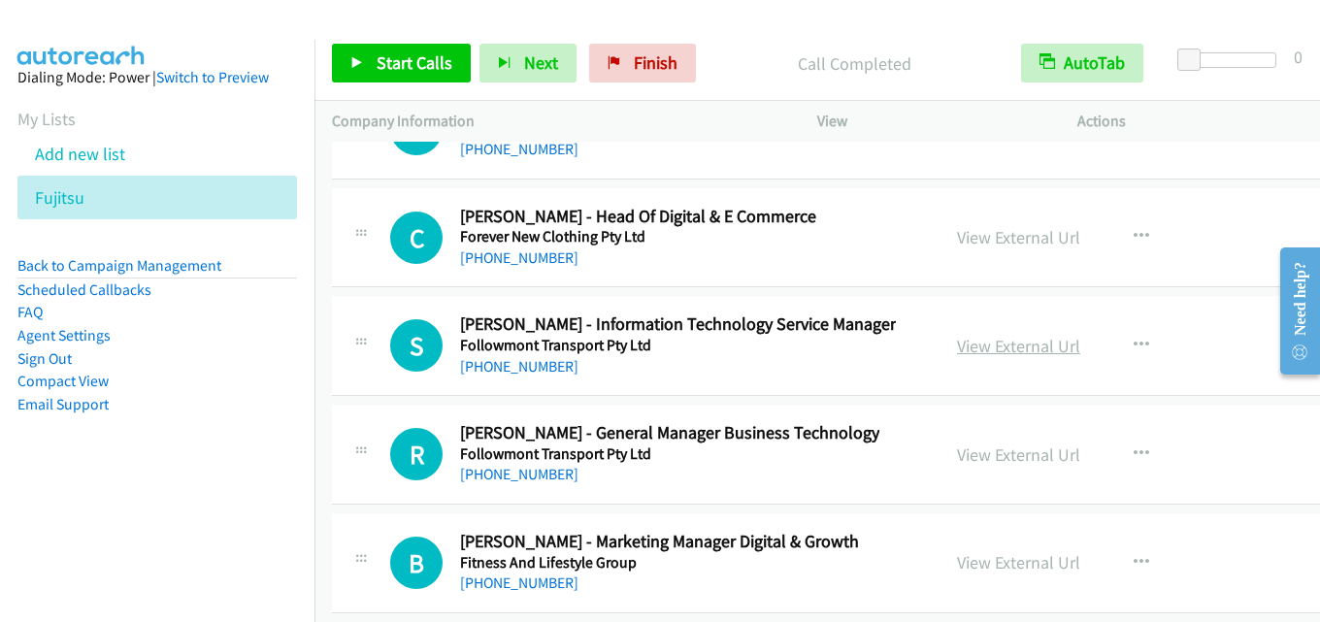
click at [963, 341] on link "View External Url" at bounding box center [1018, 346] width 123 height 22
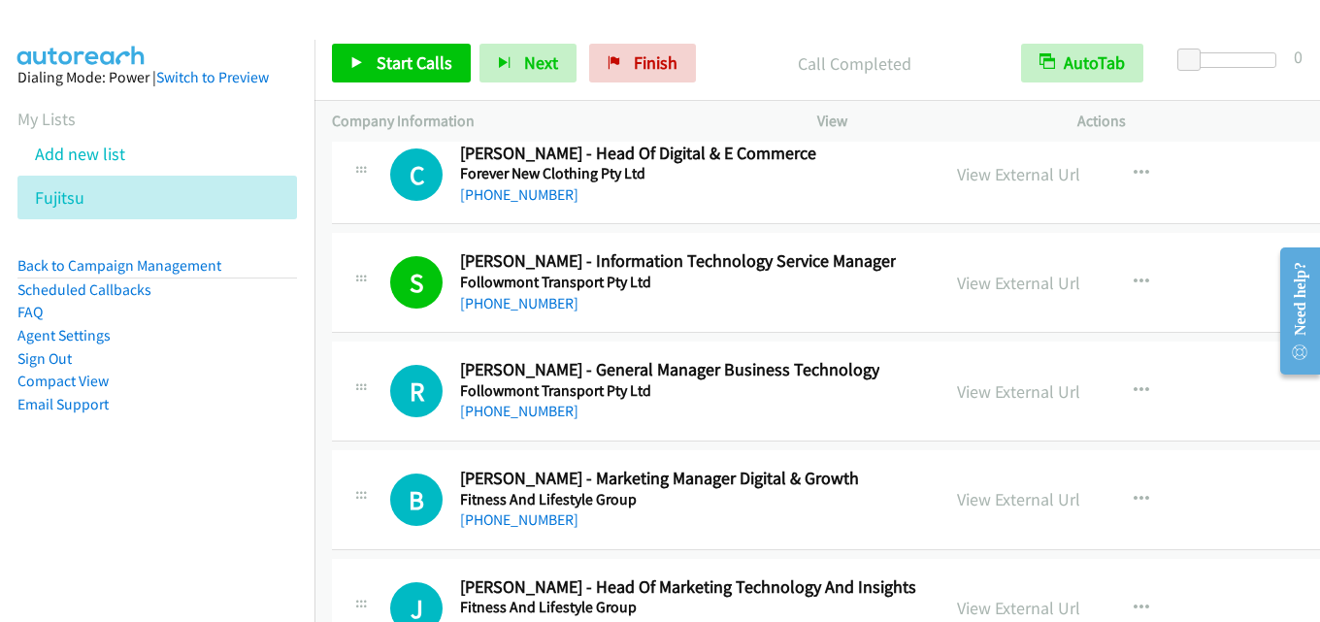
scroll to position [44547, 0]
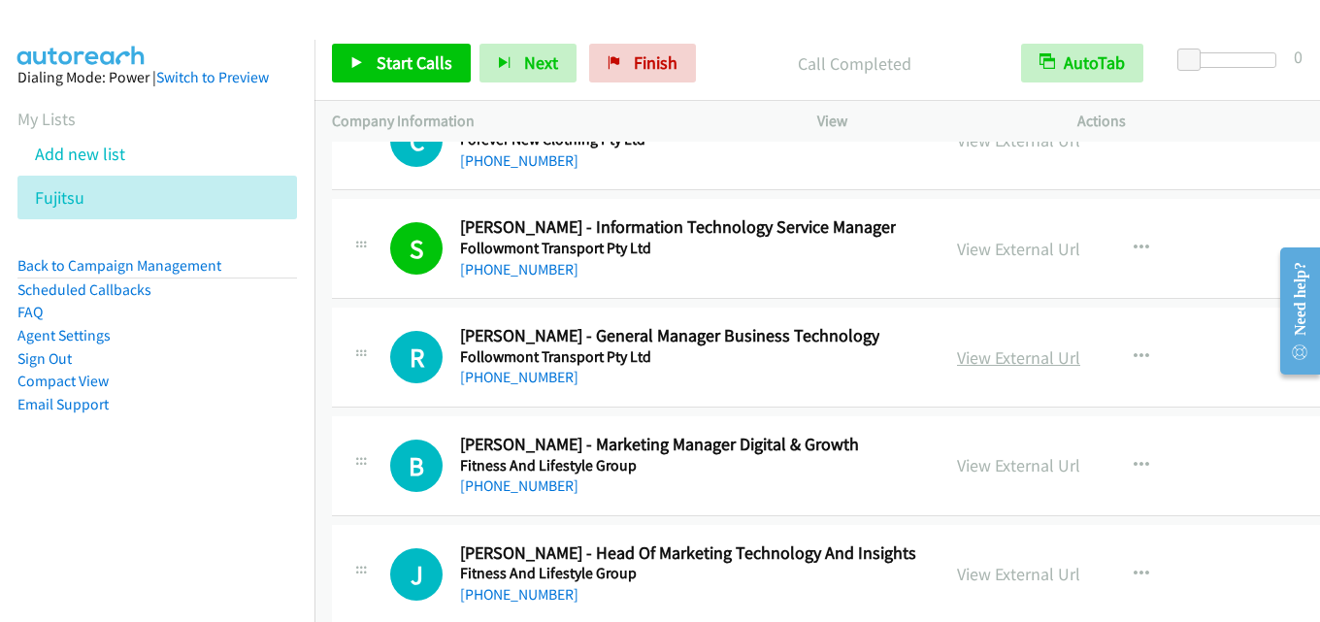
click at [988, 363] on link "View External Url" at bounding box center [1018, 357] width 123 height 22
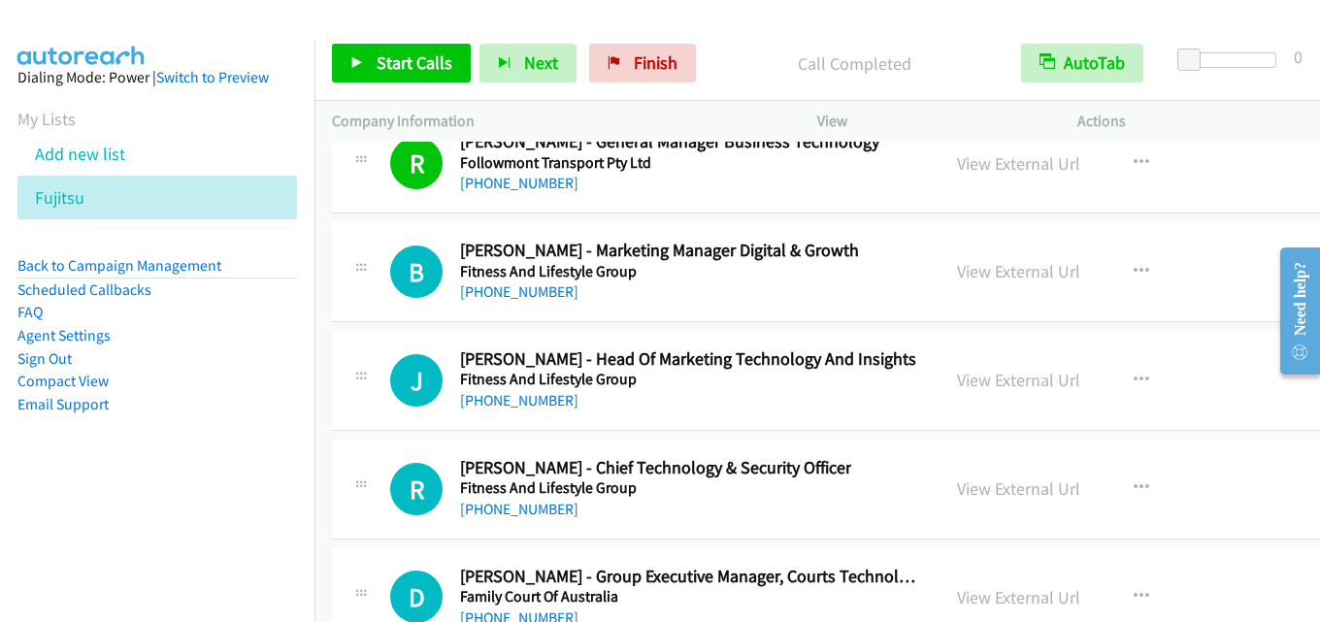
scroll to position [44838, 0]
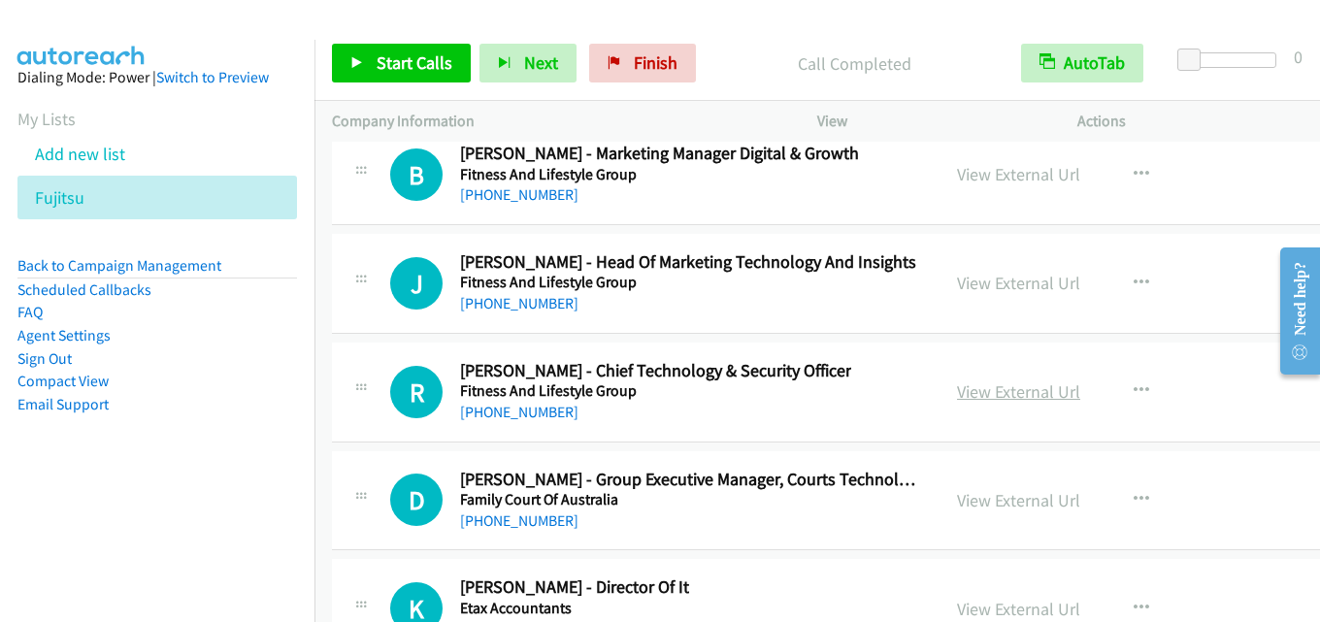
click at [967, 391] on link "View External Url" at bounding box center [1018, 391] width 123 height 22
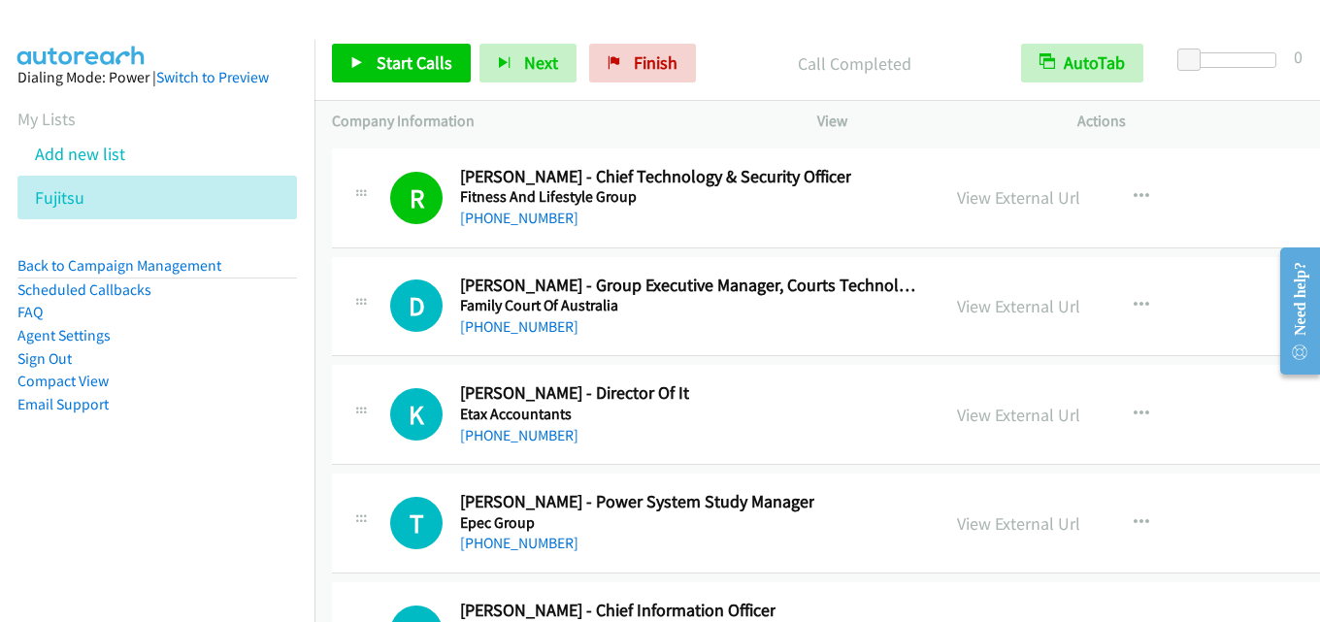
scroll to position [45130, 0]
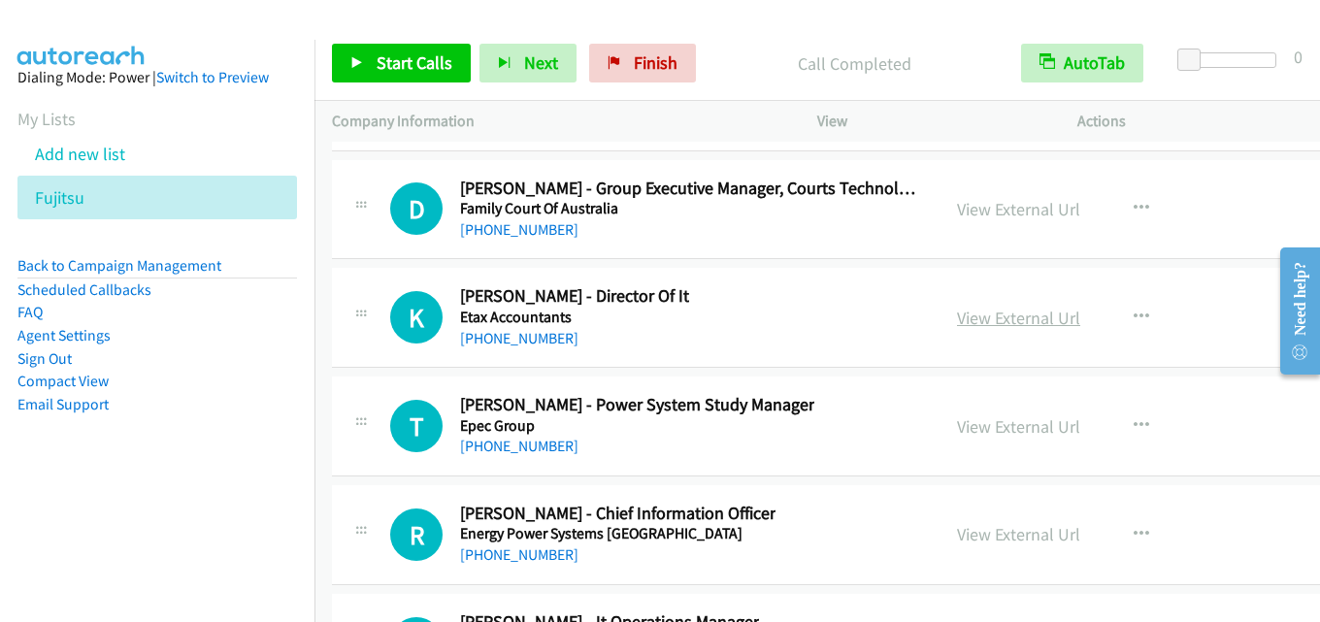
click at [977, 313] on link "View External Url" at bounding box center [1018, 318] width 123 height 22
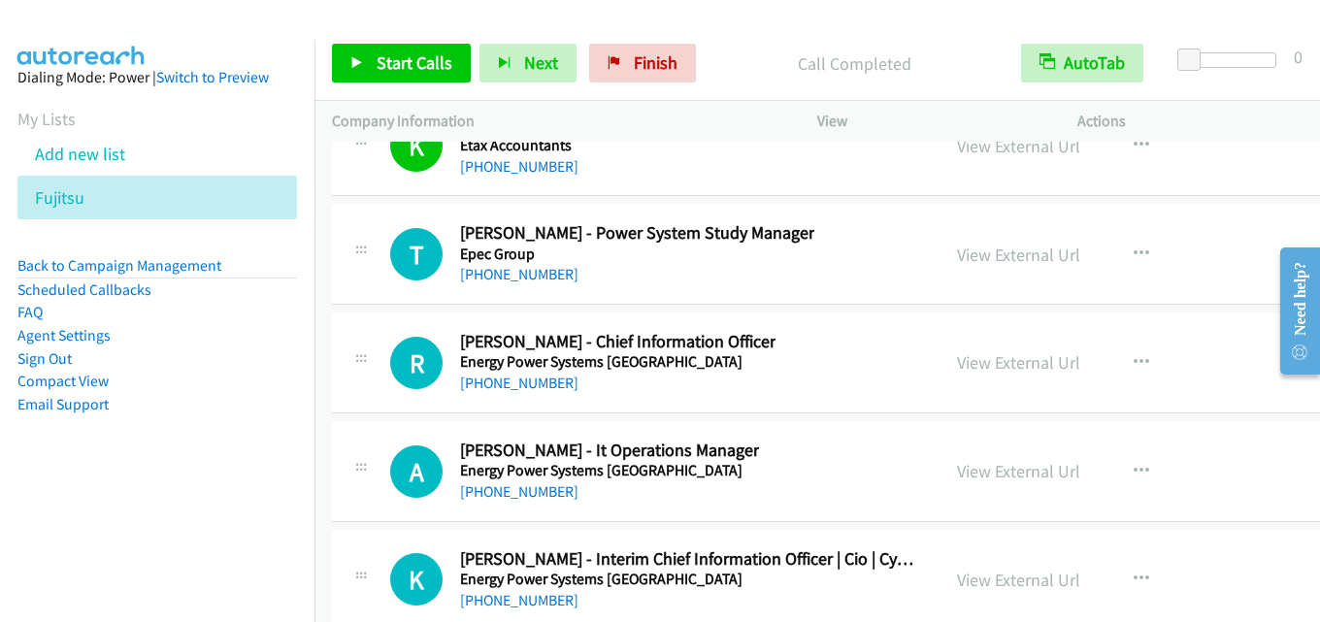
scroll to position [45324, 0]
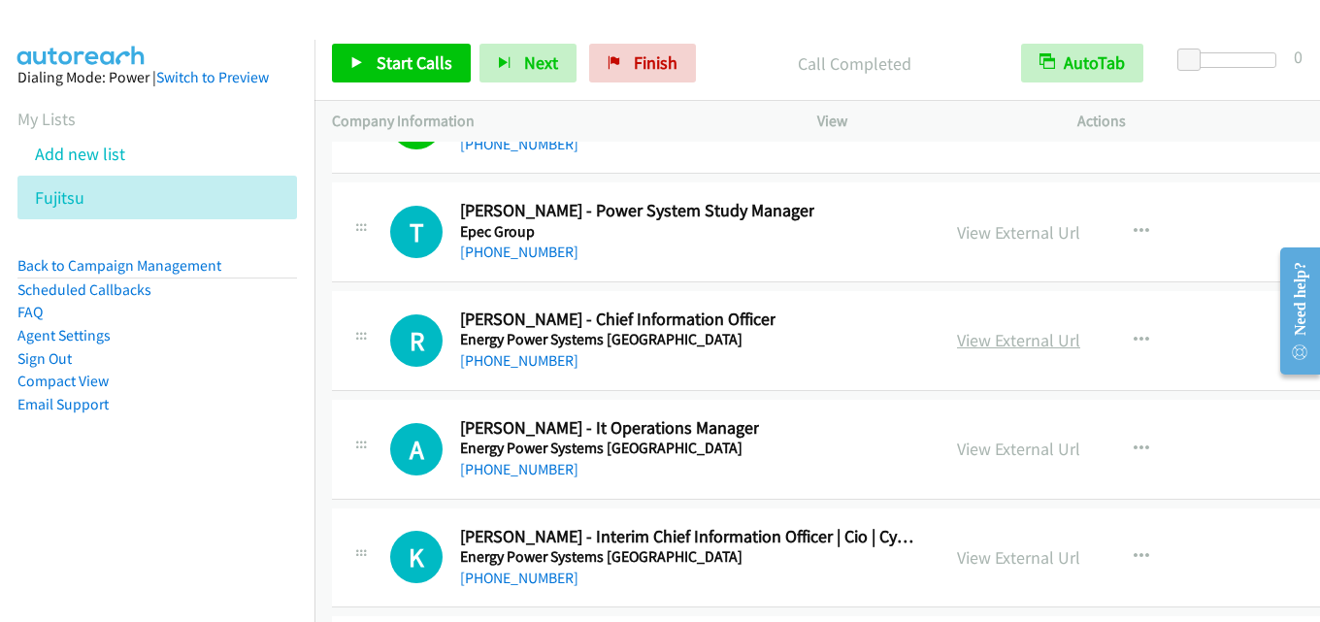
click at [957, 338] on link "View External Url" at bounding box center [1018, 340] width 123 height 22
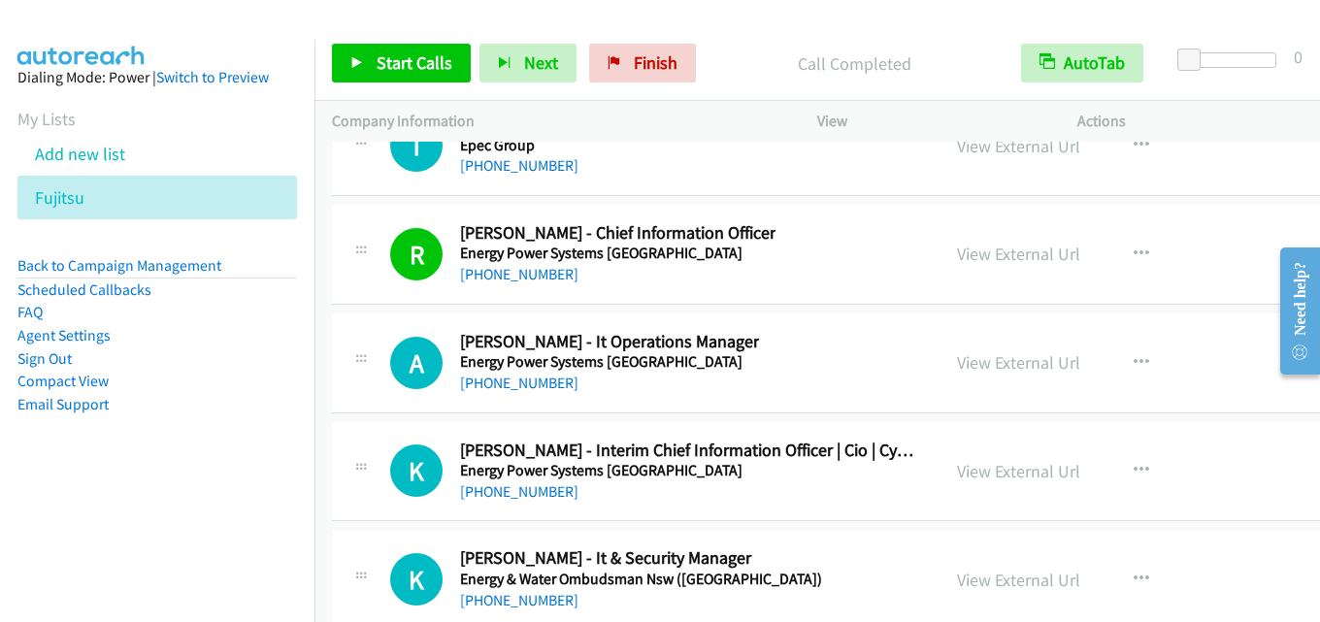
scroll to position [45421, 0]
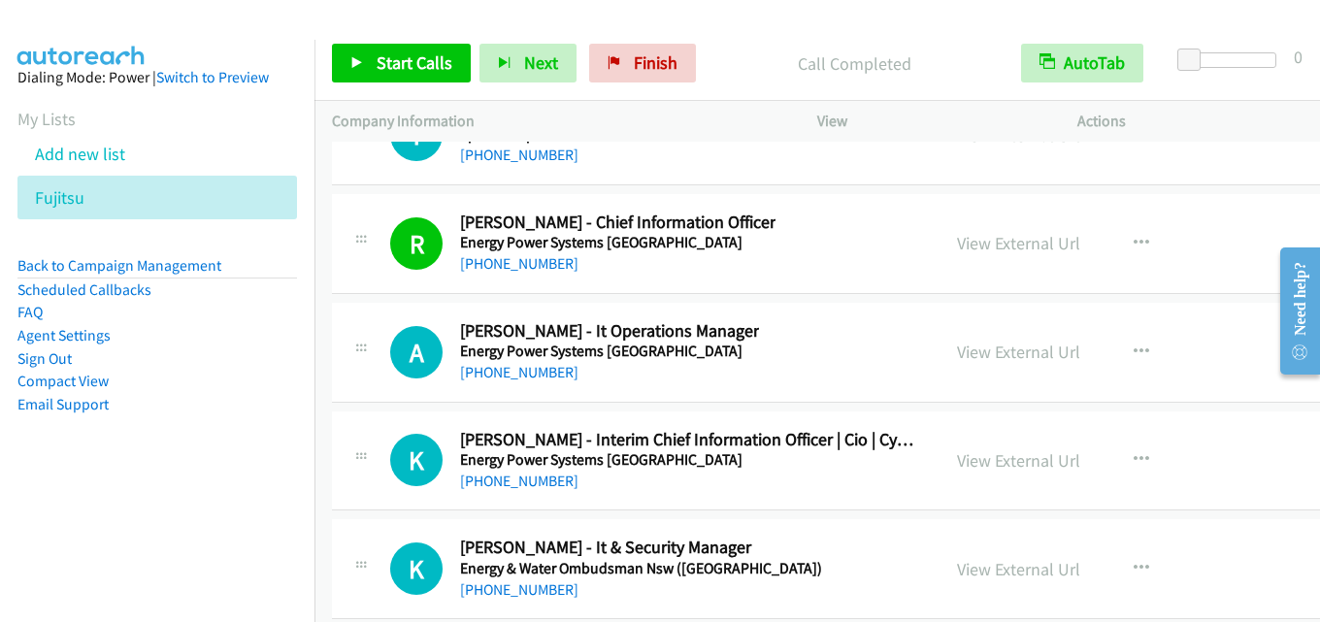
click at [994, 366] on div "View External Url View External Url Schedule/Manage Callback Start Calls Here R…" at bounding box center [1099, 352] width 321 height 64
click at [984, 344] on link "View External Url" at bounding box center [1018, 352] width 123 height 22
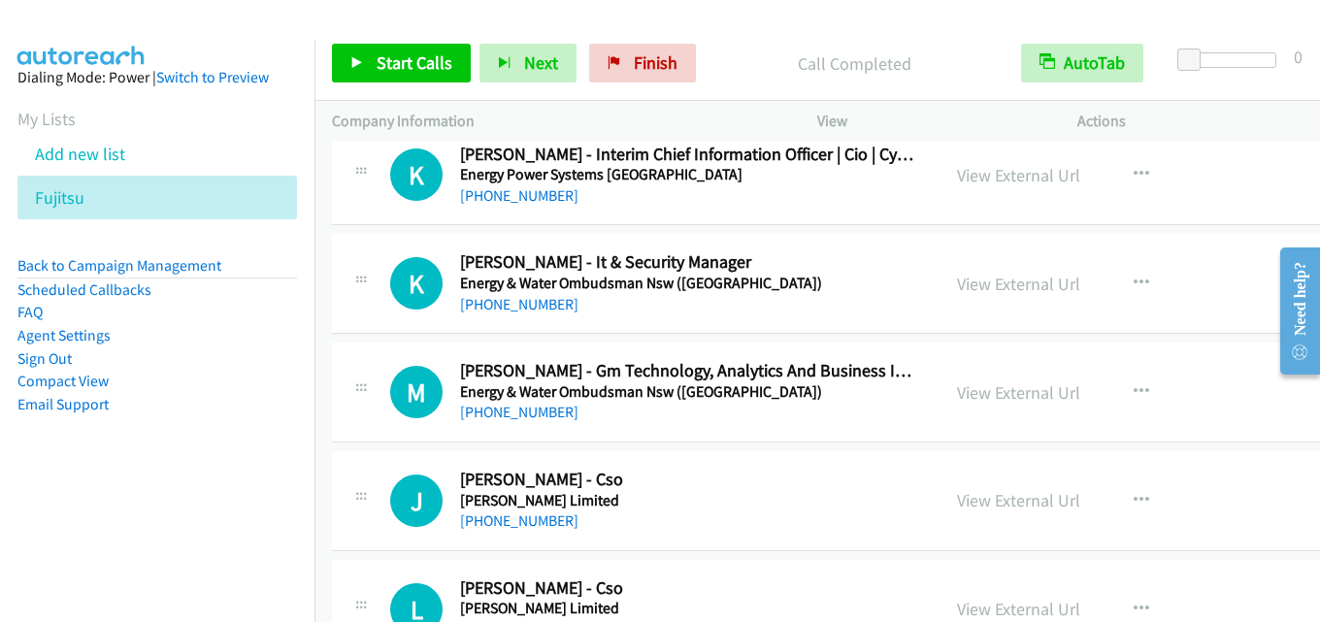
scroll to position [45615, 0]
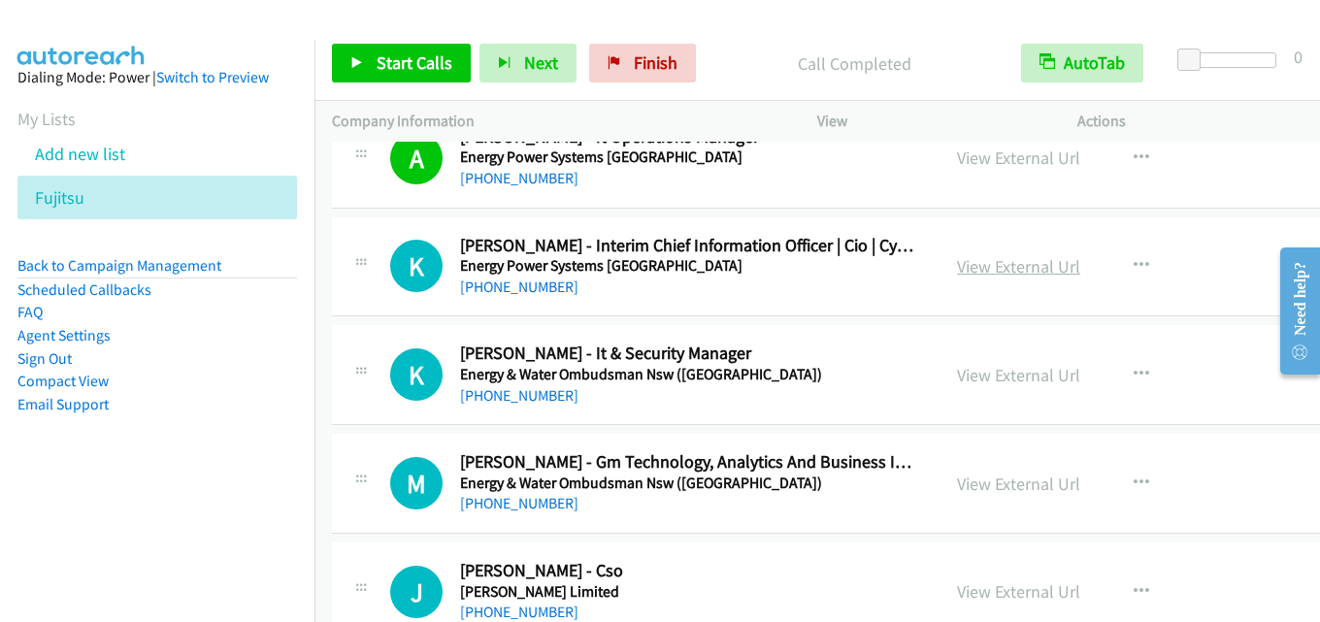
click at [1029, 264] on link "View External Url" at bounding box center [1018, 266] width 123 height 22
click at [1004, 385] on link "View External Url" at bounding box center [1018, 375] width 123 height 22
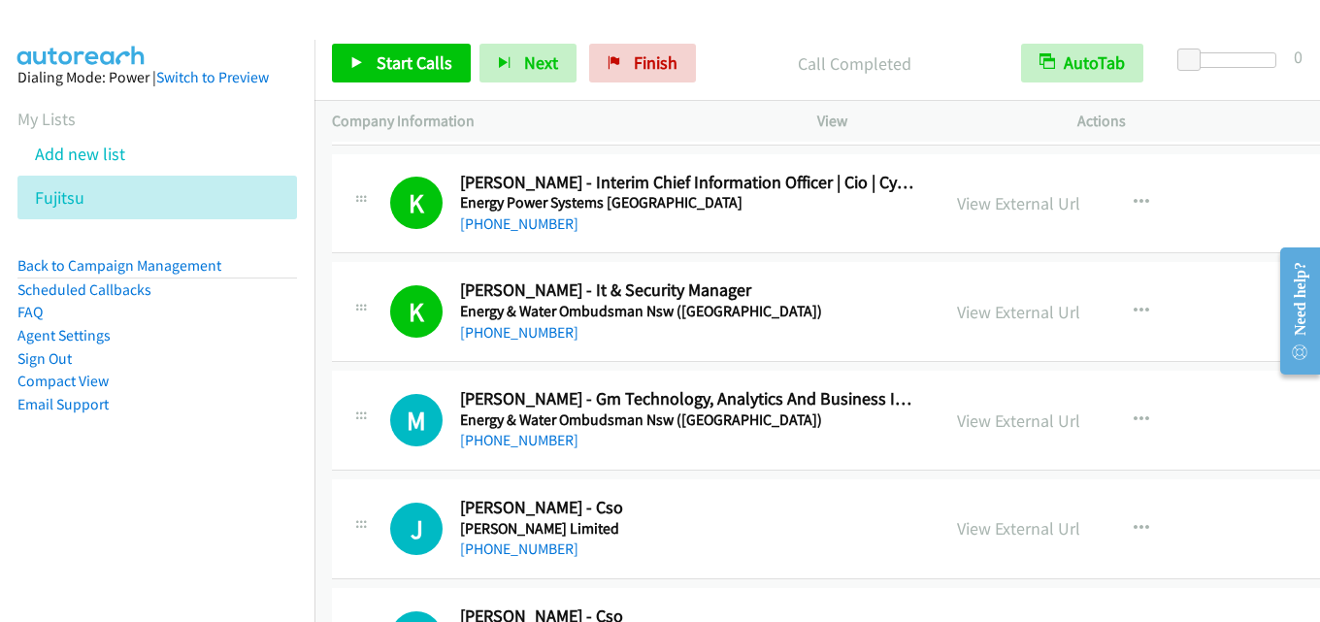
scroll to position [45712, 0]
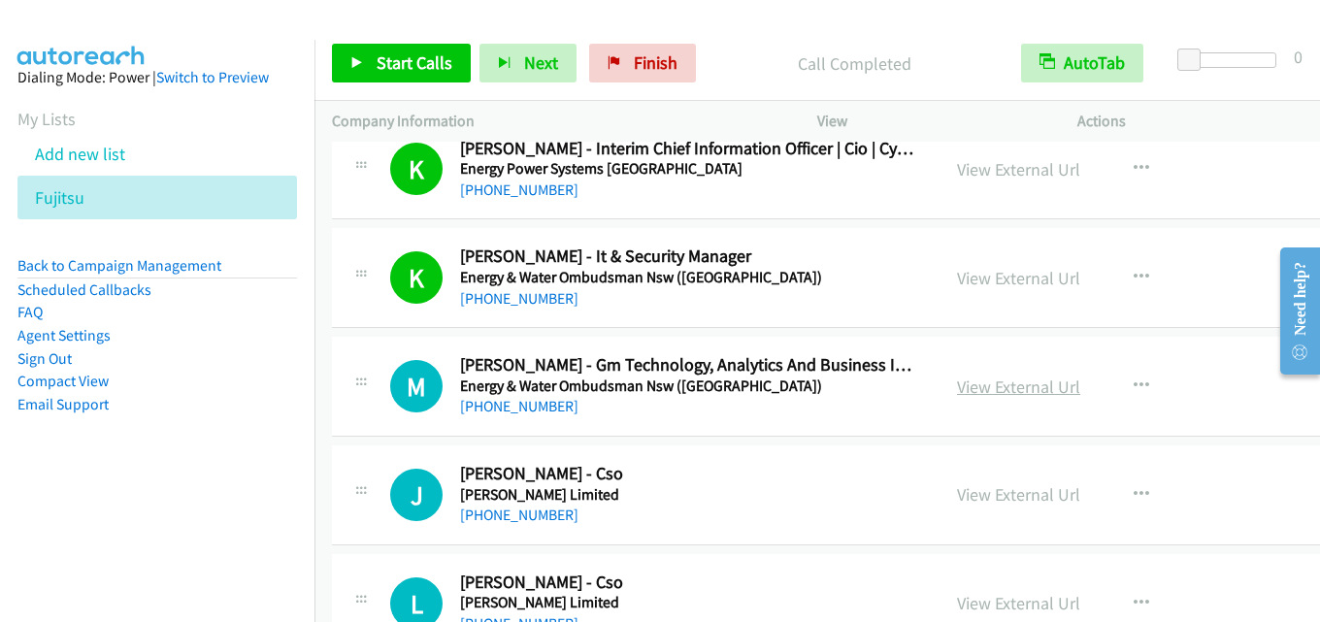
click at [957, 386] on link "View External Url" at bounding box center [1018, 387] width 123 height 22
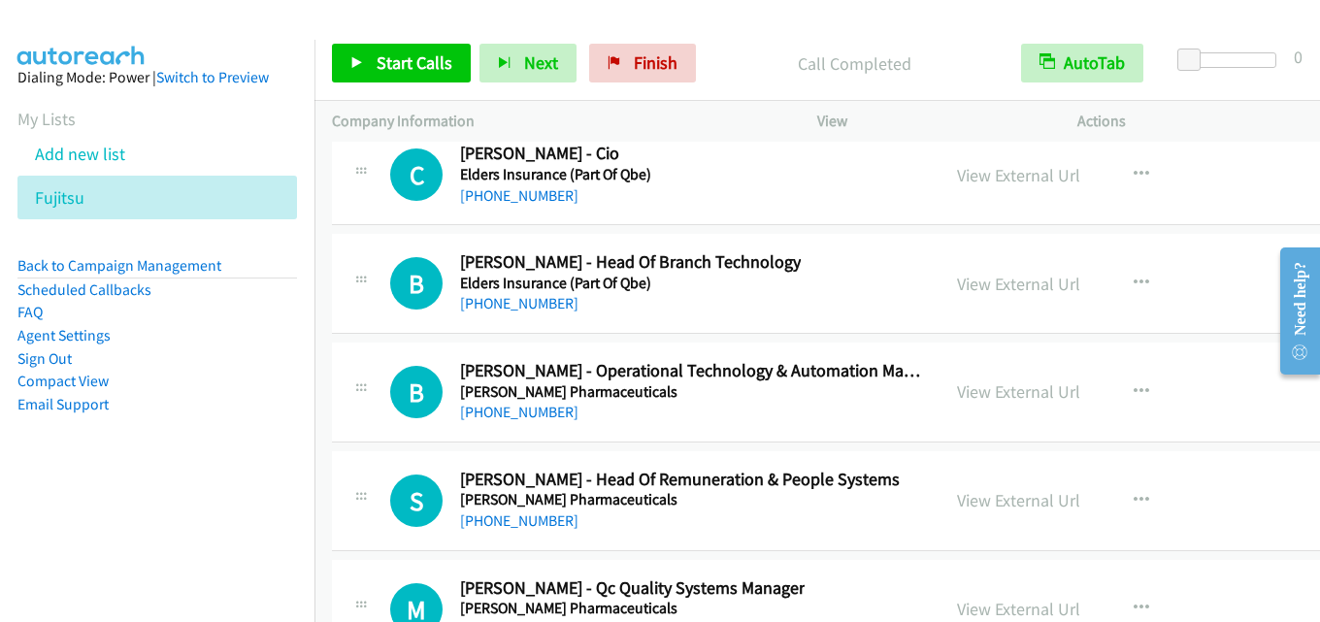
scroll to position [46391, 0]
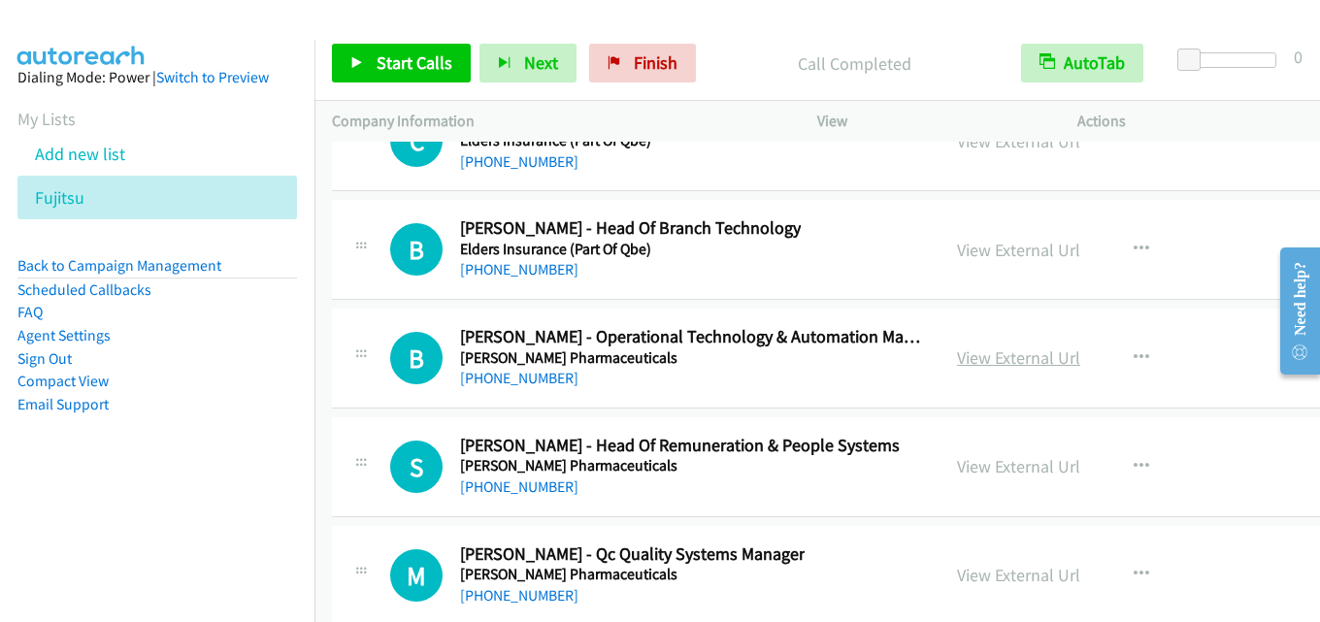
click at [977, 358] on link "View External Url" at bounding box center [1018, 357] width 123 height 22
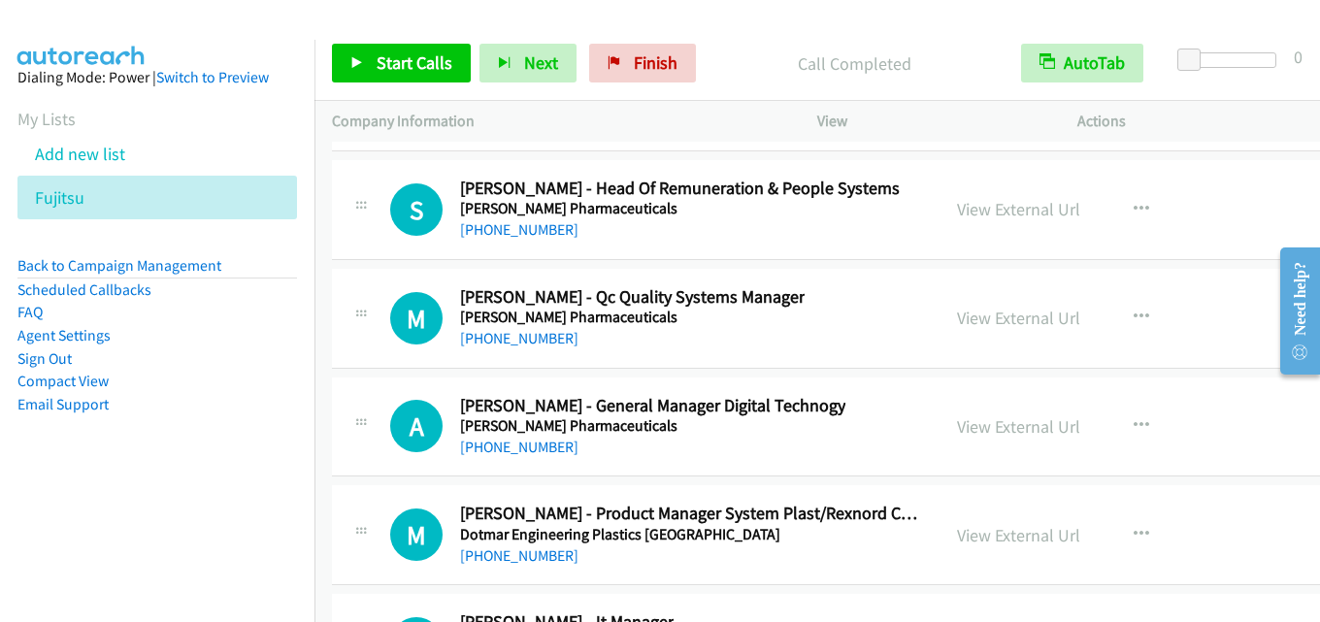
scroll to position [46682, 0]
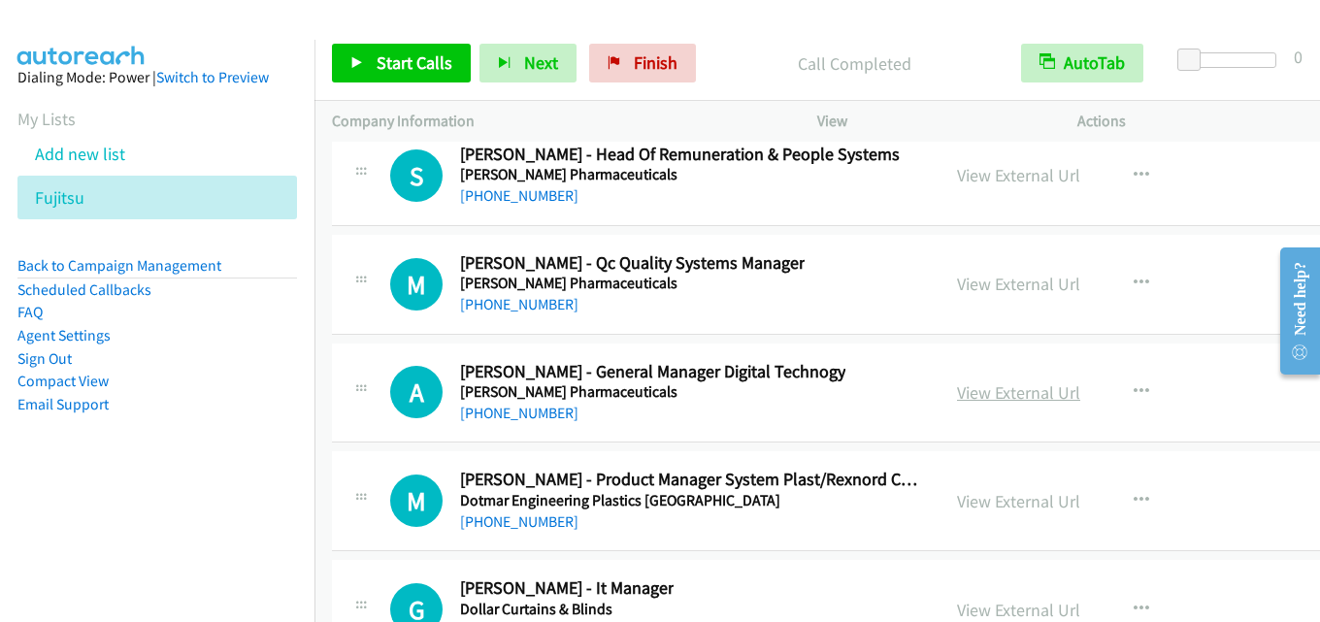
click at [968, 387] on link "View External Url" at bounding box center [1018, 392] width 123 height 22
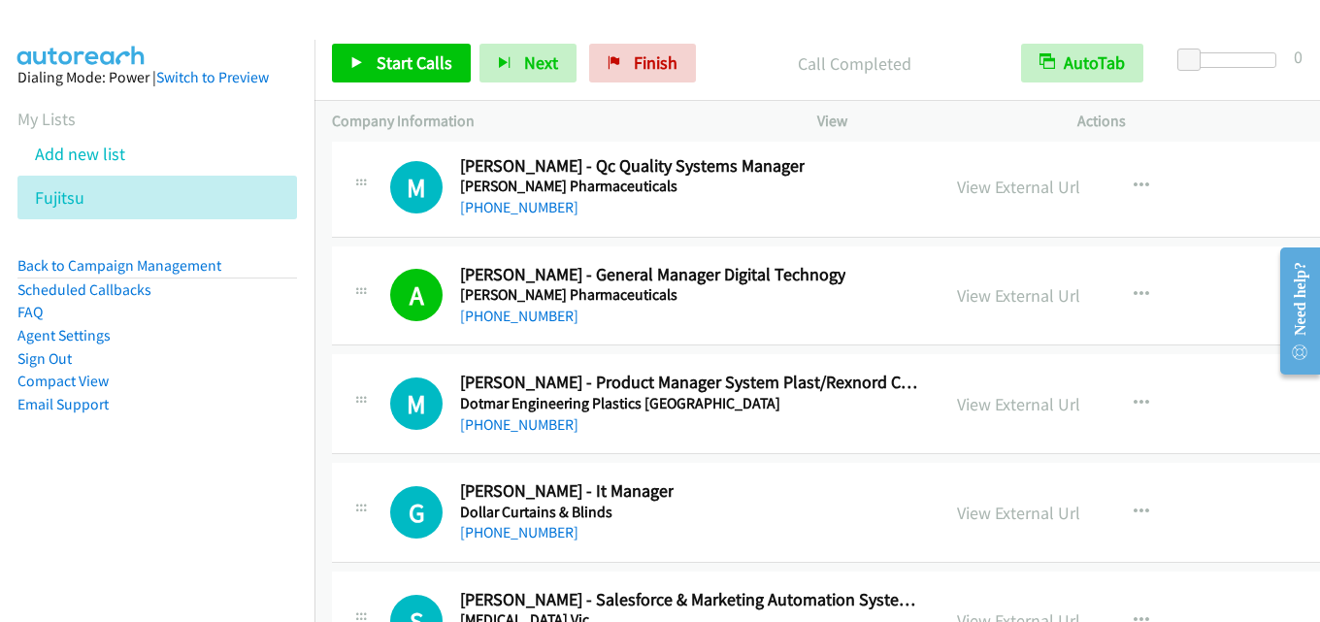
scroll to position [46877, 0]
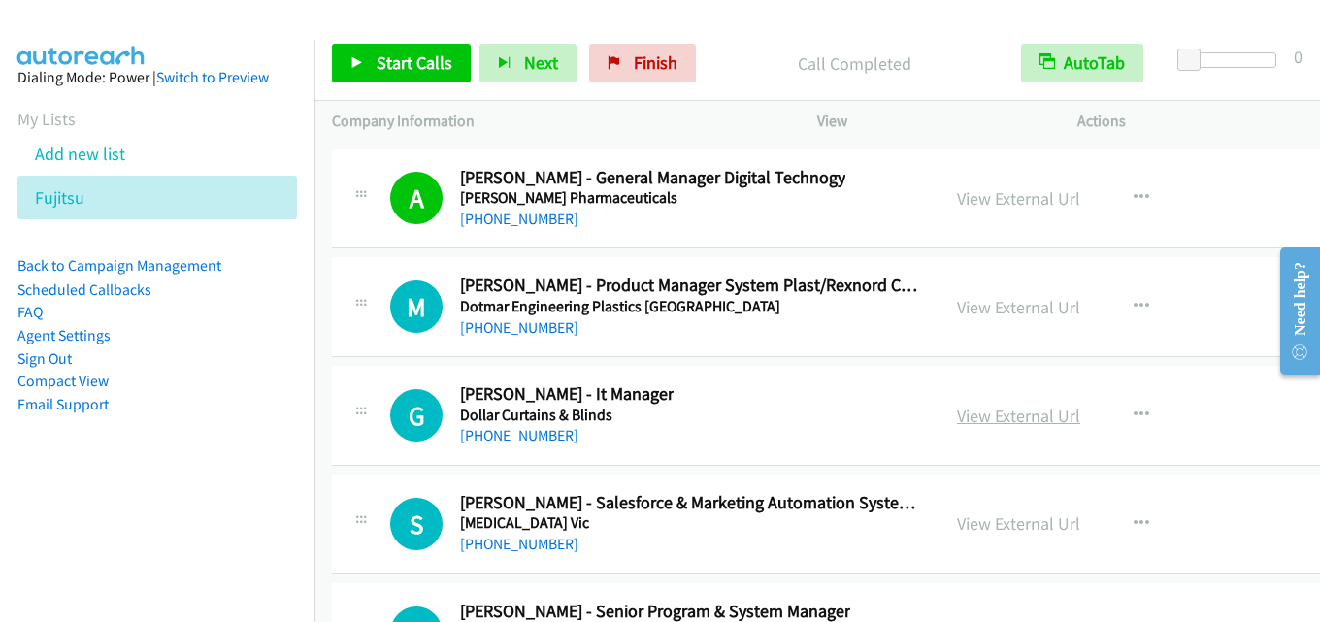
click at [991, 410] on link "View External Url" at bounding box center [1018, 416] width 123 height 22
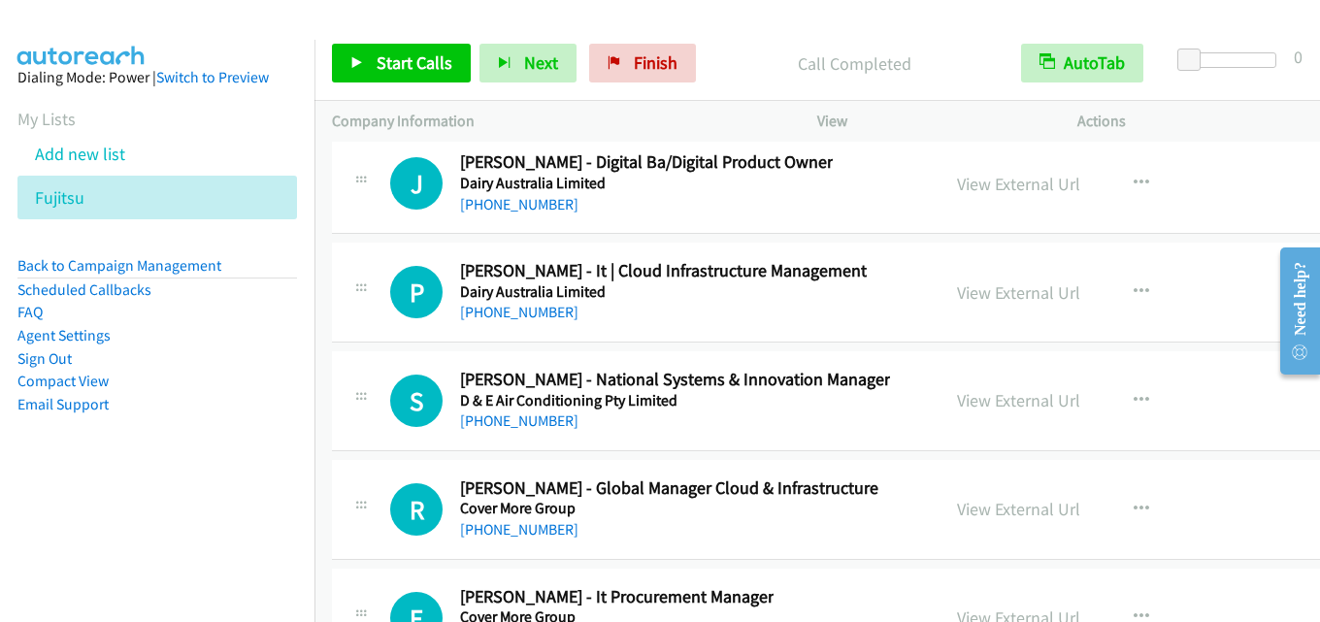
scroll to position [47556, 0]
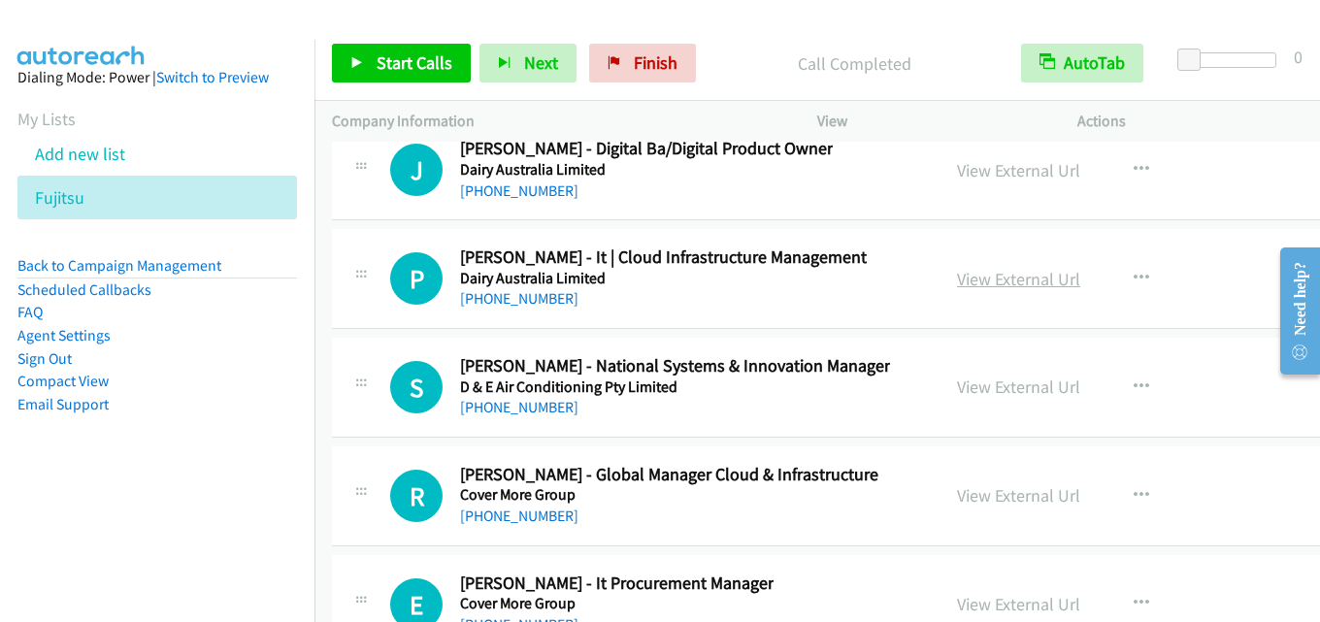
click at [1001, 279] on link "View External Url" at bounding box center [1018, 279] width 123 height 22
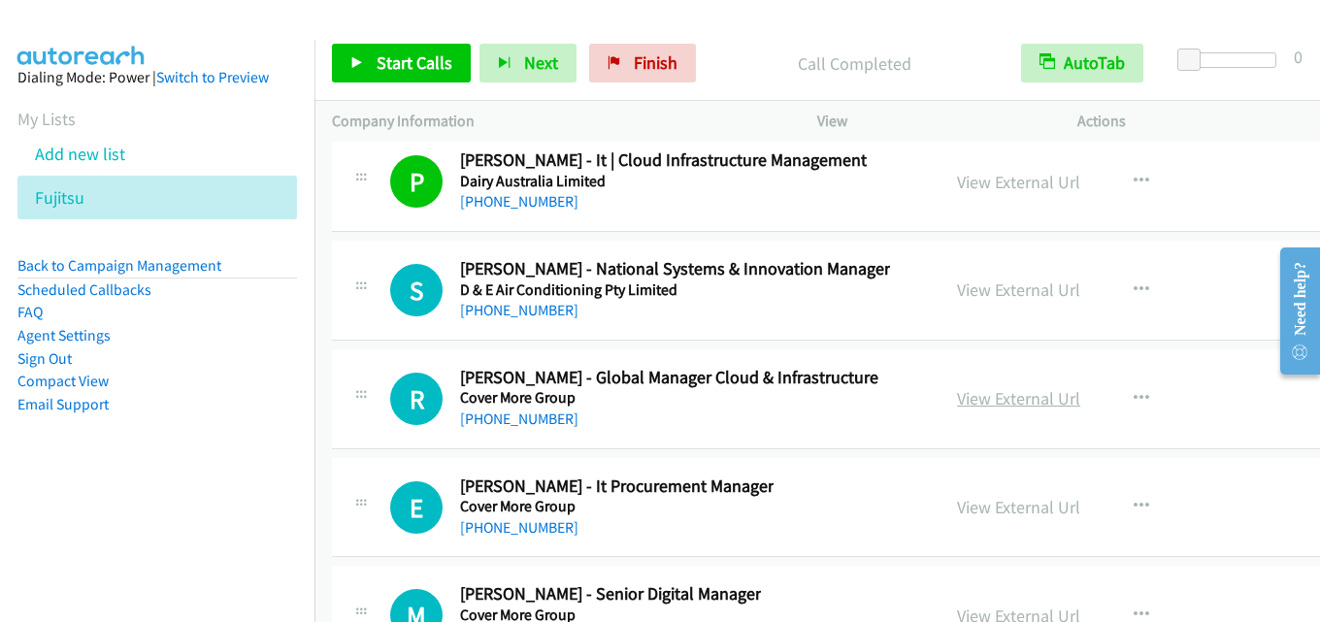
click at [999, 396] on link "View External Url" at bounding box center [1018, 398] width 123 height 22
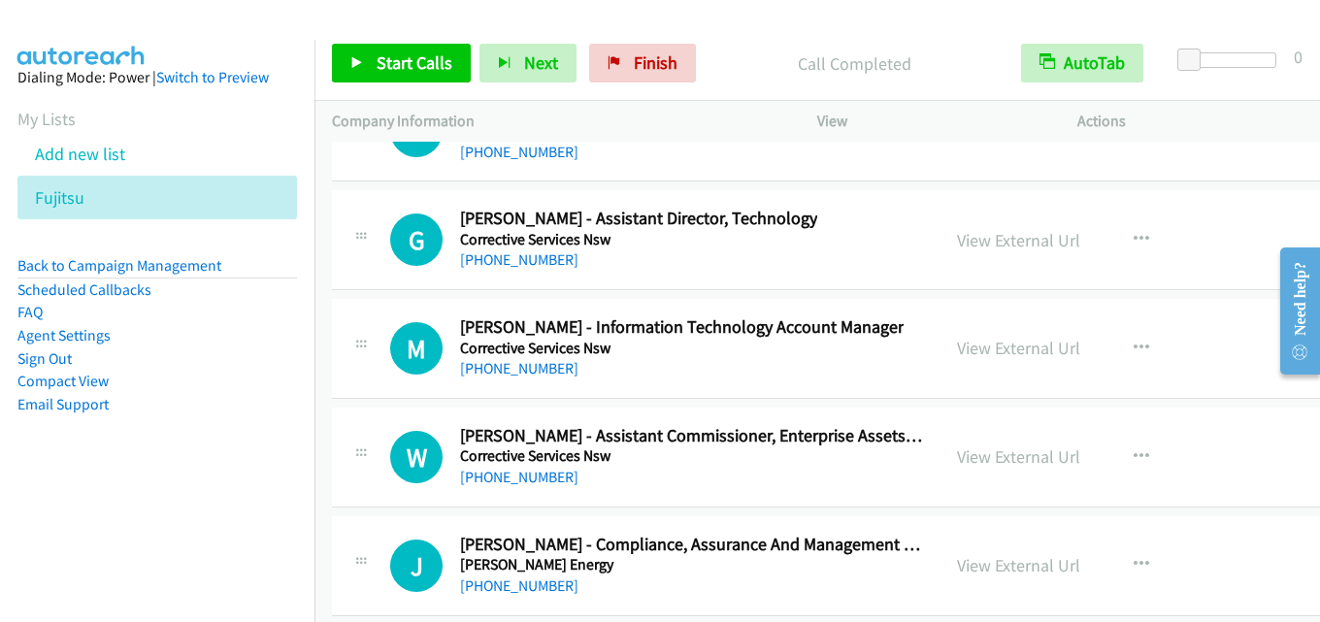
scroll to position [48138, 0]
click at [977, 239] on link "View External Url" at bounding box center [1018, 239] width 123 height 22
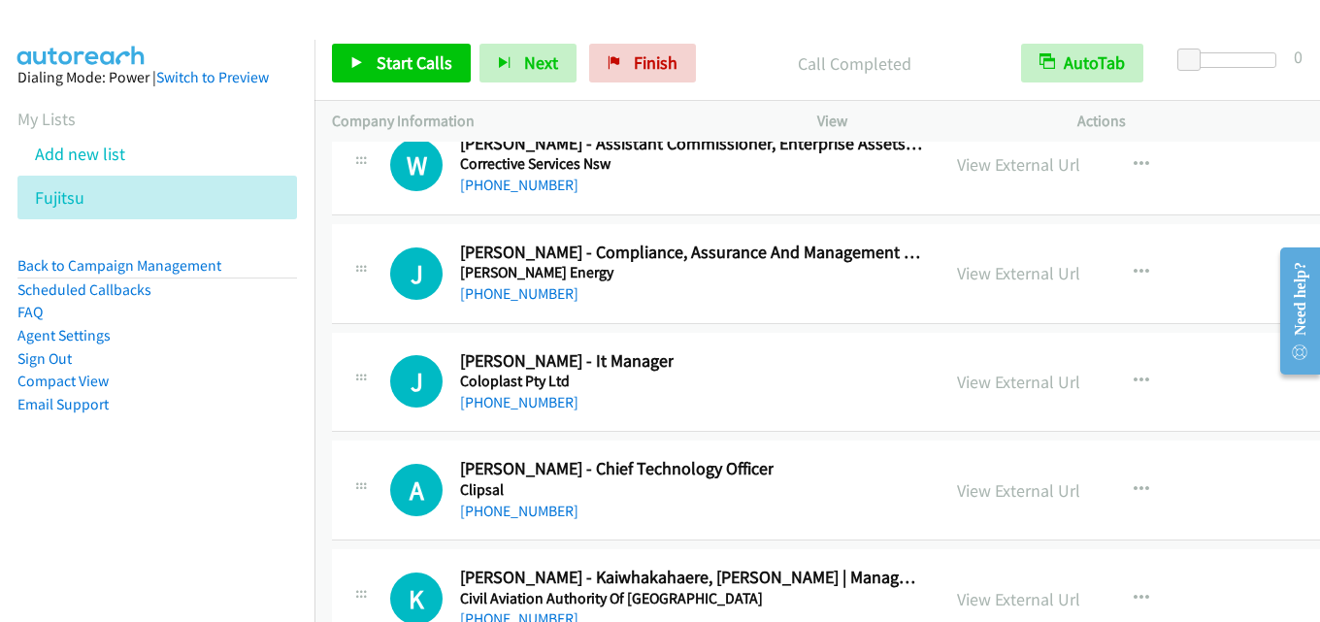
scroll to position [48526, 0]
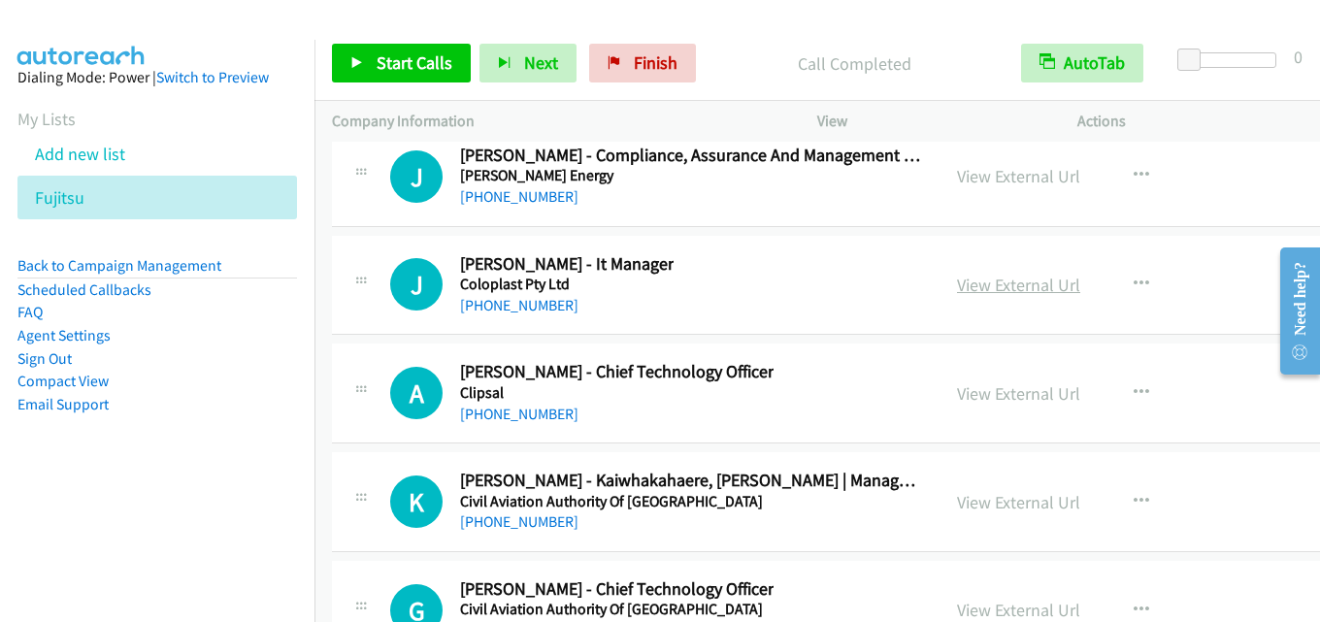
click at [1005, 282] on link "View External Url" at bounding box center [1018, 285] width 123 height 22
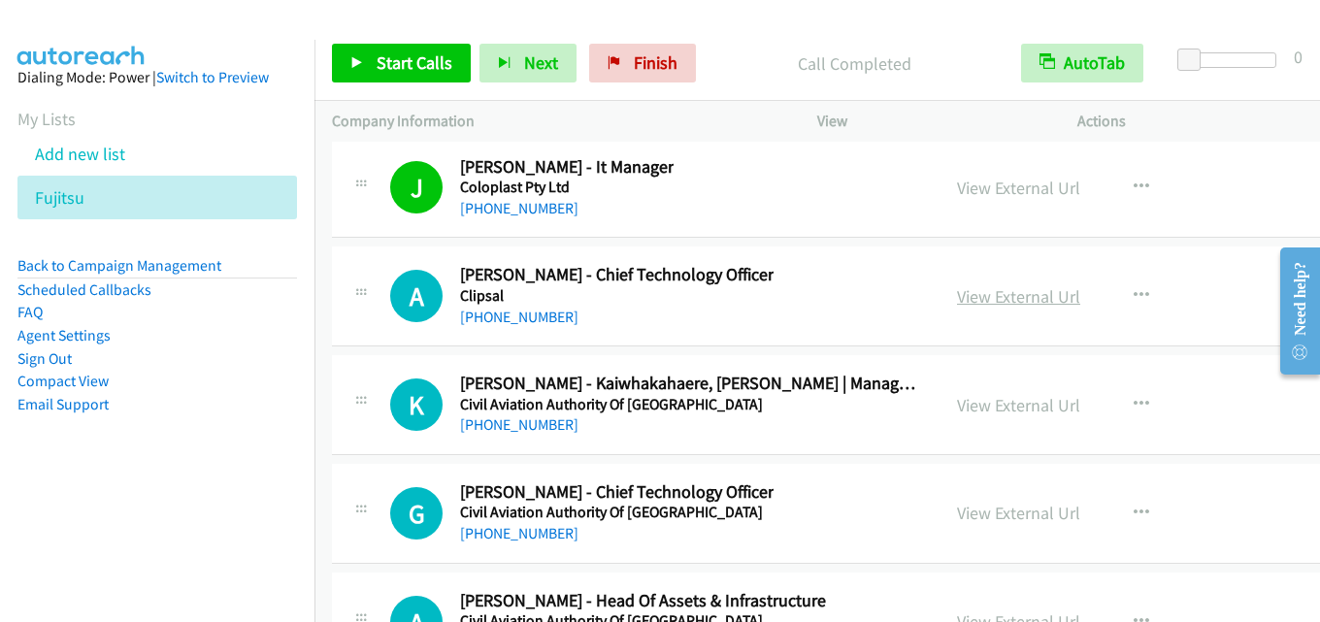
click at [1022, 292] on link "View External Url" at bounding box center [1018, 296] width 123 height 22
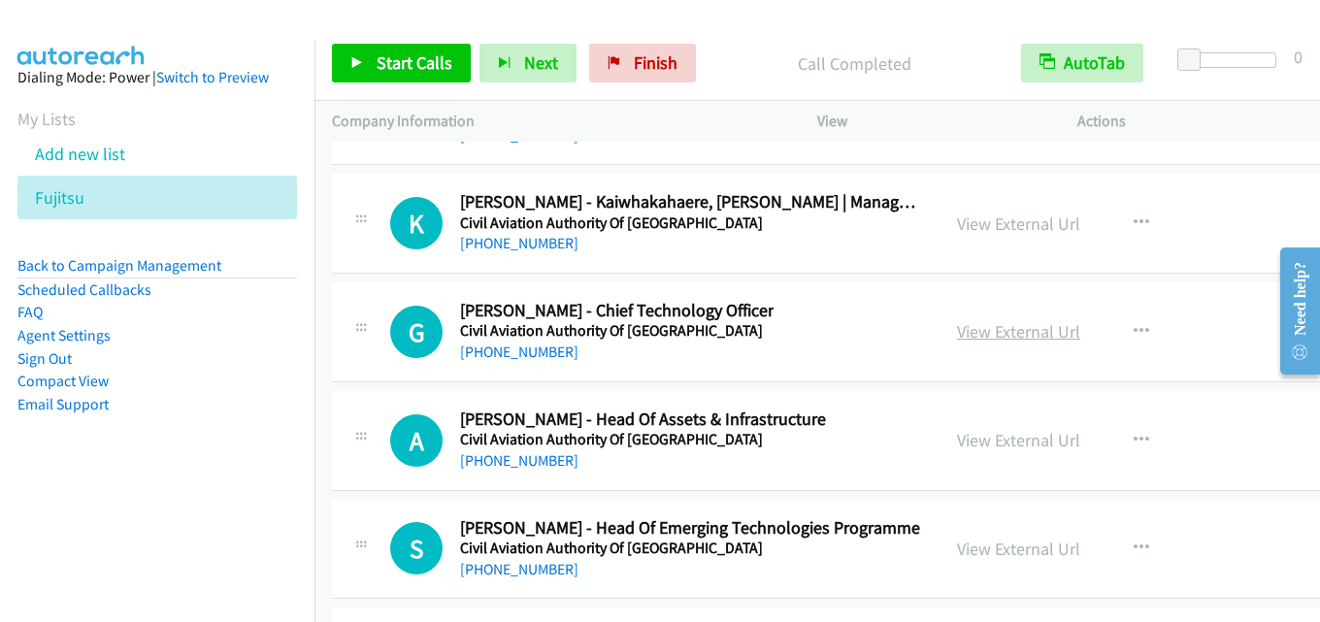
scroll to position [48818, 0]
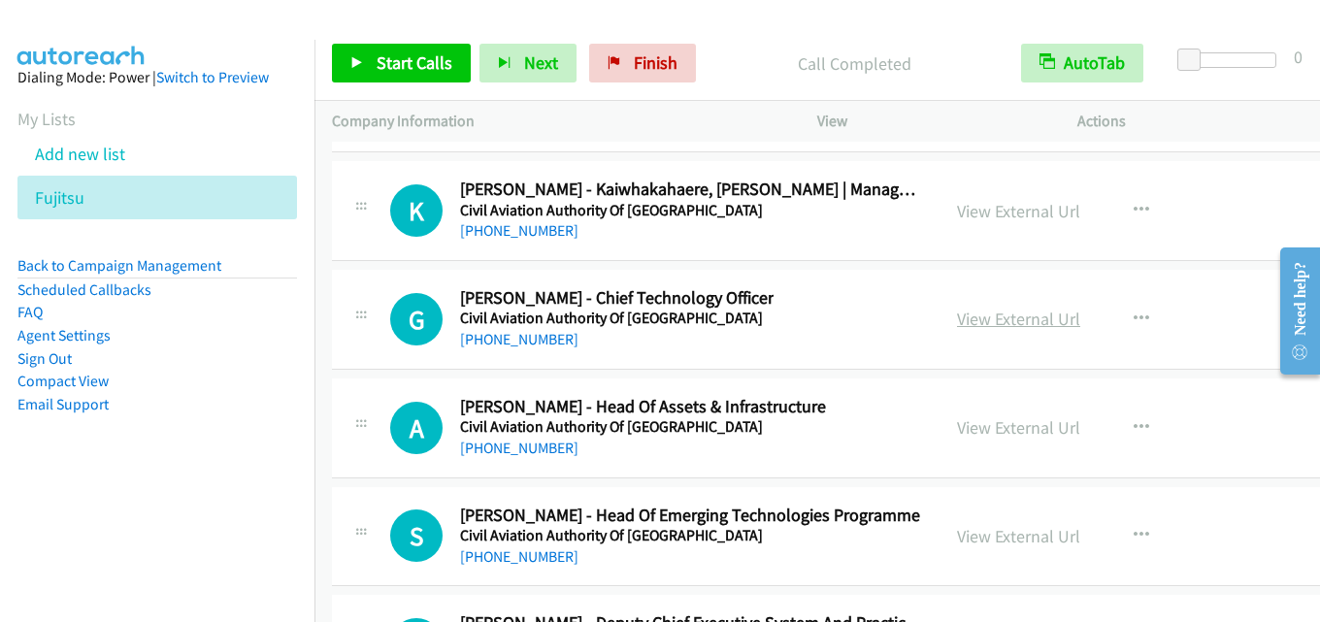
click at [992, 316] on link "View External Url" at bounding box center [1018, 319] width 123 height 22
